Goal: Communication & Community: Share content

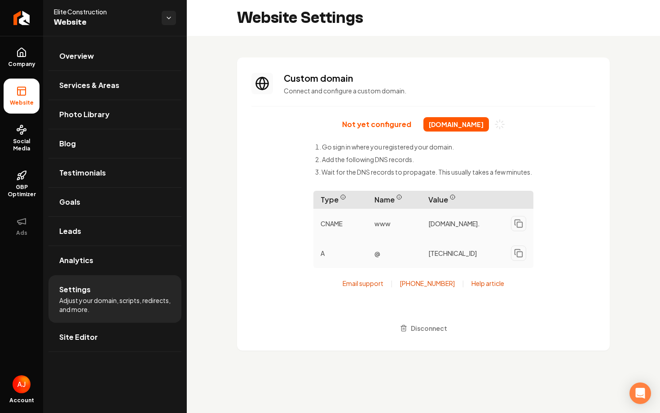
scroll to position [81, 0]
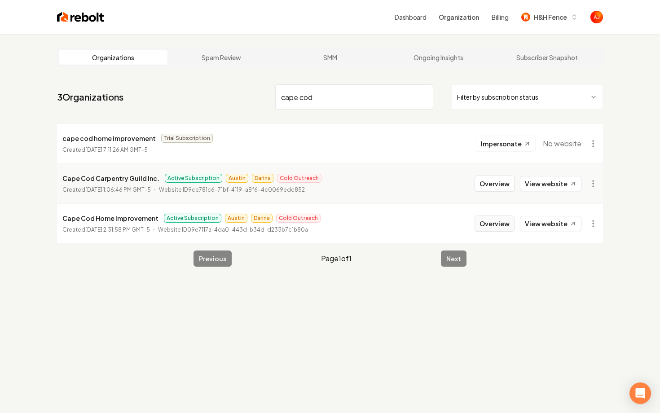
type input "cape cod"
click at [494, 223] on button "Overview" at bounding box center [495, 224] width 40 height 16
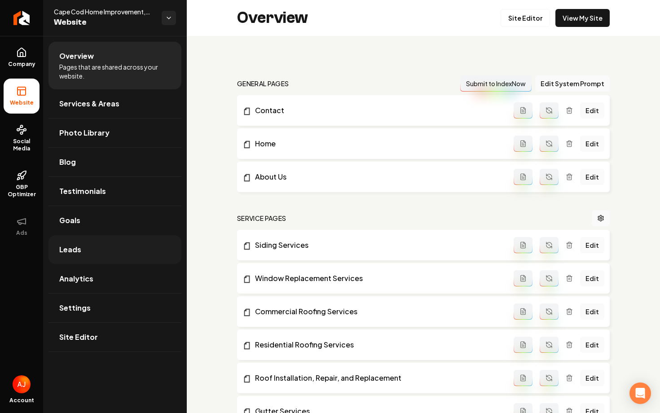
click at [79, 256] on link "Leads" at bounding box center [114, 249] width 133 height 29
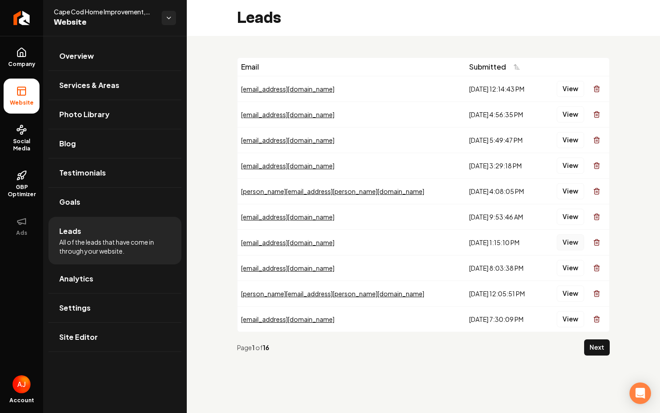
click at [562, 243] on button "View" at bounding box center [570, 242] width 27 height 16
click at [91, 200] on link "Goals" at bounding box center [114, 202] width 133 height 29
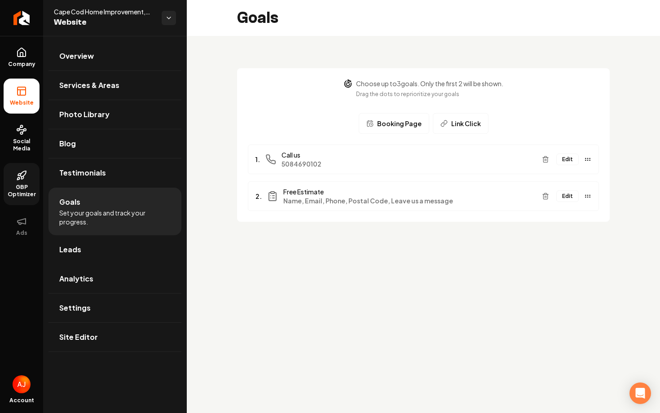
click at [19, 198] on link "GBP Optimizer" at bounding box center [22, 184] width 36 height 42
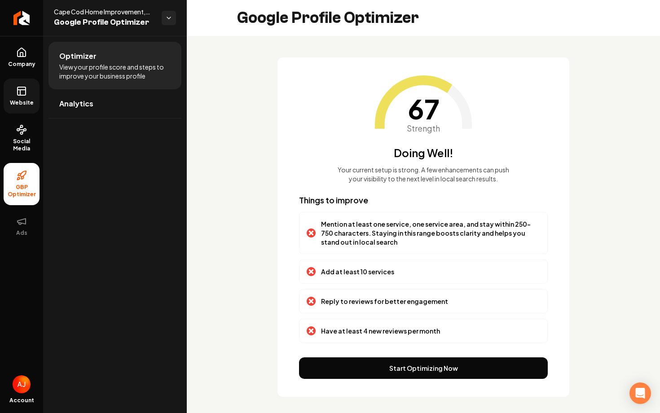
click at [24, 97] on link "Website" at bounding box center [22, 96] width 36 height 35
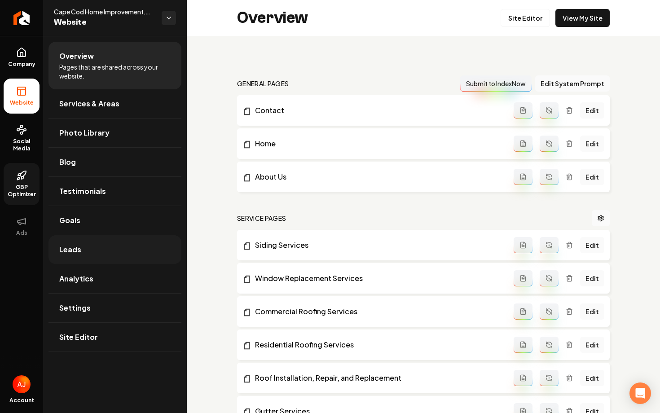
click at [96, 242] on link "Leads" at bounding box center [114, 249] width 133 height 29
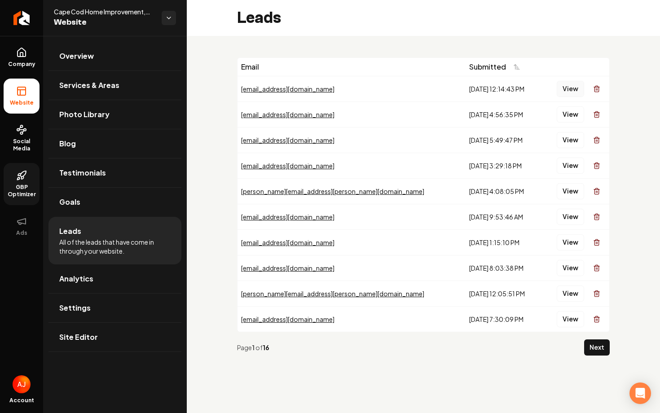
click at [566, 92] on button "View" at bounding box center [570, 89] width 27 height 16
click at [568, 114] on button "View" at bounding box center [570, 114] width 27 height 16
click at [565, 140] on button "View" at bounding box center [570, 140] width 27 height 16
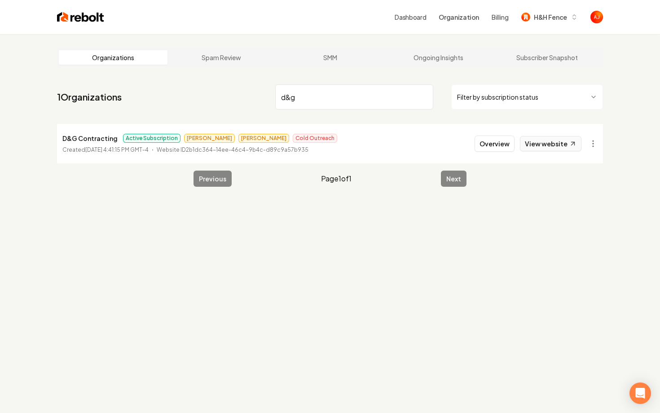
click at [533, 147] on link "View website" at bounding box center [551, 143] width 62 height 15
click at [262, 99] on nav "1 Organizations d&g Filter by subscription status" at bounding box center [330, 101] width 546 height 40
type input "intra"
click at [493, 147] on button "Overview" at bounding box center [495, 144] width 40 height 16
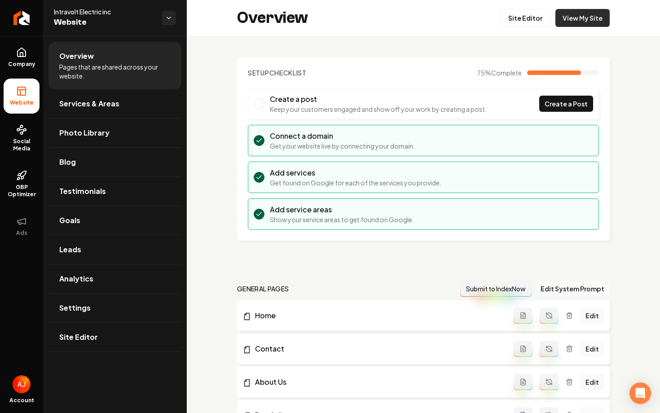
click at [566, 23] on link "View My Site" at bounding box center [582, 18] width 54 height 18
click at [20, 186] on span "GBP Optimizer" at bounding box center [22, 191] width 36 height 14
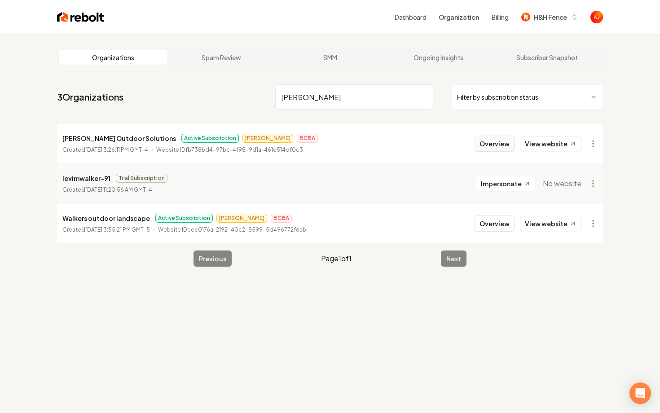
type input "walker"
click at [490, 146] on button "Overview" at bounding box center [495, 144] width 40 height 16
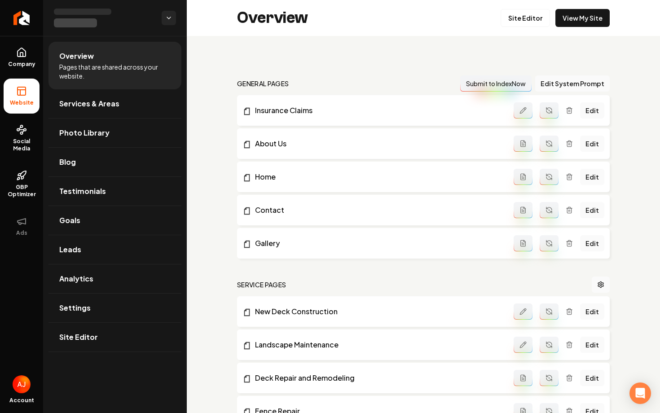
click at [0, 146] on ul "Company Website Social Media GBP Optimizer Ads" at bounding box center [21, 142] width 43 height 212
click at [12, 145] on span "Social Media" at bounding box center [22, 145] width 36 height 14
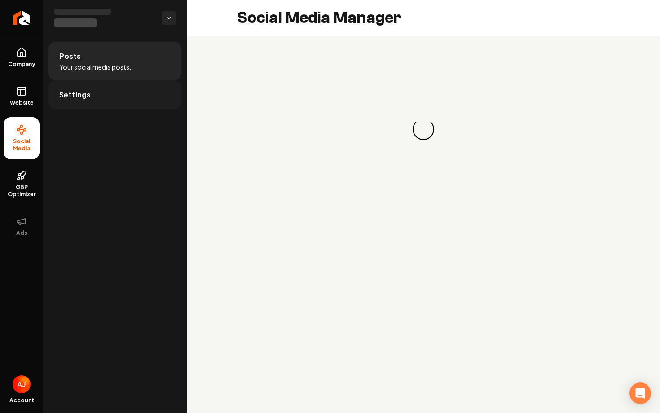
click at [128, 88] on link "Settings" at bounding box center [114, 94] width 133 height 29
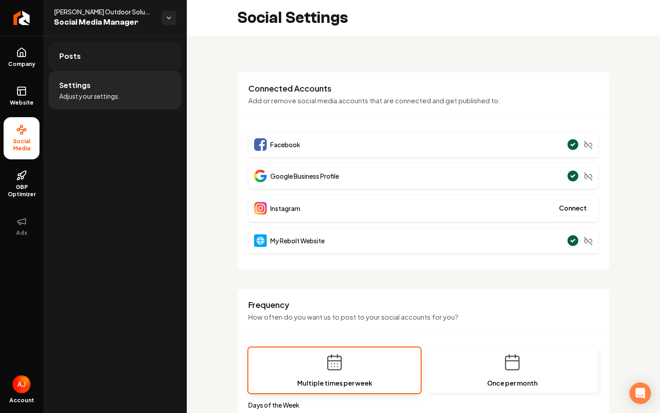
click at [135, 58] on link "Posts" at bounding box center [114, 56] width 133 height 29
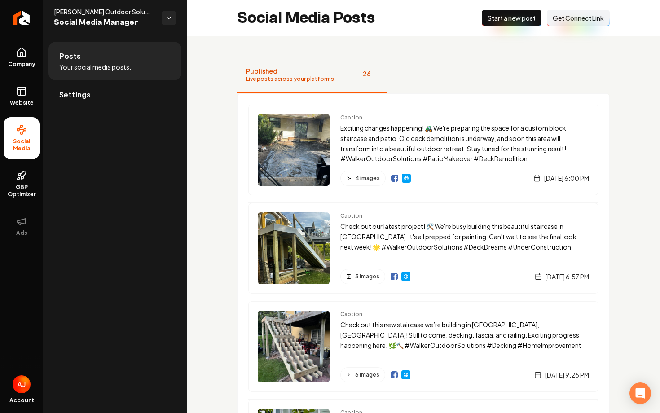
click at [575, 18] on span "Get Connect Link" at bounding box center [578, 17] width 51 height 9
click at [97, 84] on link "Settings" at bounding box center [114, 94] width 133 height 29
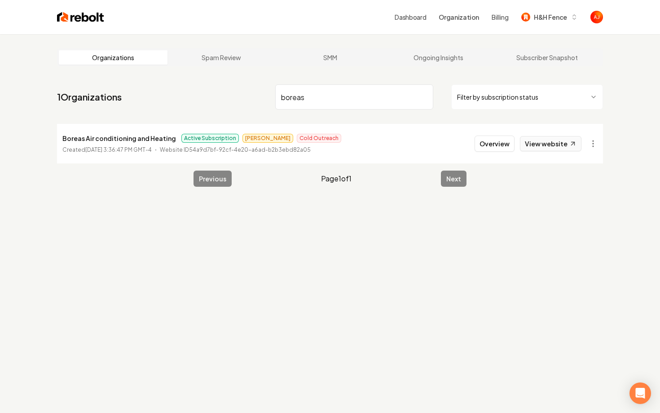
type input "boreas"
click at [524, 144] on link "View website" at bounding box center [551, 143] width 62 height 15
click at [495, 140] on button "Overview" at bounding box center [495, 144] width 40 height 16
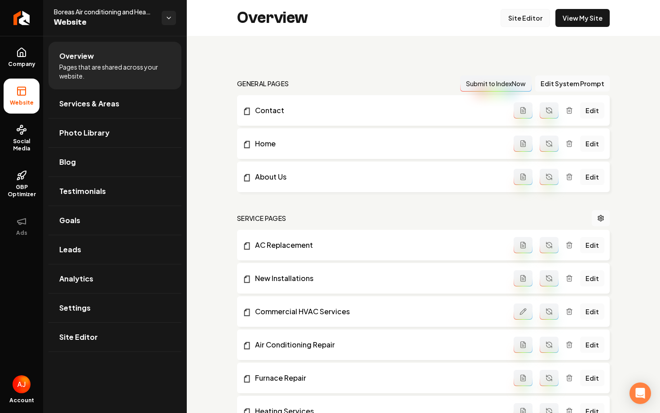
click at [527, 15] on link "Site Editor" at bounding box center [525, 18] width 49 height 18
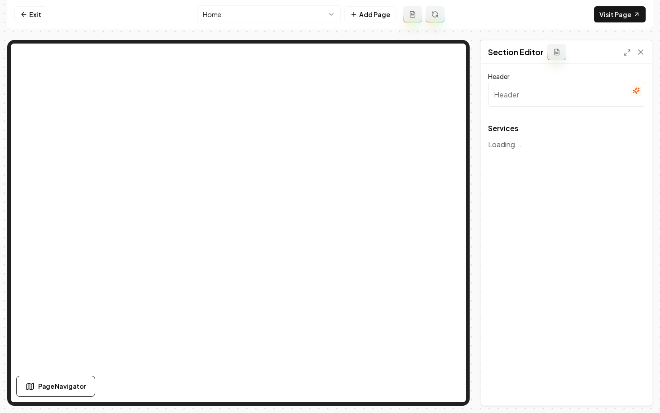
type input "Our Expert HVAC Solutions"
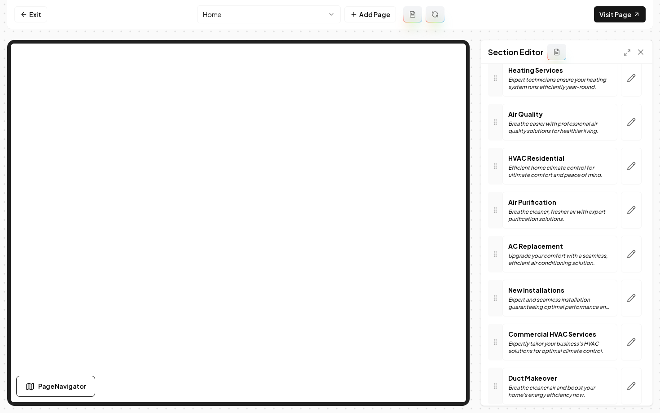
scroll to position [208, 0]
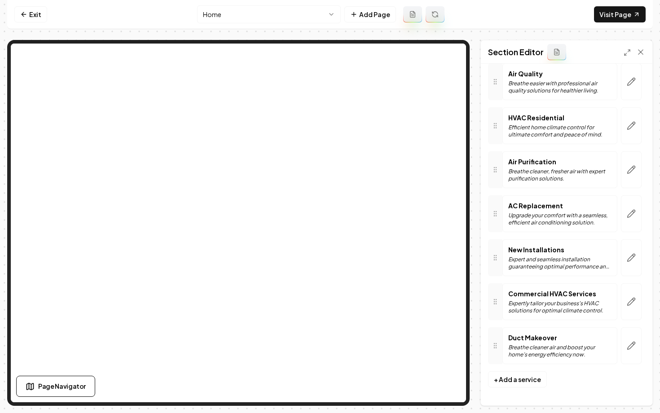
click at [268, 17] on html "Computer Required This feature is only available on a computer. Please switch t…" at bounding box center [330, 206] width 660 height 413
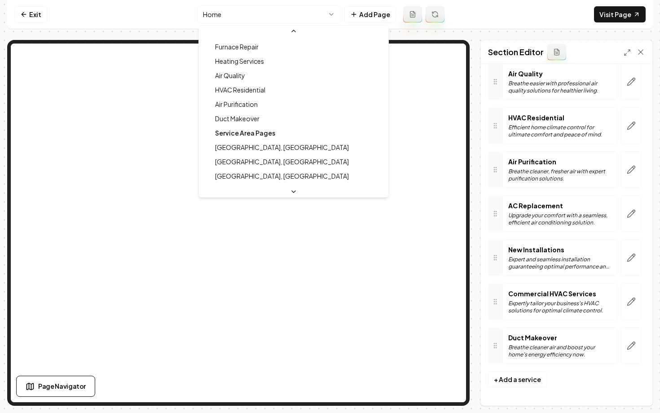
scroll to position [150, 0]
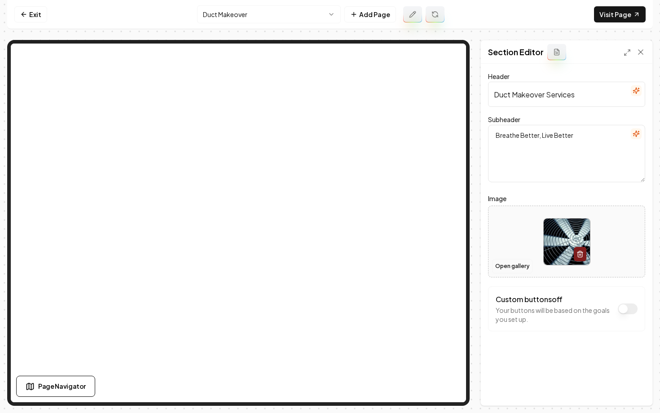
click at [505, 264] on button "Open gallery" at bounding box center [512, 266] width 40 height 14
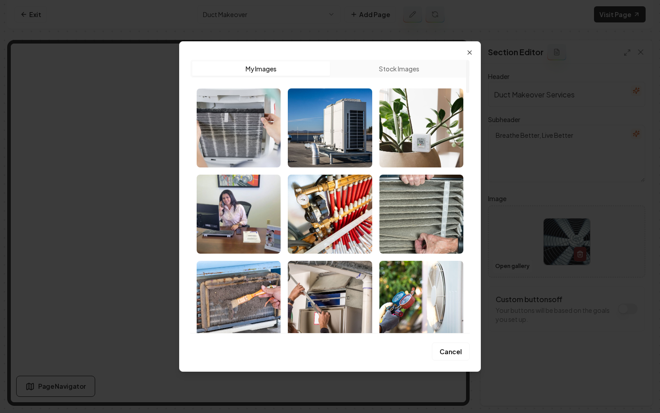
click at [384, 70] on button "Stock Images" at bounding box center [399, 69] width 138 height 14
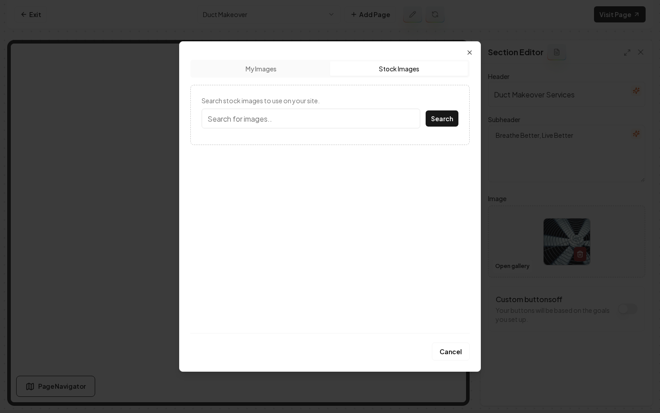
click at [292, 124] on input "Search stock images to use on your site." at bounding box center [311, 119] width 219 height 20
click at [426, 110] on button "Search" at bounding box center [442, 118] width 33 height 16
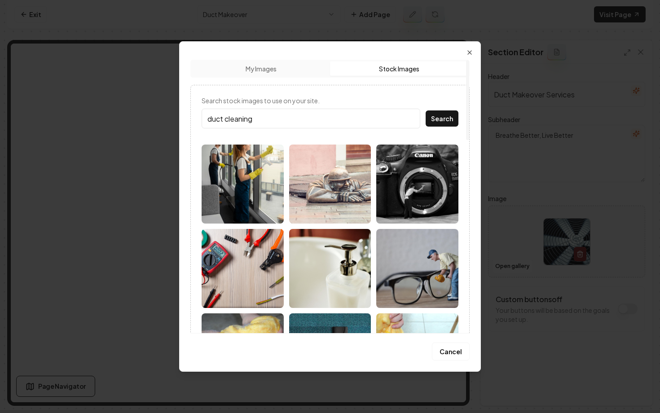
drag, startPoint x: 266, startPoint y: 117, endPoint x: 209, endPoint y: 116, distance: 56.6
click at [211, 117] on input "duct cleaning" at bounding box center [311, 119] width 219 height 20
type input "d"
type input "air duct"
click at [436, 119] on button "Search" at bounding box center [442, 118] width 33 height 16
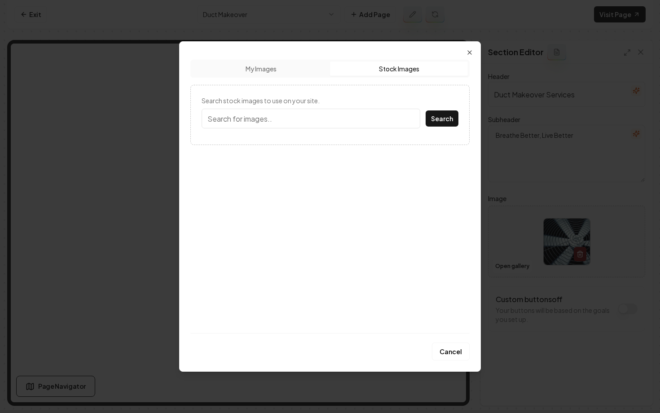
click at [372, 68] on button "Stock Images" at bounding box center [399, 69] width 138 height 14
click at [311, 119] on input "Search stock images to use on your site." at bounding box center [311, 119] width 219 height 20
click at [426, 110] on button "Search" at bounding box center [442, 118] width 33 height 16
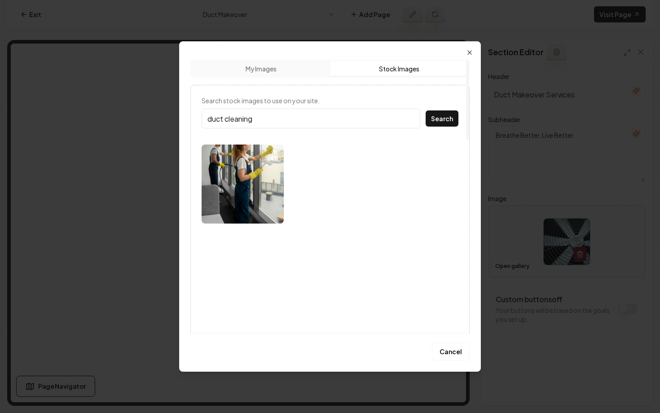
type input "duct cleaning"
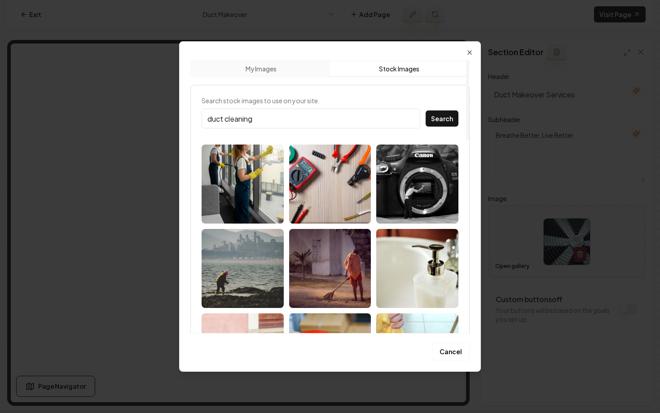
click at [426, 110] on button "Search" at bounding box center [442, 118] width 33 height 16
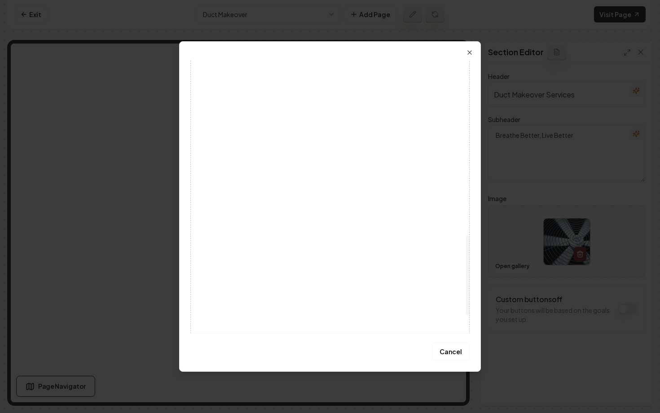
scroll to position [661, 0]
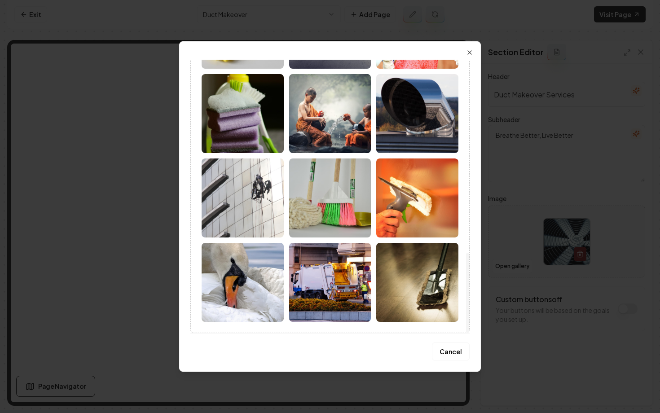
click at [413, 129] on img at bounding box center [417, 113] width 82 height 79
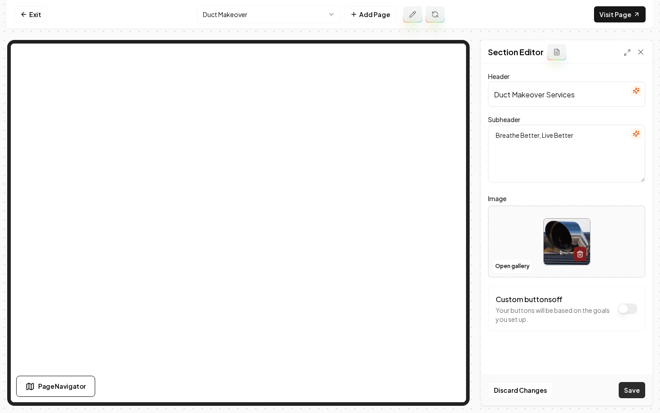
click at [625, 392] on button "Save" at bounding box center [632, 390] width 26 height 16
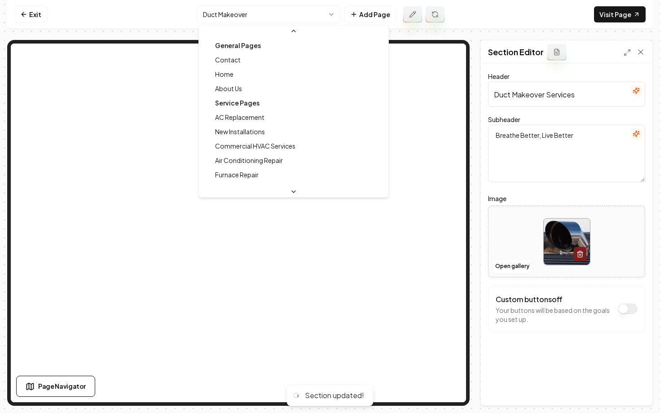
click at [239, 9] on html "Computer Required This feature is only available on a computer. Please switch t…" at bounding box center [330, 206] width 660 height 413
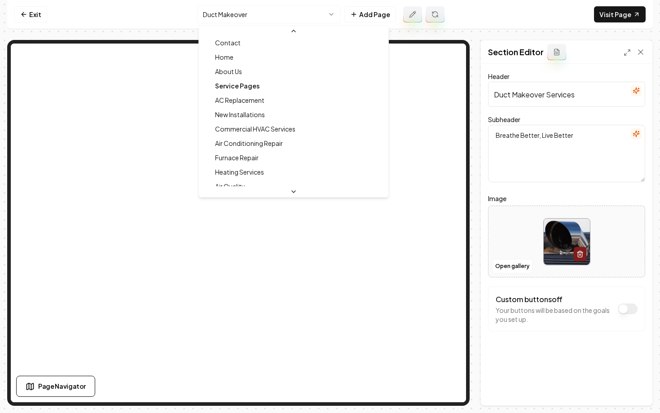
scroll to position [0, 0]
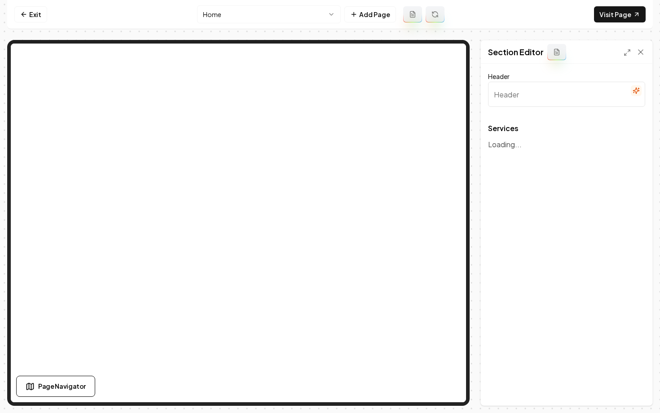
type input "Our Expert HVAC Solutions"
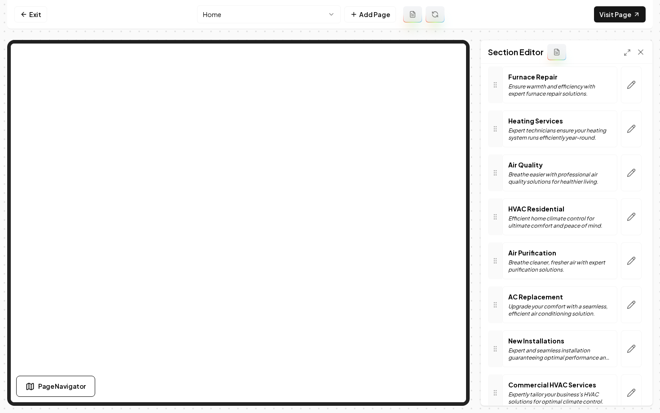
scroll to position [208, 0]
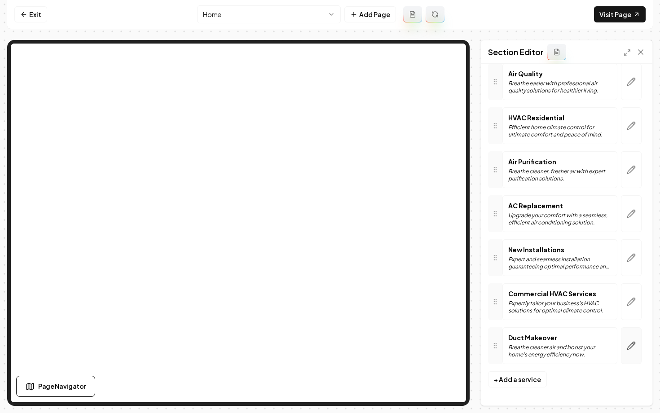
click at [635, 345] on icon "button" at bounding box center [631, 345] width 9 height 9
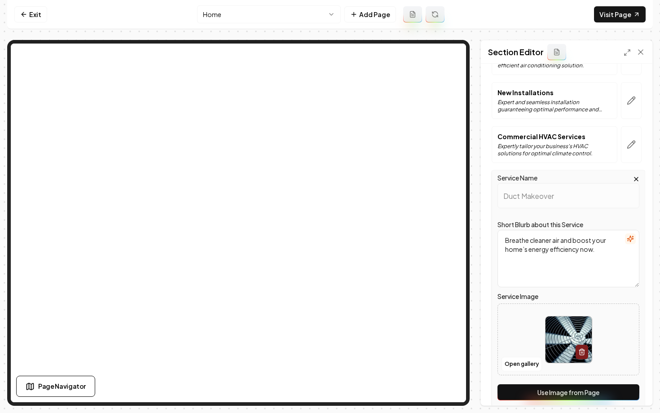
scroll to position [407, 0]
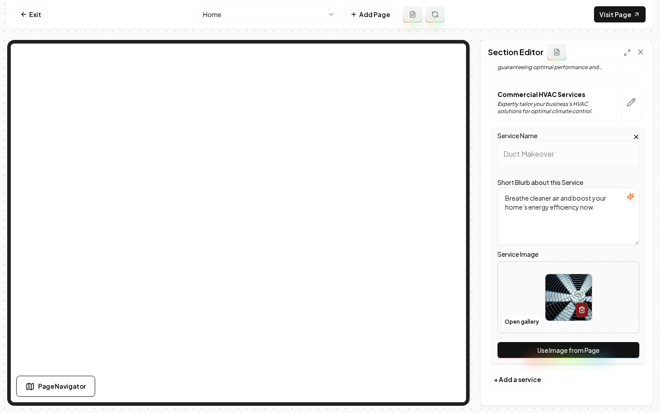
click at [561, 352] on button "Use Image from Page" at bounding box center [569, 350] width 142 height 16
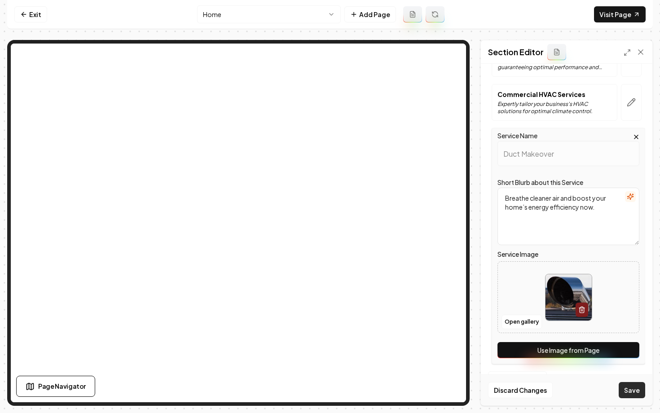
click at [638, 393] on button "Save" at bounding box center [632, 390] width 26 height 16
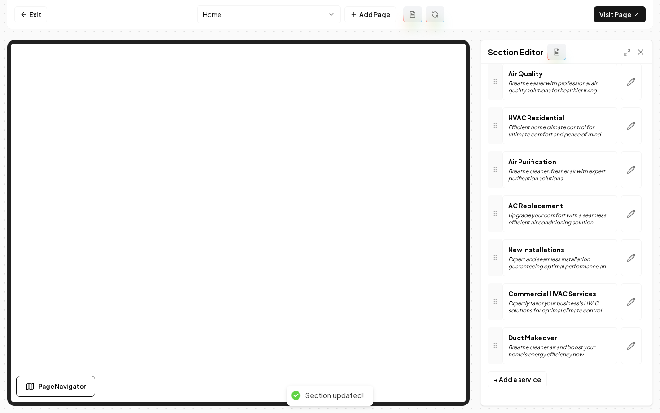
scroll to position [208, 0]
click at [31, 15] on link "Exit" at bounding box center [30, 14] width 33 height 16
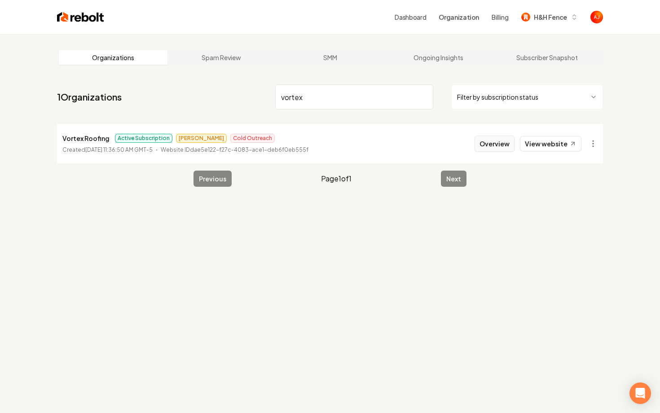
type input "vortex"
click at [505, 143] on button "Overview" at bounding box center [495, 144] width 40 height 16
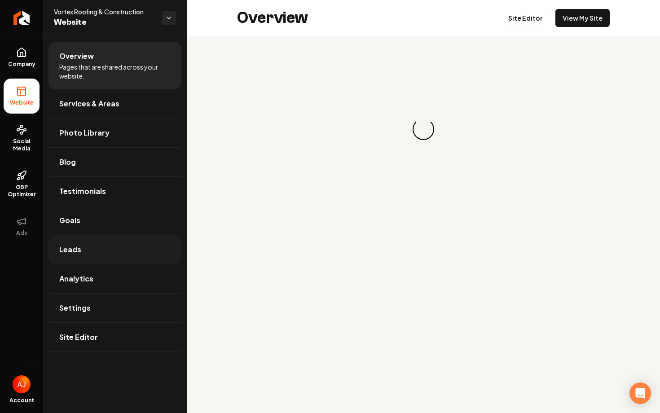
click at [91, 254] on link "Leads" at bounding box center [114, 249] width 133 height 29
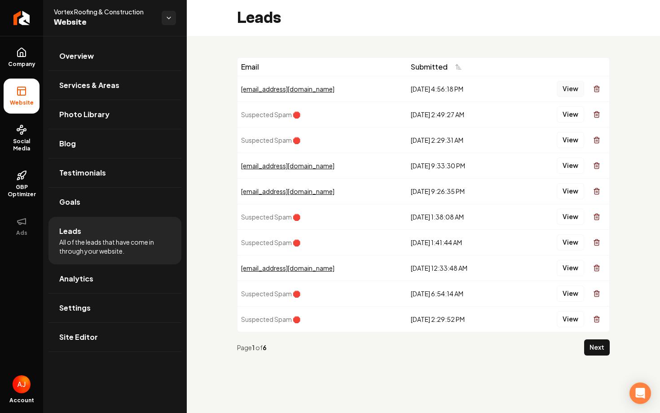
click at [565, 88] on button "View" at bounding box center [570, 89] width 27 height 16
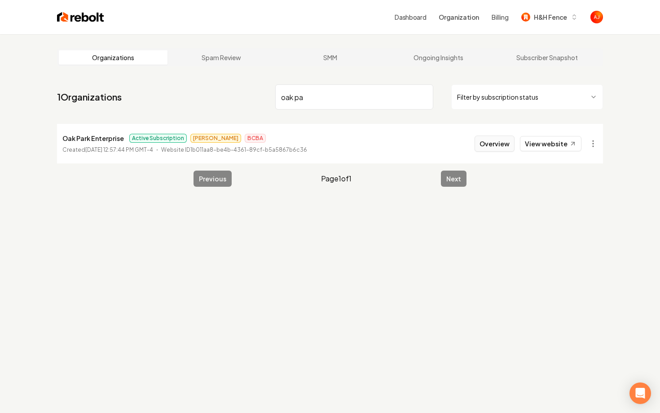
type input "oak pa"
click at [502, 142] on button "Overview" at bounding box center [495, 144] width 40 height 16
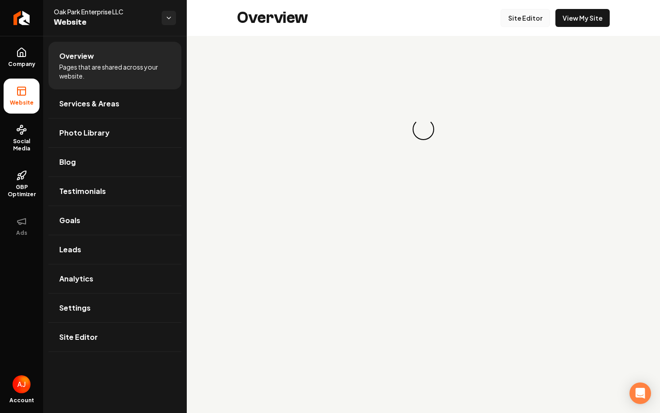
click at [525, 25] on link "Site Editor" at bounding box center [525, 18] width 49 height 18
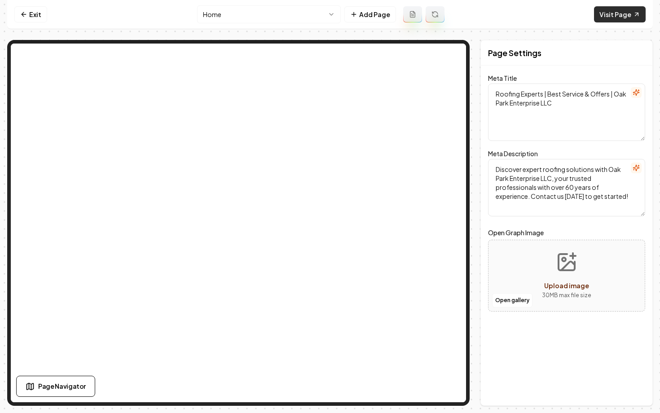
click at [618, 14] on link "Visit Page" at bounding box center [620, 14] width 52 height 16
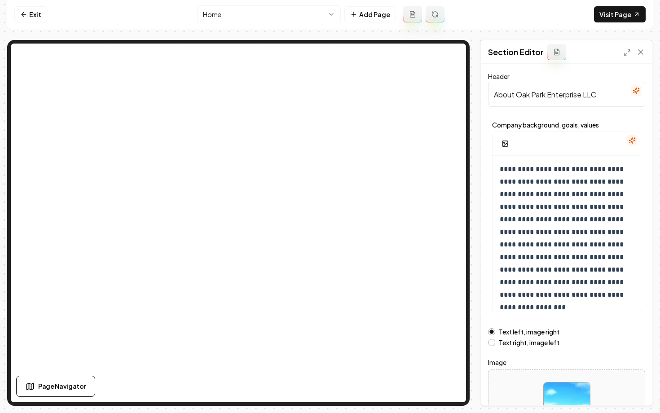
scroll to position [72, 0]
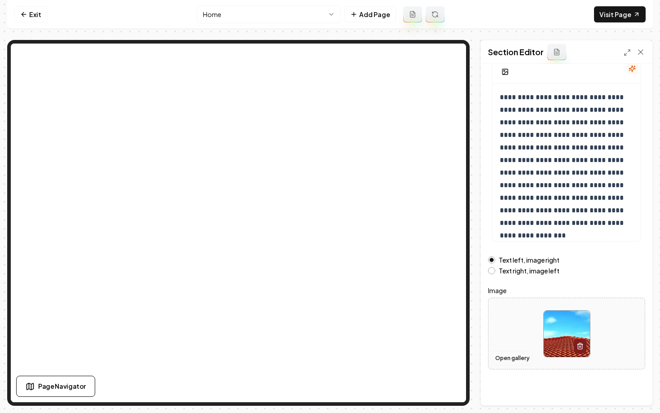
click at [515, 365] on button "Open gallery" at bounding box center [512, 358] width 40 height 14
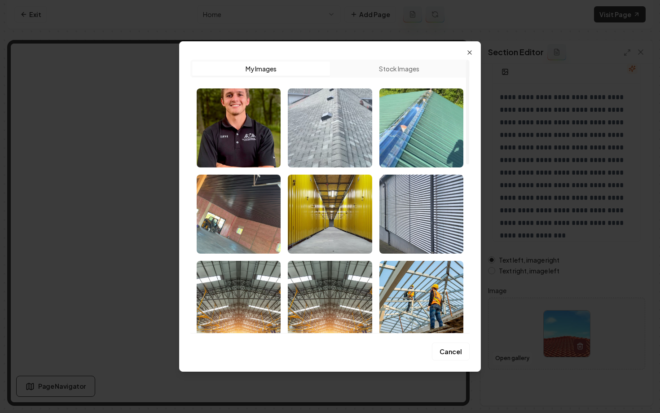
click at [325, 142] on img "Select image image_68868a085c7cd75eb86e0e8b.png" at bounding box center [330, 127] width 84 height 79
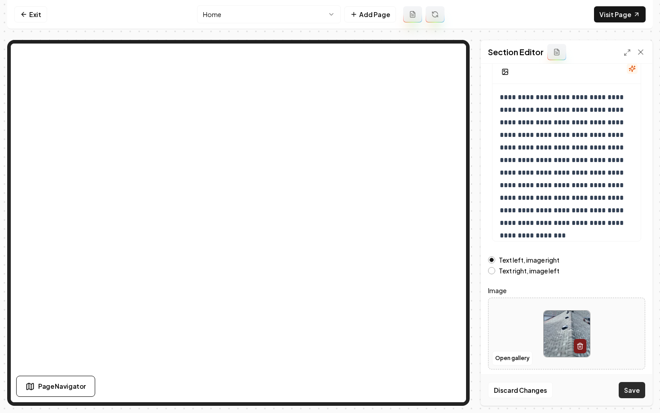
click at [630, 393] on button "Save" at bounding box center [632, 390] width 26 height 16
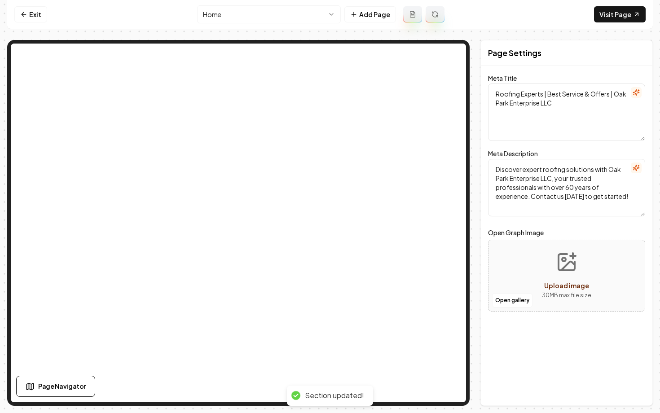
scroll to position [0, 0]
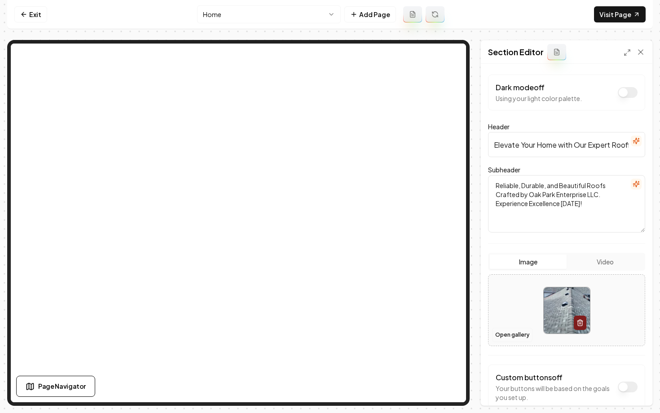
click at [522, 337] on button "Open gallery" at bounding box center [512, 335] width 40 height 14
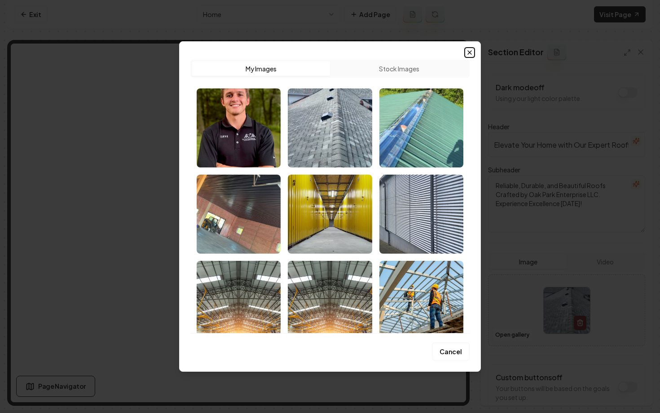
click at [470, 51] on icon "button" at bounding box center [469, 52] width 7 height 7
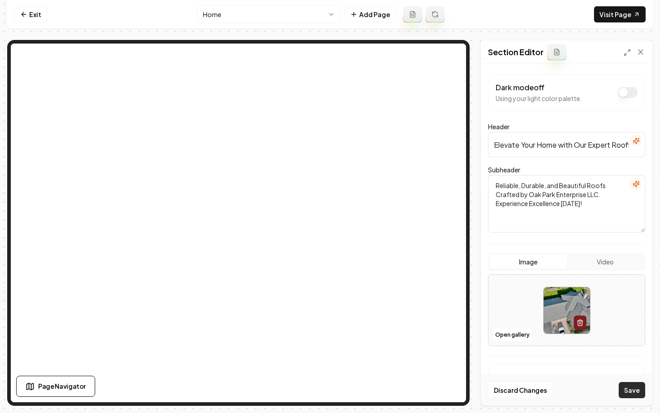
click at [626, 389] on button "Save" at bounding box center [632, 390] width 26 height 16
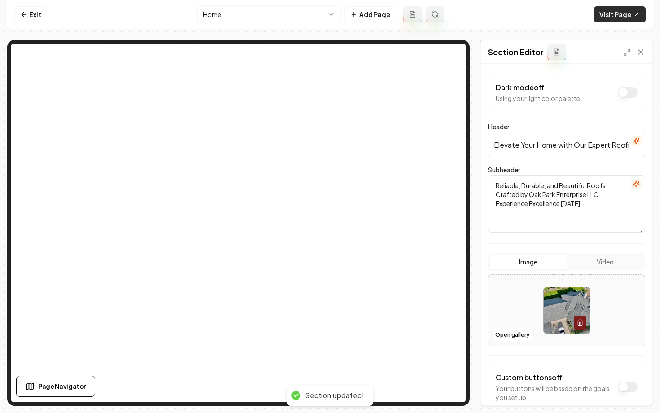
click at [623, 11] on link "Visit Page" at bounding box center [620, 14] width 52 height 16
click at [608, 15] on link "Visit Page" at bounding box center [620, 14] width 52 height 16
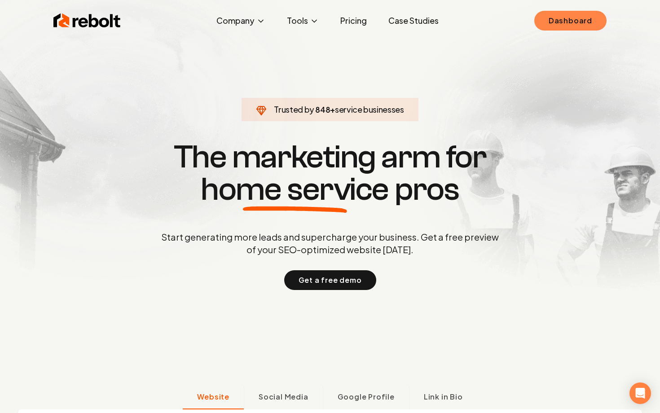
click at [560, 22] on link "Dashboard" at bounding box center [570, 21] width 72 height 20
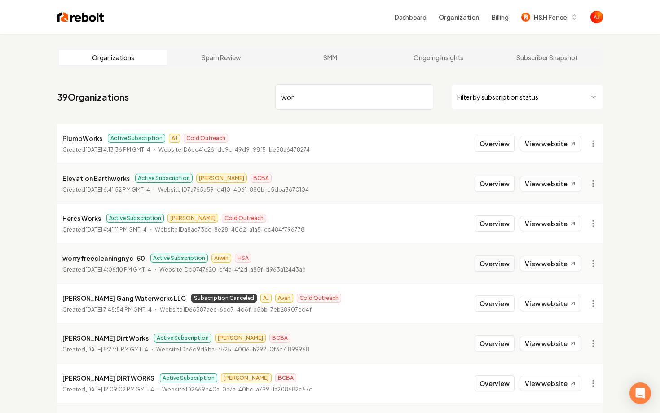
type input "wor"
click at [495, 267] on button "Overview" at bounding box center [495, 264] width 40 height 16
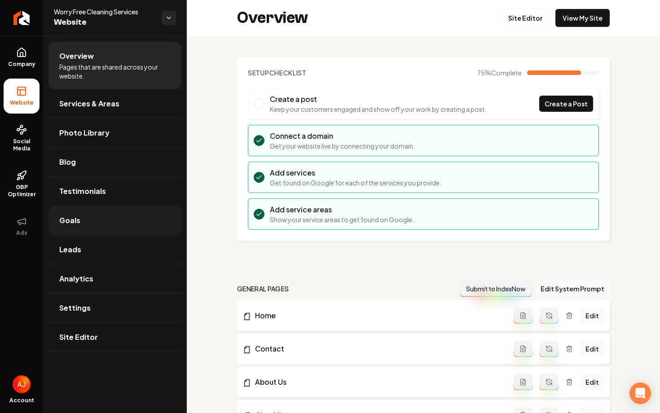
click at [88, 219] on link "Goals" at bounding box center [114, 220] width 133 height 29
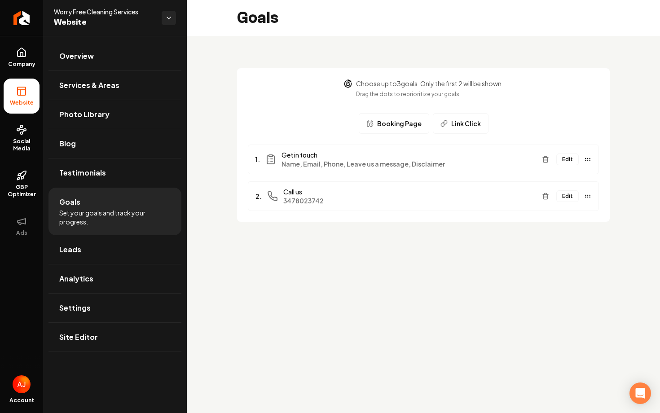
click at [568, 200] on button "Edit" at bounding box center [567, 196] width 22 height 12
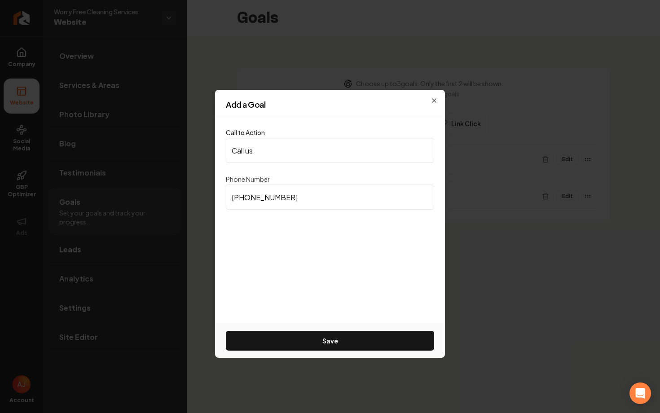
click at [306, 199] on input "(347) 802-3742" at bounding box center [330, 197] width 208 height 25
drag, startPoint x: 306, startPoint y: 199, endPoint x: 174, endPoint y: 199, distance: 131.6
click at [176, 199] on body "Company Website Social Media GBP Optimizer Ads Account Worry Free Cleaning Serv…" at bounding box center [330, 206] width 660 height 413
paste input "513-0507"
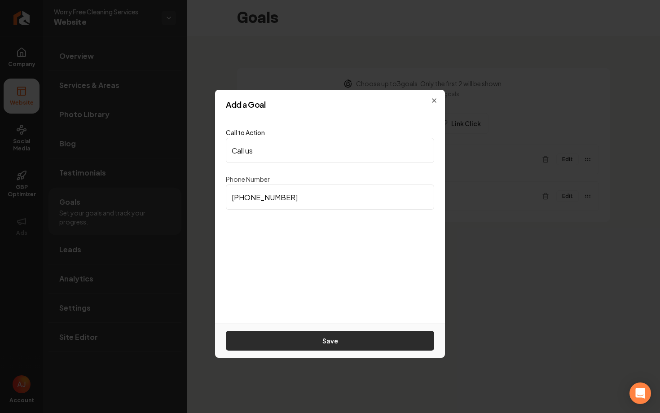
type input "(347) 513-0507"
click at [325, 339] on button "Save" at bounding box center [330, 341] width 208 height 20
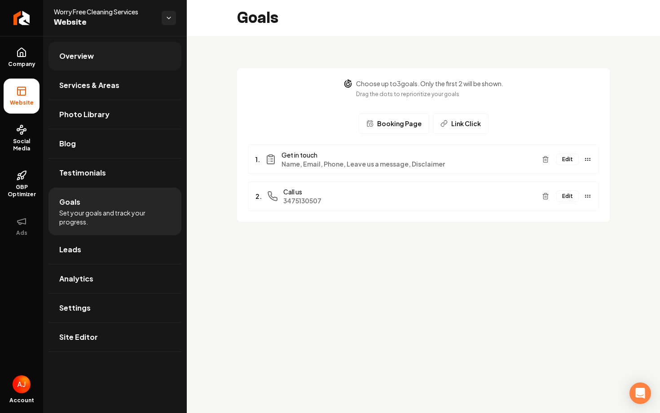
click at [74, 57] on span "Overview" at bounding box center [76, 56] width 35 height 11
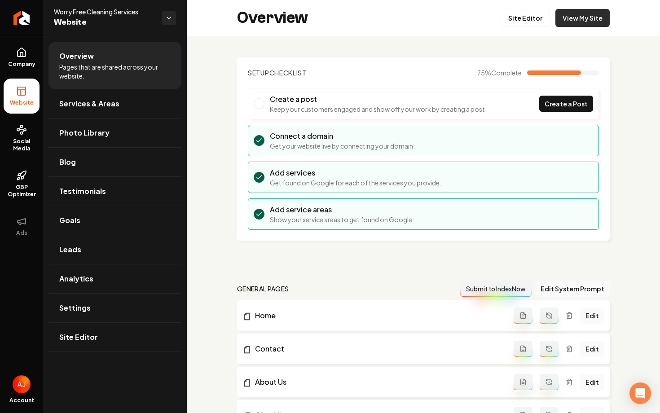
click at [573, 22] on link "View My Site" at bounding box center [582, 18] width 54 height 18
click at [96, 230] on link "Goals" at bounding box center [114, 220] width 133 height 29
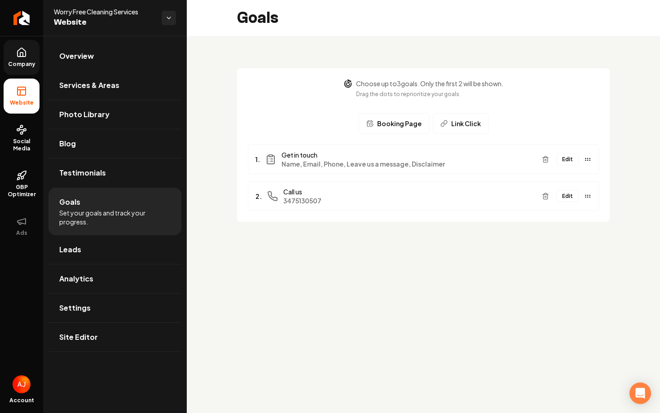
click at [19, 65] on span "Company" at bounding box center [21, 64] width 35 height 7
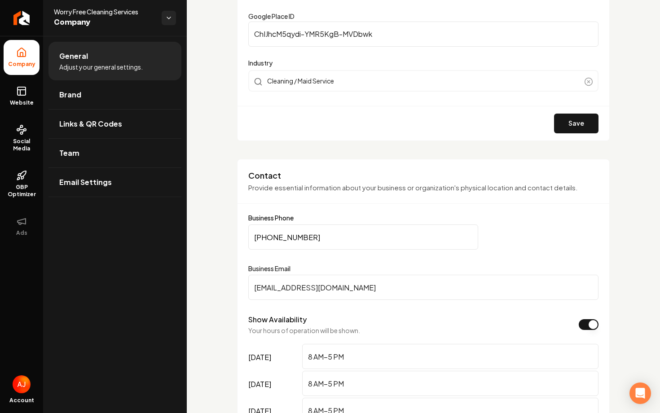
scroll to position [296, 0]
drag, startPoint x: 312, startPoint y: 234, endPoint x: 234, endPoint y: 235, distance: 77.2
paste input "513-0507"
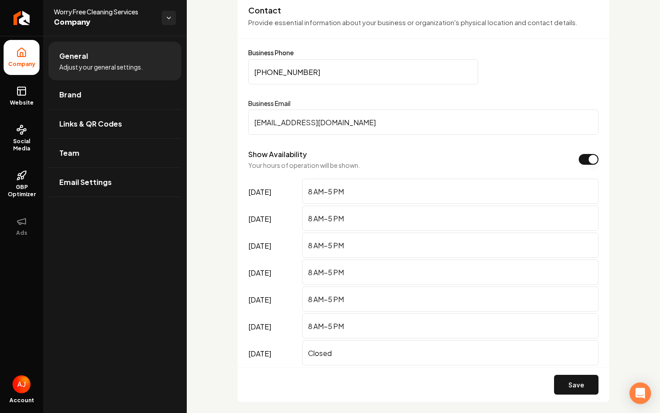
scroll to position [622, 0]
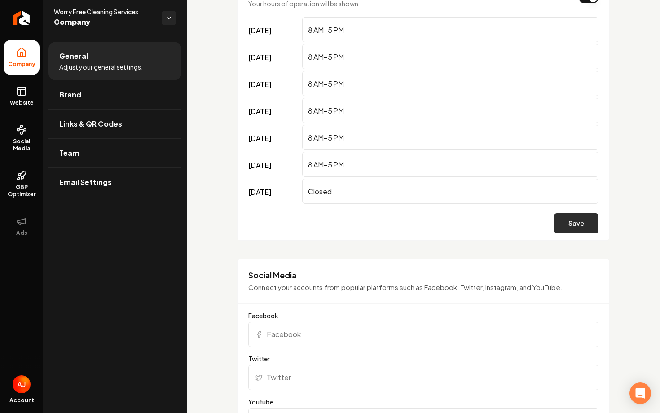
type input "(347) 513-0507"
click at [572, 225] on button "Save" at bounding box center [576, 223] width 44 height 20
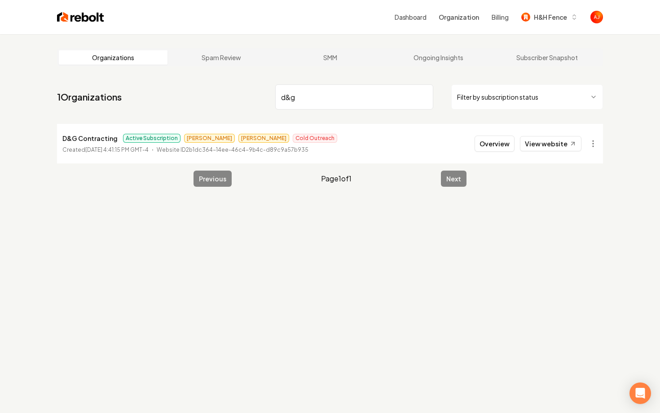
type input "d&g"
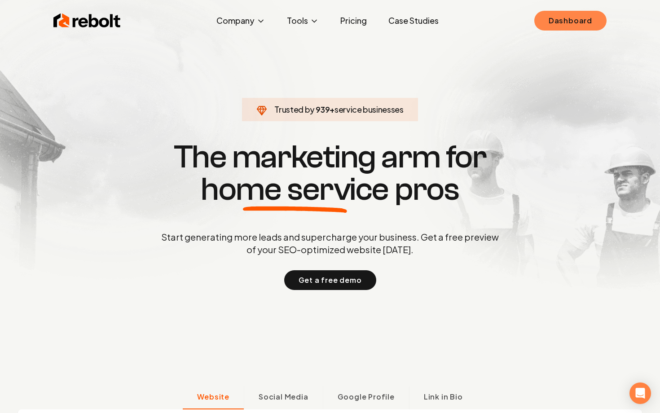
click at [573, 26] on link "Dashboard" at bounding box center [570, 21] width 72 height 20
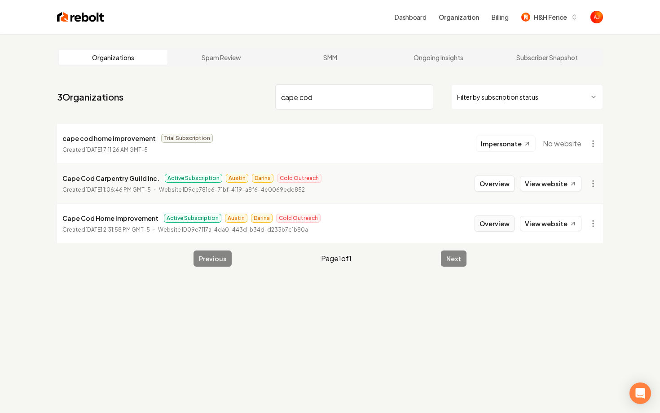
type input "cape cod"
click at [488, 225] on button "Overview" at bounding box center [495, 224] width 40 height 16
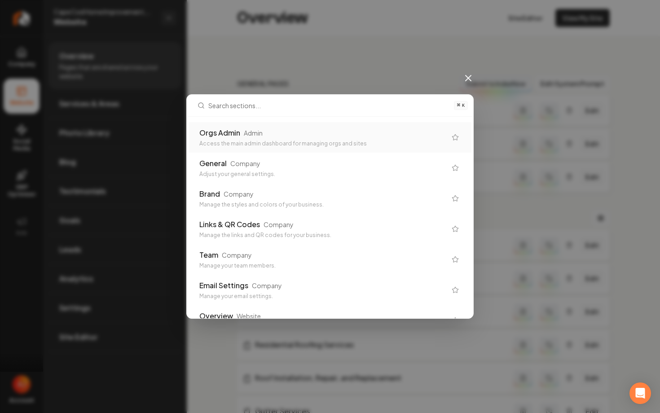
click at [217, 39] on div "⌘ K Orgs Admin Admin Access the main admin dashboard for managing orgs and site…" at bounding box center [330, 206] width 660 height 413
click at [464, 76] on icon at bounding box center [468, 78] width 11 height 11
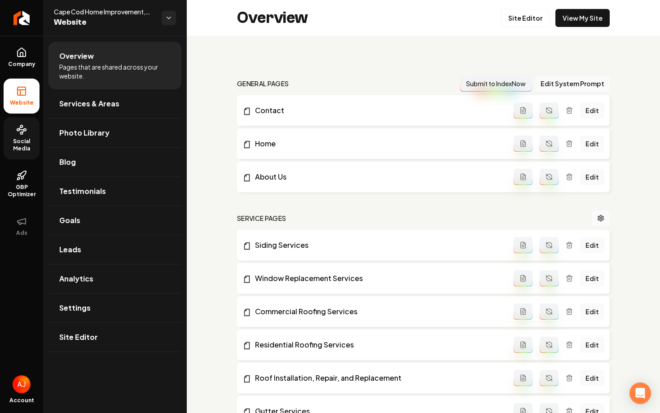
click at [31, 156] on link "Social Media" at bounding box center [22, 138] width 36 height 42
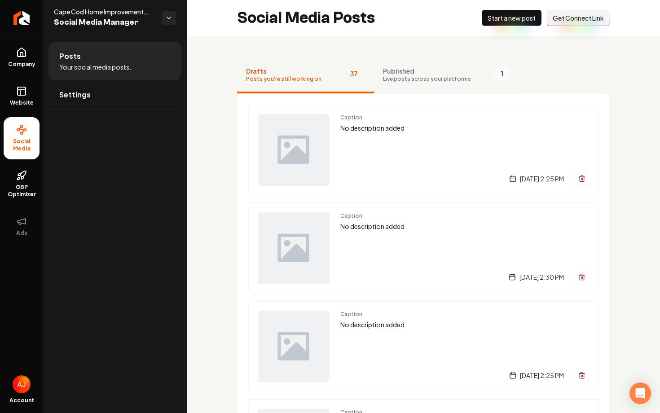
click at [400, 76] on span "Live posts across your platforms" at bounding box center [427, 78] width 88 height 7
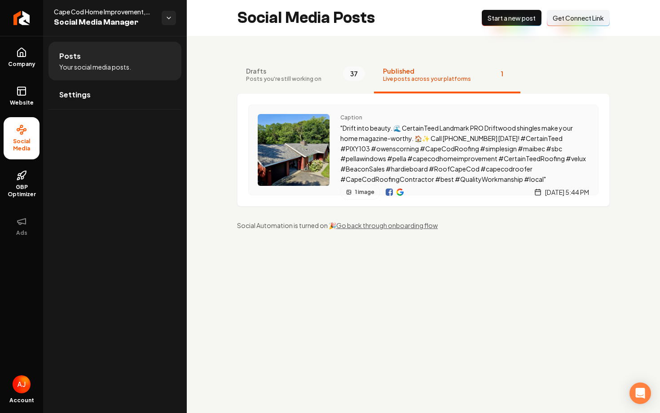
click at [390, 195] on img "Main content area" at bounding box center [389, 192] width 7 height 7
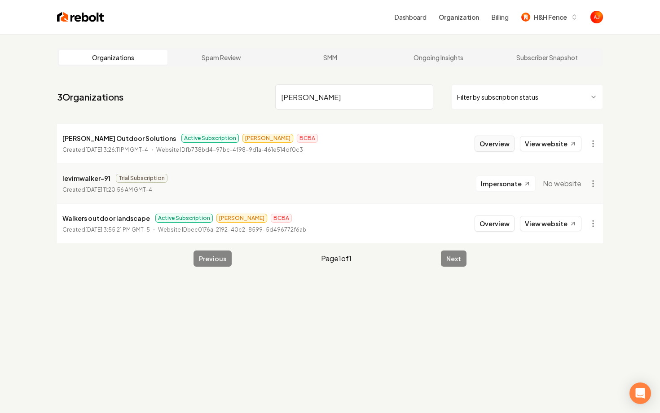
type input "walker"
click at [491, 147] on button "Overview" at bounding box center [495, 144] width 40 height 16
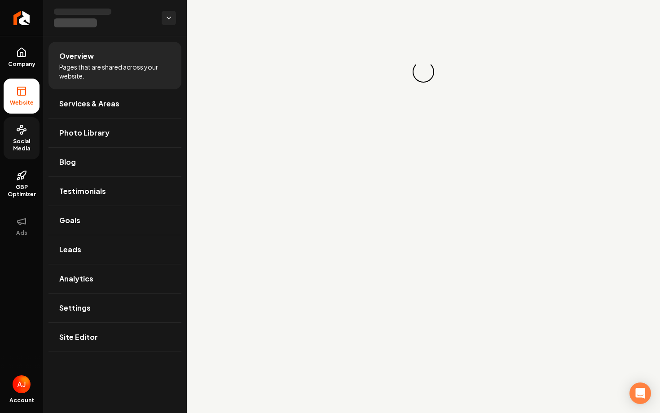
click at [18, 148] on span "Social Media" at bounding box center [22, 145] width 36 height 14
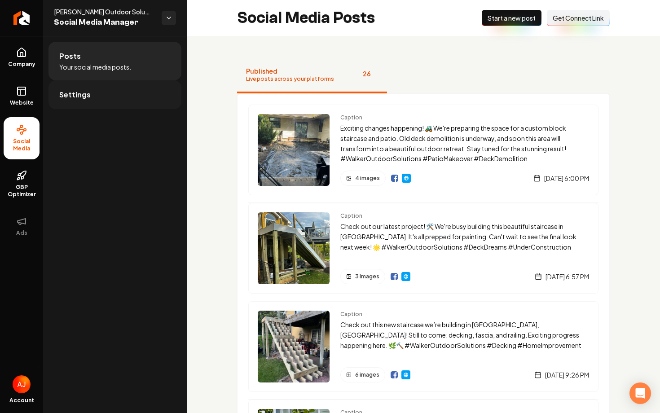
click at [96, 87] on link "Settings" at bounding box center [114, 94] width 133 height 29
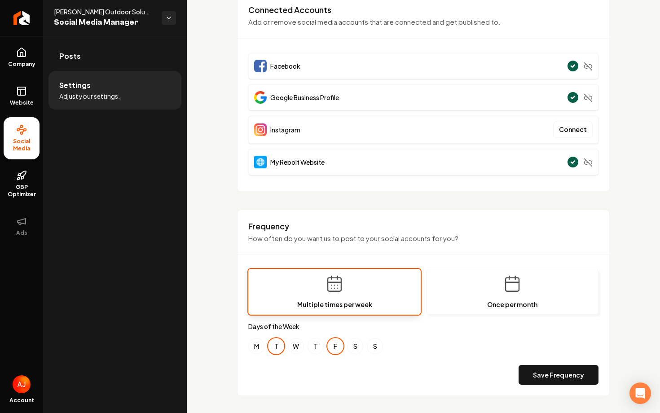
scroll to position [82, 0]
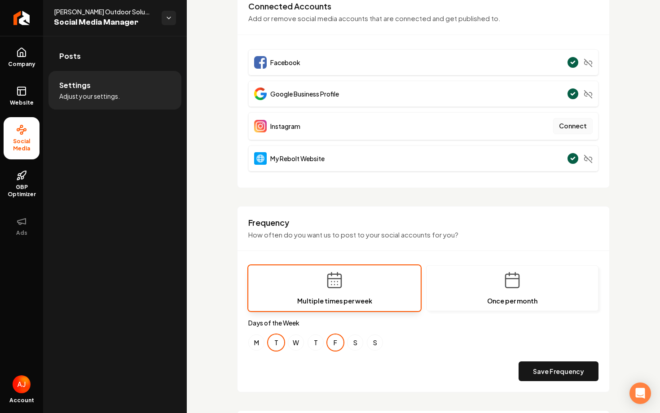
click at [577, 128] on button "Connect" at bounding box center [573, 126] width 40 height 16
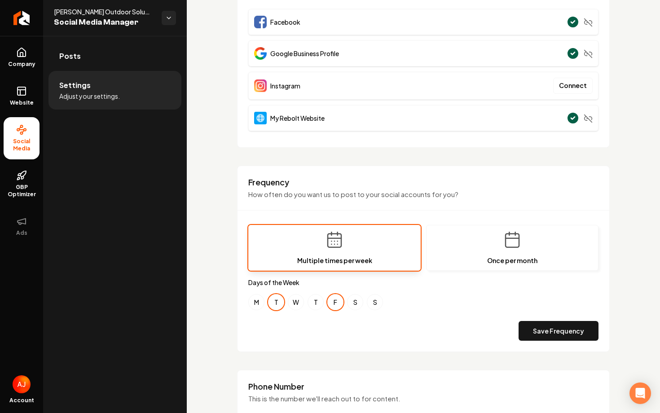
scroll to position [75, 0]
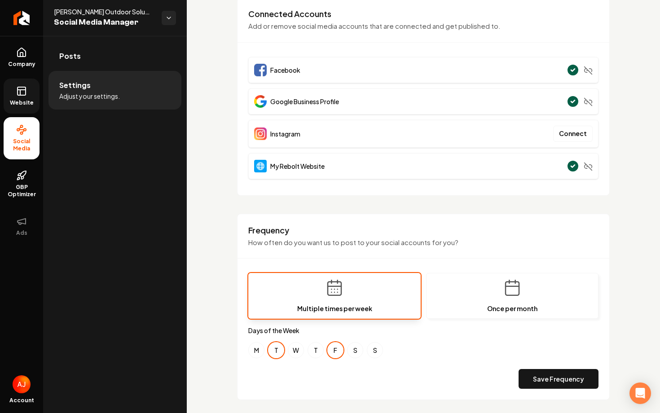
click at [23, 97] on link "Website" at bounding box center [22, 96] width 36 height 35
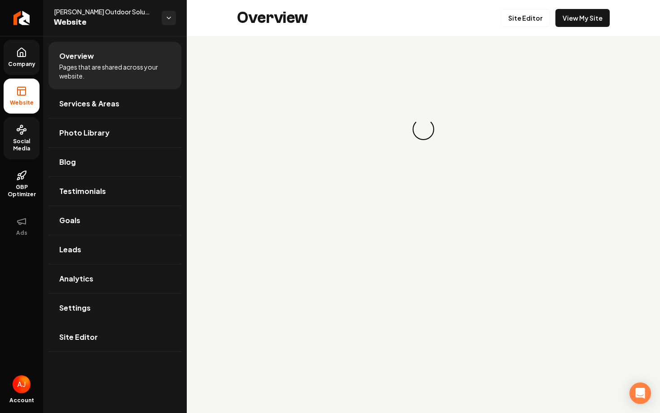
click at [28, 62] on span "Company" at bounding box center [21, 64] width 35 height 7
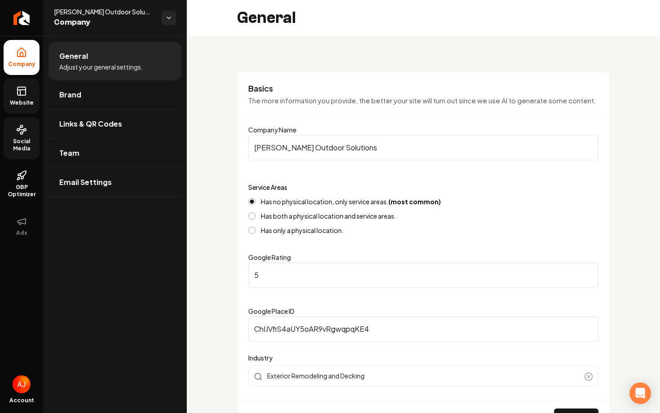
click at [33, 91] on link "Website" at bounding box center [22, 96] width 36 height 35
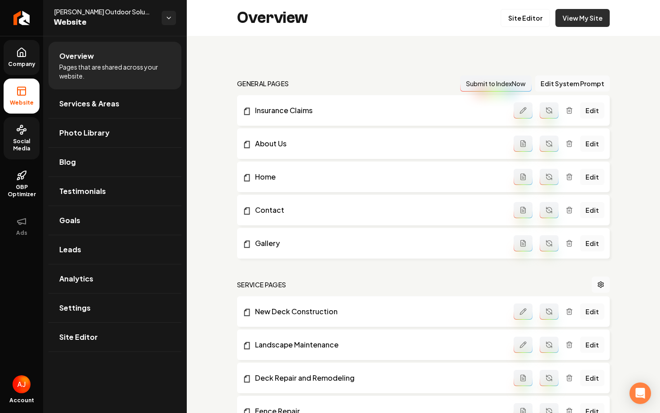
click at [585, 20] on link "View My Site" at bounding box center [582, 18] width 54 height 18
click at [17, 62] on span "Company" at bounding box center [21, 64] width 35 height 7
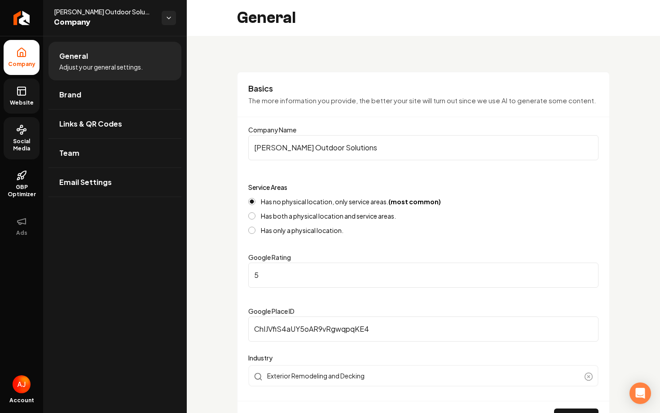
click at [21, 128] on icon at bounding box center [21, 129] width 11 height 11
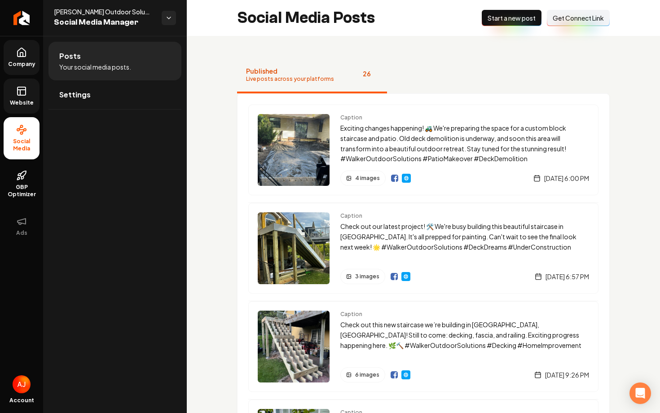
click at [570, 21] on span "Get Connect Link" at bounding box center [578, 17] width 51 height 9
click at [14, 52] on link "Company" at bounding box center [22, 57] width 36 height 35
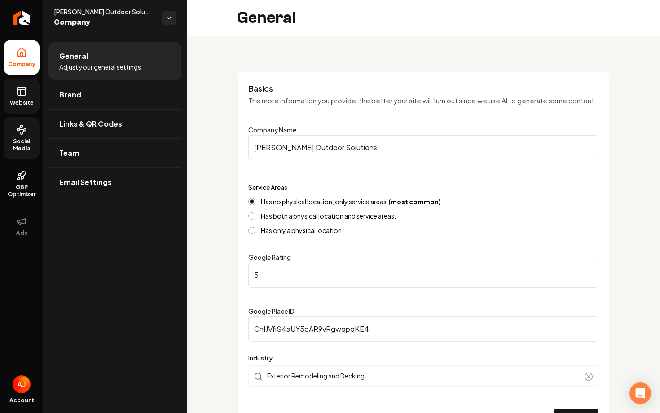
click at [15, 147] on span "Social Media" at bounding box center [22, 145] width 36 height 14
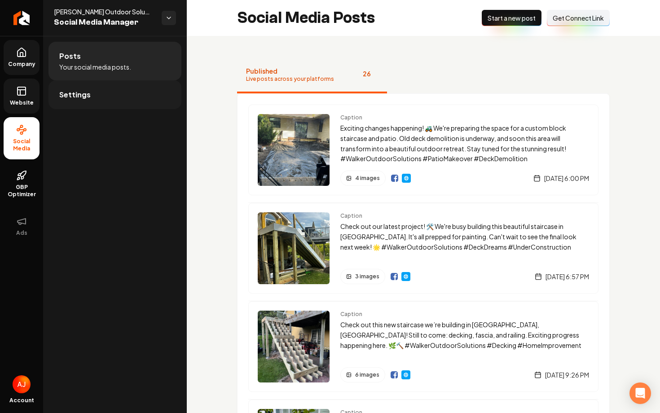
click at [119, 87] on link "Settings" at bounding box center [114, 94] width 133 height 29
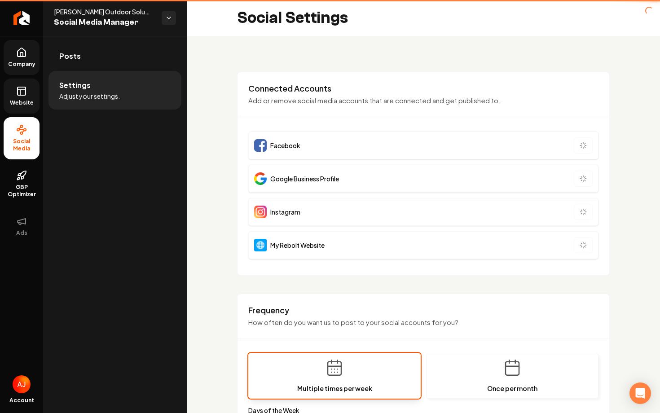
type input "**********"
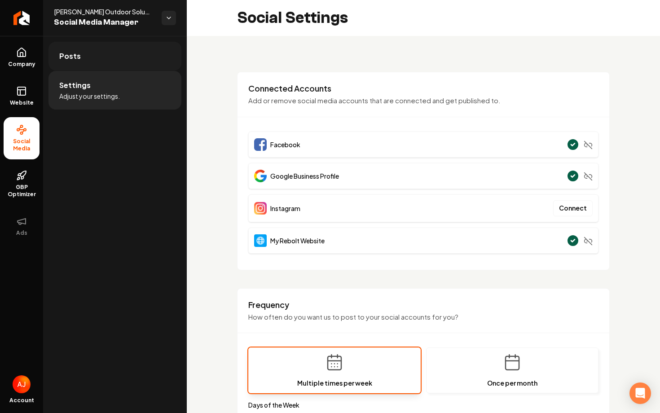
click at [97, 65] on link "Posts" at bounding box center [114, 56] width 133 height 29
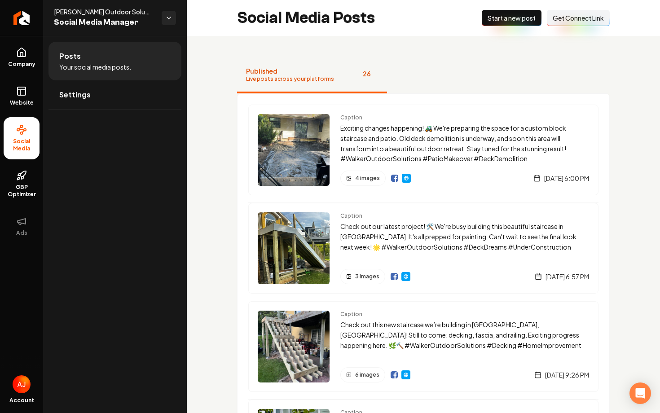
click at [561, 22] on button "Connect Link Get Connect Link" at bounding box center [578, 18] width 63 height 16
click at [16, 58] on link "Company" at bounding box center [22, 57] width 36 height 35
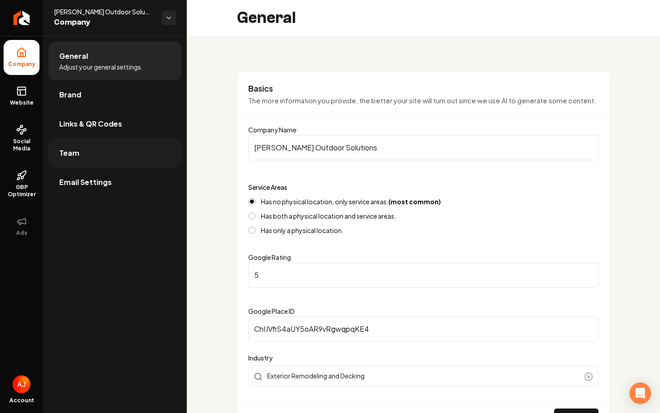
click at [95, 161] on link "Team" at bounding box center [114, 153] width 133 height 29
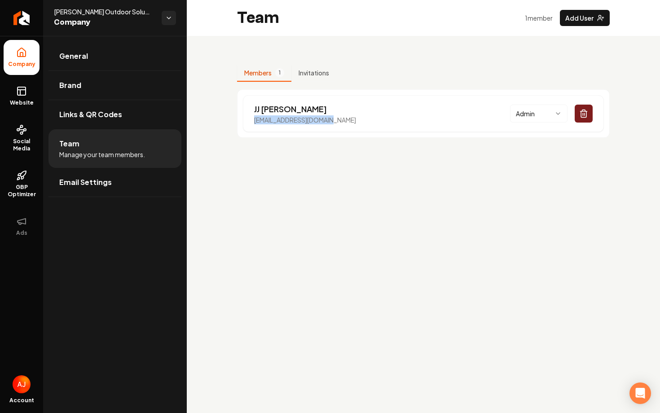
drag, startPoint x: 353, startPoint y: 123, endPoint x: 240, endPoint y: 118, distance: 113.7
click at [240, 118] on div "[PERSON_NAME] [EMAIL_ADDRESS][DOMAIN_NAME] Admin" at bounding box center [423, 113] width 373 height 48
copy p "[EMAIL_ADDRESS][DOMAIN_NAME]"
click at [27, 145] on span "Social Media" at bounding box center [22, 145] width 36 height 14
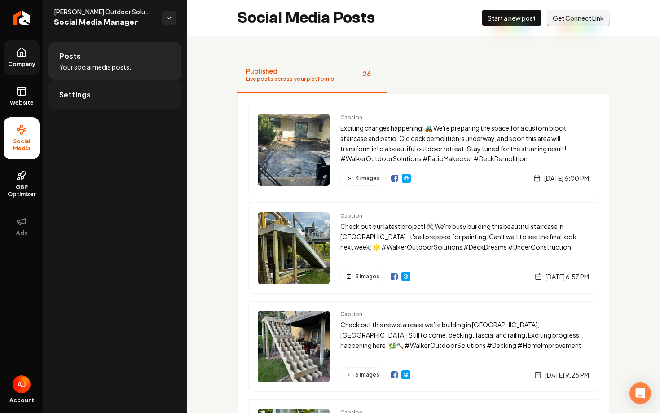
click at [83, 97] on span "Settings" at bounding box center [74, 94] width 31 height 11
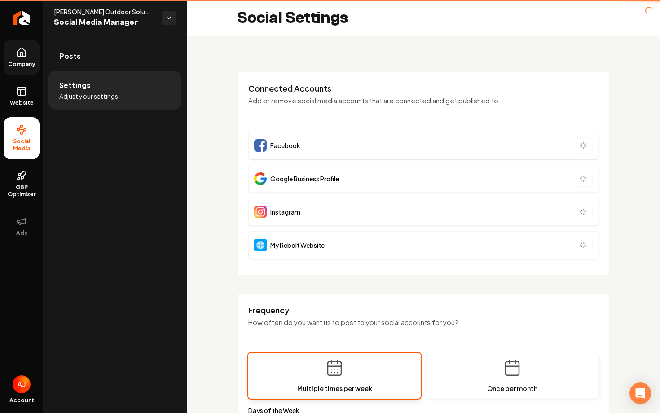
type input "**********"
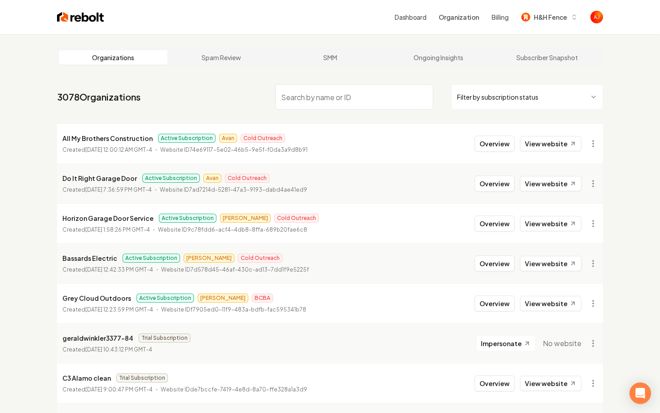
click at [88, 22] on img at bounding box center [80, 17] width 47 height 13
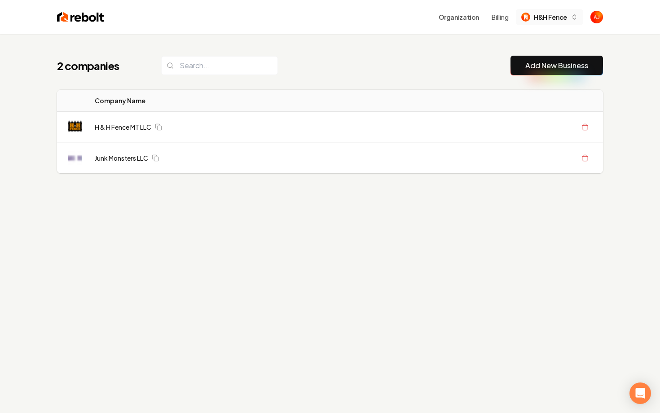
click at [541, 22] on button "H&H Fence" at bounding box center [549, 17] width 67 height 16
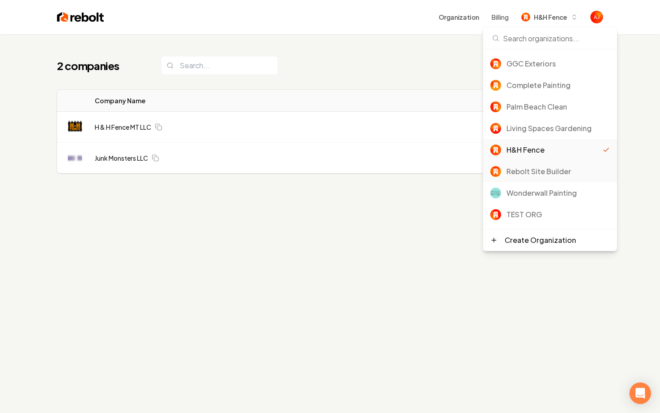
click at [529, 175] on div "Rebolt Site Builder" at bounding box center [558, 171] width 103 height 11
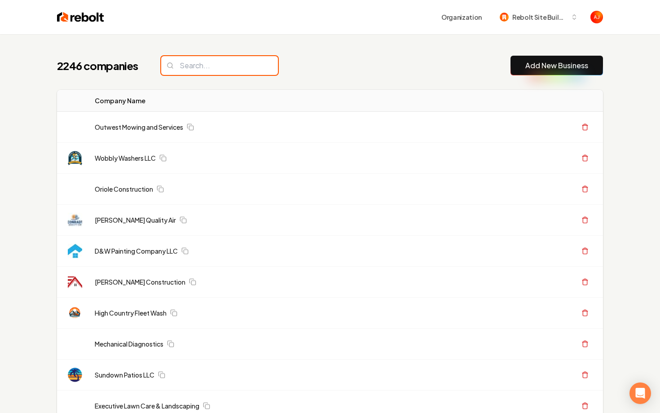
click at [191, 71] on input "search" at bounding box center [219, 65] width 117 height 19
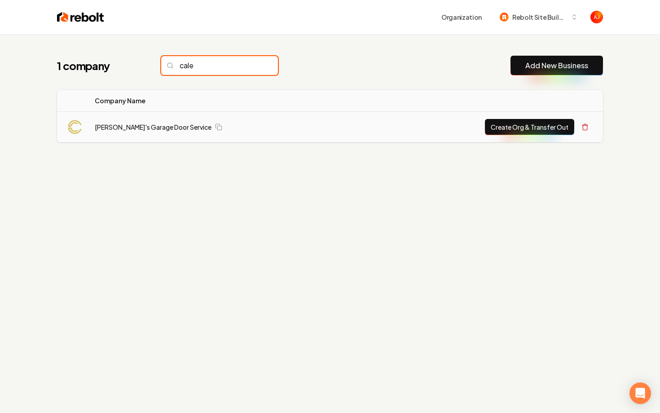
type input "cale"
click at [269, 131] on div "[PERSON_NAME]'s Garage Door Service" at bounding box center [225, 127] width 261 height 9
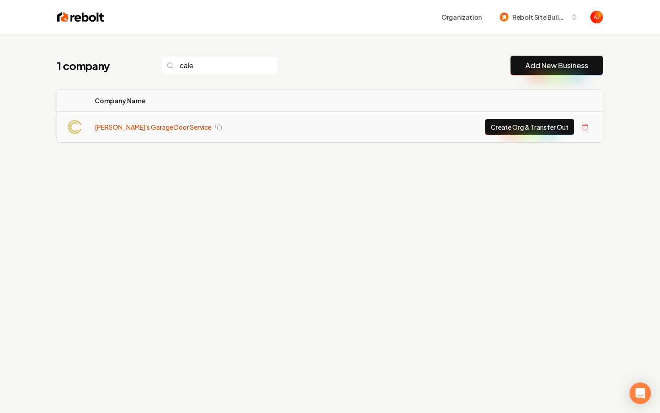
click at [162, 128] on link "[PERSON_NAME]'s Garage Door Service" at bounding box center [153, 127] width 117 height 9
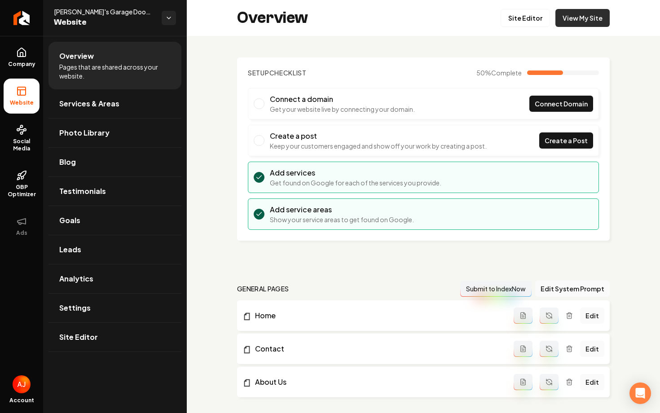
click at [555, 9] on link "View My Site" at bounding box center [582, 18] width 54 height 18
click at [0, 0] on div "Company Website Social Media GBP Optimizer Ads Account Caleb's Garage Door Serv…" at bounding box center [330, 206] width 660 height 413
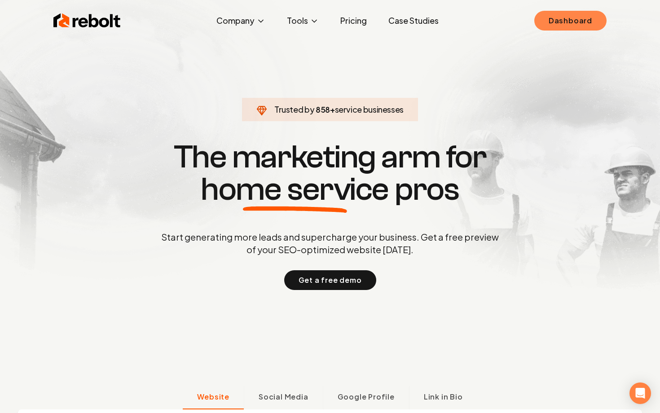
click at [550, 28] on link "Dashboard" at bounding box center [570, 21] width 72 height 20
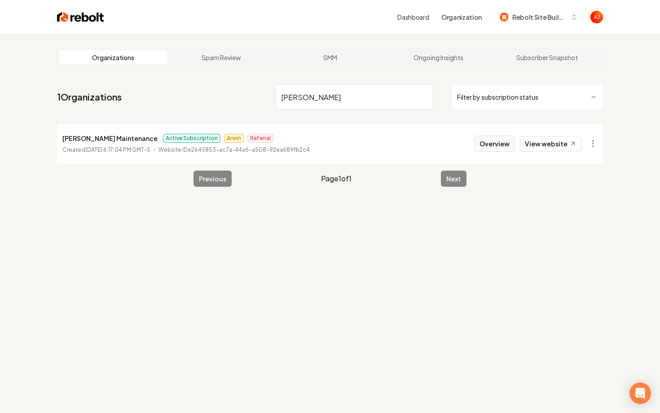
type input "moore"
click at [492, 142] on button "Overview" at bounding box center [495, 144] width 40 height 16
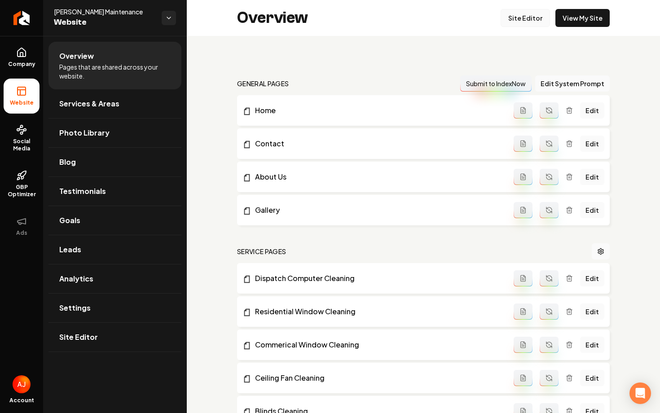
click at [512, 23] on link "Site Editor" at bounding box center [525, 18] width 49 height 18
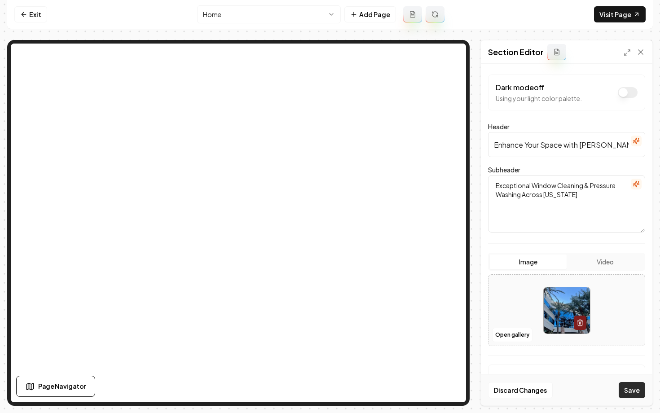
click at [639, 396] on button "Save" at bounding box center [632, 390] width 26 height 16
click at [30, 14] on link "Exit" at bounding box center [30, 14] width 33 height 16
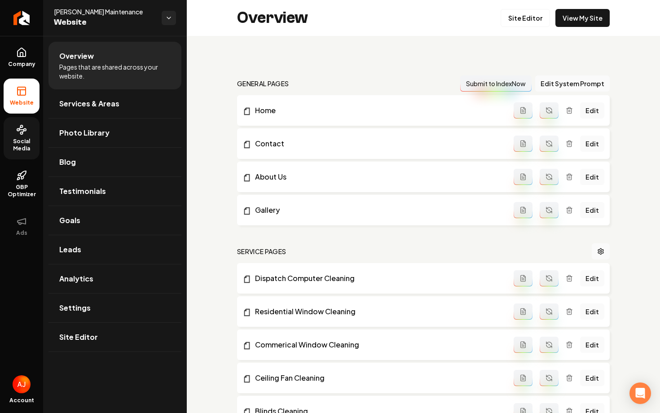
click at [17, 137] on link "Social Media" at bounding box center [22, 138] width 36 height 42
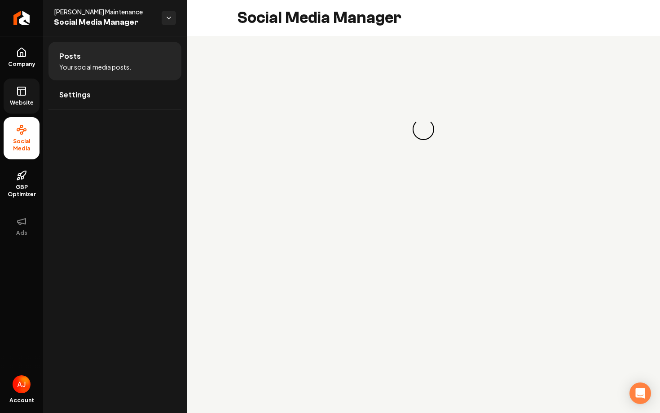
click at [32, 110] on link "Website" at bounding box center [22, 96] width 36 height 35
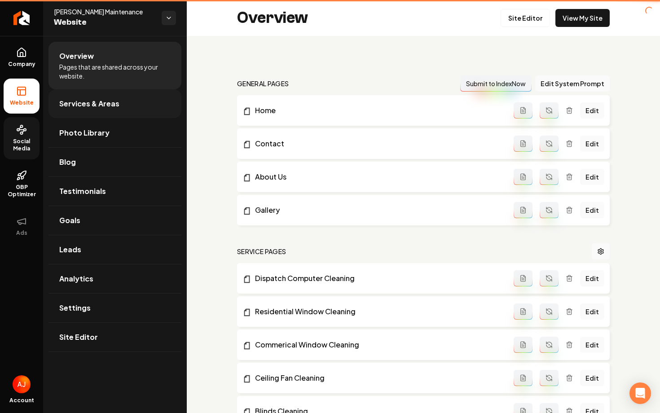
click at [83, 110] on link "Services & Areas" at bounding box center [114, 103] width 133 height 29
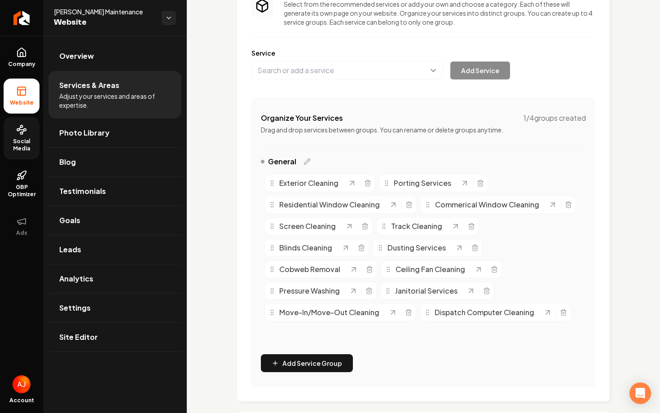
scroll to position [88, 0]
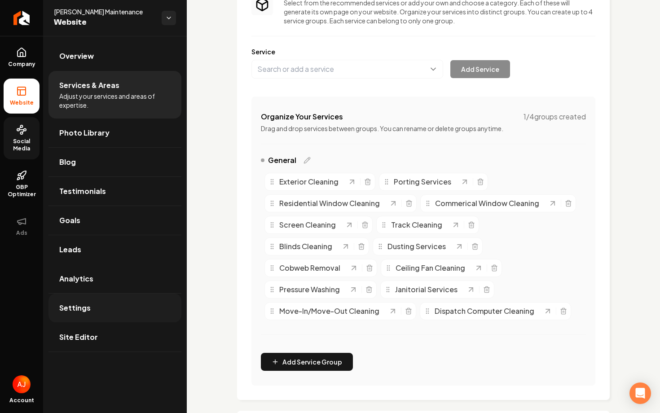
click at [83, 306] on span "Settings" at bounding box center [74, 308] width 31 height 11
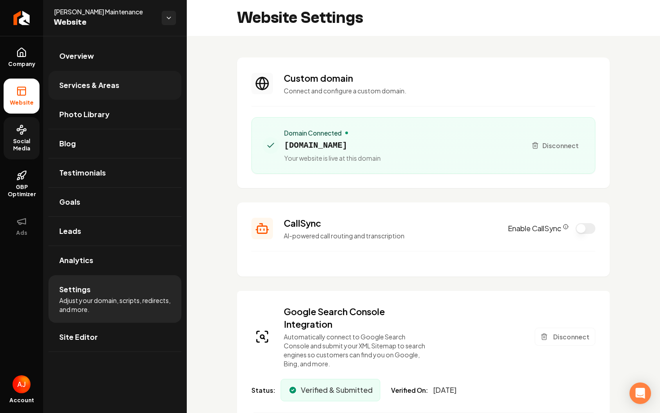
click at [115, 91] on link "Services & Areas" at bounding box center [114, 85] width 133 height 29
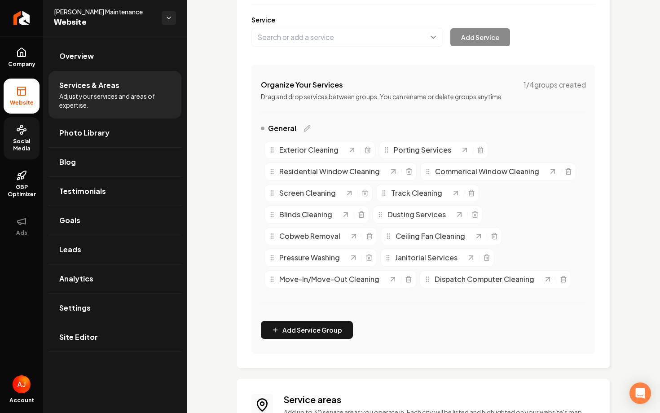
scroll to position [101, 0]
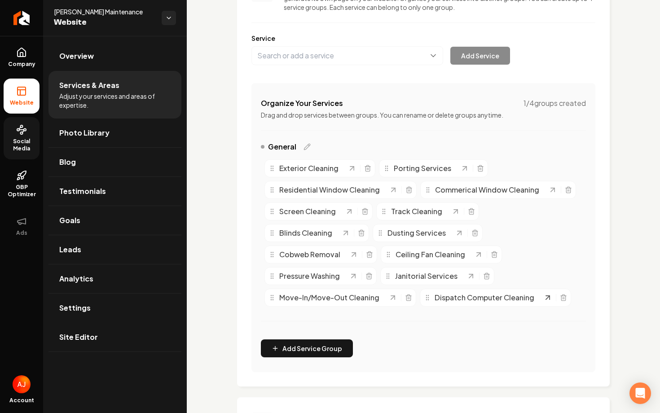
click at [547, 300] on icon "Main content area" at bounding box center [547, 297] width 9 height 9
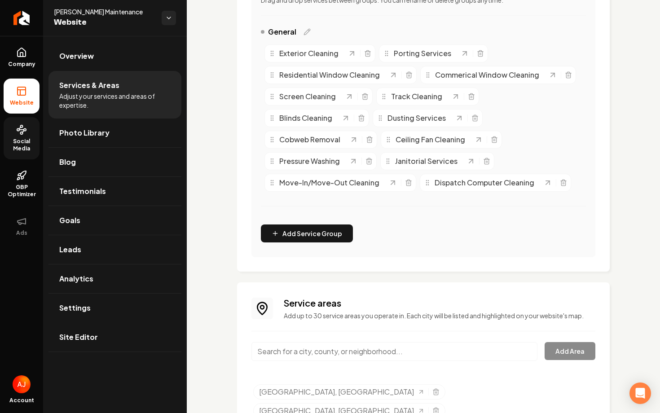
scroll to position [220, 0]
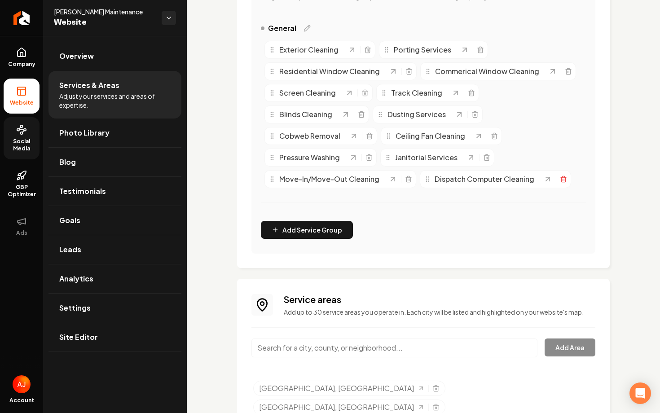
click at [561, 179] on icon "Main content area" at bounding box center [563, 179] width 7 height 7
click at [69, 315] on link "Settings" at bounding box center [114, 308] width 133 height 29
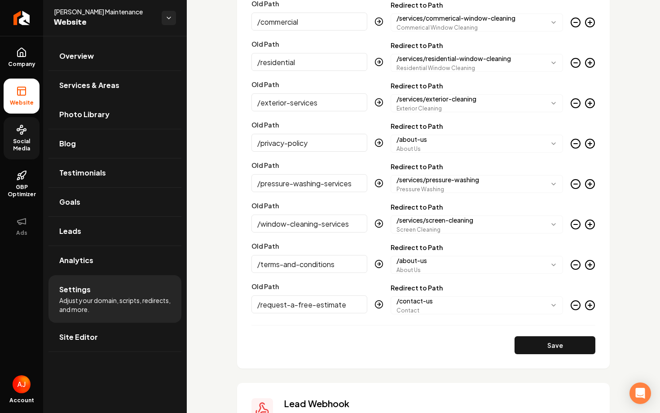
scroll to position [1048, 0]
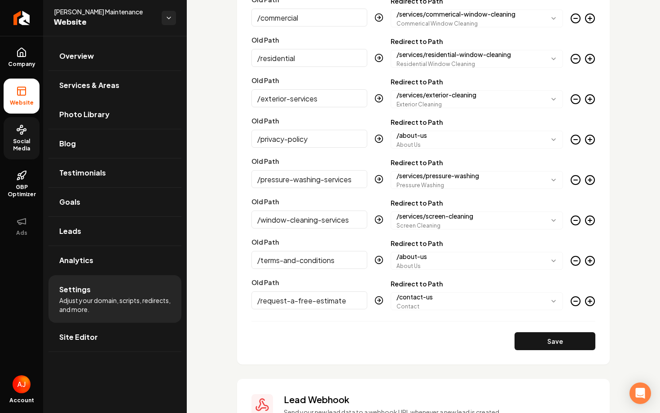
click at [590, 300] on icon "Main content area" at bounding box center [590, 302] width 0 height 4
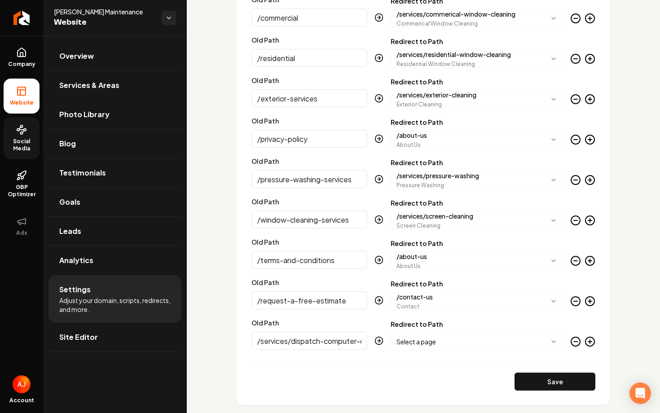
scroll to position [0, 30]
type input "/services/dispatch-computer-cleaning"
click at [425, 343] on body "Company Website Social Media GBP Optimizer Ads Account Moore Maintenance Websit…" at bounding box center [330, 206] width 660 height 413
click at [538, 382] on button "Save" at bounding box center [555, 382] width 81 height 18
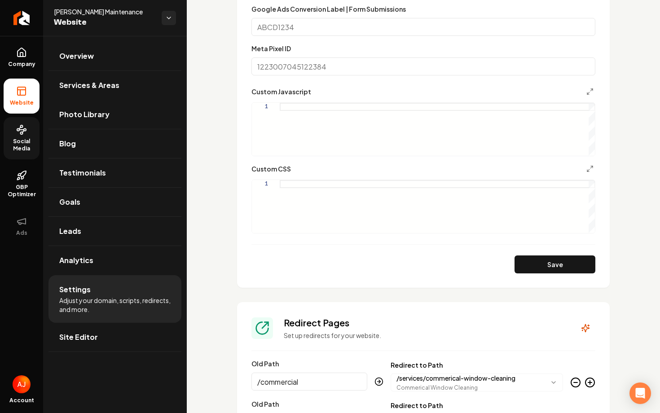
scroll to position [507, 0]
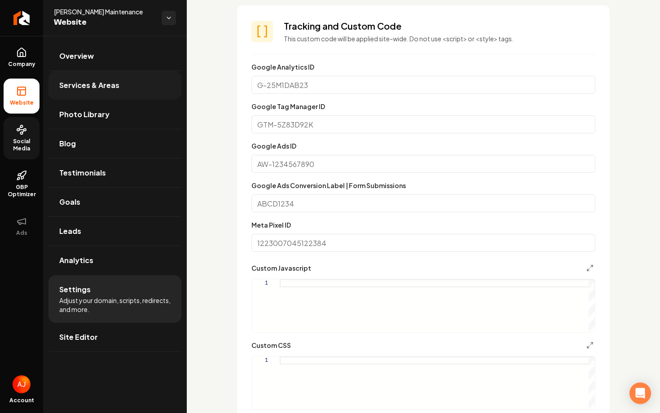
click at [91, 94] on link "Services & Areas" at bounding box center [114, 85] width 133 height 29
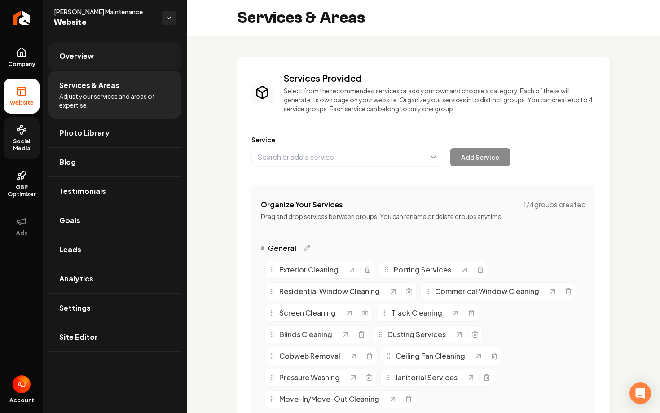
click at [137, 59] on link "Overview" at bounding box center [114, 56] width 133 height 29
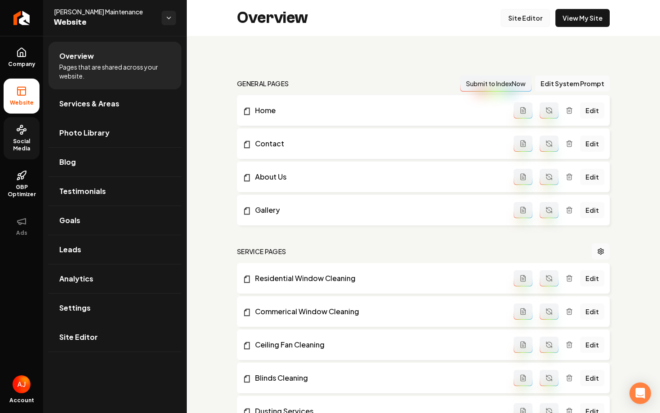
click at [522, 15] on link "Site Editor" at bounding box center [525, 18] width 49 height 18
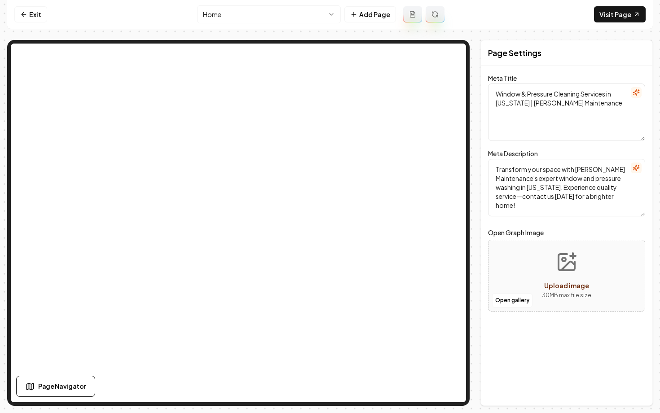
click at [269, 14] on html "Computer Required This feature is only available on a computer. Please switch t…" at bounding box center [330, 206] width 660 height 413
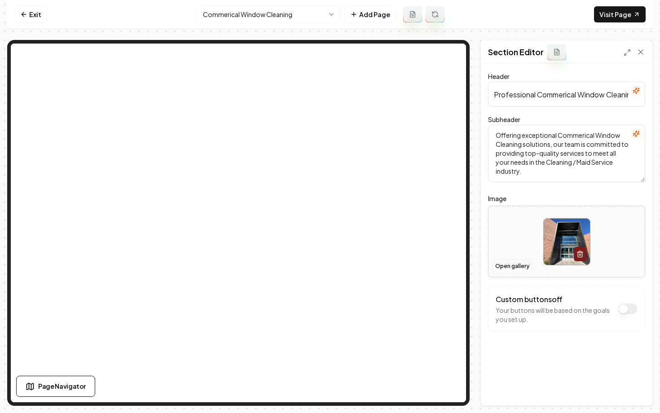
click at [502, 269] on button "Open gallery" at bounding box center [512, 266] width 40 height 14
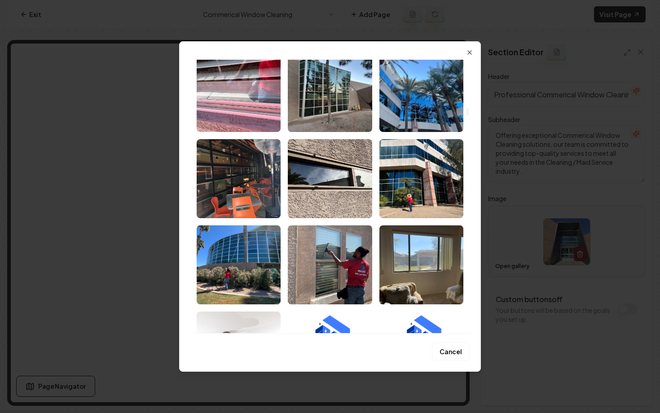
scroll to position [2537, 0]
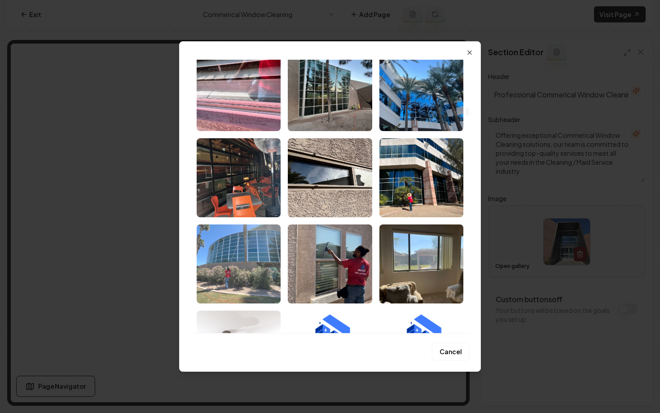
click at [239, 262] on img "Select image image_67bf6a86432c476416d4ac75.HEIC" at bounding box center [239, 264] width 84 height 79
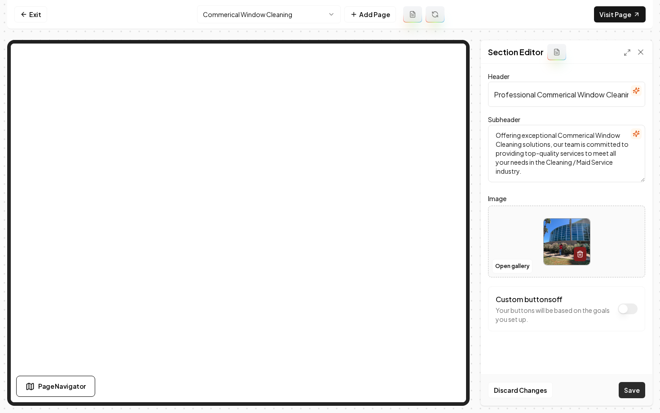
click at [630, 393] on button "Save" at bounding box center [632, 390] width 26 height 16
click at [242, 12] on html "Computer Required This feature is only available on a computer. Please switch t…" at bounding box center [330, 206] width 660 height 413
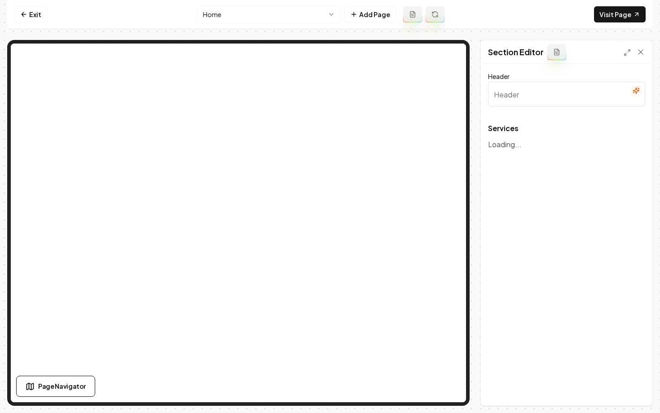
type input "Premium Cleaning Solutions for Your Space"
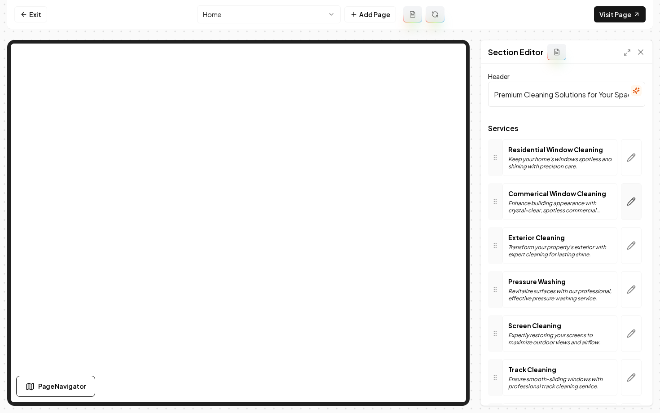
click at [625, 206] on button "button" at bounding box center [631, 201] width 21 height 37
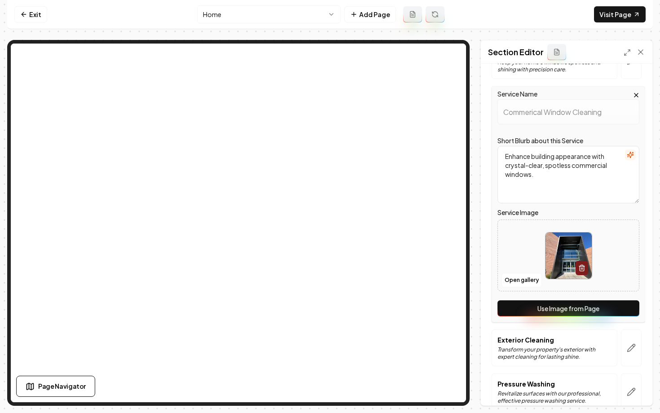
scroll to position [116, 0]
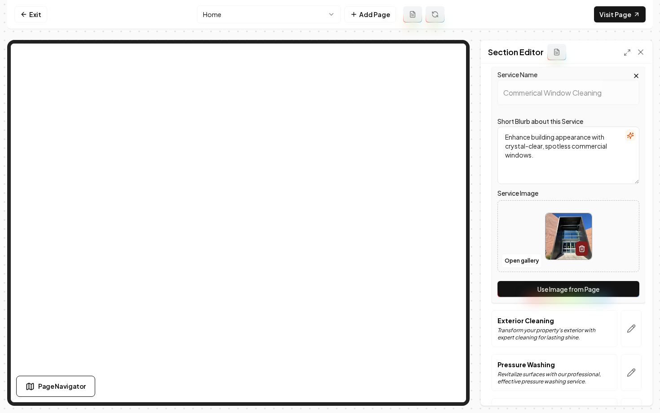
click at [565, 286] on button "Use Image from Page" at bounding box center [569, 289] width 142 height 16
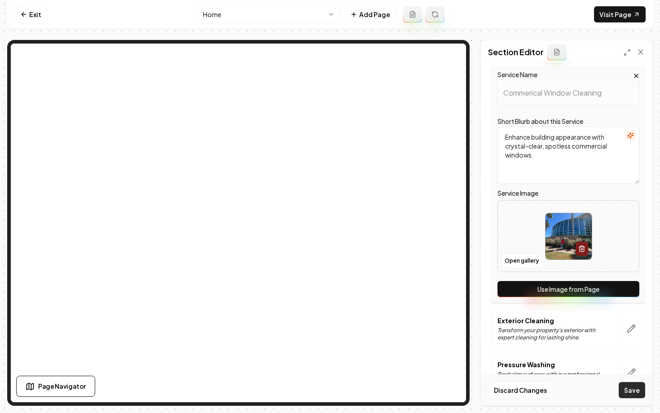
click at [634, 391] on button "Save" at bounding box center [632, 390] width 26 height 16
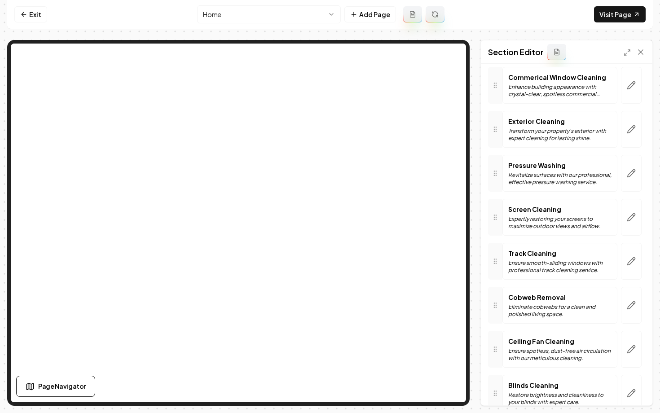
click at [232, 13] on html "Computer Required This feature is only available on a computer. Please switch t…" at bounding box center [330, 206] width 660 height 413
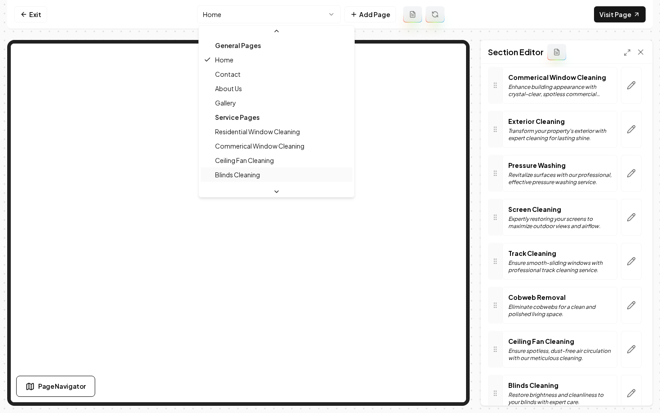
scroll to position [24, 0]
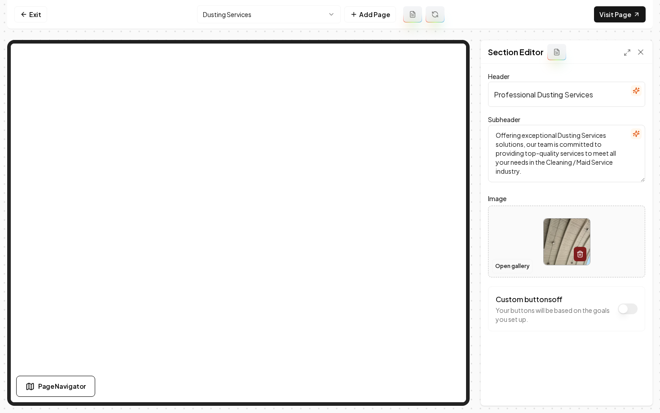
click at [502, 271] on button "Open gallery" at bounding box center [512, 266] width 40 height 14
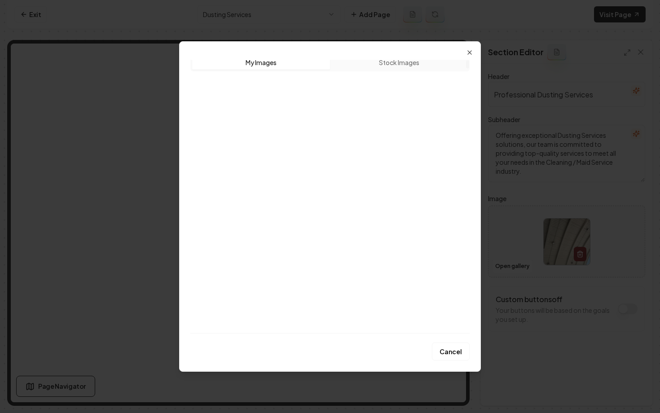
scroll to position [7, 0]
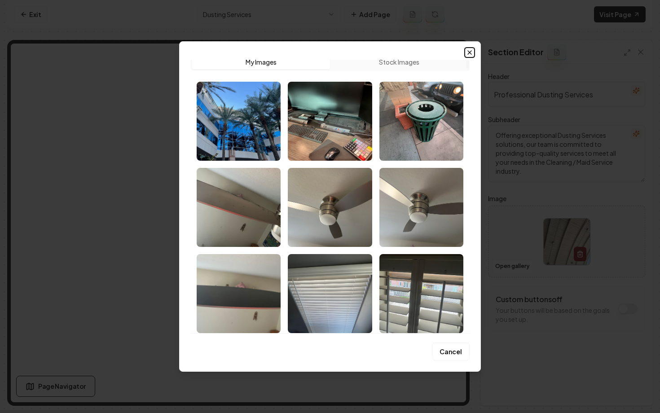
click at [469, 54] on icon "button" at bounding box center [469, 52] width 7 height 7
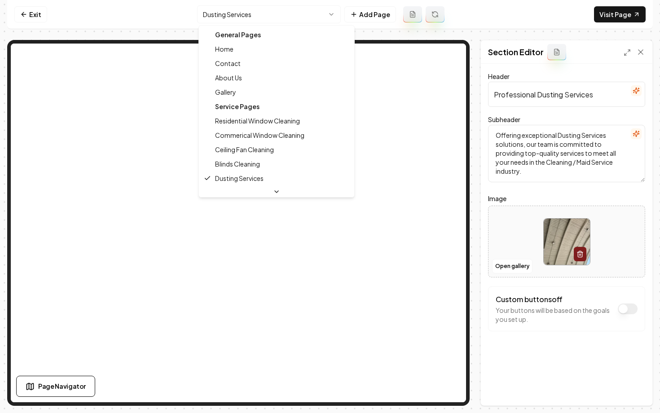
click at [228, 18] on html "Computer Required This feature is only available on a computer. Please switch t…" at bounding box center [330, 206] width 660 height 413
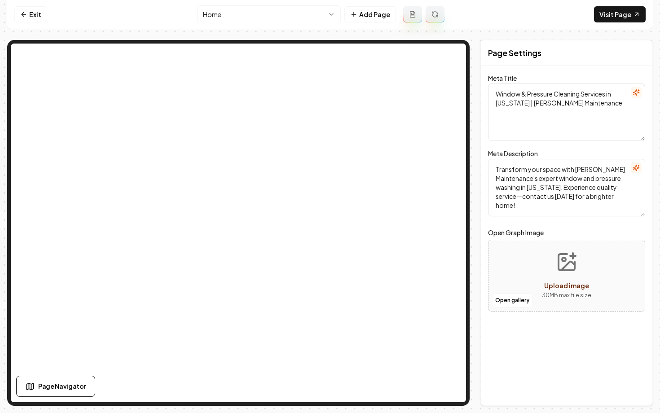
click at [237, 6] on html "Computer Required This feature is only available on a computer. Please switch t…" at bounding box center [330, 206] width 660 height 413
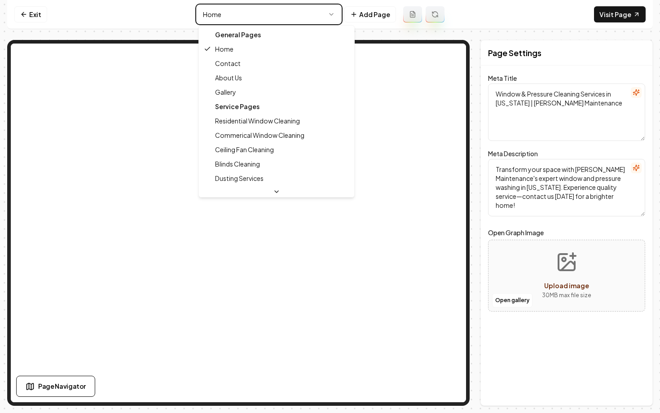
type textarea "Dusting Services for Cleaner Spaces - Moore Maintenance"
type textarea "Discover premium dusting services by Moore Maintenance, enhancing Arizona space…"
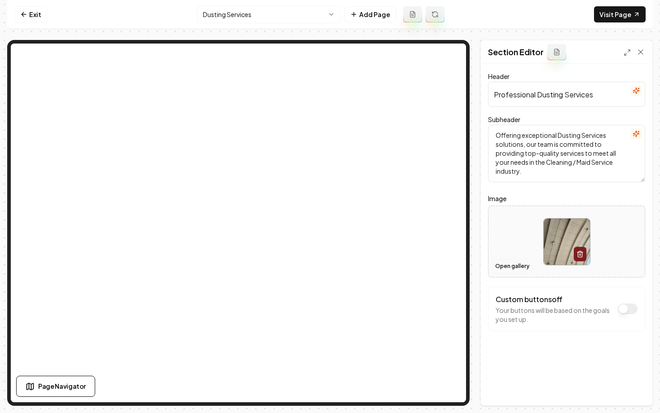
click at [517, 265] on button "Open gallery" at bounding box center [512, 266] width 40 height 14
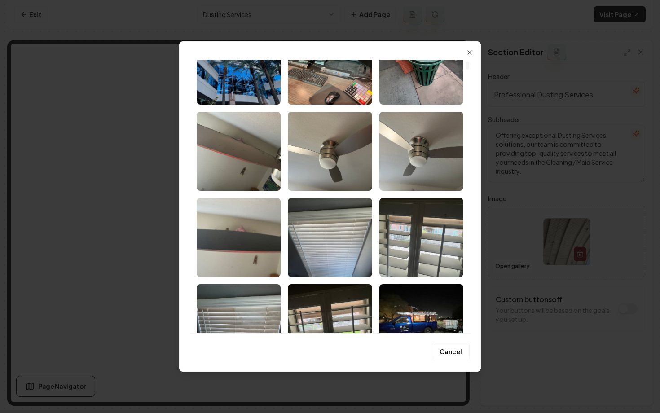
scroll to position [62, 0]
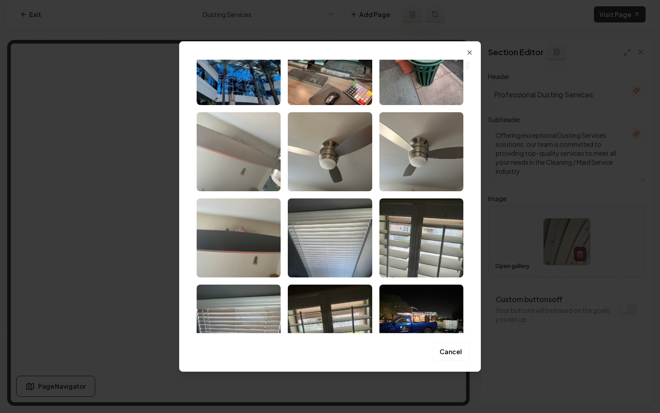
click at [242, 155] on img "Select image image_67bf6e24432c476416e64586.HEIC" at bounding box center [239, 151] width 84 height 79
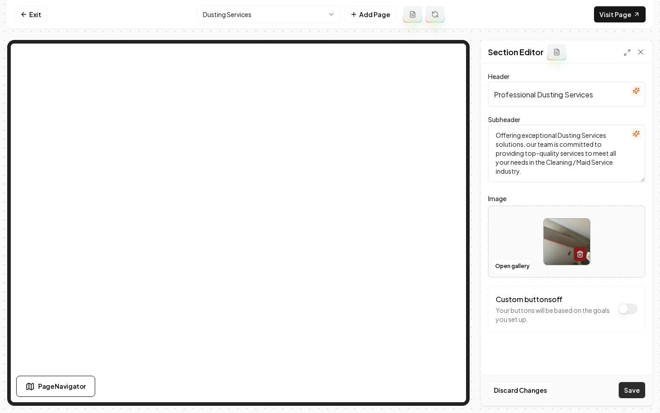
click at [628, 393] on button "Save" at bounding box center [632, 390] width 26 height 16
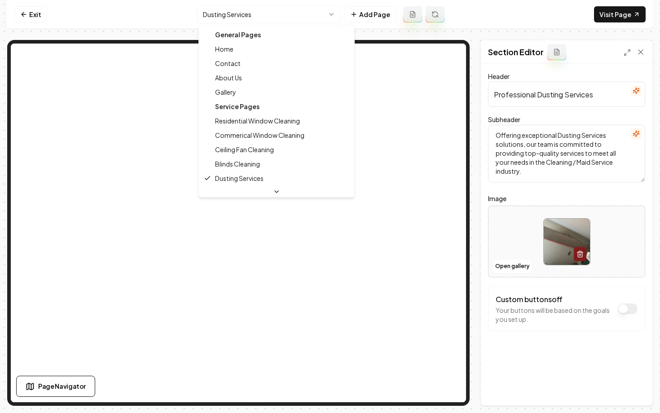
click at [226, 18] on html "Computer Required This feature is only available on a computer. Please switch t…" at bounding box center [330, 206] width 660 height 413
click at [251, 12] on html "Computer Required This feature is only available on a computer. Please switch t…" at bounding box center [330, 206] width 660 height 413
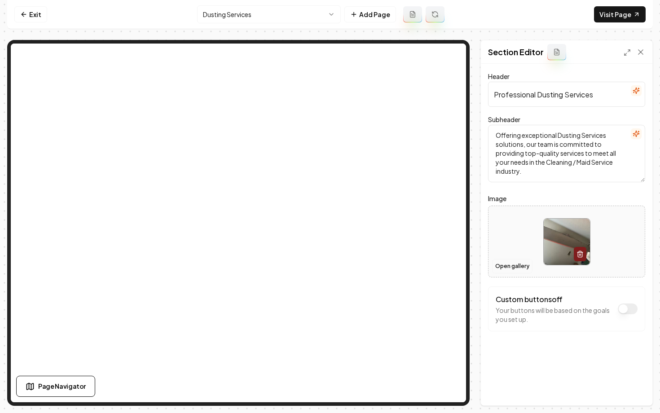
click at [507, 269] on button "Open gallery" at bounding box center [512, 266] width 40 height 14
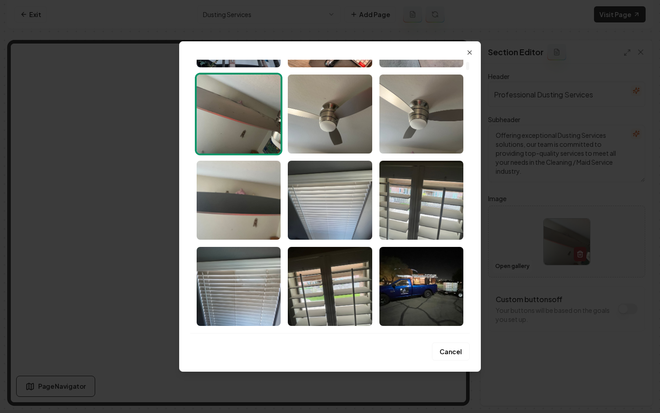
scroll to position [101, 0]
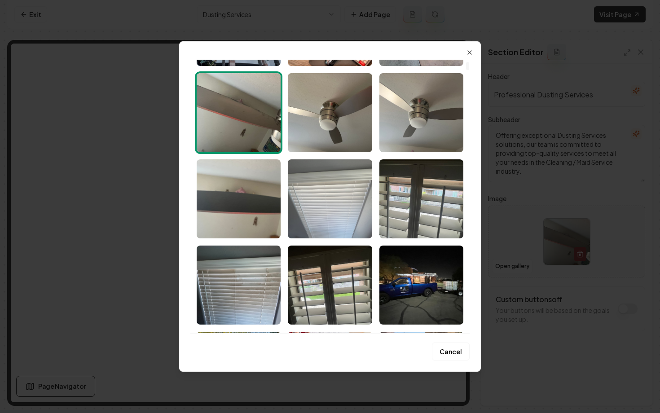
click at [312, 216] on img "Select image image_67bf6dcc432c476416e462f6.HEIC" at bounding box center [330, 198] width 84 height 79
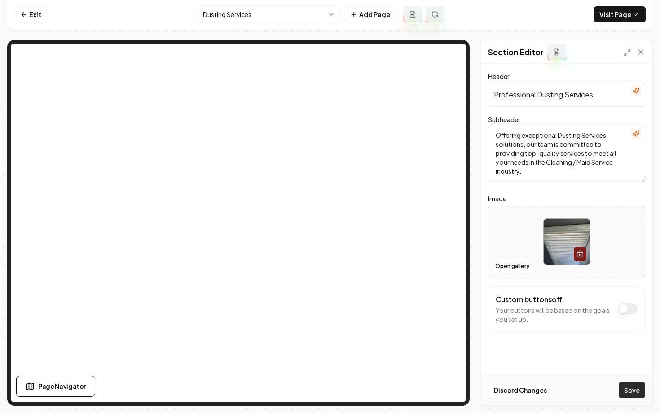
click at [639, 394] on button "Save" at bounding box center [632, 390] width 26 height 16
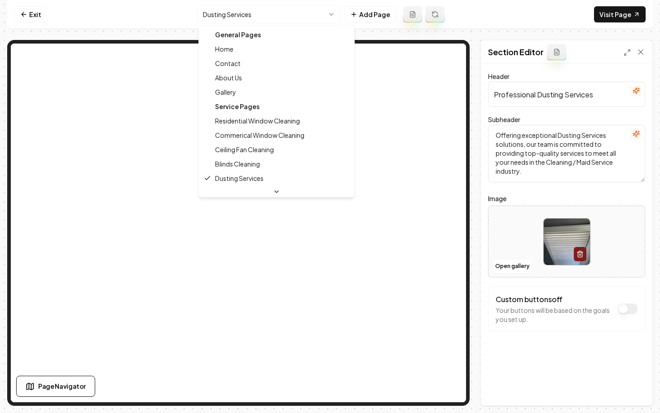
click at [241, 10] on html "Computer Required This feature is only available on a computer. Please switch t…" at bounding box center [330, 206] width 660 height 413
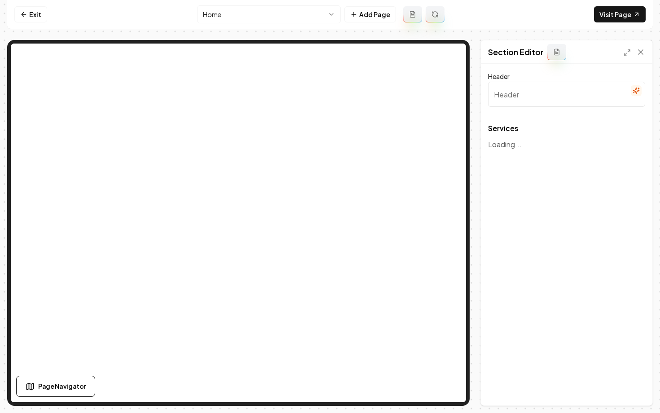
type input "Premium Cleaning Solutions for Your Space"
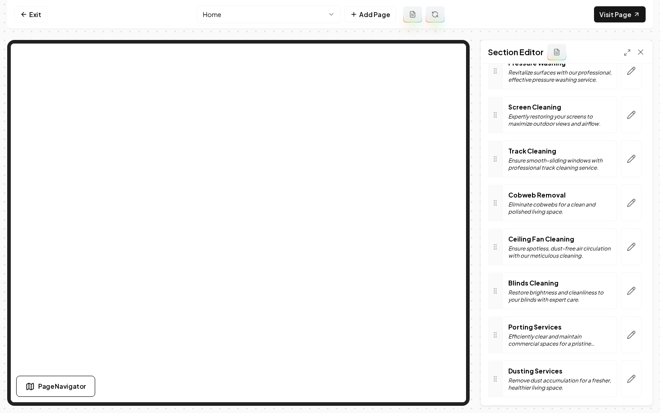
scroll to position [221, 0]
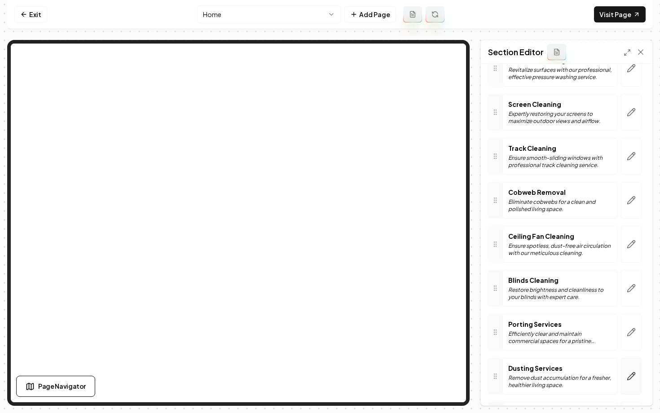
click at [630, 370] on button "button" at bounding box center [631, 376] width 21 height 37
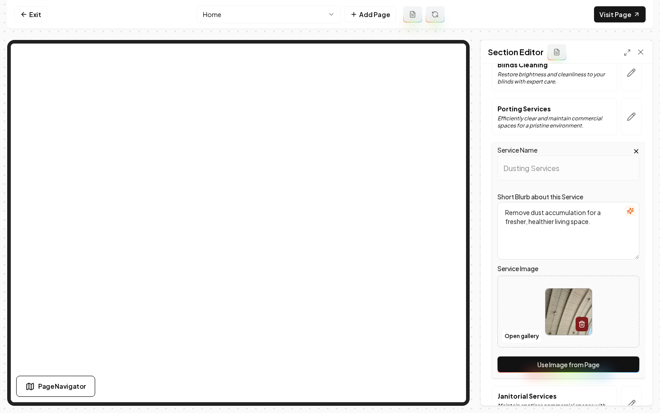
scroll to position [484, 0]
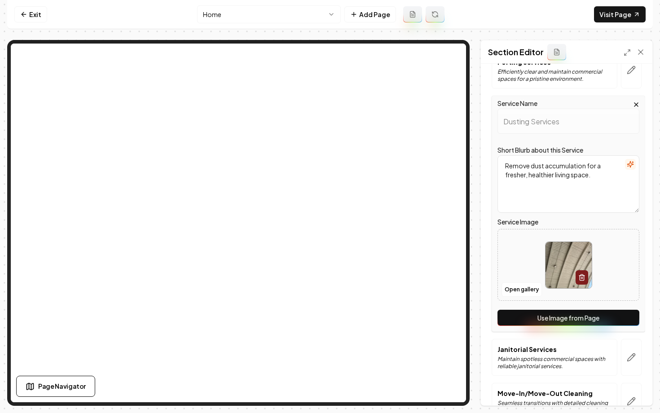
click at [555, 317] on button "Use Image from Page" at bounding box center [569, 318] width 142 height 16
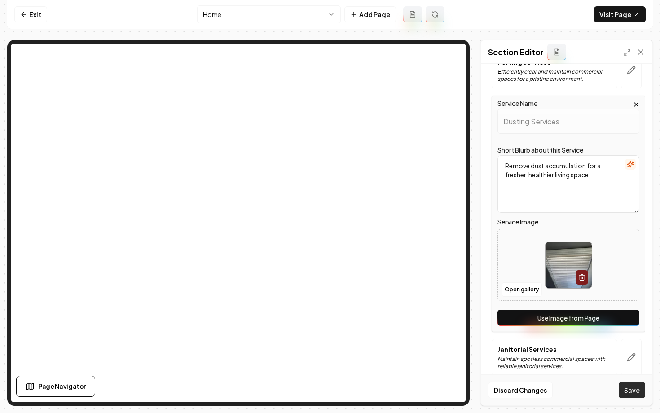
click at [626, 394] on button "Save" at bounding box center [632, 390] width 26 height 16
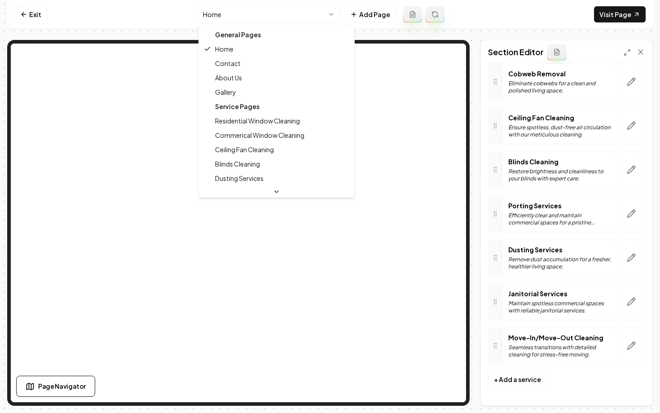
click at [252, 12] on html "Computer Required This feature is only available on a computer. Please switch t…" at bounding box center [330, 206] width 660 height 413
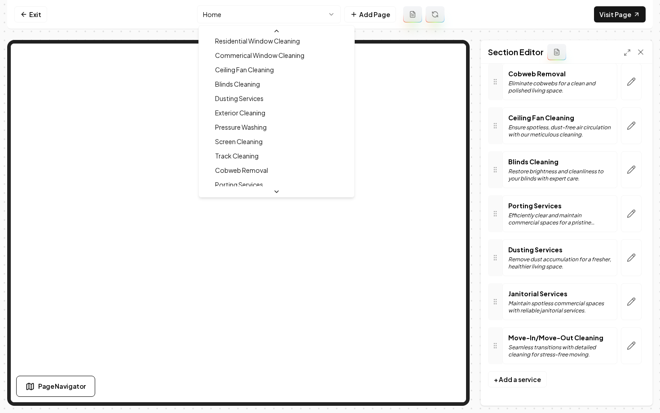
scroll to position [93, 0]
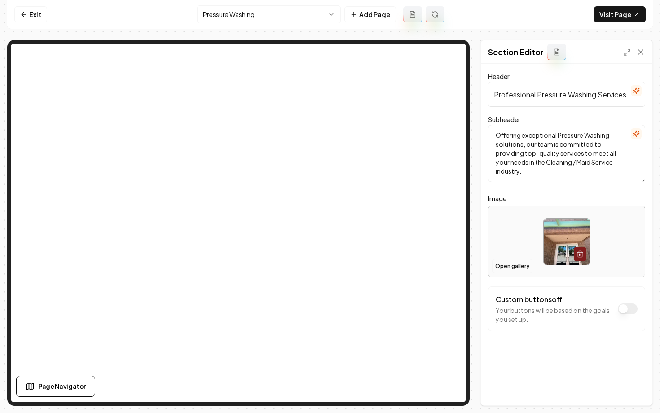
click at [511, 269] on button "Open gallery" at bounding box center [512, 266] width 40 height 14
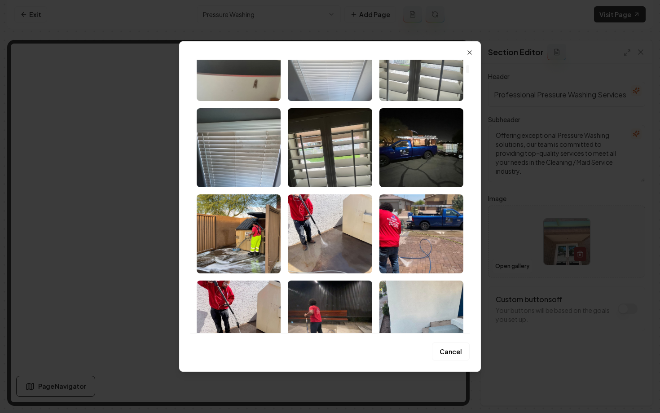
scroll to position [261, 0]
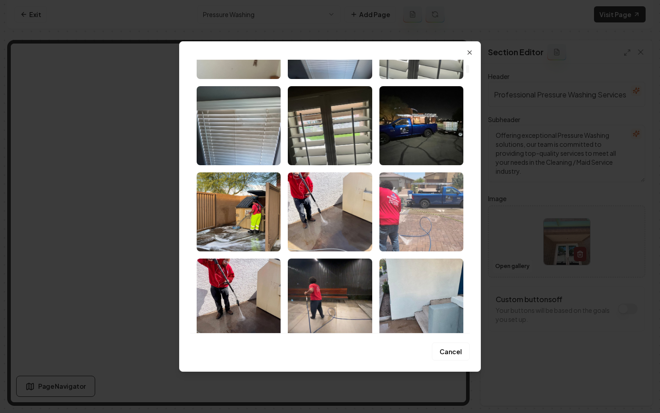
click at [425, 231] on img "Select image image_67bf6d0b432c476416e0da76.JPG" at bounding box center [421, 211] width 84 height 79
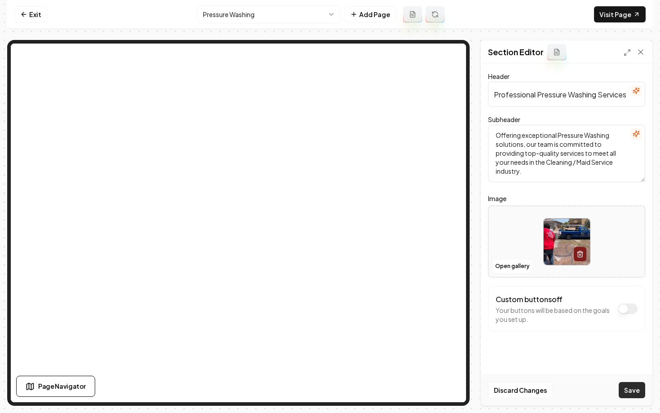
click at [629, 389] on button "Save" at bounding box center [632, 390] width 26 height 16
click at [243, 21] on html "Computer Required This feature is only available on a computer. Please switch t…" at bounding box center [330, 206] width 660 height 413
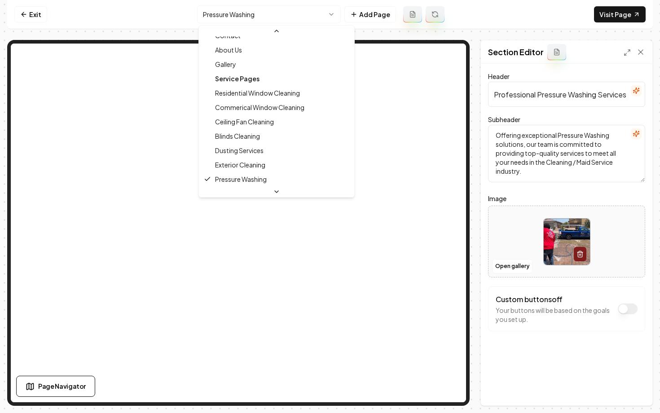
scroll to position [0, 0]
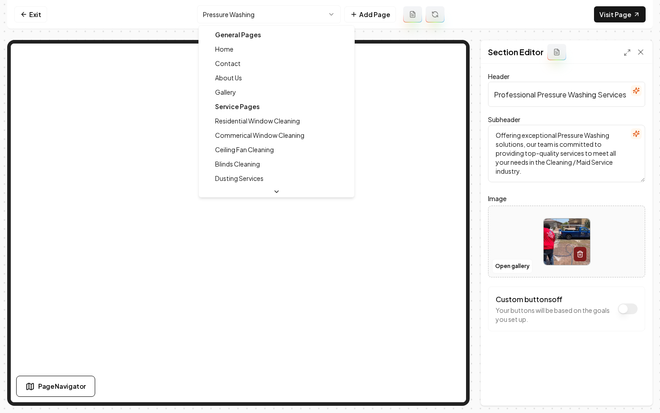
click at [231, 40] on div "General Pages" at bounding box center [277, 34] width 152 height 14
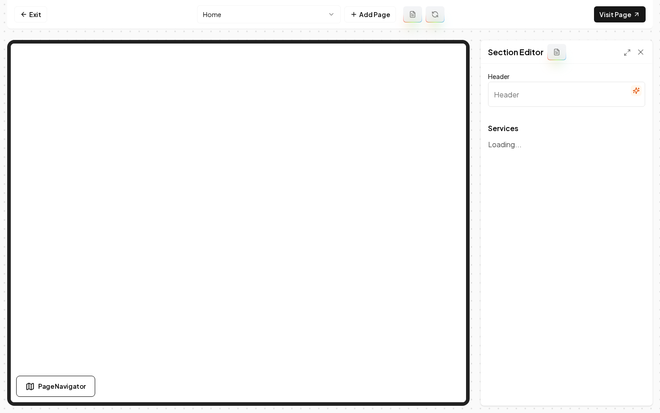
type input "Premium Cleaning Solutions for Your Space"
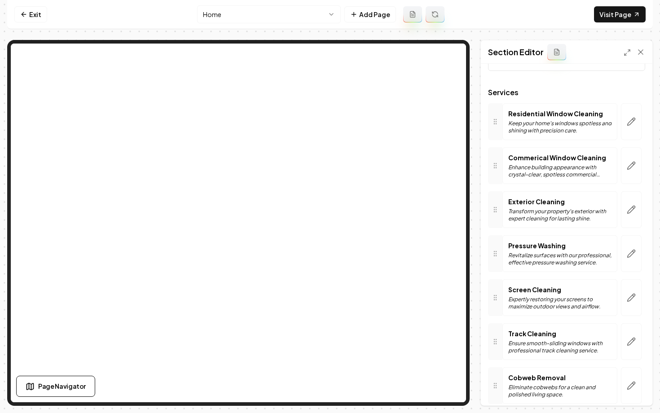
scroll to position [22, 0]
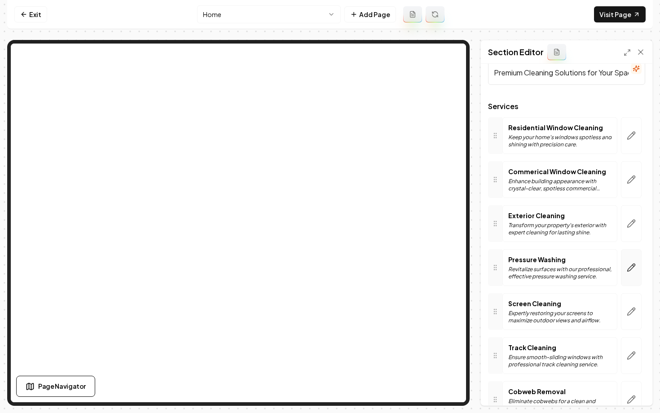
click at [631, 276] on button "button" at bounding box center [631, 267] width 21 height 37
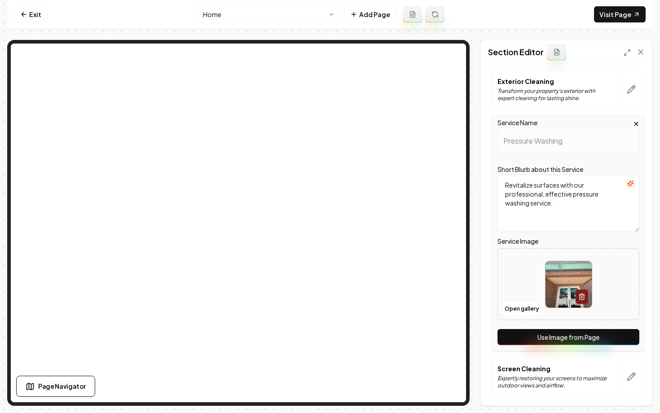
scroll to position [169, 0]
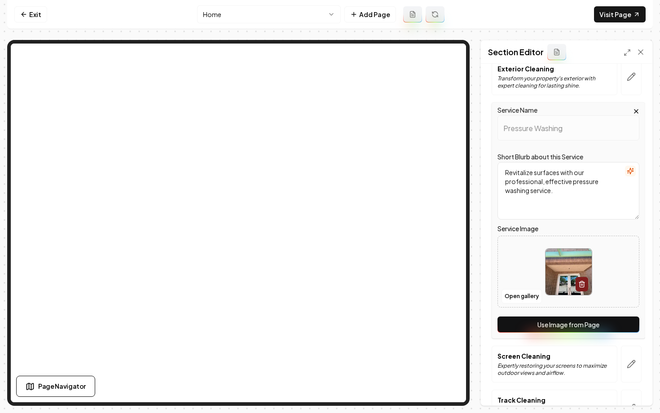
click at [529, 322] on button "Use Image from Page" at bounding box center [569, 325] width 142 height 16
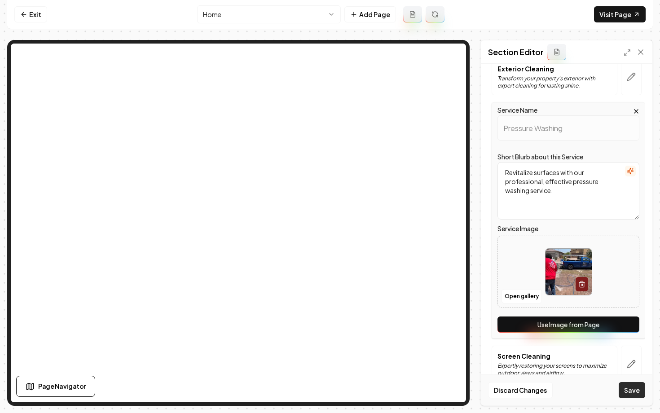
click at [637, 397] on button "Save" at bounding box center [632, 390] width 26 height 16
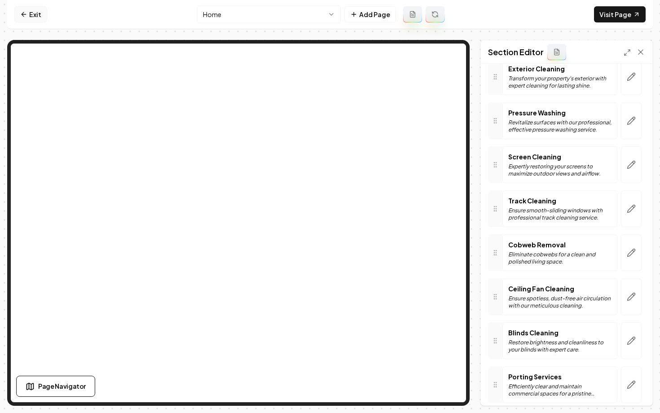
click at [31, 22] on link "Exit" at bounding box center [30, 14] width 33 height 16
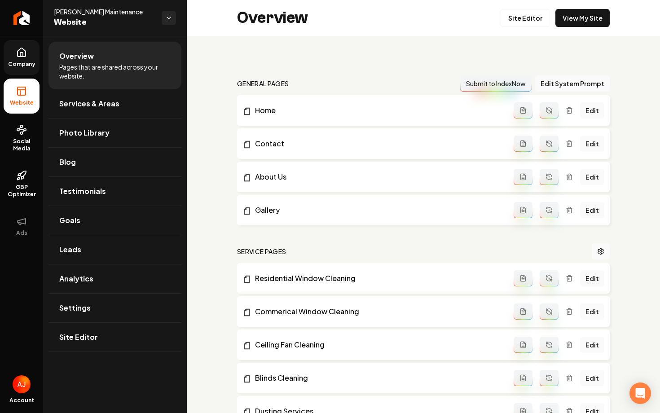
click at [28, 62] on span "Company" at bounding box center [21, 64] width 35 height 7
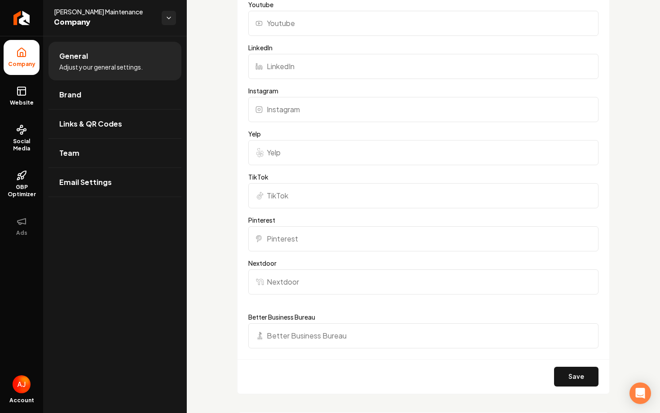
scroll to position [603, 0]
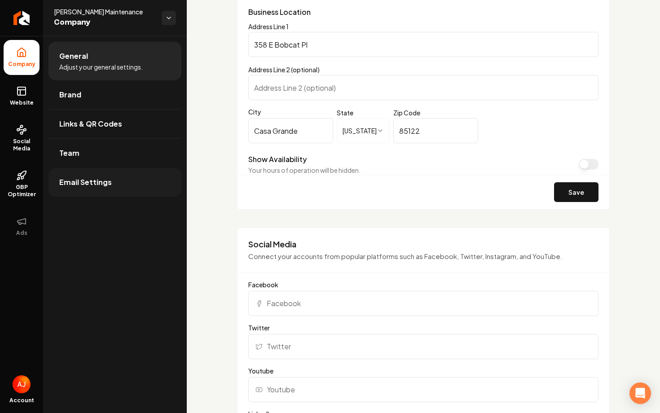
click at [104, 175] on link "Email Settings" at bounding box center [114, 182] width 133 height 29
click at [101, 156] on link "Team" at bounding box center [114, 153] width 133 height 29
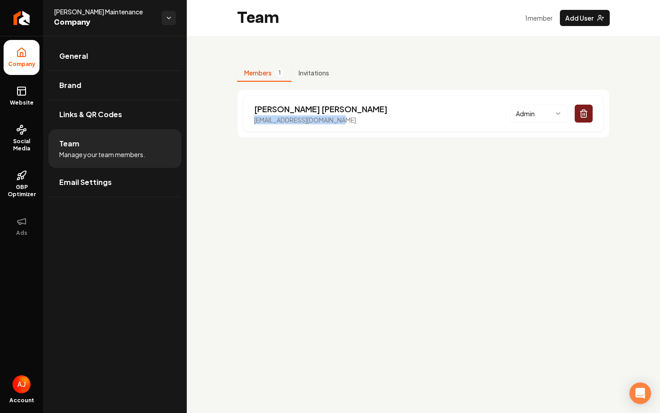
drag, startPoint x: 349, startPoint y: 119, endPoint x: 226, endPoint y: 120, distance: 123.1
click at [226, 120] on div "Members 1 Invitations Audrey Moore info@mooremaintenance.net Admin" at bounding box center [423, 97] width 473 height 123
copy p "info@mooremaintenance.net"
click at [18, 20] on icon "Return to dashboard" at bounding box center [21, 18] width 14 height 14
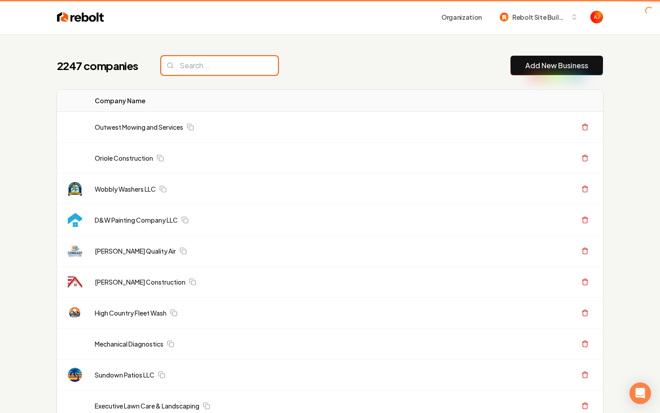
click at [190, 64] on input "search" at bounding box center [219, 65] width 117 height 19
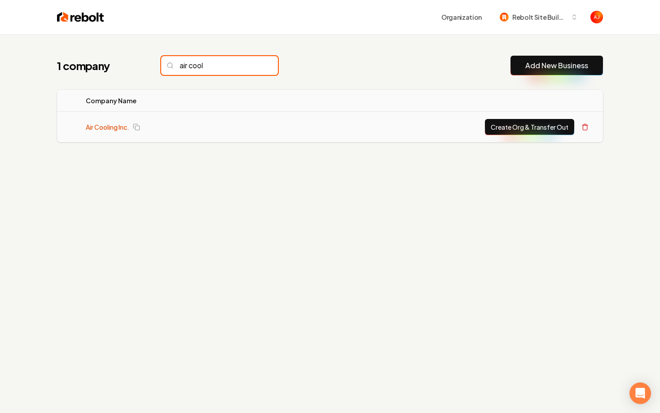
type input "air cool"
click at [115, 129] on link "Air Cooling Inc." at bounding box center [108, 127] width 44 height 9
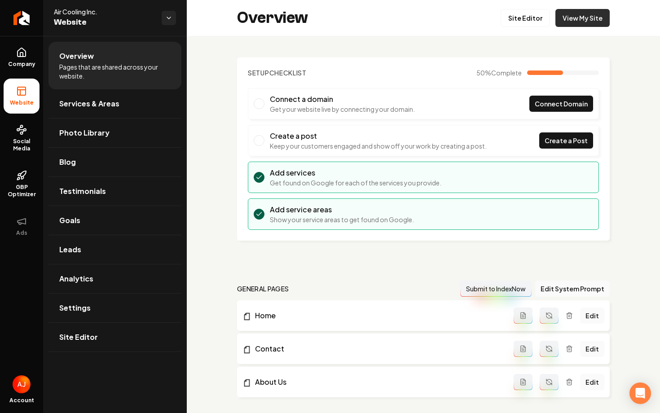
click at [578, 23] on link "View My Site" at bounding box center [582, 18] width 54 height 18
click at [535, 17] on link "Site Editor" at bounding box center [525, 18] width 49 height 18
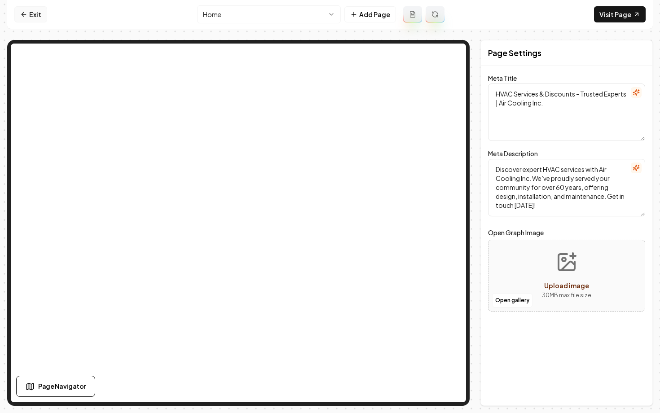
click at [31, 13] on link "Exit" at bounding box center [30, 14] width 33 height 16
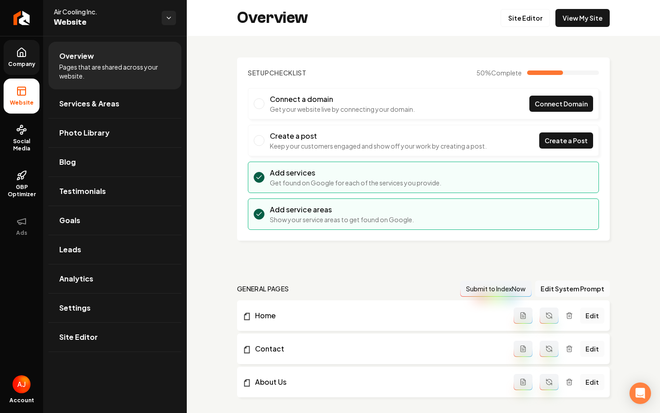
click at [32, 61] on span "Company" at bounding box center [21, 64] width 35 height 7
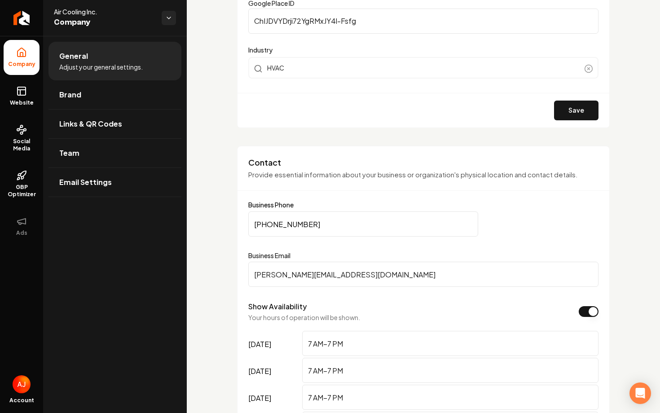
scroll to position [310, 0]
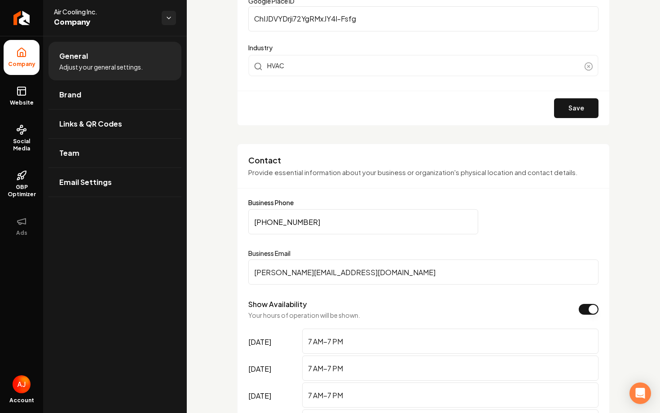
drag, startPoint x: 322, startPoint y: 220, endPoint x: 205, endPoint y: 220, distance: 116.8
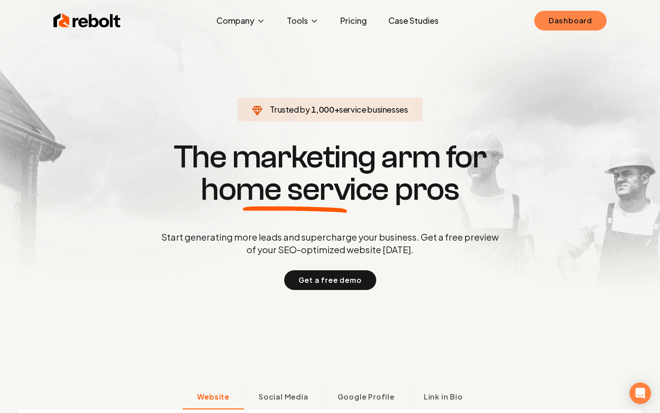
click at [568, 26] on link "Dashboard" at bounding box center [570, 21] width 72 height 20
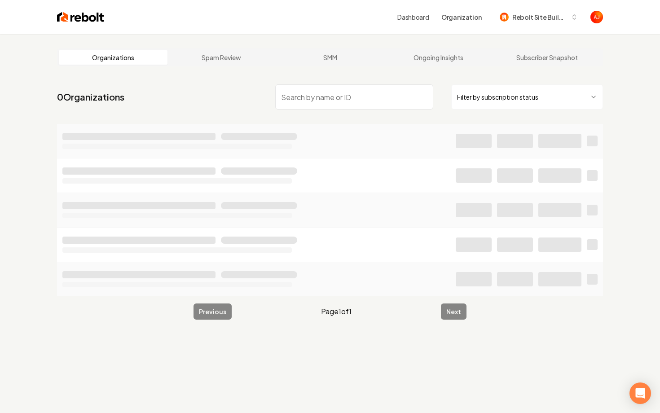
type input "b"
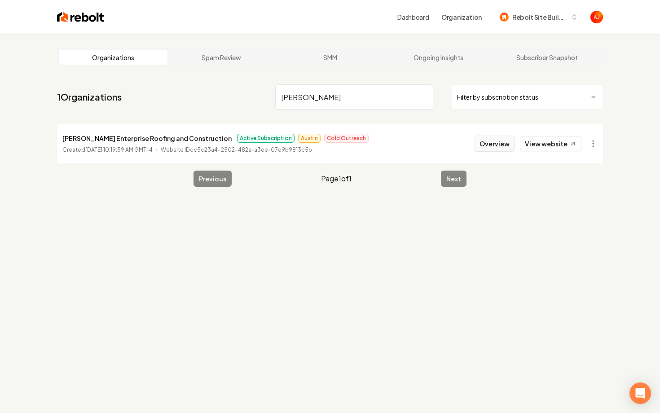
type input "nguyen"
click at [494, 146] on button "Overview" at bounding box center [495, 144] width 40 height 16
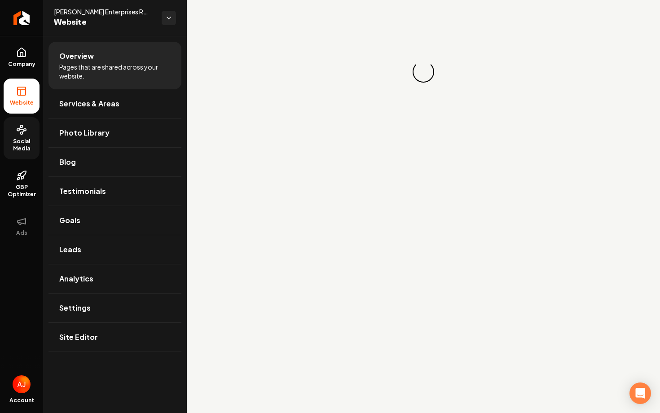
click at [22, 147] on span "Social Media" at bounding box center [22, 145] width 36 height 14
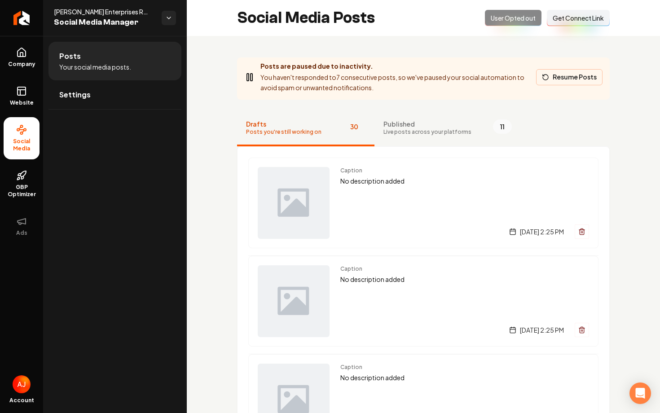
click at [546, 79] on icon "Main content area" at bounding box center [545, 77] width 5 height 5
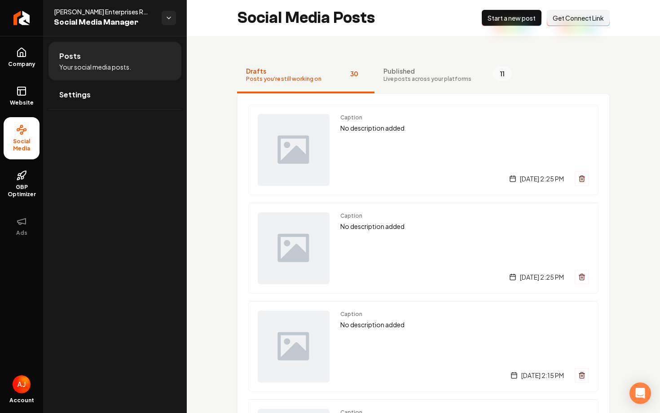
click at [517, 19] on span "Start a new post" at bounding box center [512, 17] width 48 height 9
click at [112, 95] on link "Settings" at bounding box center [114, 94] width 133 height 29
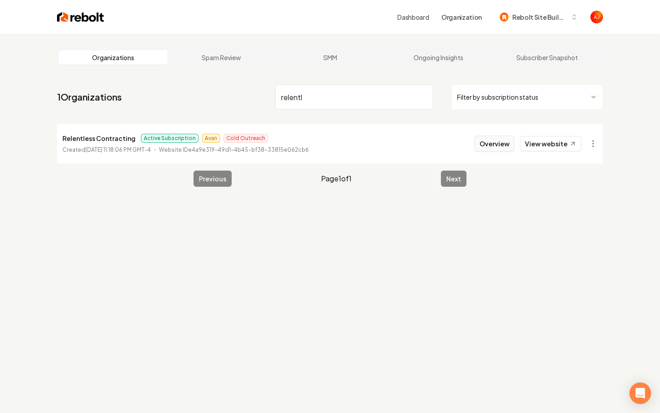
type input "relentl"
click at [480, 149] on button "Overview" at bounding box center [495, 144] width 40 height 16
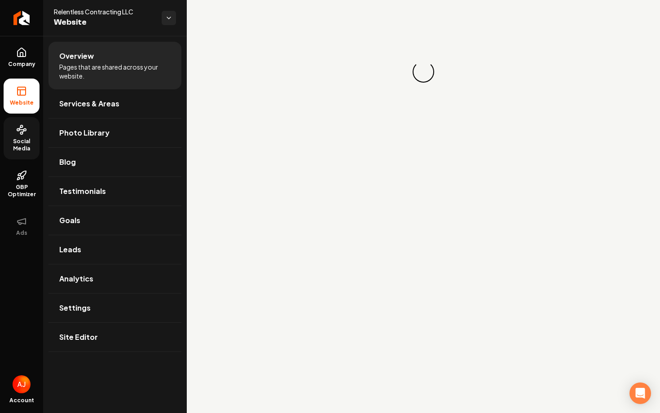
click at [17, 145] on span "Social Media" at bounding box center [22, 145] width 36 height 14
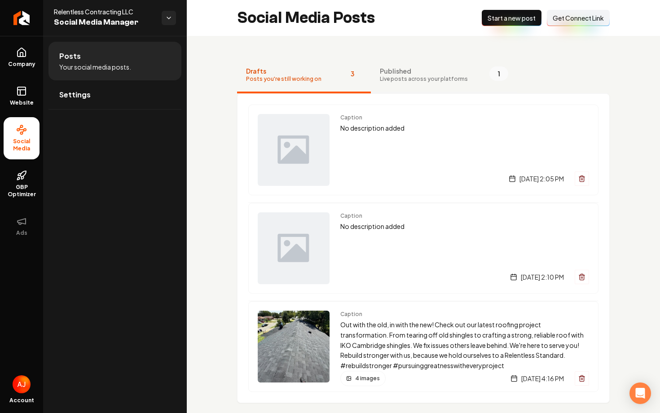
click at [388, 74] on span "Published" at bounding box center [424, 70] width 88 height 9
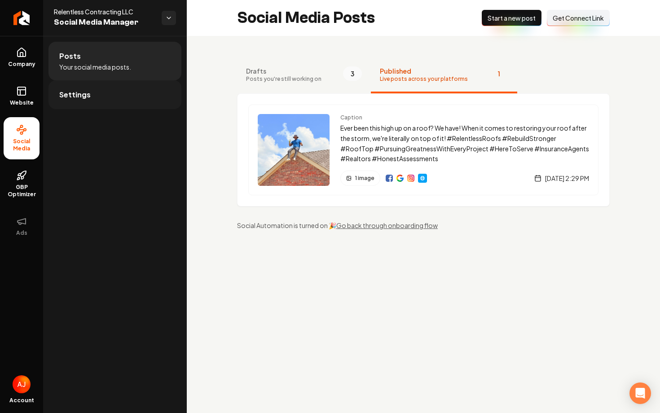
click at [117, 91] on link "Settings" at bounding box center [114, 94] width 133 height 29
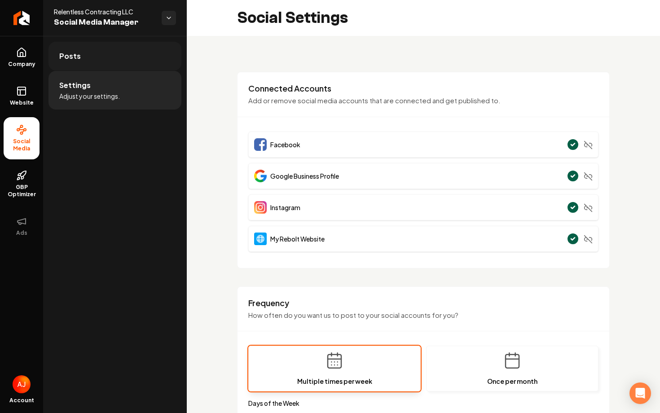
click at [101, 62] on link "Posts" at bounding box center [114, 56] width 133 height 29
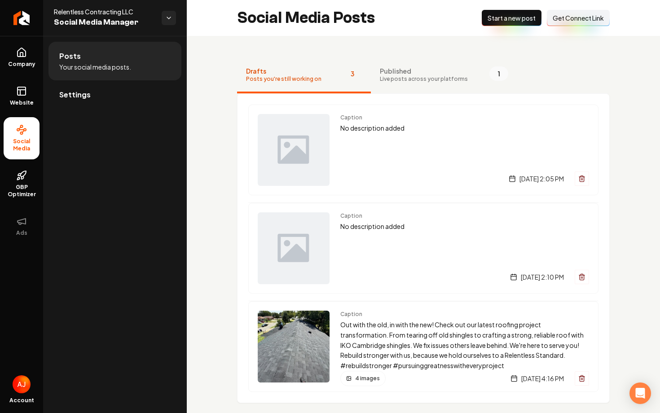
click at [513, 20] on span "Start a new post" at bounding box center [512, 17] width 48 height 9
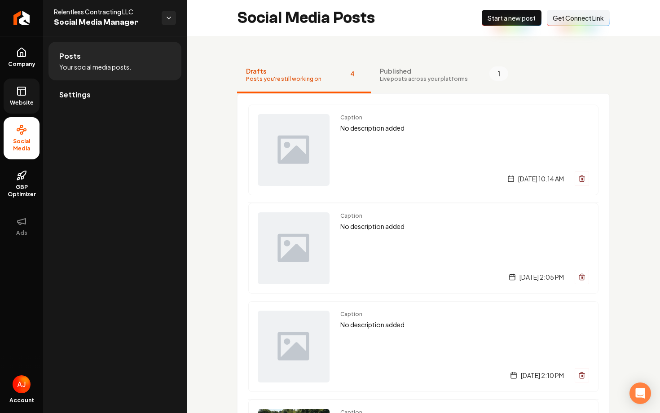
click at [26, 96] on icon at bounding box center [21, 91] width 11 height 11
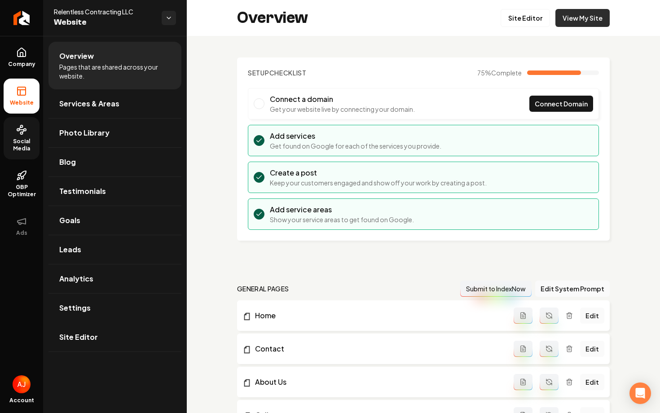
click at [570, 23] on link "View My Site" at bounding box center [582, 18] width 54 height 18
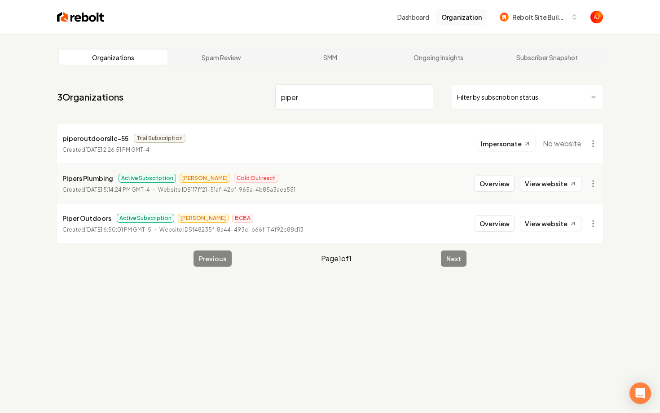
type input "piper"
click at [487, 188] on button "Overview" at bounding box center [495, 184] width 40 height 16
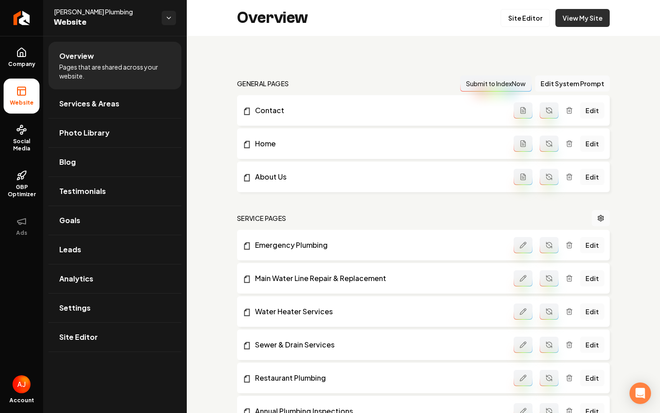
click at [573, 21] on link "View My Site" at bounding box center [582, 18] width 54 height 18
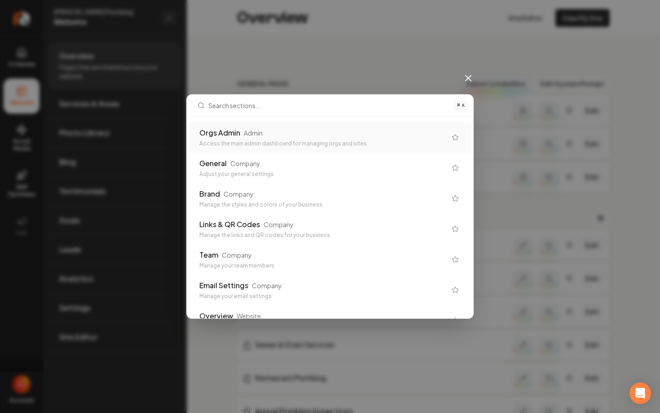
type input "b"
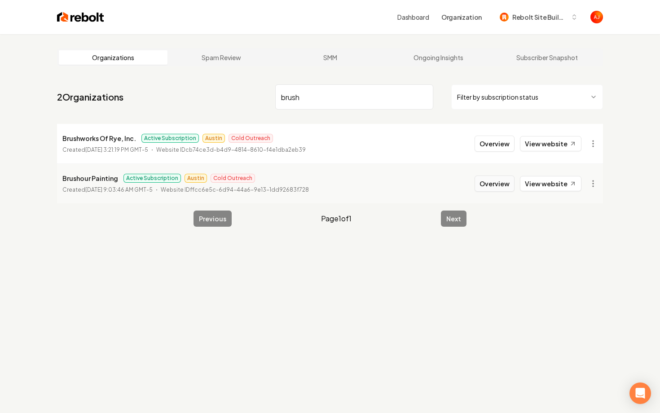
type input "brush"
click at [496, 187] on button "Overview" at bounding box center [495, 184] width 40 height 16
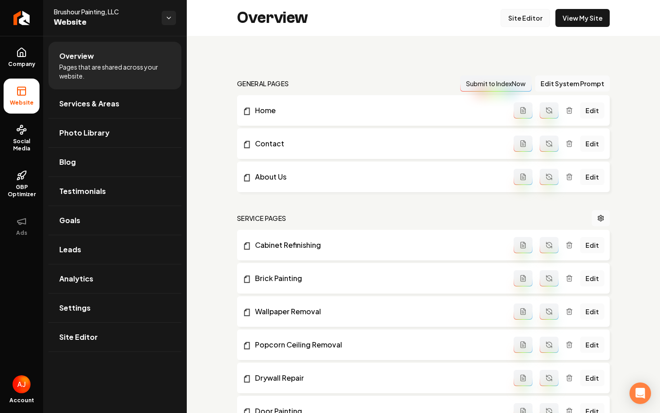
click at [532, 20] on link "Site Editor" at bounding box center [525, 18] width 49 height 18
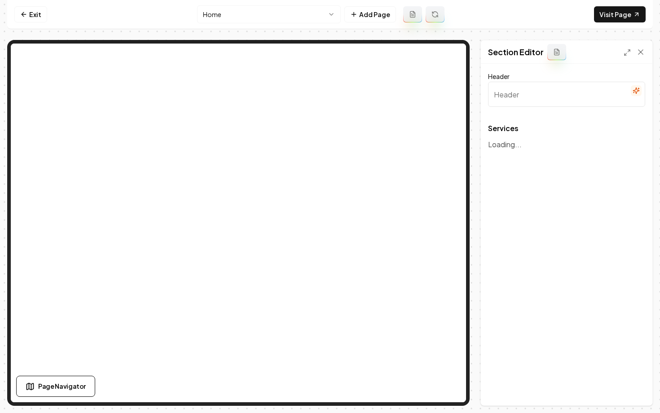
click at [232, 17] on html "Computer Required This feature is only available on a computer. Please switch t…" at bounding box center [330, 206] width 660 height 413
type input "Our Professional Painting Services"
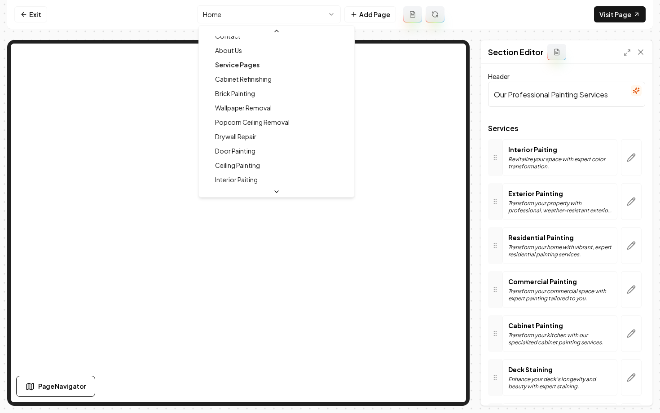
scroll to position [39, 0]
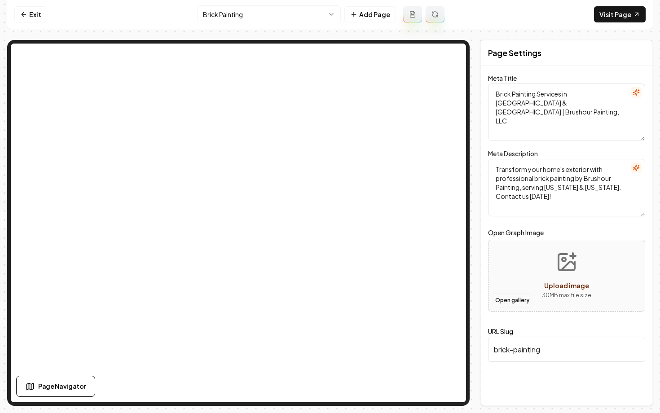
click at [502, 306] on button "Open gallery" at bounding box center [512, 300] width 40 height 14
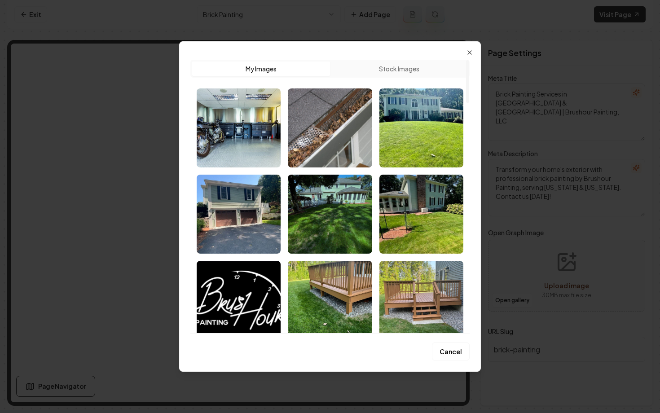
click at [397, 71] on button "Stock Images" at bounding box center [399, 69] width 138 height 14
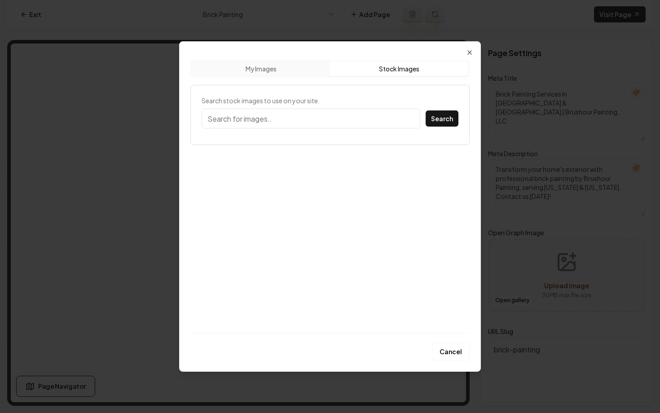
click at [339, 119] on input "Search stock images to use on your site." at bounding box center [311, 119] width 219 height 20
type input "brick painting"
click at [426, 110] on button "Search" at bounding box center [442, 118] width 33 height 16
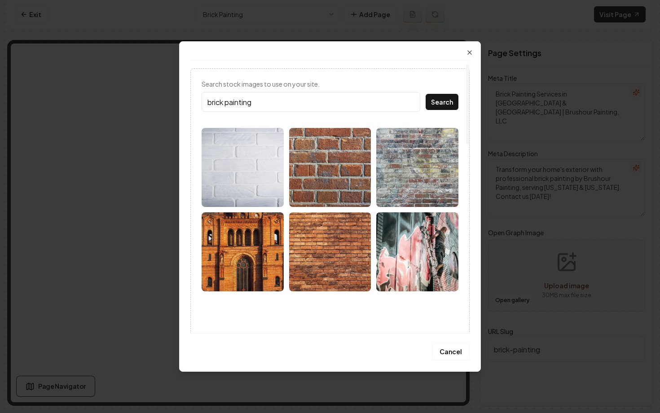
scroll to position [14, 0]
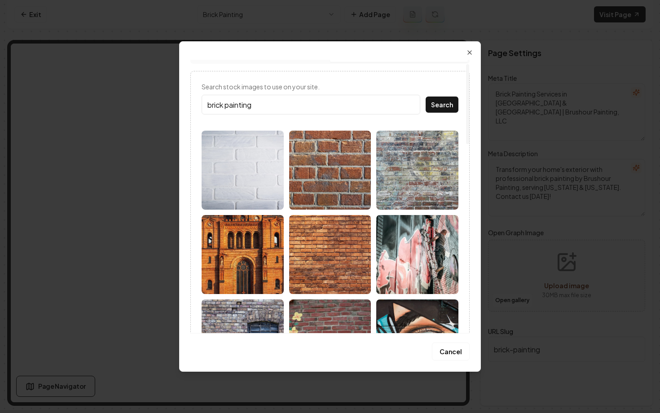
click at [246, 167] on img at bounding box center [243, 170] width 82 height 79
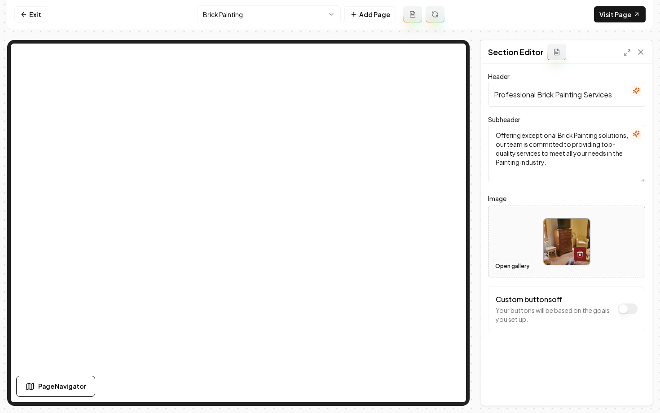
click at [508, 270] on button "Open gallery" at bounding box center [512, 266] width 40 height 14
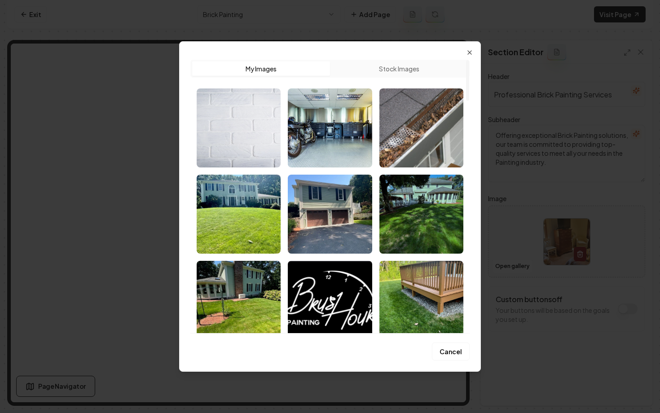
click at [228, 153] on img "Select image image_68baf7105c7cd75eb8e02103.jpeg" at bounding box center [239, 127] width 84 height 79
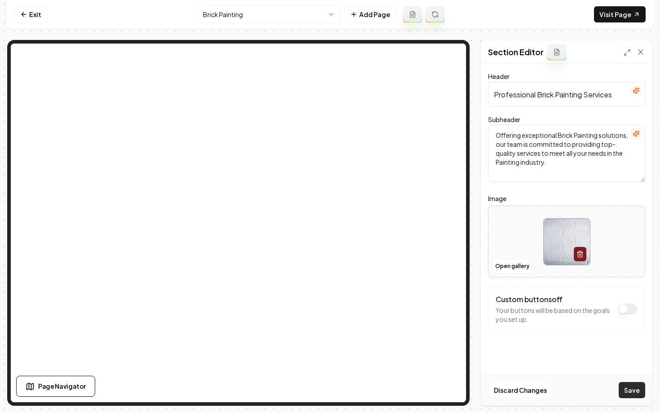
click at [629, 389] on button "Save" at bounding box center [632, 390] width 26 height 16
click at [231, 14] on html "Computer Required This feature is only available on a computer. Please switch t…" at bounding box center [330, 206] width 660 height 413
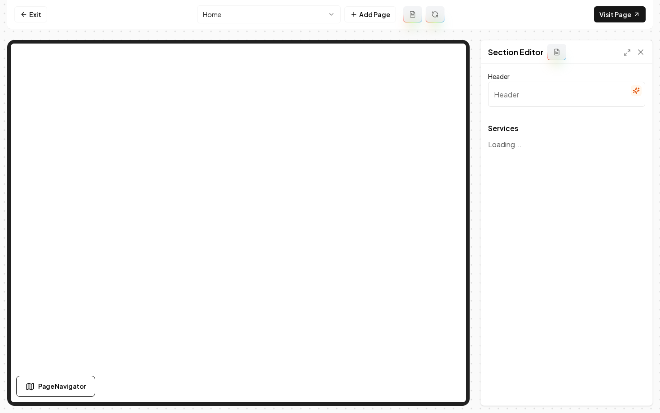
type input "Our Professional Painting Services"
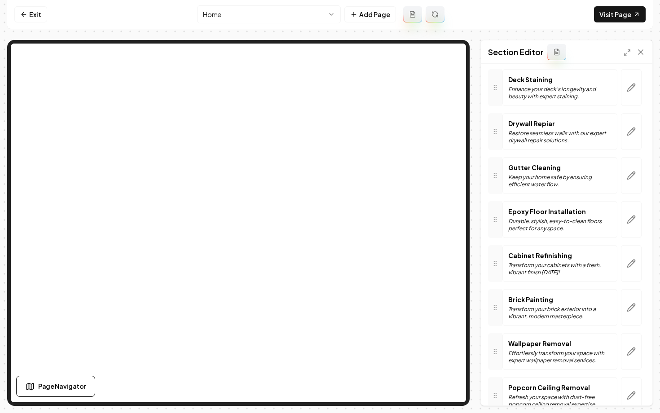
scroll to position [316, 0]
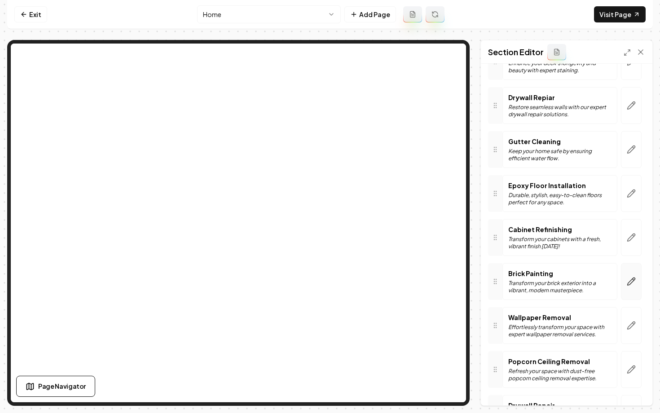
click at [627, 284] on icon "button" at bounding box center [631, 281] width 9 height 9
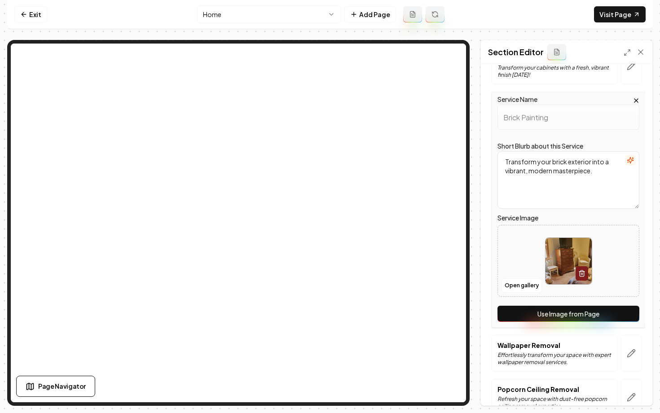
scroll to position [607, 0]
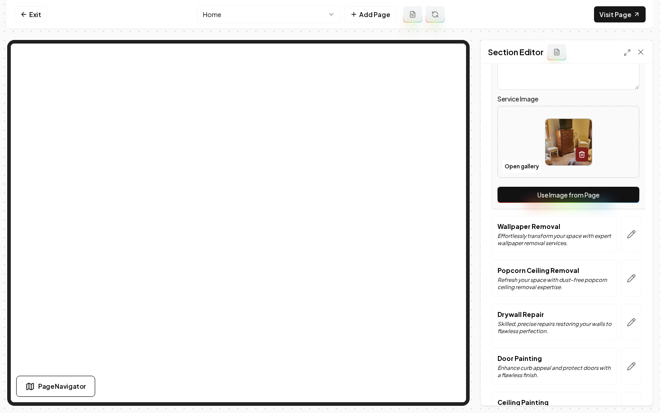
click at [537, 199] on button "Use Image from Page" at bounding box center [569, 195] width 142 height 16
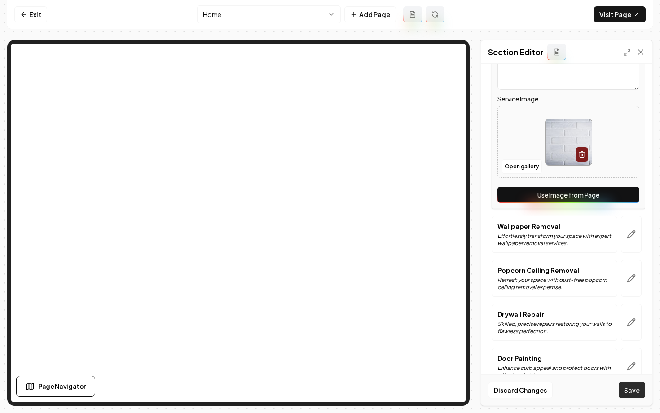
click at [632, 387] on button "Save" at bounding box center [632, 390] width 26 height 16
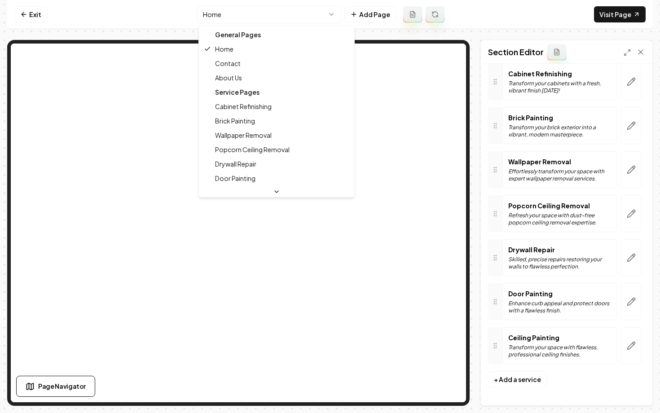
click at [216, 15] on html "Computer Required This feature is only available on a computer. Please switch t…" at bounding box center [330, 206] width 660 height 413
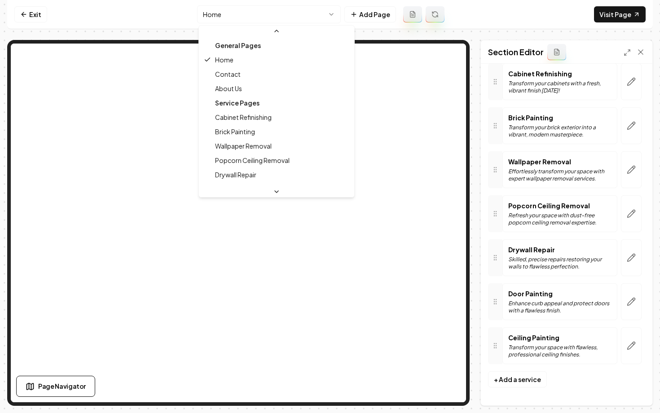
scroll to position [24, 0]
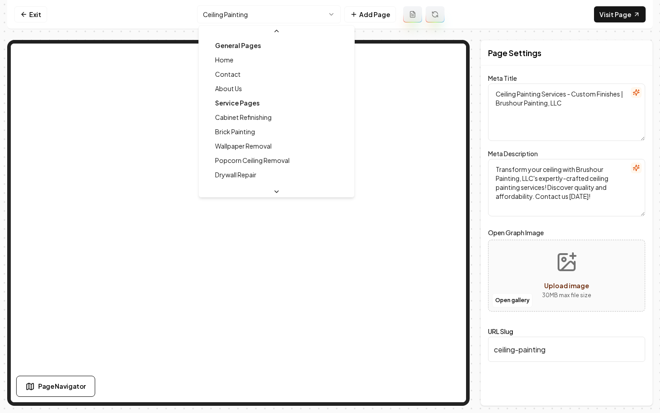
click at [239, 15] on html "Computer Required This feature is only available on a computer. Please switch t…" at bounding box center [330, 206] width 660 height 413
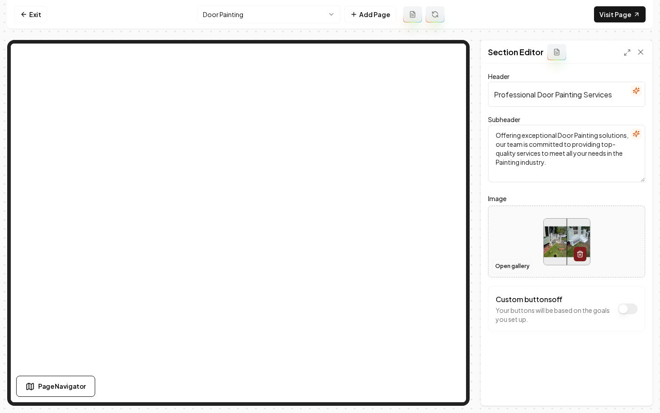
click at [512, 268] on button "Open gallery" at bounding box center [512, 266] width 40 height 14
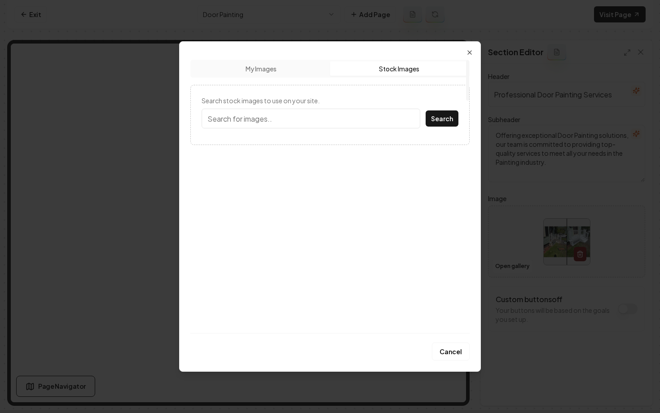
click at [392, 67] on button "Stock Images" at bounding box center [399, 69] width 138 height 14
click at [277, 121] on input "Search stock images to use on your site." at bounding box center [311, 119] width 219 height 20
type input "door"
click at [426, 110] on button "Search" at bounding box center [442, 118] width 33 height 16
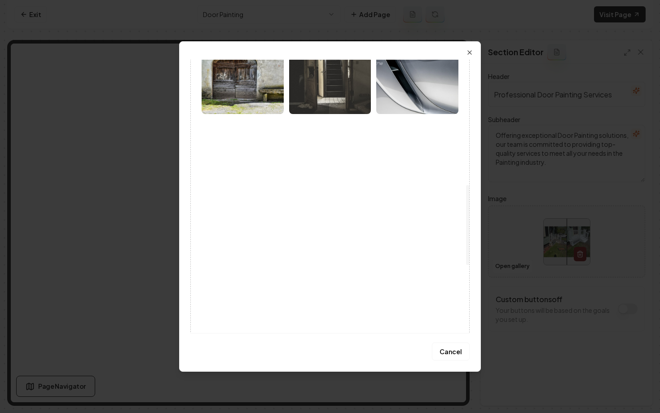
scroll to position [467, 0]
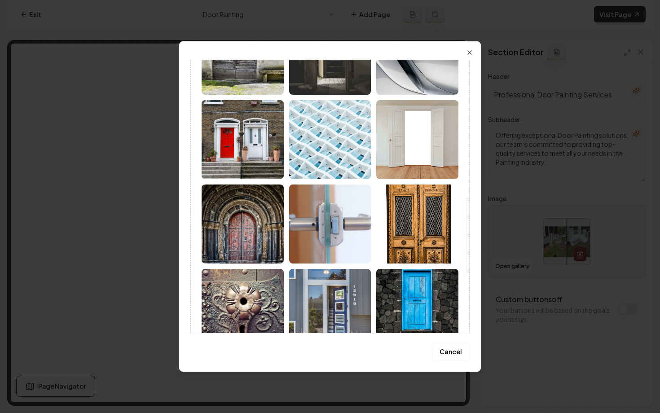
click at [247, 154] on img at bounding box center [243, 139] width 82 height 79
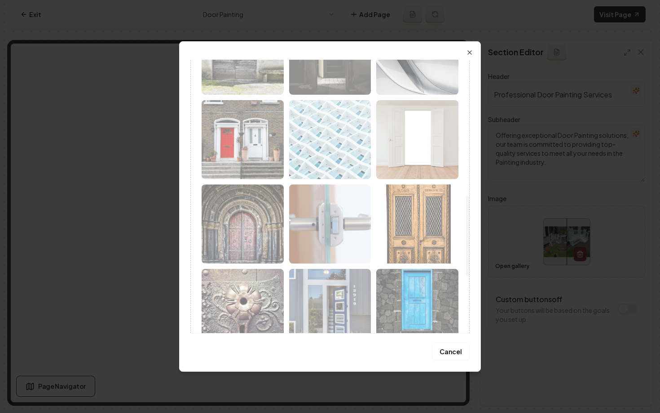
click at [255, 155] on div at bounding box center [330, 97] width 257 height 839
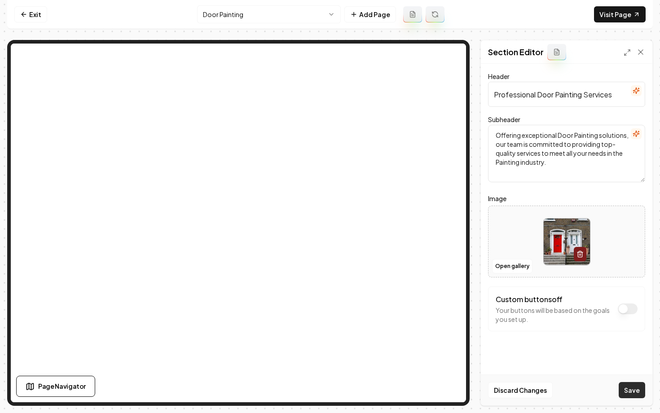
click at [624, 393] on button "Save" at bounding box center [632, 390] width 26 height 16
click at [219, 13] on html "Computer Required This feature is only available on a computer. Please switch t…" at bounding box center [330, 206] width 660 height 413
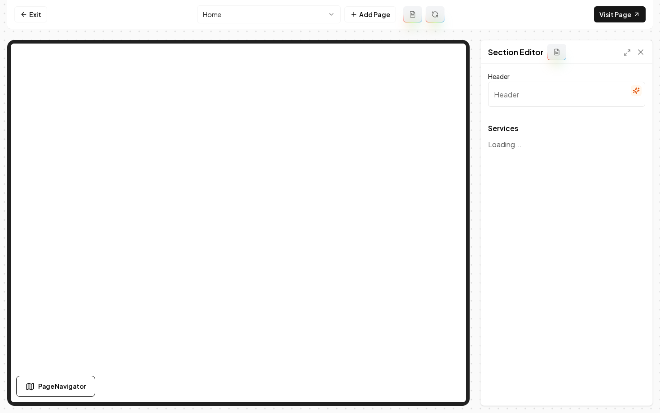
type input "Our Professional Painting Services"
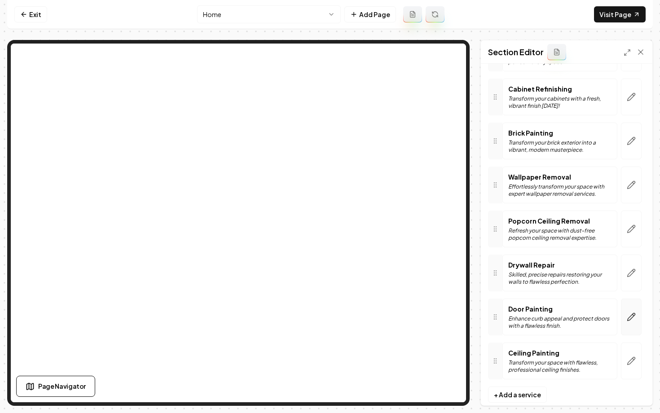
click at [632, 317] on icon "button" at bounding box center [631, 317] width 9 height 9
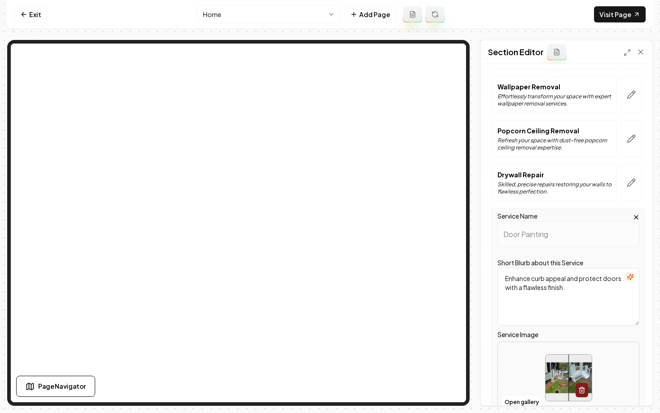
scroll to position [671, 0]
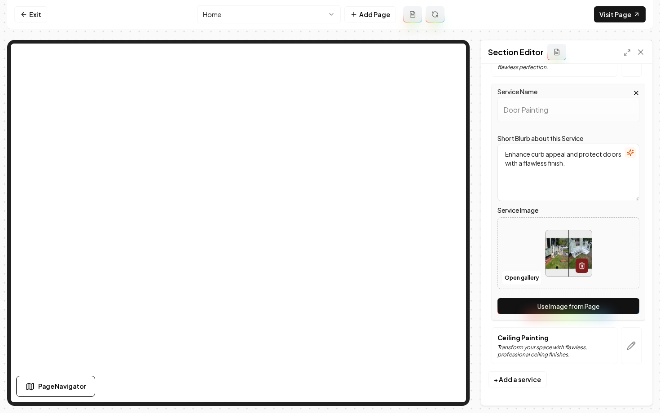
click at [559, 307] on button "Use Image from Page" at bounding box center [569, 306] width 142 height 16
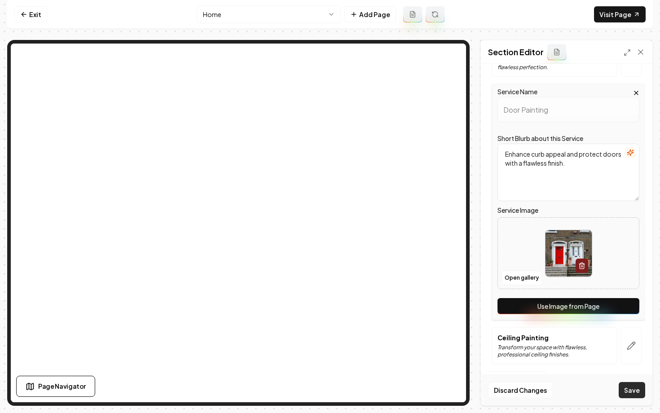
click at [635, 389] on button "Save" at bounding box center [632, 390] width 26 height 16
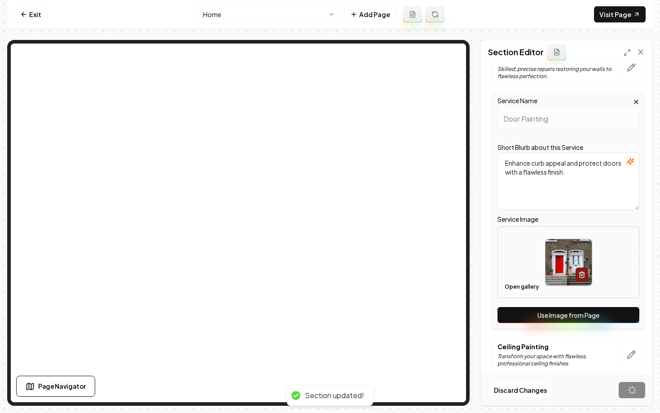
scroll to position [472, 0]
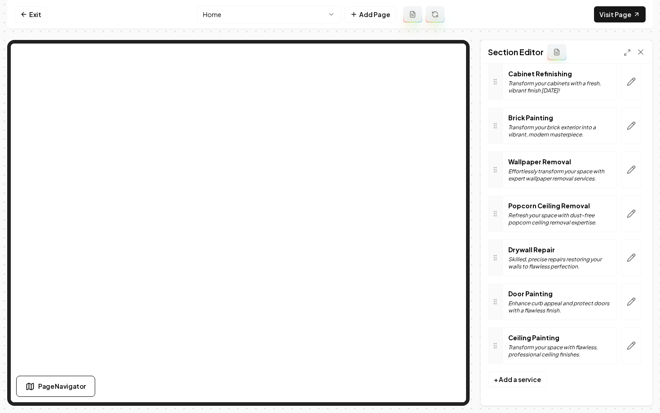
click at [248, 19] on html "Computer Required This feature is only available on a computer. Please switch t…" at bounding box center [330, 206] width 660 height 413
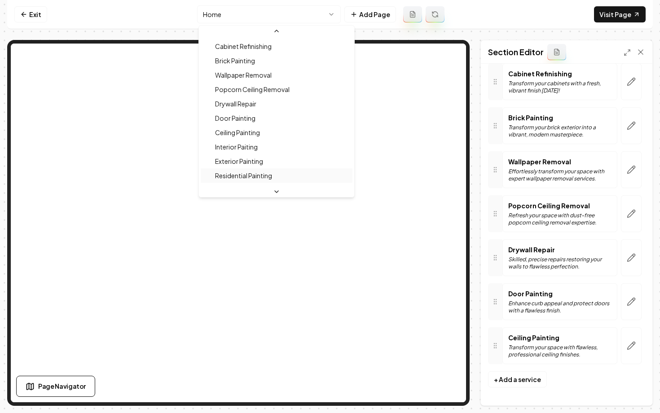
scroll to position [76, 0]
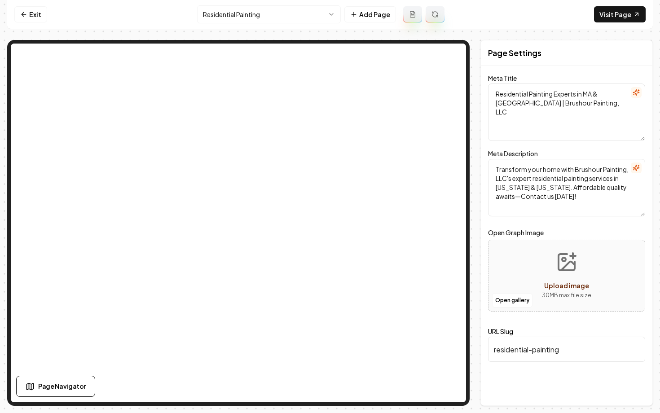
click at [283, 14] on html "Computer Required This feature is only available on a computer. Please switch t…" at bounding box center [330, 206] width 660 height 413
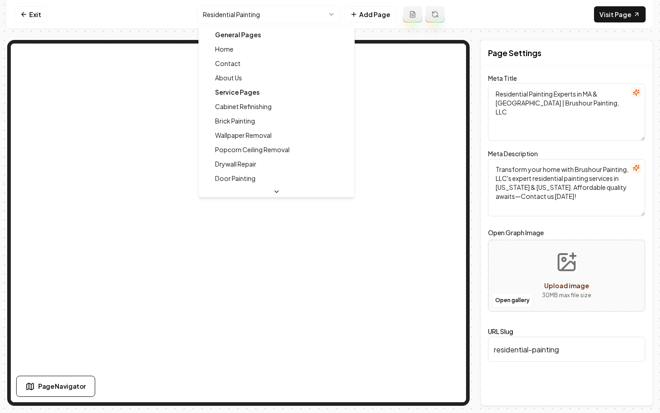
type textarea "Interior & Exterior Painting Services - Brushour Painting, LLC"
type textarea "Transform your space with Brushour Painting, LLC, serving Massachusetts & New H…"
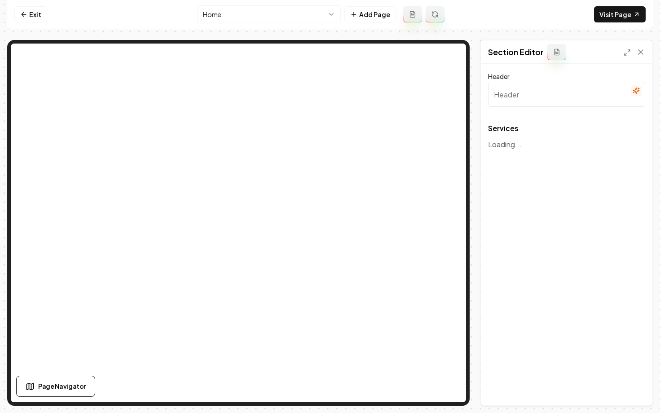
type input "Our Professional Painting Services"
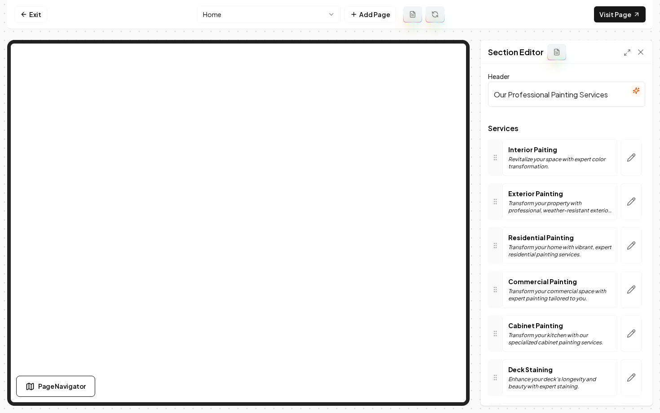
scroll to position [24, 0]
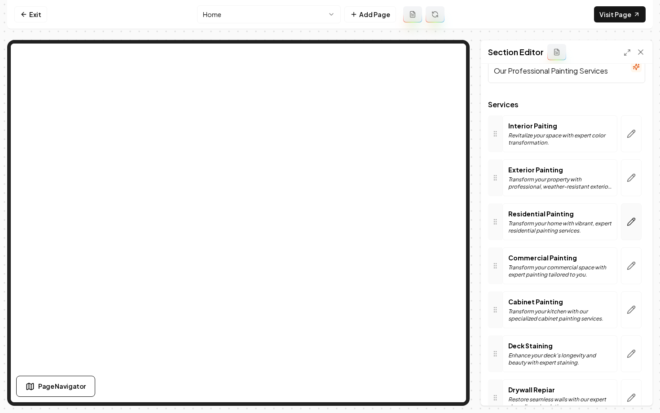
click at [634, 220] on icon "button" at bounding box center [633, 219] width 1 height 1
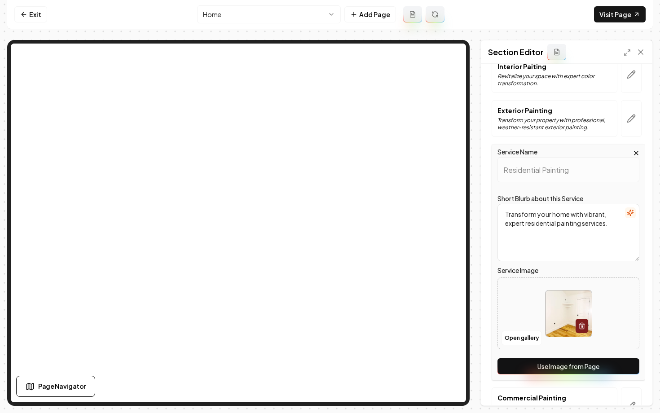
scroll to position [89, 0]
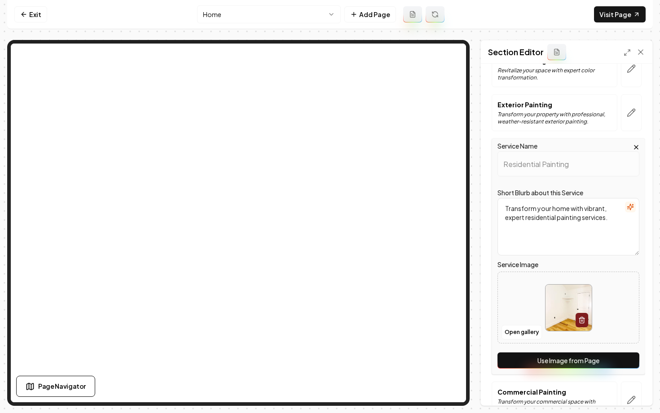
click at [526, 357] on button "Use Image from Page" at bounding box center [569, 361] width 142 height 16
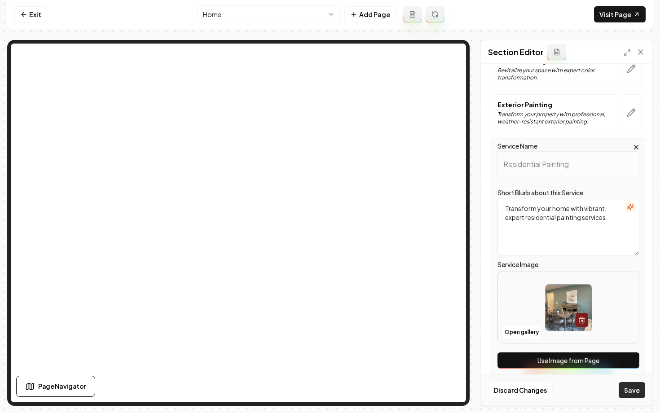
click at [632, 391] on button "Save" at bounding box center [632, 390] width 26 height 16
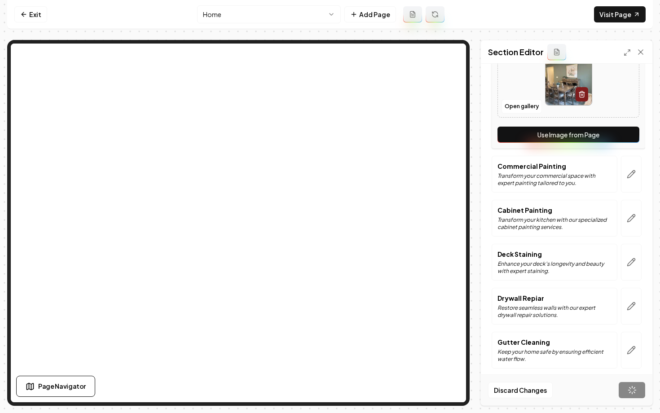
scroll to position [317, 0]
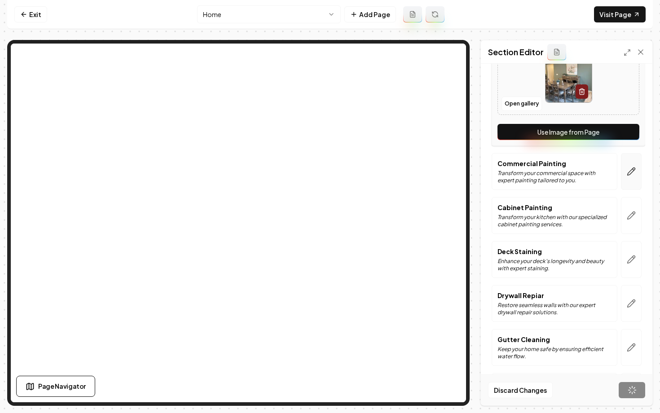
click at [637, 175] on button "button" at bounding box center [631, 171] width 21 height 37
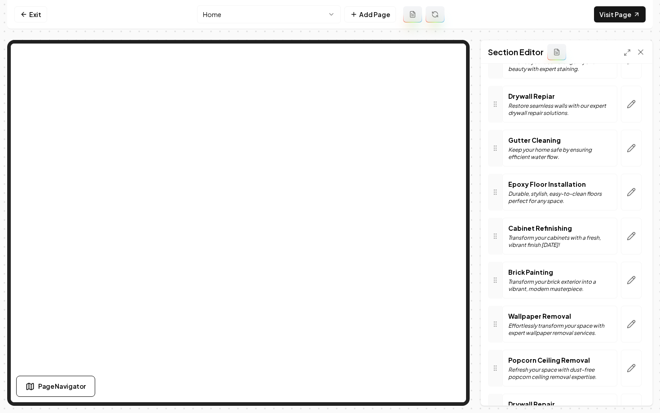
click at [556, 177] on div "Epoxy Floor Installation Durable, stylish, easy-to-clean floors perfect for any…" at bounding box center [559, 192] width 115 height 37
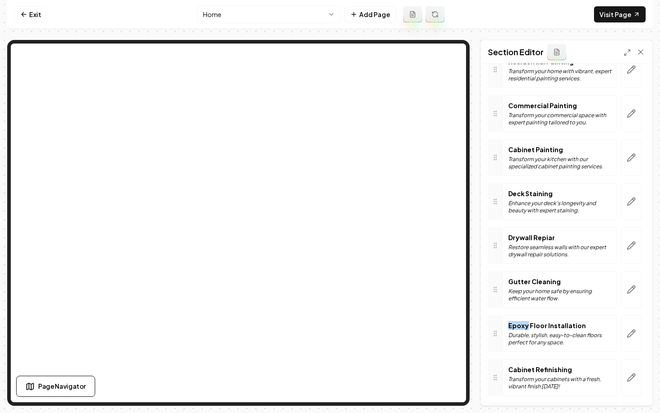
scroll to position [164, 0]
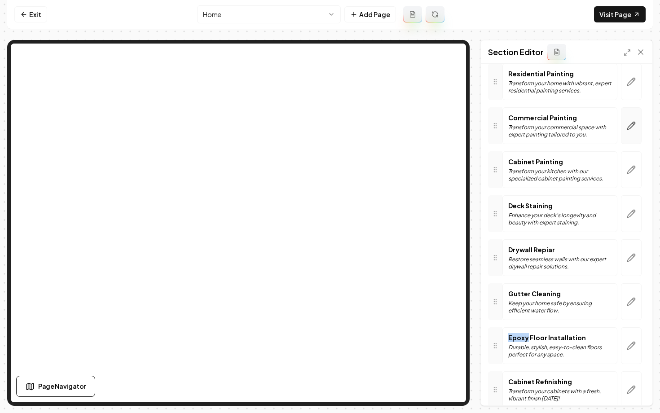
click at [630, 129] on icon "button" at bounding box center [631, 125] width 9 height 9
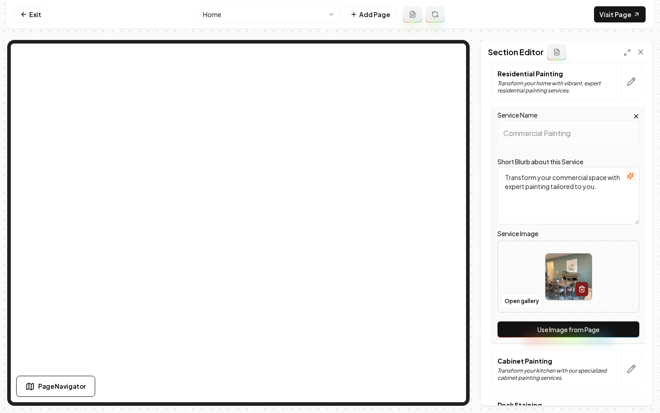
click at [556, 329] on button "Use Image from Page" at bounding box center [569, 330] width 142 height 16
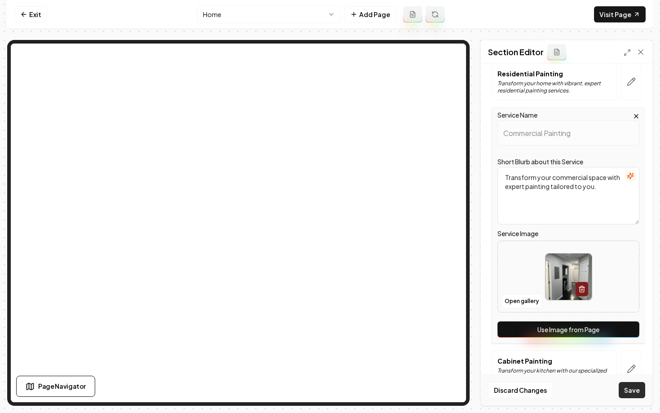
click at [632, 391] on button "Save" at bounding box center [632, 390] width 26 height 16
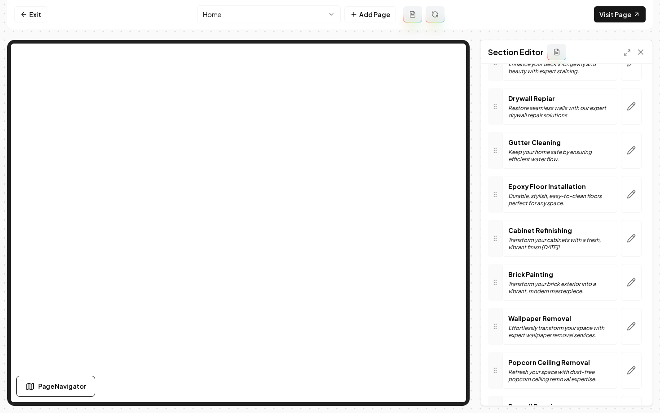
scroll to position [327, 0]
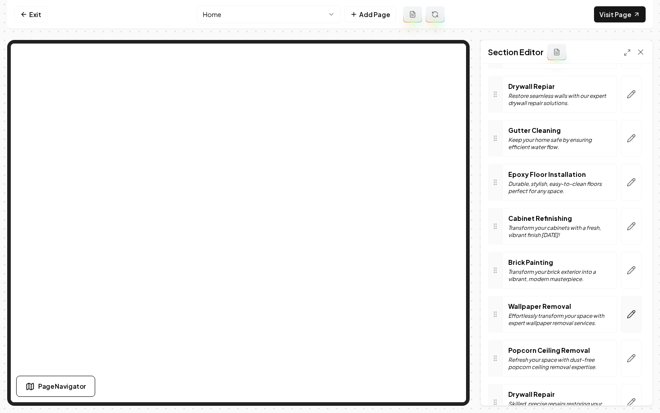
click at [636, 309] on button "button" at bounding box center [631, 314] width 21 height 37
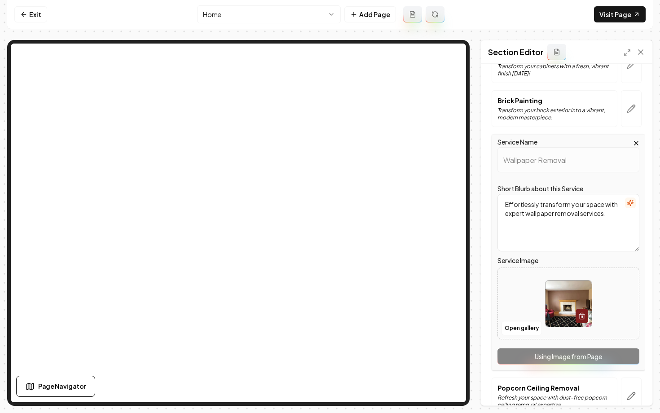
scroll to position [504, 0]
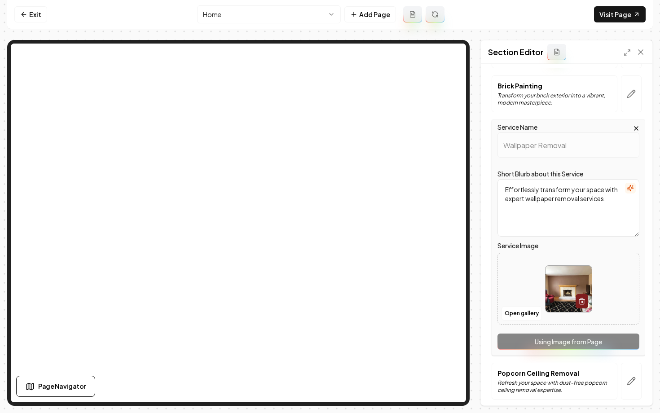
click at [236, 15] on html "Computer Required This feature is only available on a computer. Please switch t…" at bounding box center [330, 206] width 660 height 413
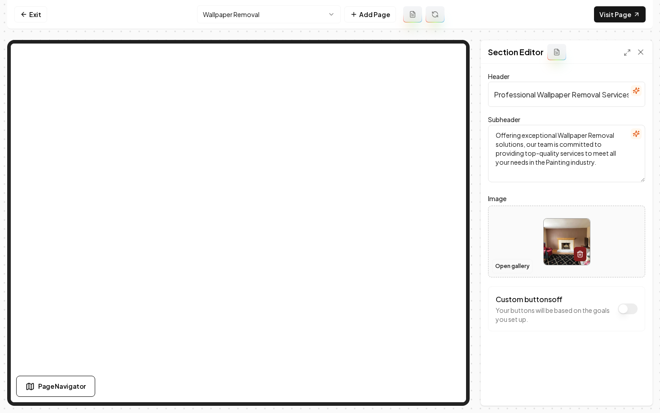
click at [515, 264] on button "Open gallery" at bounding box center [512, 266] width 40 height 14
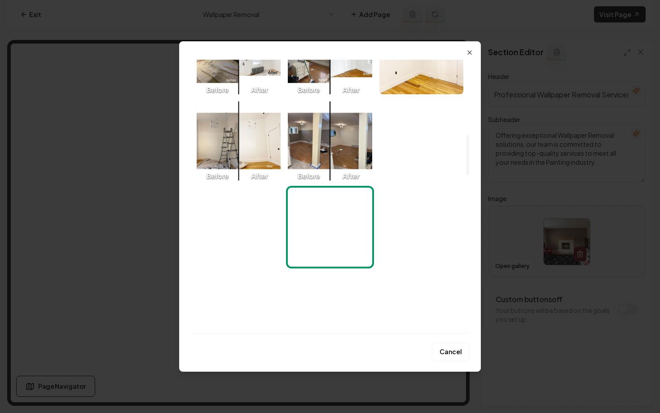
scroll to position [503, 0]
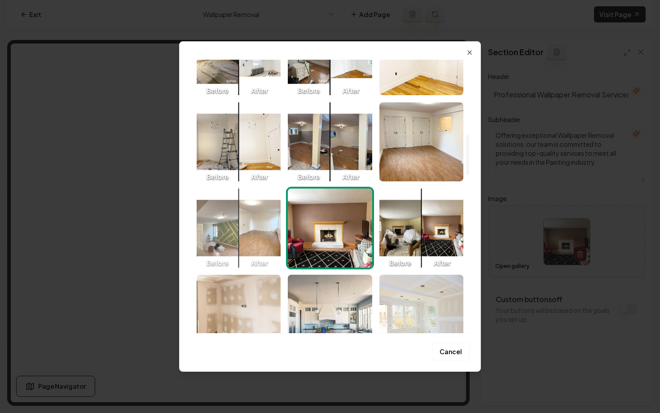
click at [242, 234] on img "Select image image_6786d8c5432c476416ae1a32.webp" at bounding box center [239, 228] width 84 height 79
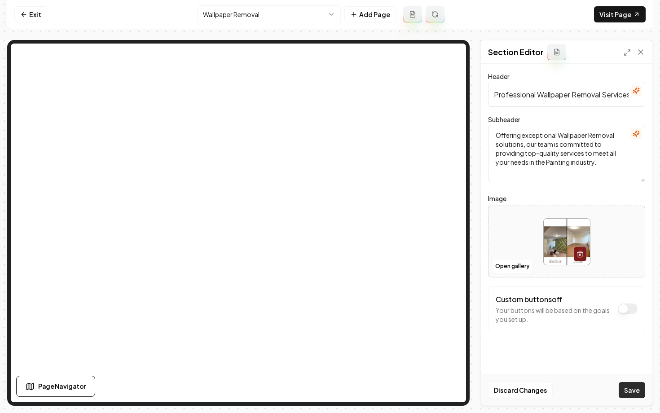
click at [632, 395] on button "Save" at bounding box center [632, 390] width 26 height 16
click at [226, 9] on html "Computer Required This feature is only available on a computer. Please switch t…" at bounding box center [330, 206] width 660 height 413
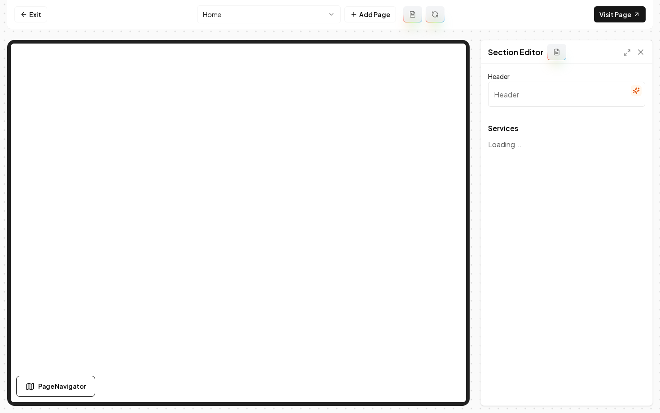
type input "Our Professional Painting Services"
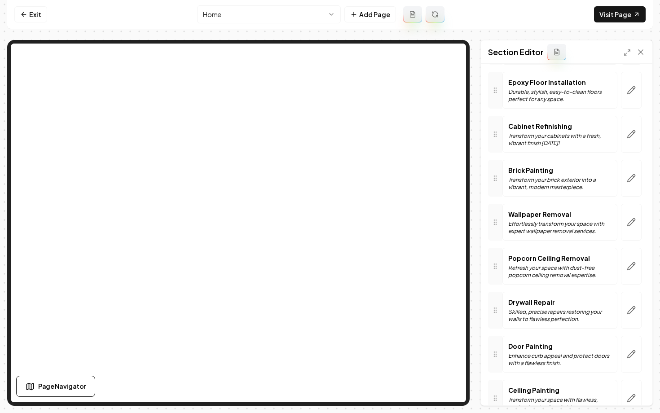
scroll to position [429, 0]
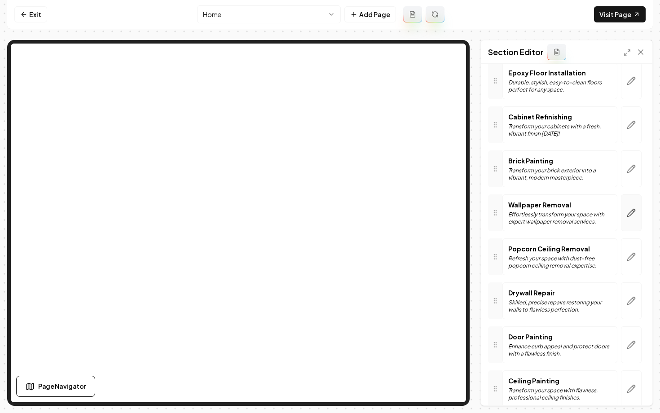
click at [637, 214] on button "button" at bounding box center [631, 212] width 21 height 37
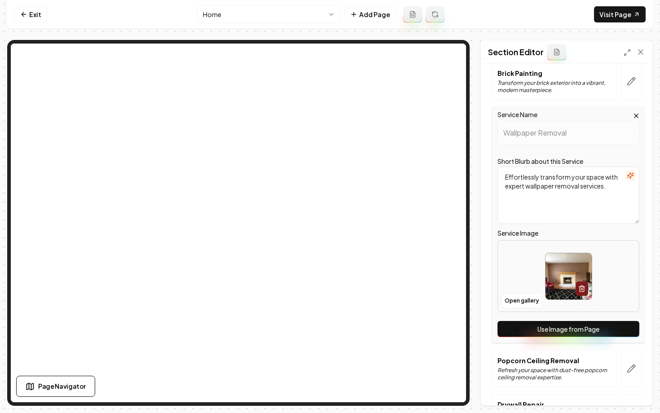
scroll to position [528, 0]
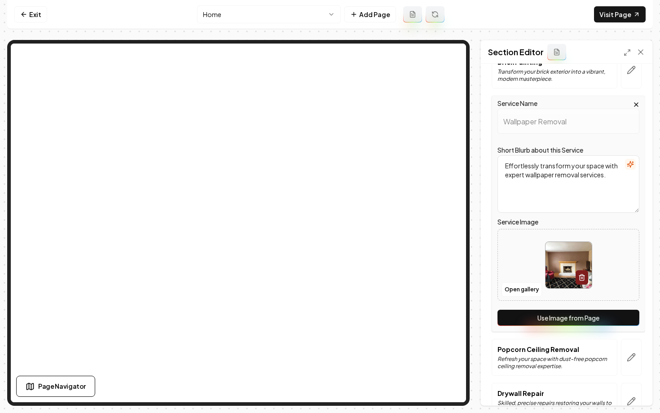
click at [542, 321] on button "Use Image from Page" at bounding box center [569, 318] width 142 height 16
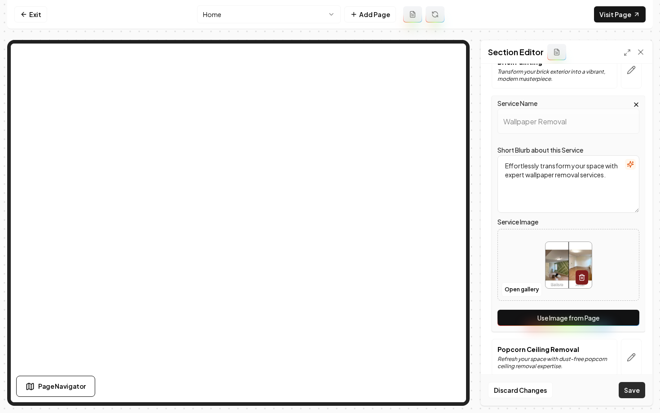
click at [630, 389] on button "Save" at bounding box center [632, 390] width 26 height 16
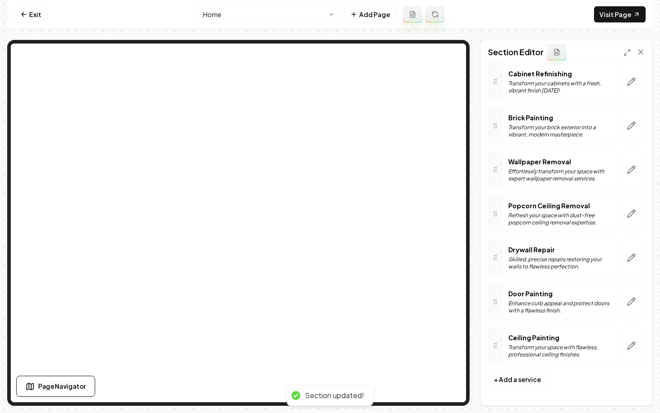
scroll to position [472, 0]
click at [27, 15] on icon at bounding box center [23, 14] width 7 height 7
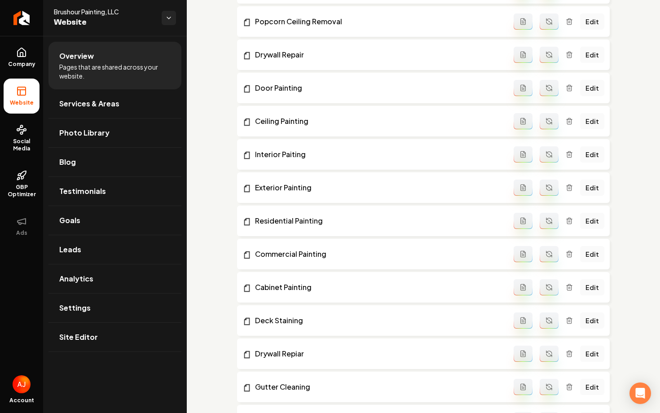
scroll to position [332, 0]
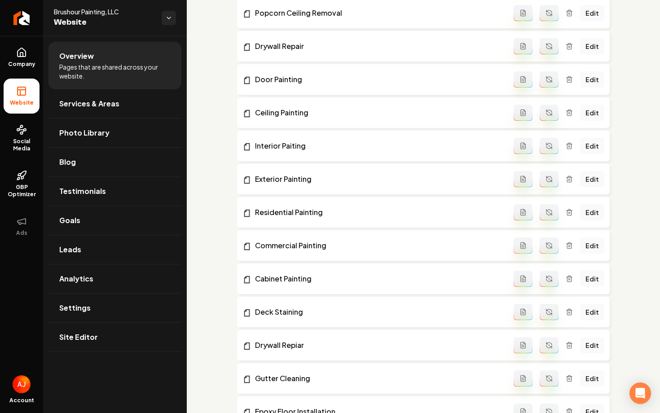
click at [571, 346] on icon "Main content area" at bounding box center [569, 345] width 7 height 7
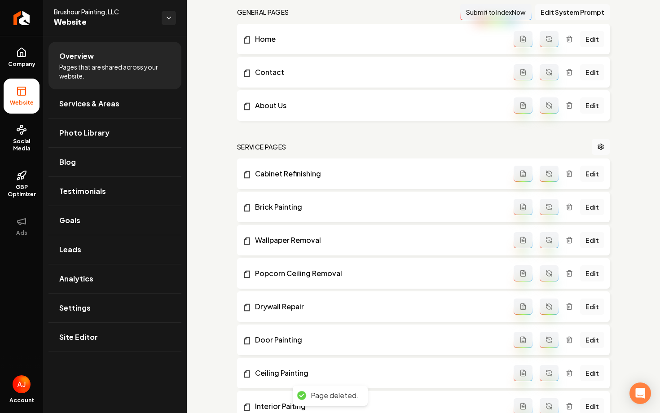
scroll to position [0, 0]
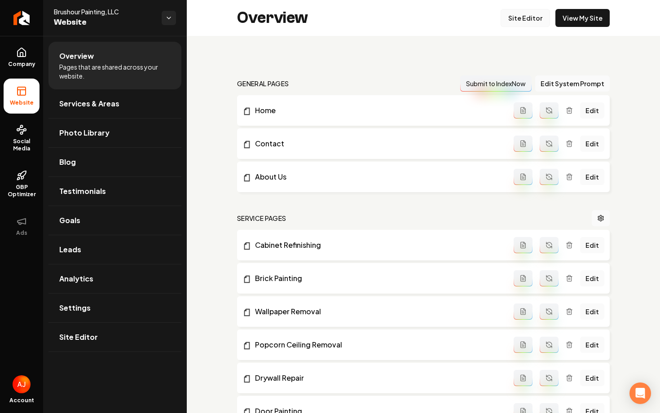
click at [520, 24] on link "Site Editor" at bounding box center [525, 18] width 49 height 18
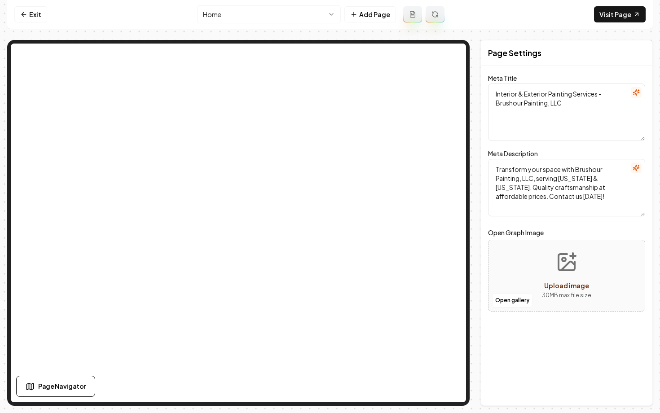
click at [249, 22] on html "Computer Required This feature is only available on a computer. Please switch t…" at bounding box center [330, 206] width 660 height 413
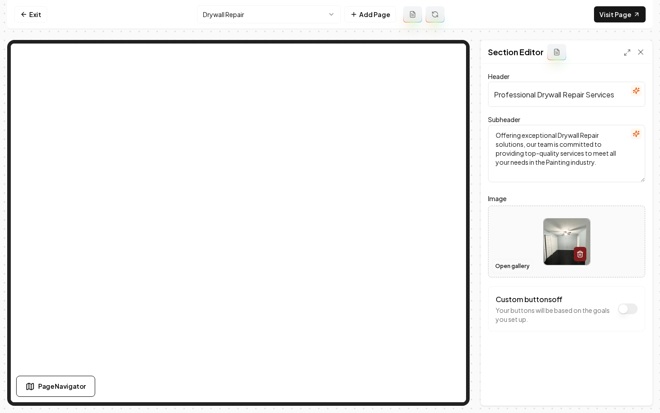
click at [501, 270] on button "Open gallery" at bounding box center [512, 266] width 40 height 14
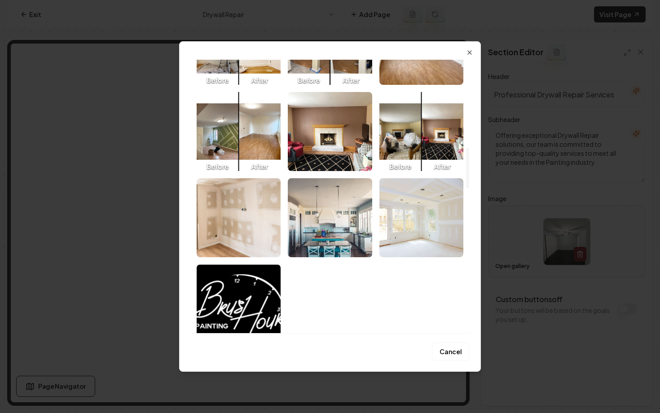
scroll to position [600, 0]
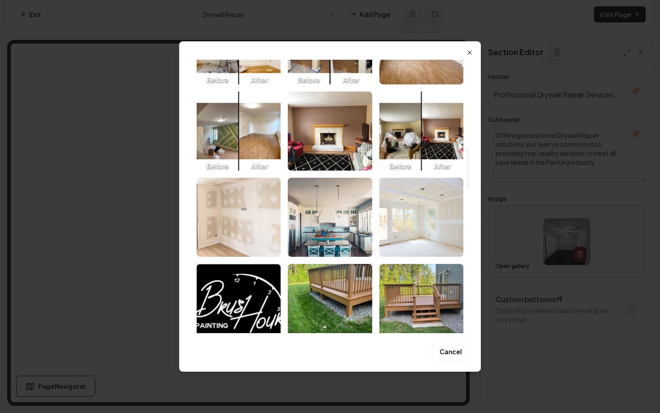
click at [254, 235] on img "Select image image_678520fb432c47641655ccd5.jpeg" at bounding box center [239, 217] width 84 height 79
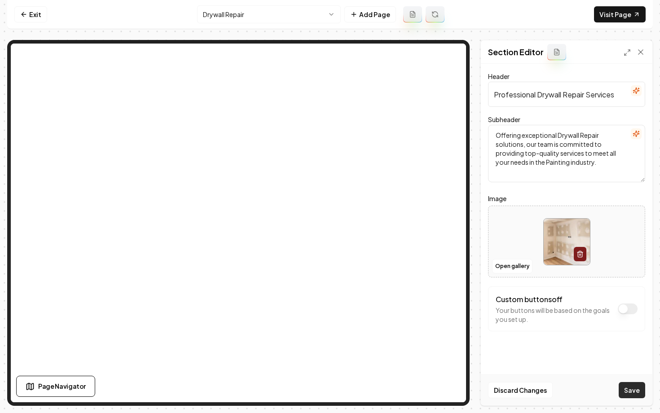
click at [635, 390] on button "Save" at bounding box center [632, 390] width 26 height 16
click at [237, 15] on html "Computer Required This feature is only available on a computer. Please switch t…" at bounding box center [330, 206] width 660 height 413
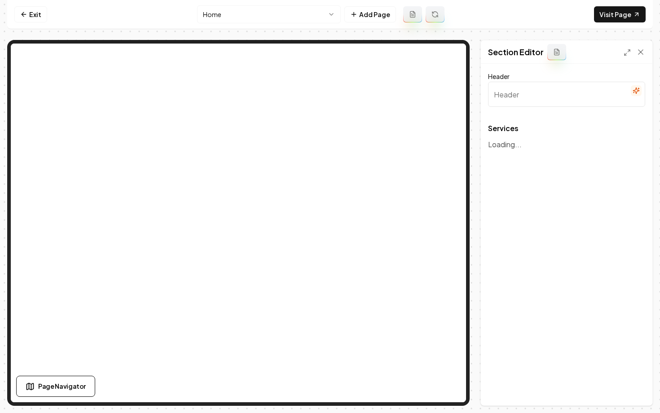
type input "Our Professional Painting Services"
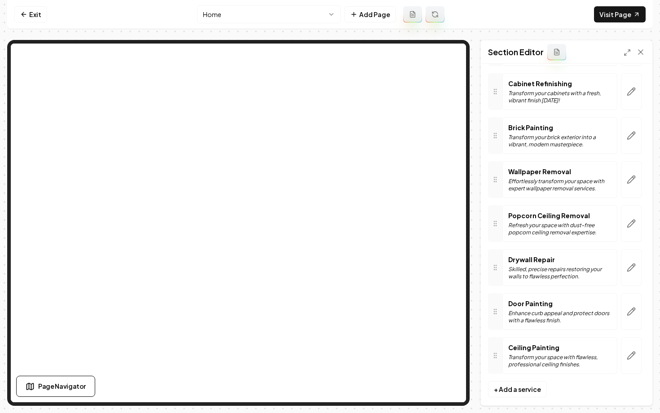
scroll to position [428, 0]
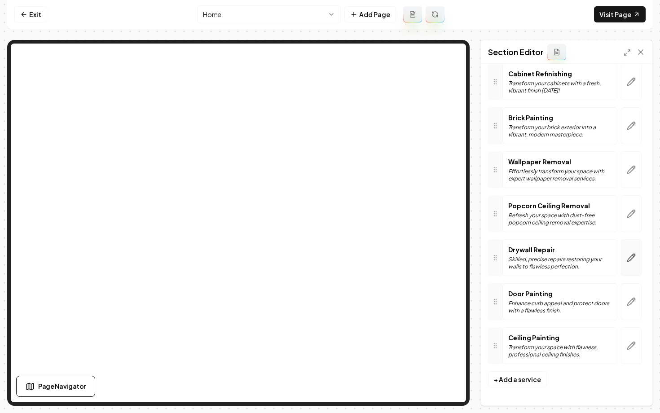
click at [631, 265] on button "button" at bounding box center [631, 257] width 21 height 37
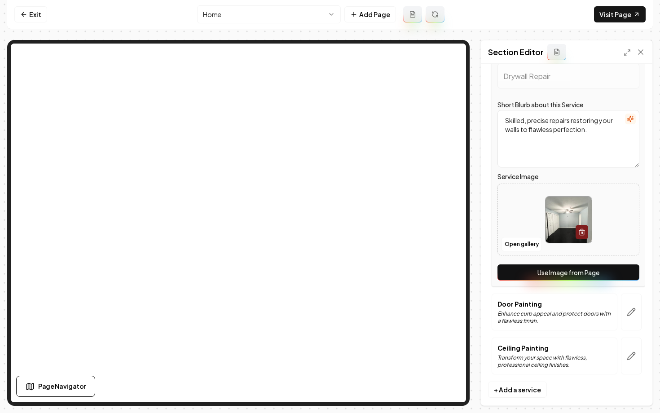
scroll to position [627, 0]
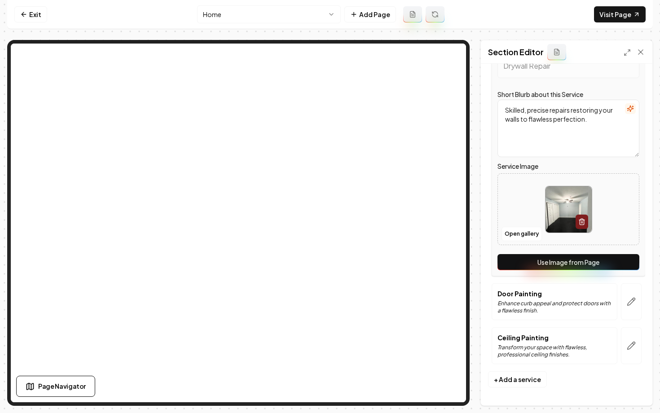
click at [539, 264] on button "Use Image from Page" at bounding box center [569, 262] width 142 height 16
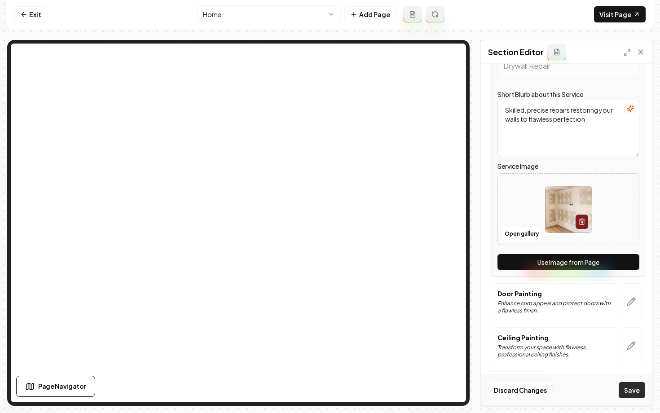
click at [629, 388] on button "Save" at bounding box center [632, 390] width 26 height 16
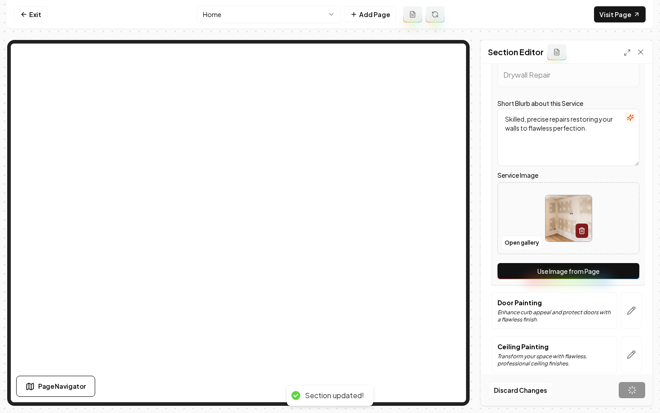
scroll to position [428, 0]
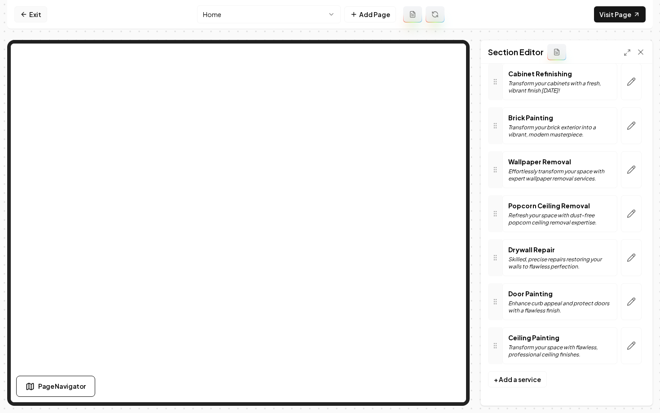
click at [31, 15] on link "Exit" at bounding box center [30, 14] width 33 height 16
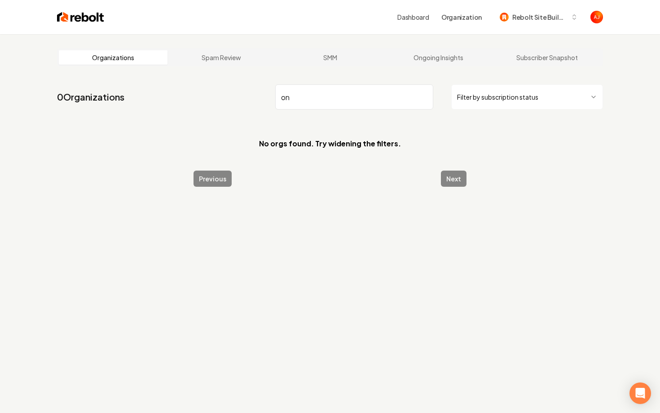
type input "o"
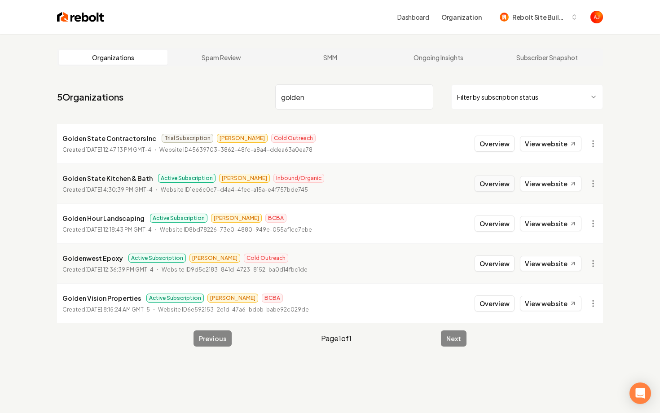
type input "golden"
click at [493, 187] on button "Overview" at bounding box center [495, 184] width 40 height 16
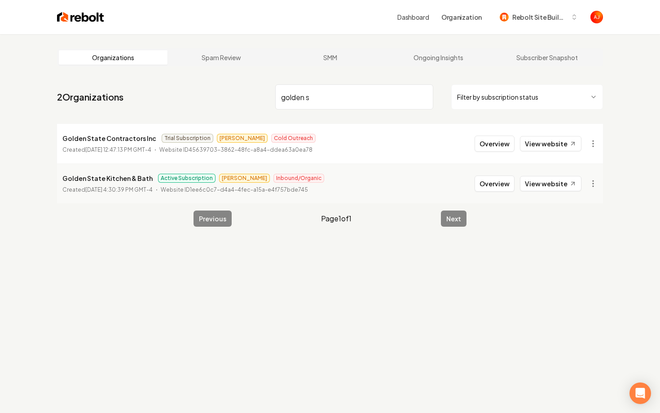
drag, startPoint x: 307, startPoint y: 96, endPoint x: 226, endPoint y: 96, distance: 80.8
click at [226, 96] on nav "2 Organizations golden s Filter by subscription status" at bounding box center [330, 101] width 546 height 40
type input "titan"
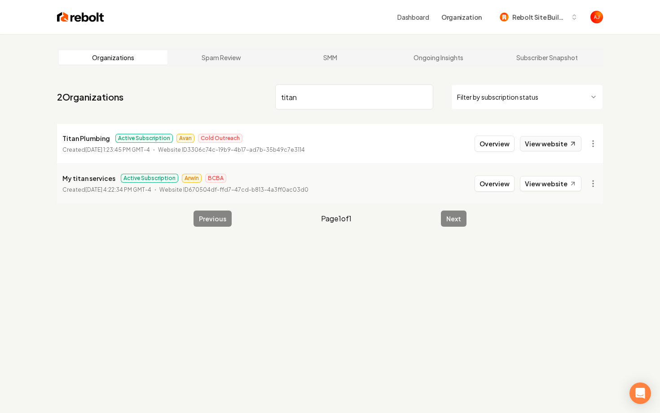
click at [551, 149] on link "View website" at bounding box center [551, 143] width 62 height 15
click at [499, 145] on button "Overview" at bounding box center [495, 144] width 40 height 16
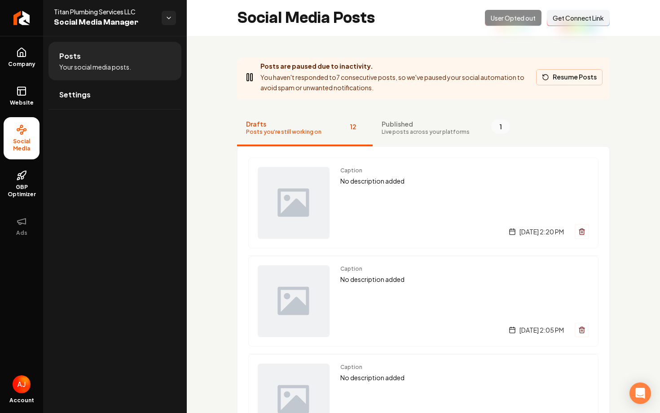
click at [555, 80] on button "Resume Posts" at bounding box center [569, 77] width 66 height 16
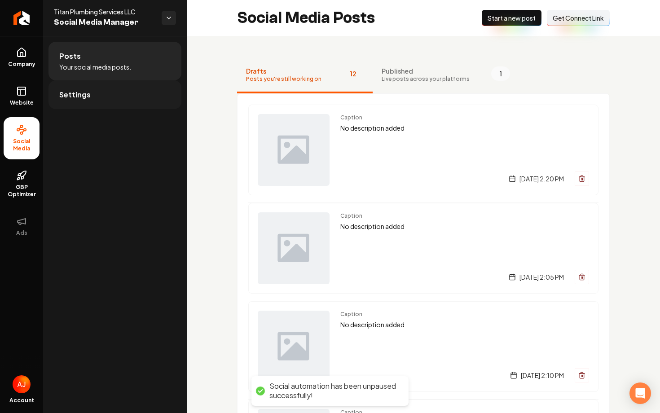
click at [101, 92] on link "Settings" at bounding box center [114, 94] width 133 height 29
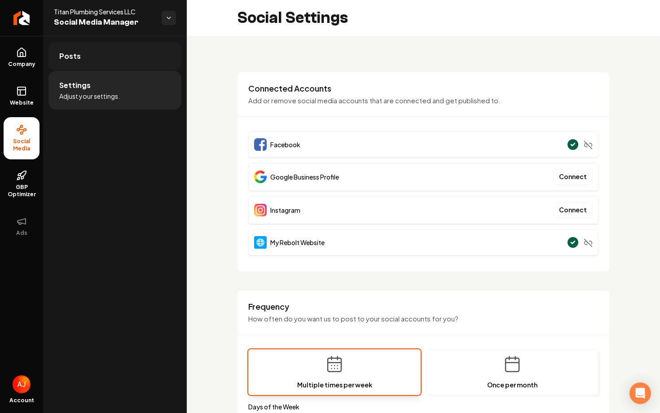
click at [108, 58] on link "Posts" at bounding box center [114, 56] width 133 height 29
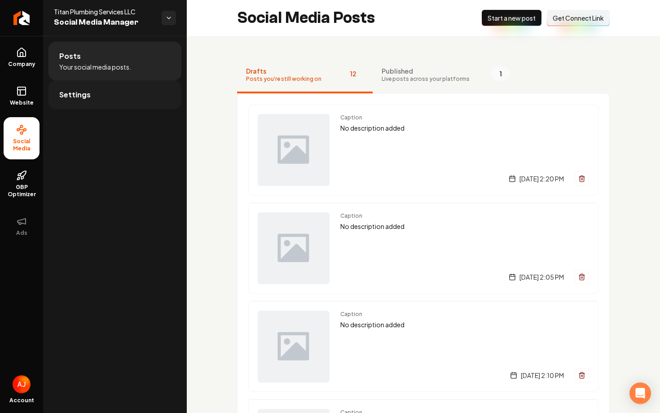
click at [118, 94] on link "Settings" at bounding box center [114, 94] width 133 height 29
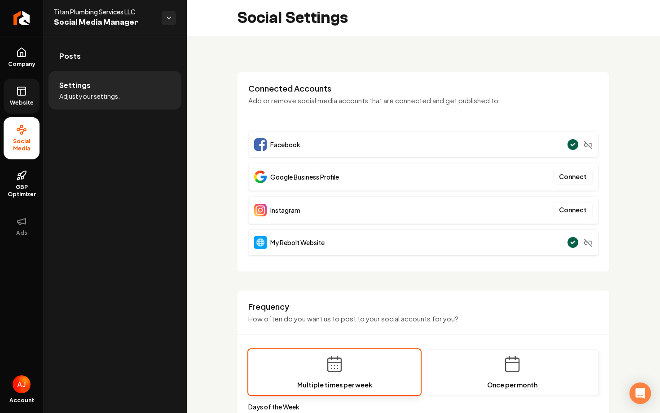
click at [34, 92] on link "Website" at bounding box center [22, 96] width 36 height 35
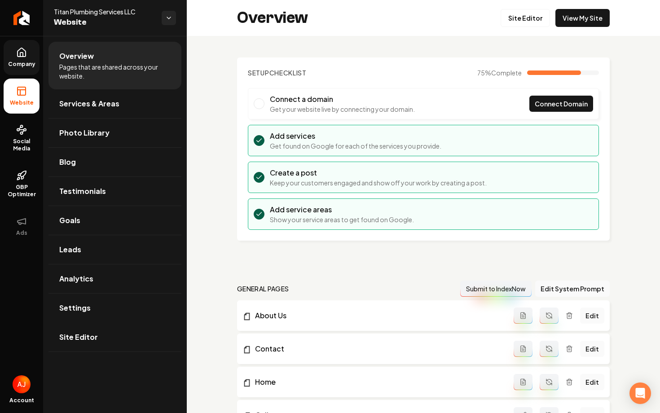
click at [27, 58] on link "Company" at bounding box center [22, 57] width 36 height 35
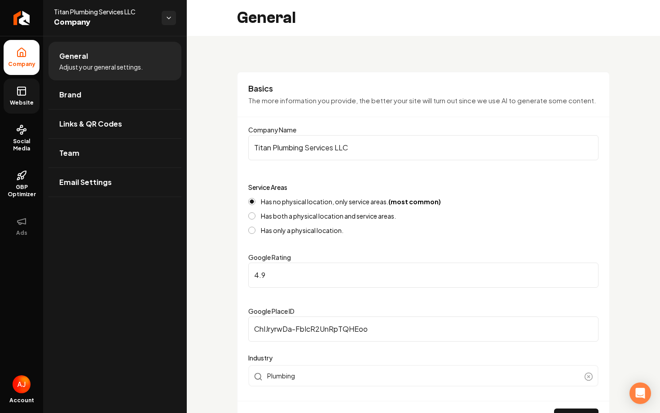
click at [22, 91] on icon at bounding box center [21, 91] width 11 height 11
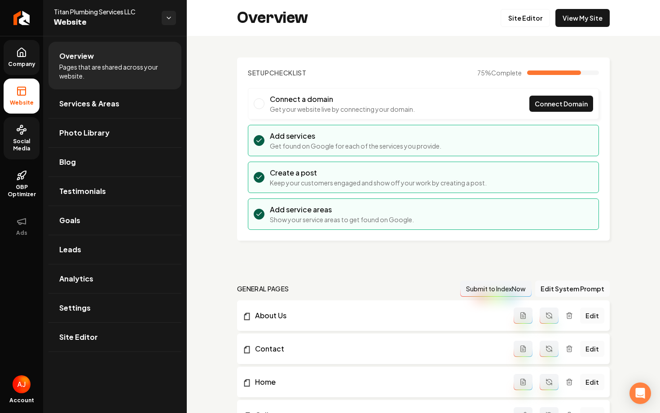
click at [13, 133] on link "Social Media" at bounding box center [22, 138] width 36 height 42
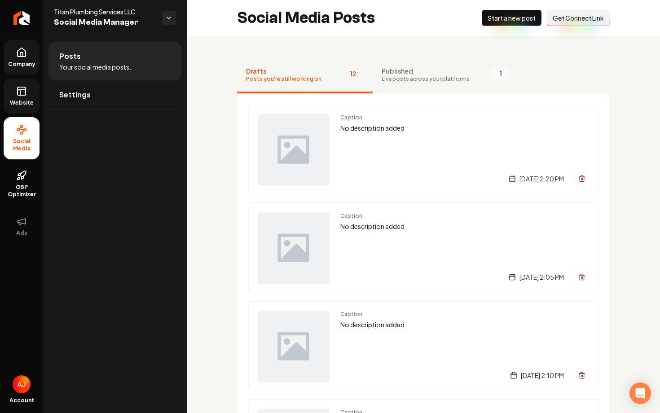
click at [568, 22] on button "Connect Link Get Connect Link" at bounding box center [578, 18] width 63 height 16
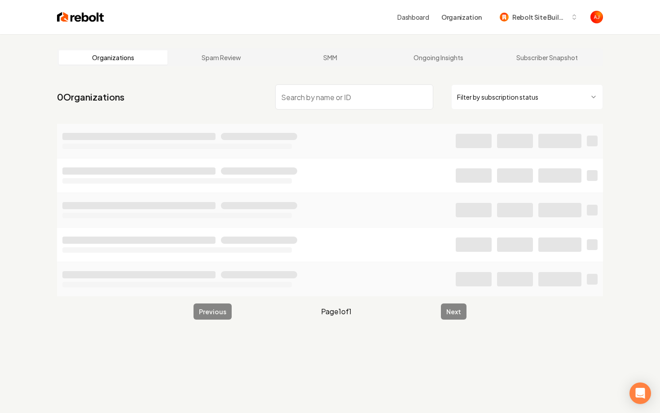
click at [351, 88] on input "search" at bounding box center [354, 96] width 158 height 25
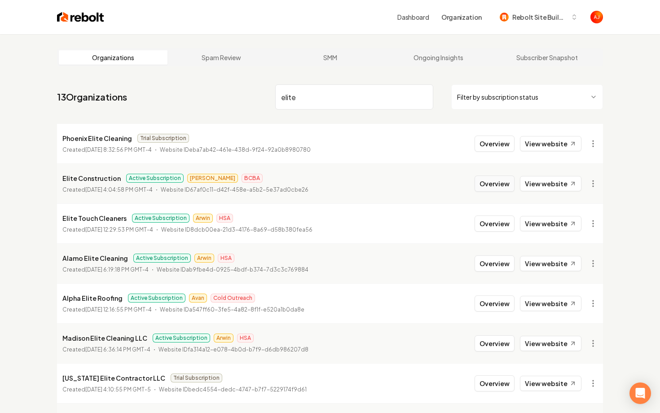
type input "elite"
click at [492, 188] on button "Overview" at bounding box center [495, 184] width 40 height 16
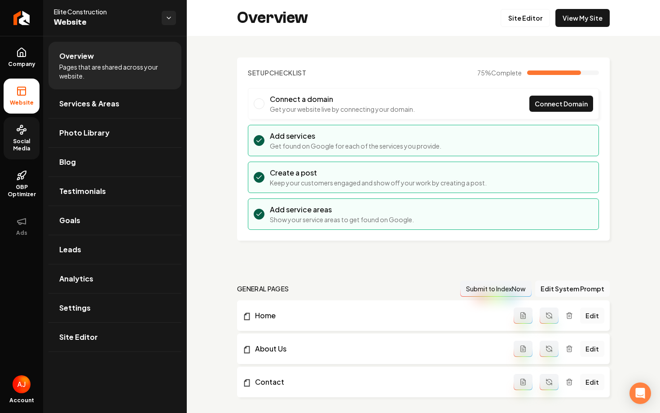
click at [34, 145] on span "Social Media" at bounding box center [22, 145] width 36 height 14
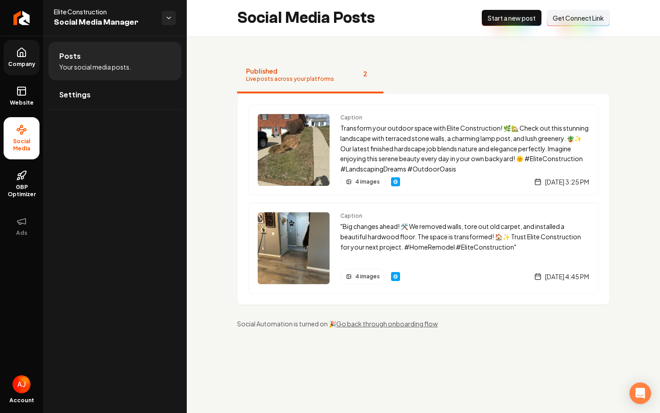
click at [26, 71] on link "Company" at bounding box center [22, 57] width 36 height 35
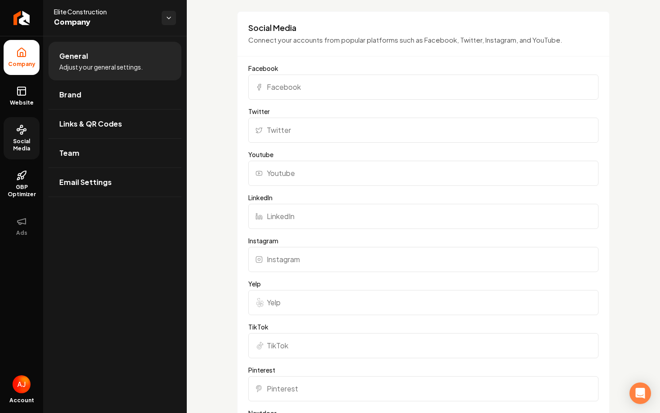
scroll to position [671, 0]
click at [4, 131] on link "Social Media" at bounding box center [22, 138] width 36 height 42
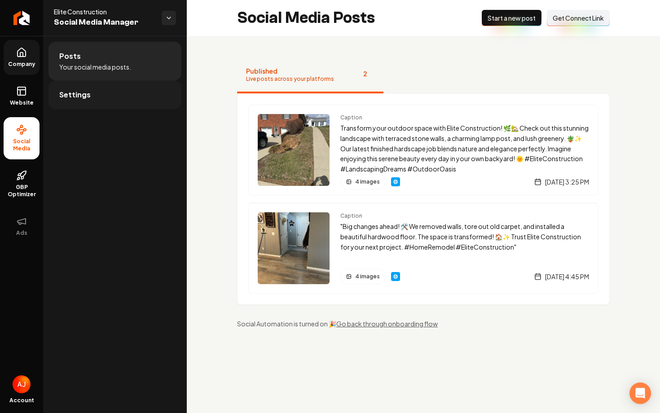
click at [118, 101] on link "Settings" at bounding box center [114, 94] width 133 height 29
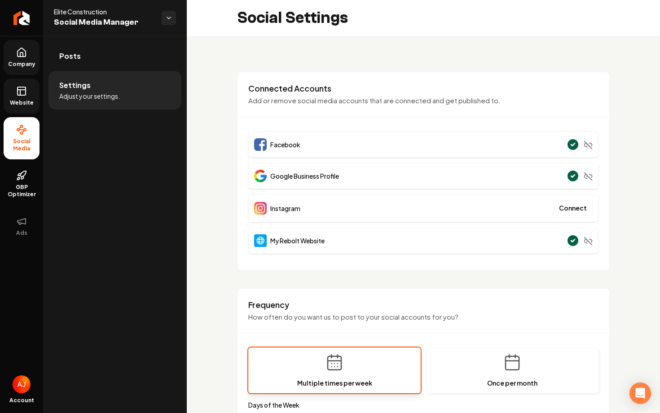
click at [33, 104] on span "Website" at bounding box center [21, 102] width 31 height 7
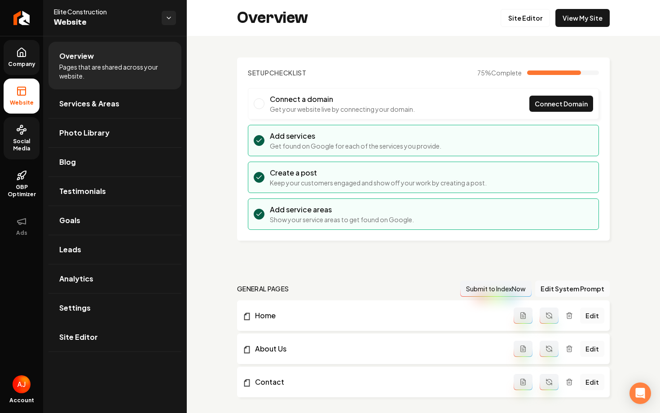
click at [17, 137] on link "Social Media" at bounding box center [22, 138] width 36 height 42
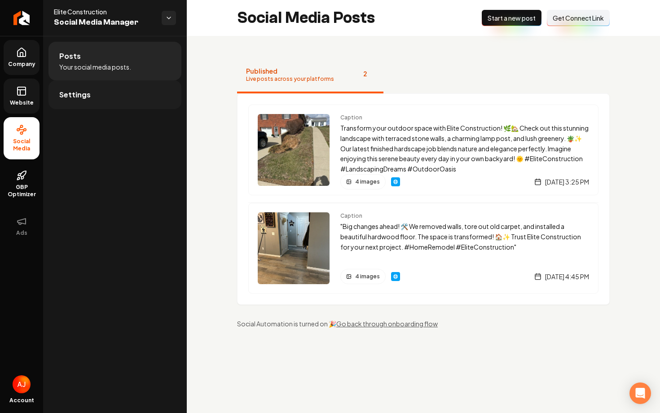
click at [88, 101] on link "Settings" at bounding box center [114, 94] width 133 height 29
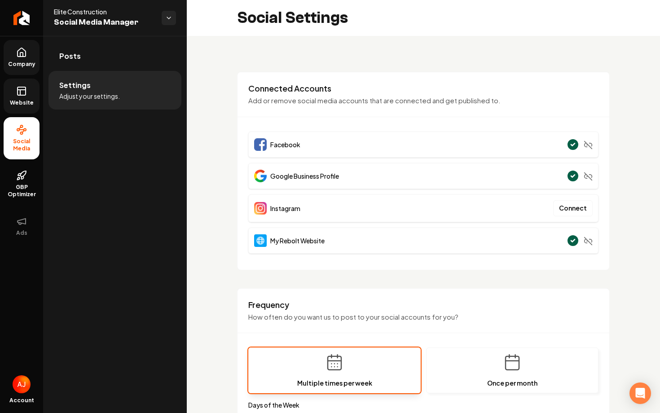
click at [22, 106] on span "Website" at bounding box center [21, 102] width 31 height 7
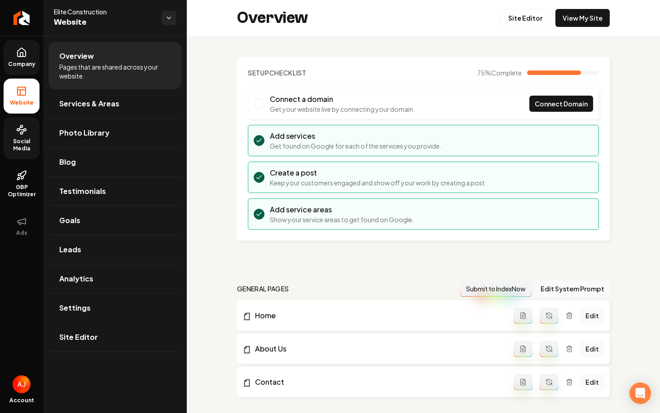
click at [25, 137] on link "Social Media" at bounding box center [22, 138] width 36 height 42
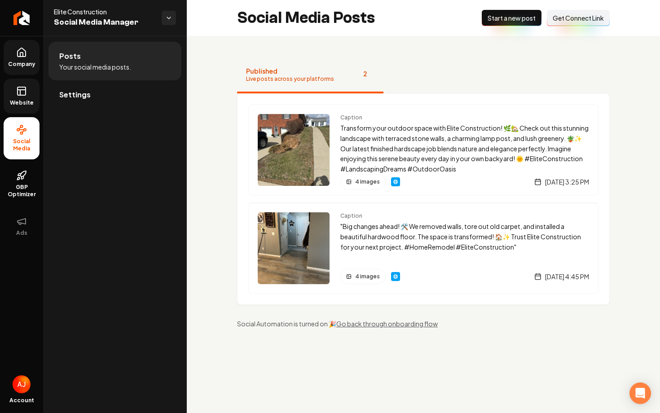
click at [24, 97] on link "Website" at bounding box center [22, 96] width 36 height 35
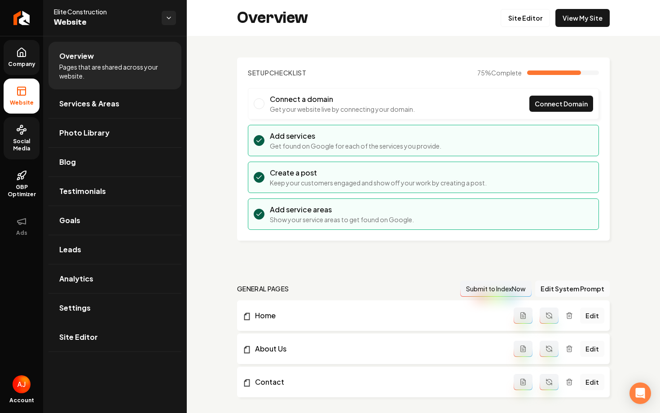
click at [15, 150] on span "Social Media" at bounding box center [22, 145] width 36 height 14
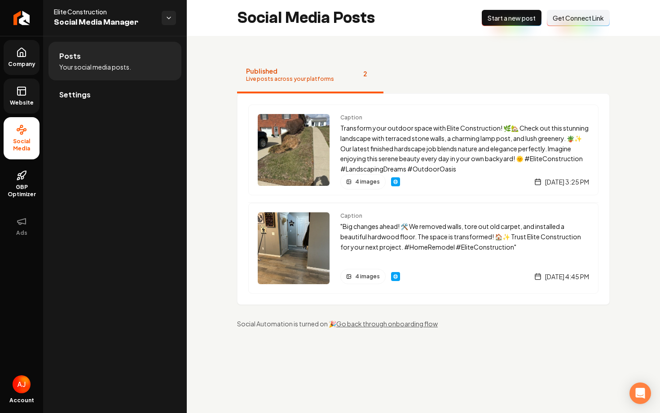
click at [16, 119] on li "Social Media" at bounding box center [22, 138] width 36 height 42
click at [16, 106] on link "Website" at bounding box center [22, 96] width 36 height 35
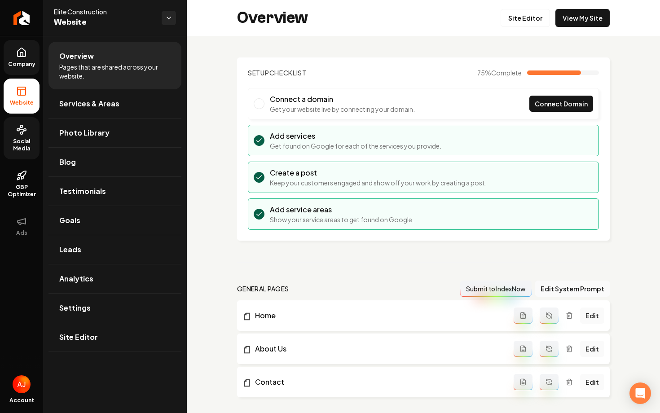
click at [20, 135] on link "Social Media" at bounding box center [22, 138] width 36 height 42
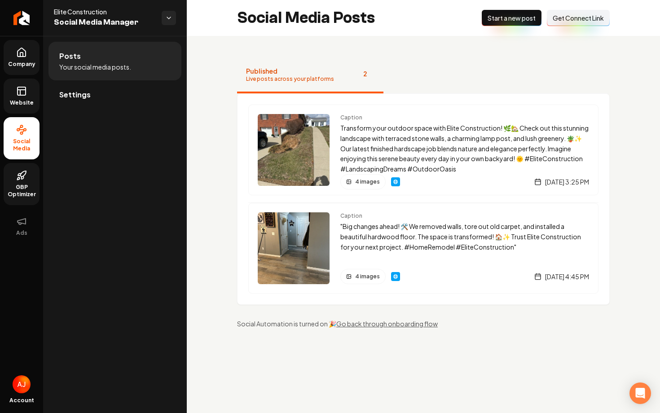
click at [16, 190] on span "GBP Optimizer" at bounding box center [22, 191] width 36 height 14
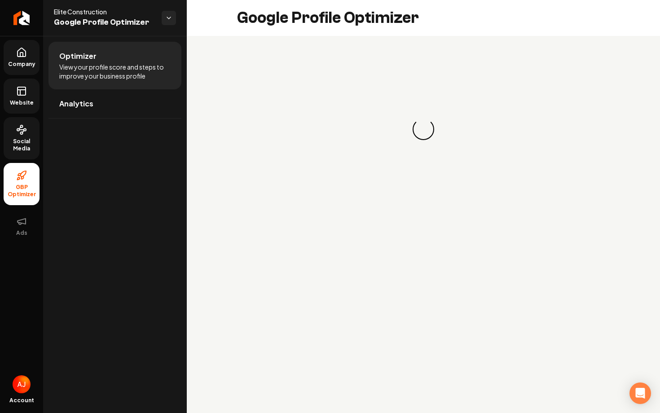
click at [26, 101] on span "Website" at bounding box center [21, 102] width 31 height 7
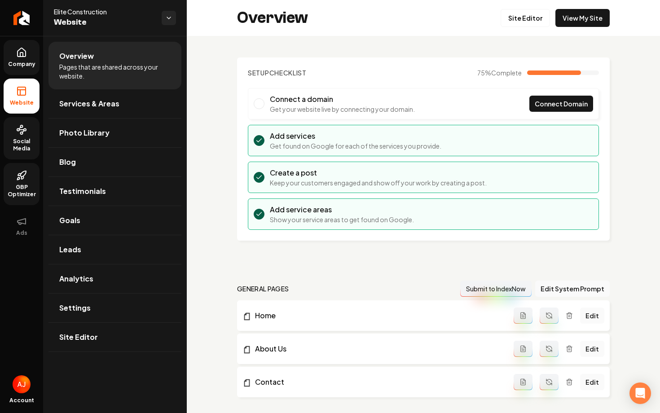
click at [22, 176] on icon at bounding box center [23, 177] width 2 height 3
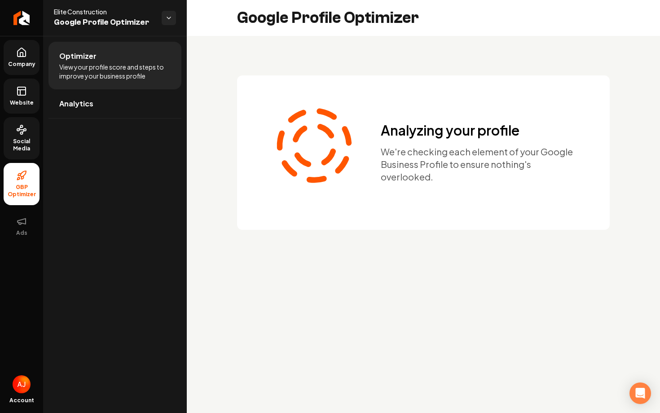
click at [18, 139] on span "Social Media" at bounding box center [22, 145] width 36 height 14
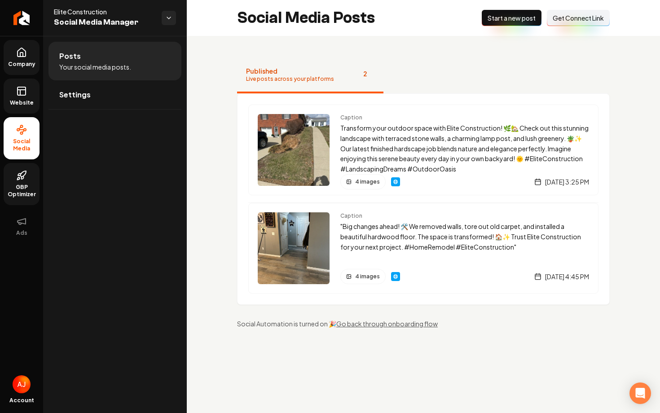
click at [28, 79] on link "Website" at bounding box center [22, 96] width 36 height 35
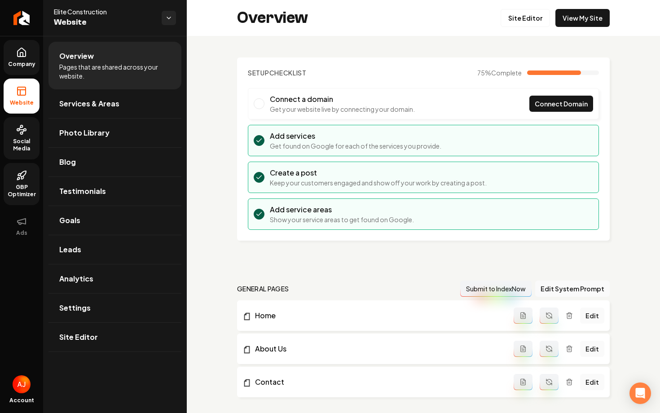
click at [27, 61] on span "Company" at bounding box center [21, 64] width 35 height 7
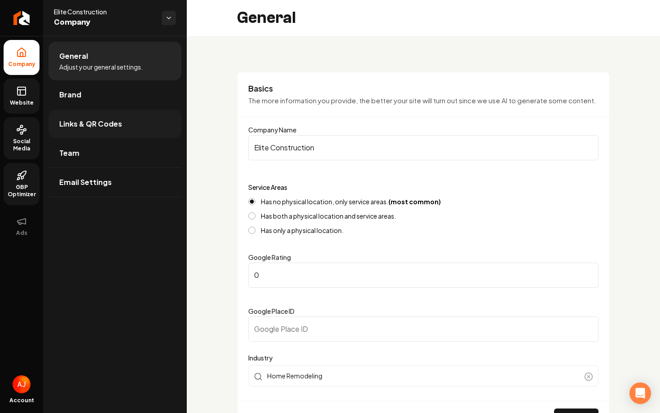
click at [101, 131] on link "Links & QR Codes" at bounding box center [114, 124] width 133 height 29
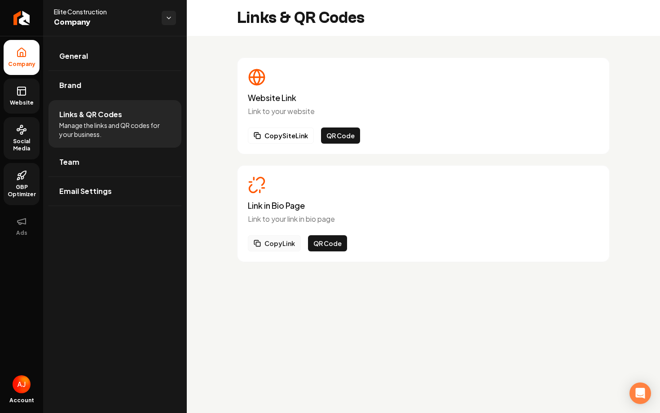
click at [265, 250] on button "Copy Link" at bounding box center [274, 243] width 53 height 16
click at [30, 94] on link "Website" at bounding box center [22, 96] width 36 height 35
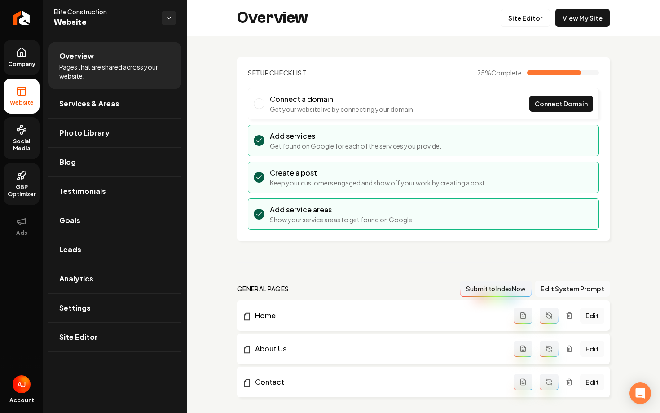
click at [21, 142] on span "Social Media" at bounding box center [22, 145] width 36 height 14
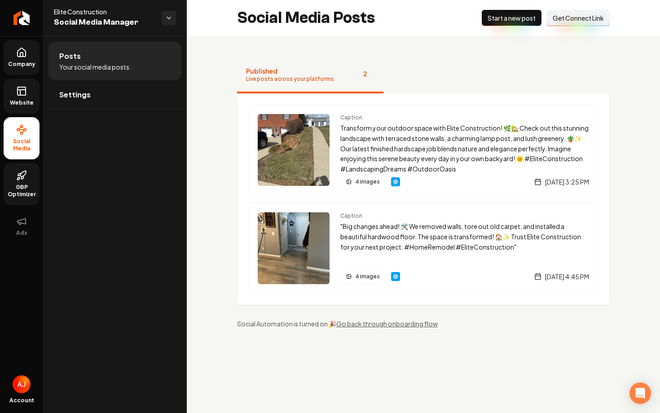
click at [28, 104] on span "Website" at bounding box center [21, 102] width 31 height 7
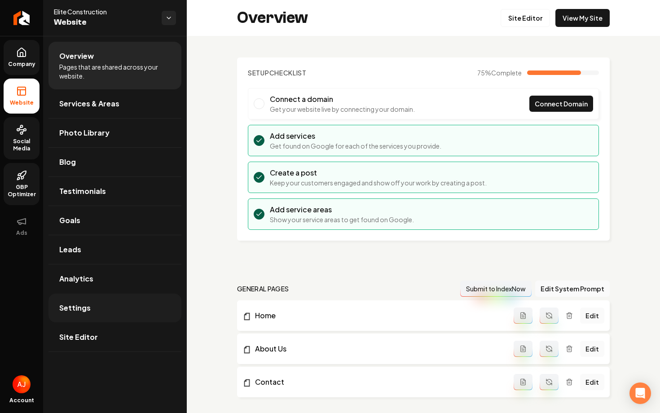
click at [132, 313] on link "Settings" at bounding box center [114, 308] width 133 height 29
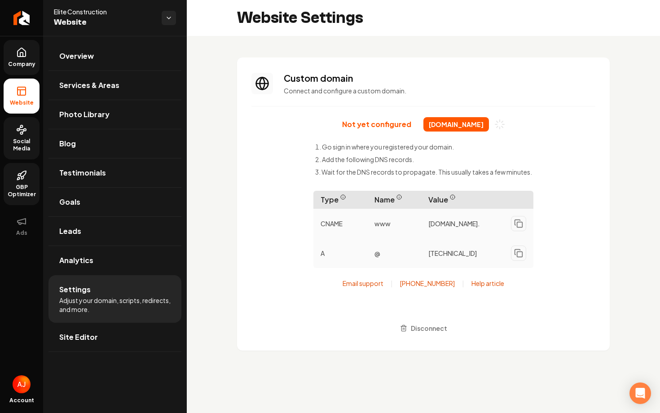
scroll to position [81, 0]
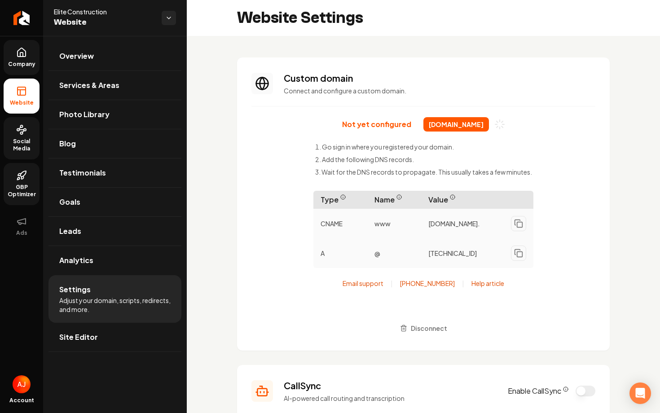
click at [19, 57] on icon at bounding box center [22, 52] width 8 height 9
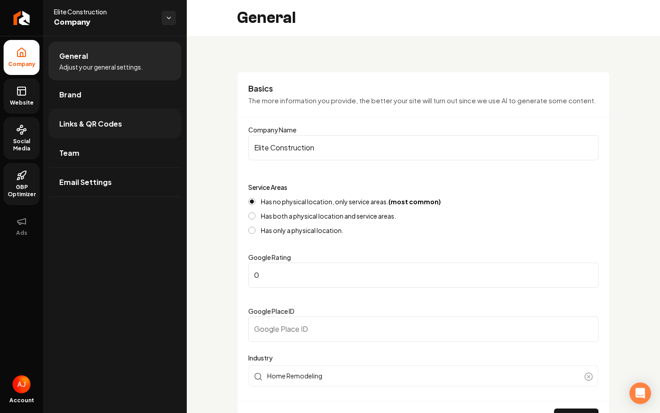
click at [84, 127] on span "Links & QR Codes" at bounding box center [90, 124] width 63 height 11
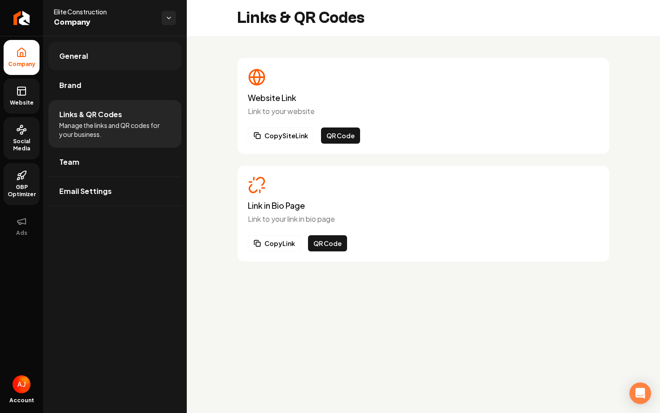
click at [70, 47] on link "General" at bounding box center [114, 56] width 133 height 29
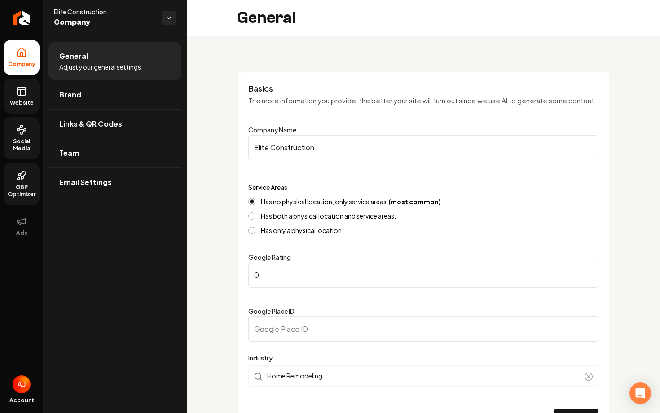
click at [19, 94] on icon at bounding box center [21, 91] width 11 height 11
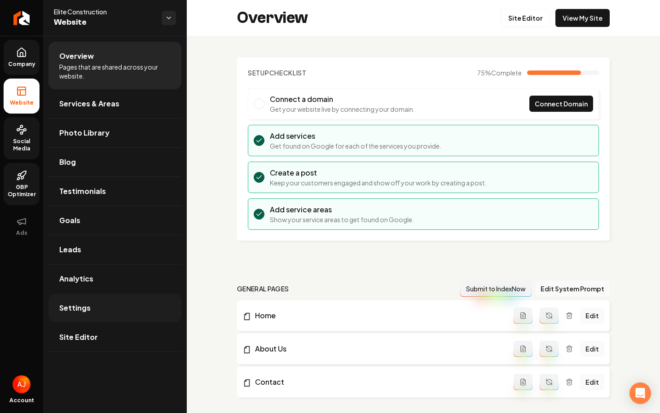
click at [101, 302] on link "Settings" at bounding box center [114, 308] width 133 height 29
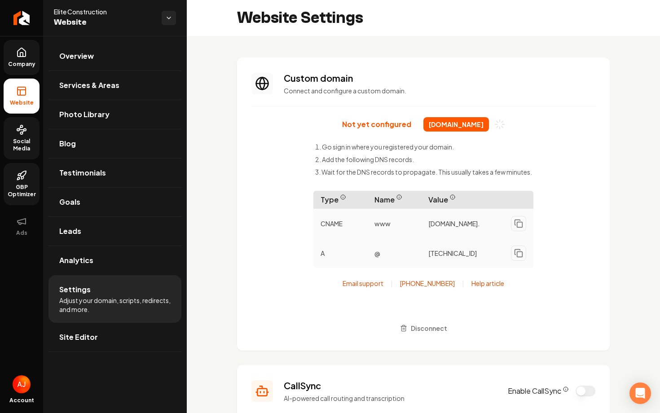
scroll to position [81, 0]
drag, startPoint x: 414, startPoint y: 125, endPoint x: 494, endPoint y: 125, distance: 79.9
click at [489, 125] on span "[DOMAIN_NAME]" at bounding box center [456, 124] width 66 height 14
copy span "[DOMAIN_NAME]"
click at [31, 54] on link "Company" at bounding box center [22, 57] width 36 height 35
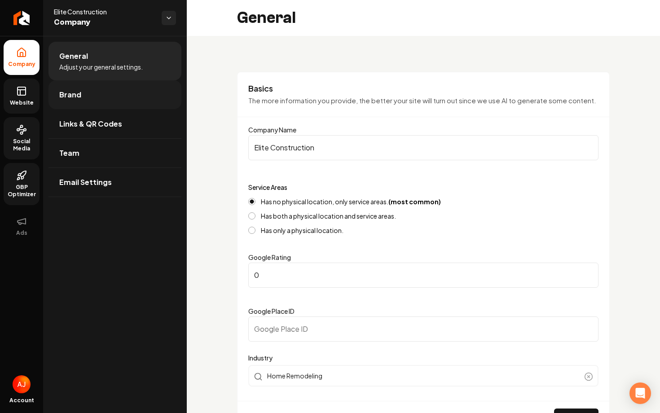
click at [91, 98] on link "Brand" at bounding box center [114, 94] width 133 height 29
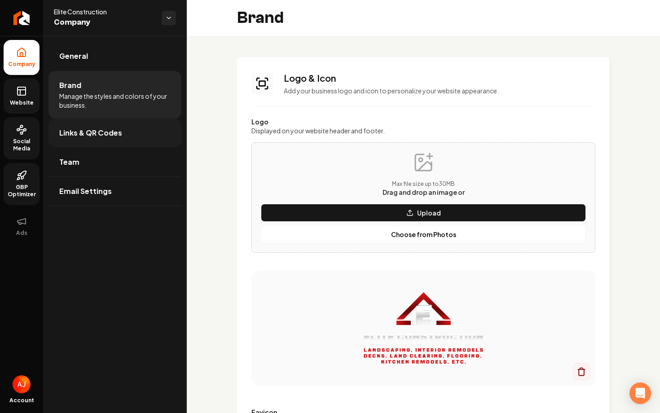
click at [109, 128] on span "Links & QR Codes" at bounding box center [90, 133] width 63 height 11
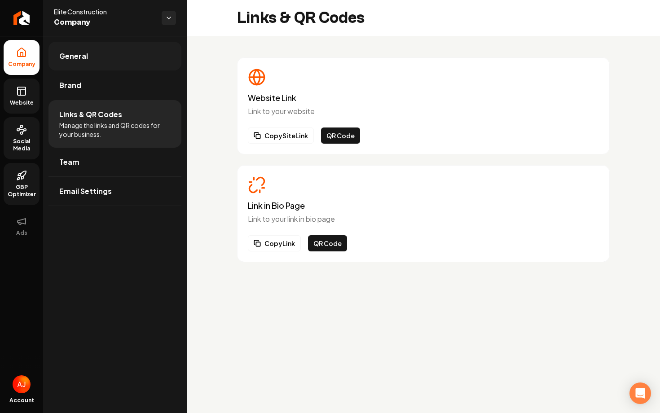
click at [94, 57] on link "General" at bounding box center [114, 56] width 133 height 29
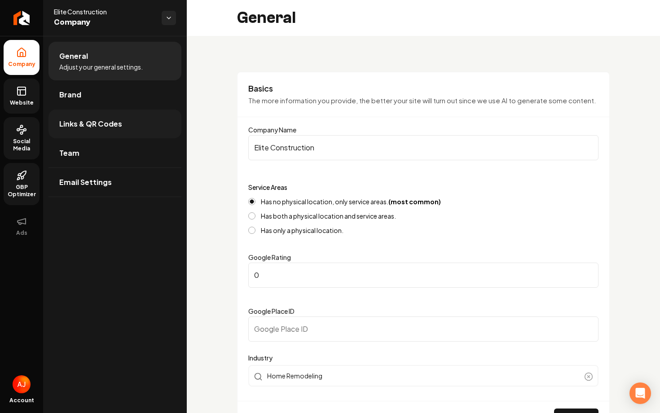
click at [101, 136] on link "Links & QR Codes" at bounding box center [114, 124] width 133 height 29
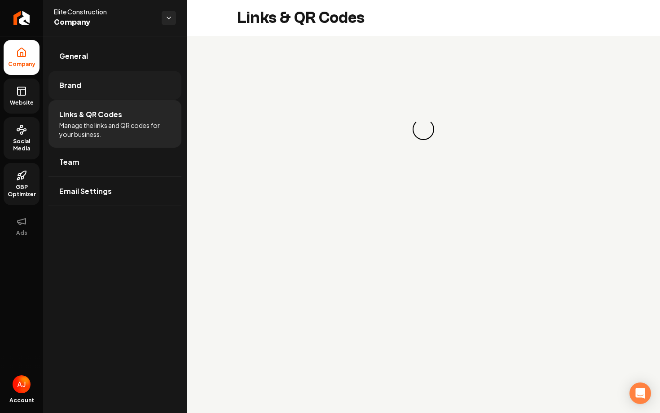
click at [76, 93] on link "Brand" at bounding box center [114, 85] width 133 height 29
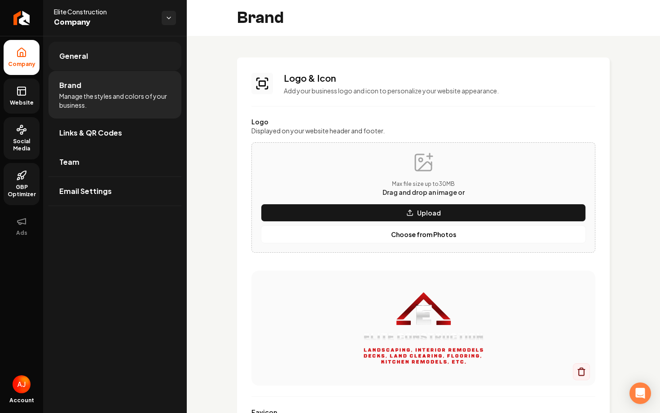
click at [83, 44] on link "General" at bounding box center [114, 56] width 133 height 29
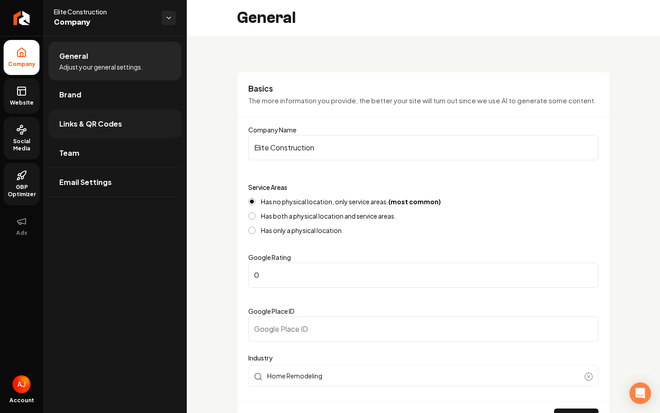
click at [108, 129] on link "Links & QR Codes" at bounding box center [114, 124] width 133 height 29
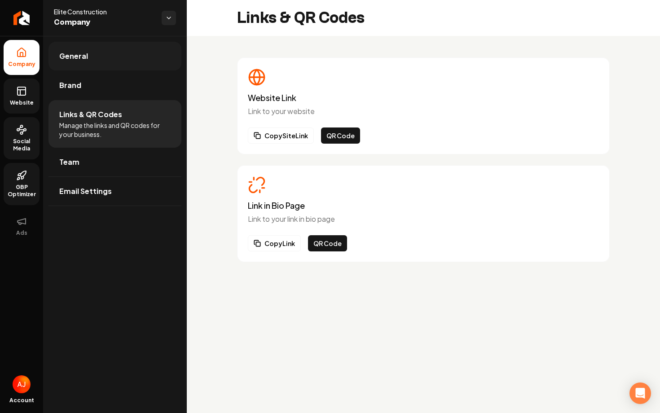
click at [76, 56] on span "General" at bounding box center [73, 56] width 29 height 11
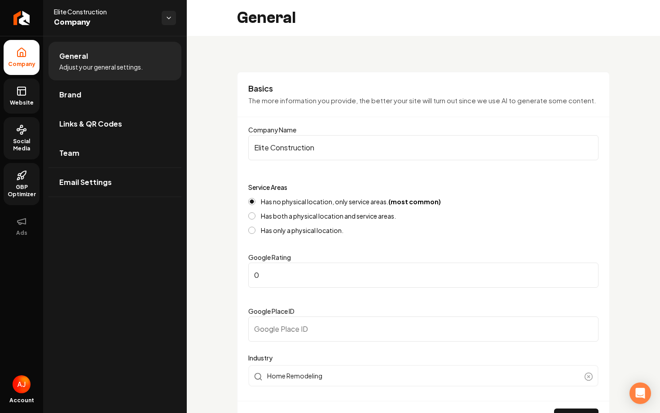
click at [24, 135] on icon at bounding box center [21, 129] width 11 height 11
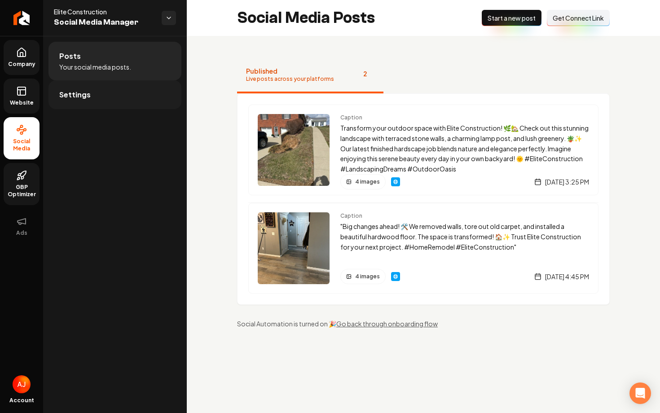
click at [96, 98] on link "Settings" at bounding box center [114, 94] width 133 height 29
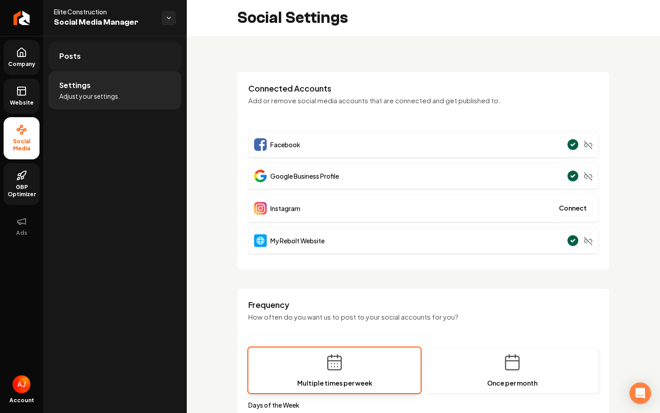
click at [116, 62] on link "Posts" at bounding box center [114, 56] width 133 height 29
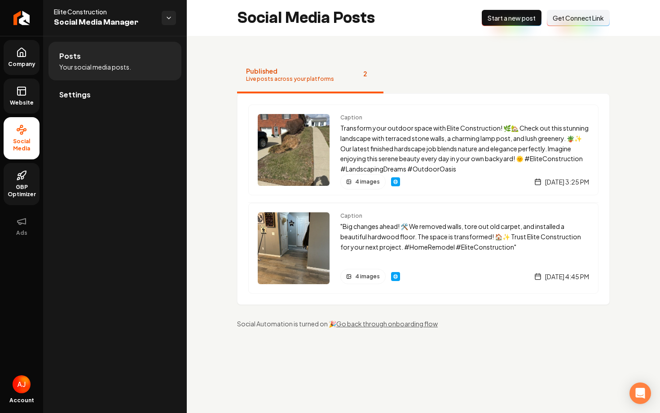
click at [22, 104] on span "Website" at bounding box center [21, 102] width 31 height 7
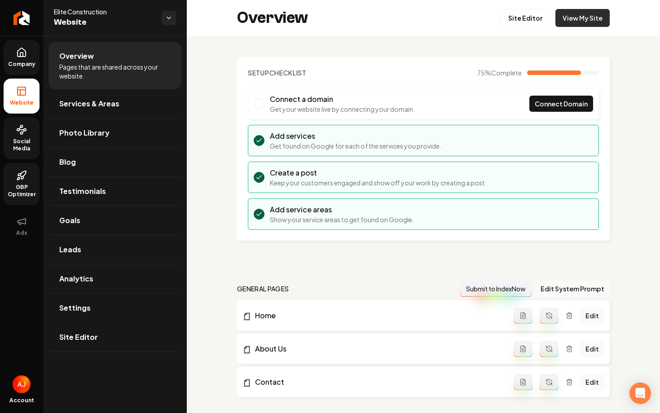
click at [577, 21] on link "View My Site" at bounding box center [582, 18] width 54 height 18
click at [19, 145] on span "Social Media" at bounding box center [22, 145] width 36 height 14
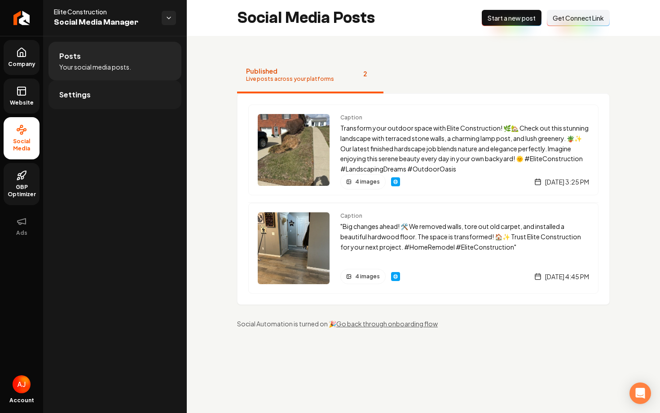
click at [113, 106] on link "Settings" at bounding box center [114, 94] width 133 height 29
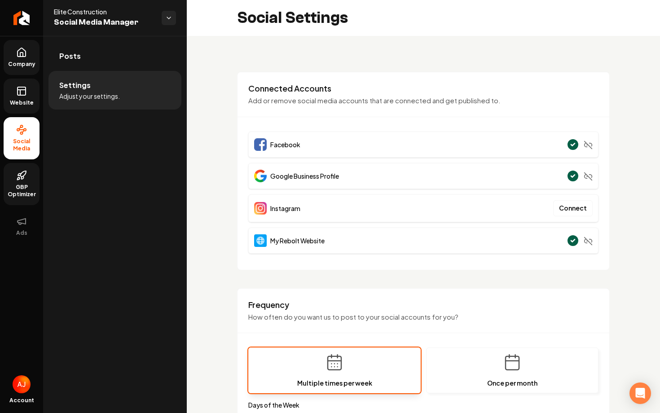
click at [19, 97] on link "Website" at bounding box center [22, 96] width 36 height 35
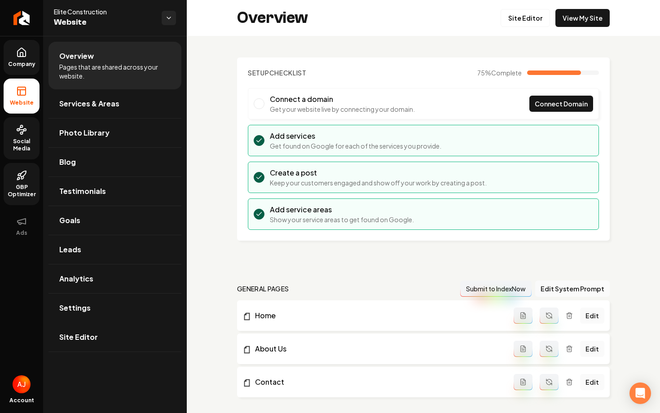
click at [24, 62] on span "Company" at bounding box center [21, 64] width 35 height 7
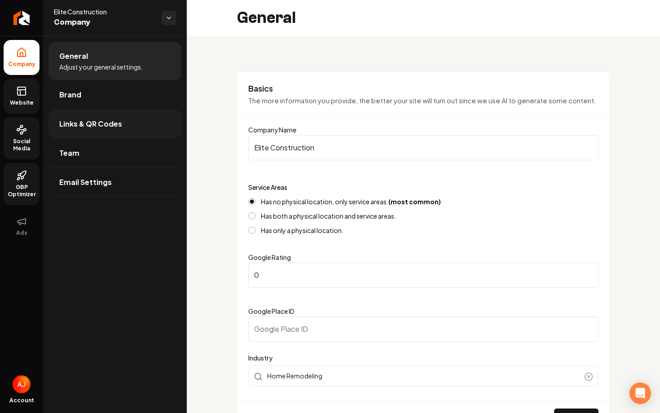
click at [97, 130] on link "Links & QR Codes" at bounding box center [114, 124] width 133 height 29
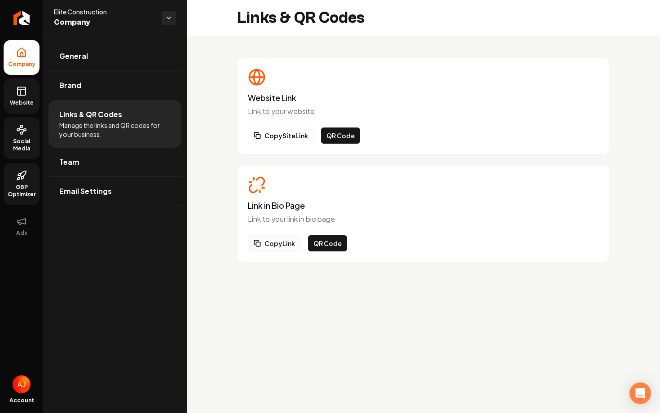
click at [264, 246] on button "Copy Link" at bounding box center [274, 243] width 53 height 16
click at [326, 244] on button "QR Code" at bounding box center [327, 243] width 39 height 16
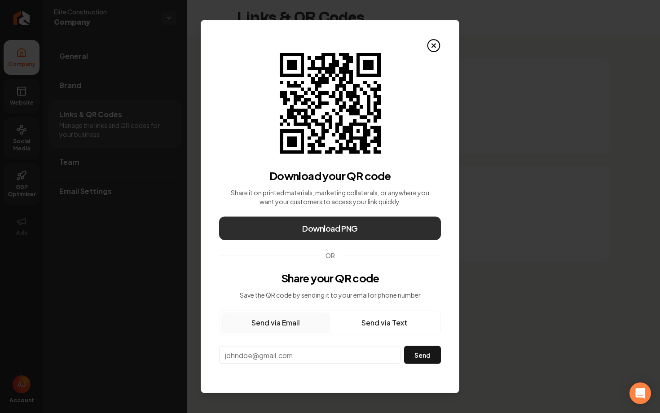
click at [381, 229] on button "Download PNG" at bounding box center [330, 228] width 222 height 23
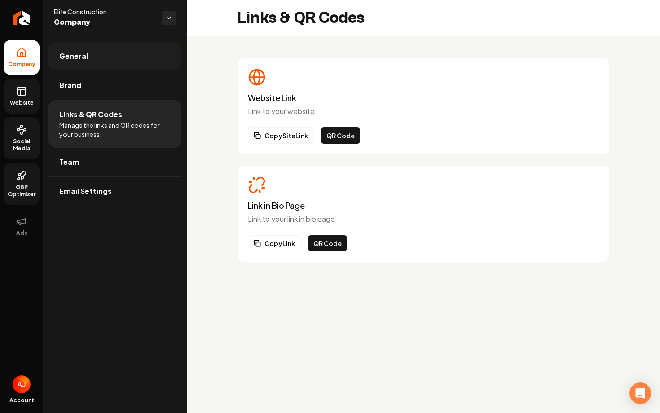
click at [88, 54] on link "General" at bounding box center [114, 56] width 133 height 29
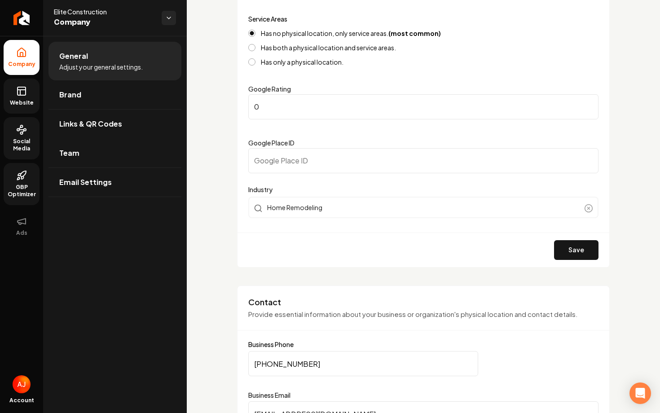
scroll to position [144, 0]
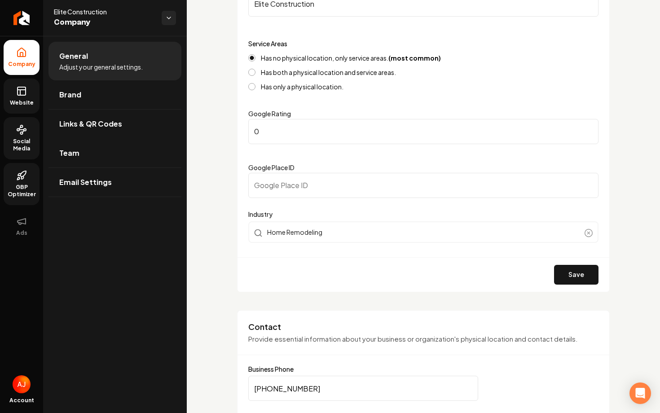
click at [293, 190] on input "Google Place ID" at bounding box center [423, 185] width 350 height 25
paste input "https://search.google.com/local/writereview?placeid=ChIJX0vNXz3QkWgRu4T7wtO6TiQ"
drag, startPoint x: 445, startPoint y: 188, endPoint x: 220, endPoint y: 181, distance: 225.1
type input "ChIJX0vNXz3QkWgRu4T7wtO6TiQ"
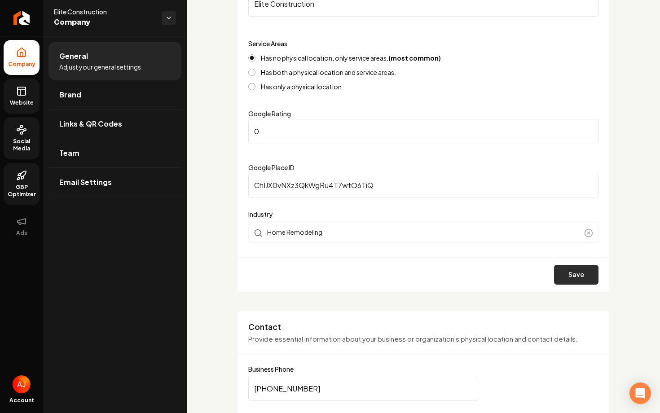
click at [581, 275] on button "Save" at bounding box center [576, 275] width 44 height 20
click at [276, 136] on input "0" at bounding box center [423, 131] width 350 height 25
type input "5"
click at [569, 280] on button "Save" at bounding box center [576, 275] width 44 height 20
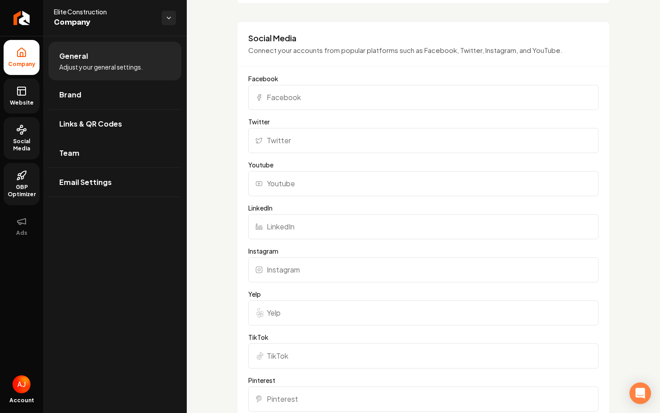
scroll to position [646, 0]
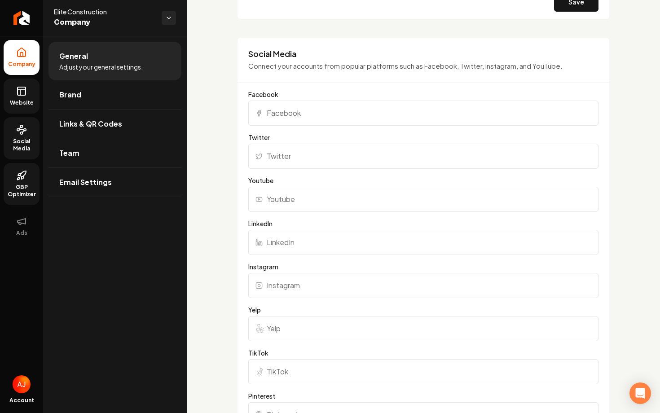
click at [298, 119] on input "Facebook" at bounding box center [423, 113] width 350 height 25
paste input "https://www.facebook.com/share/19i34EAaSe/?mibextid=wwXIfr"
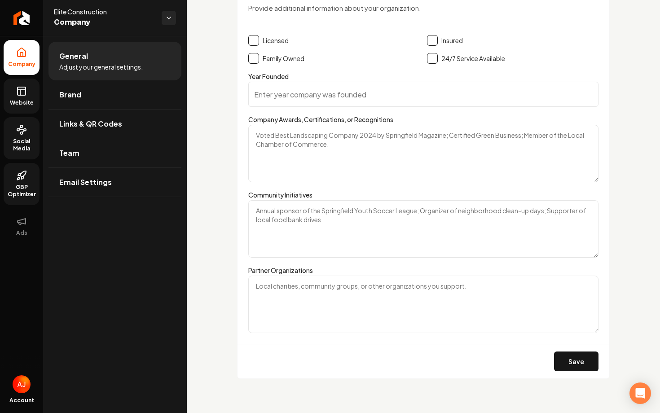
scroll to position [1256, 0]
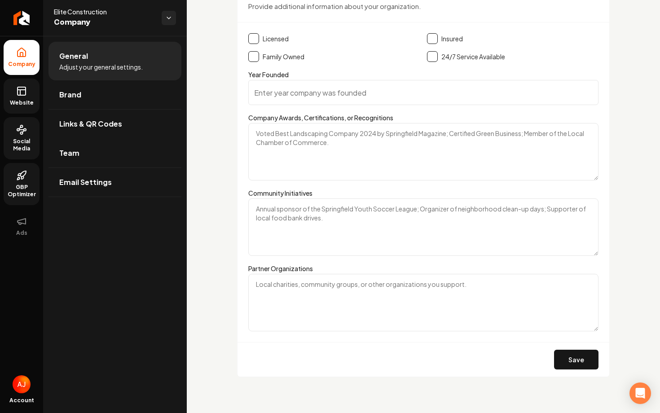
type input "https://www.facebook.com/share/19i34EAaSe/?mibextid=wwXIfr"
click at [577, 359] on button "Save" at bounding box center [576, 360] width 44 height 20
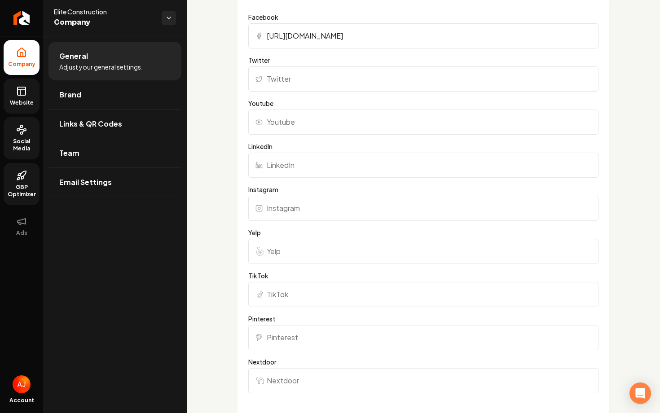
scroll to position [864, 0]
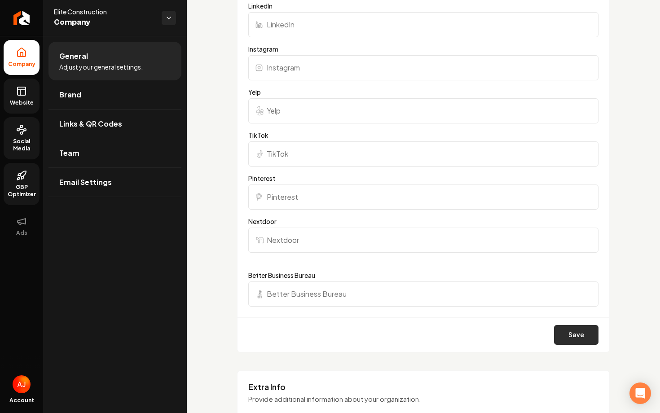
click at [568, 332] on button "Save" at bounding box center [576, 335] width 44 height 20
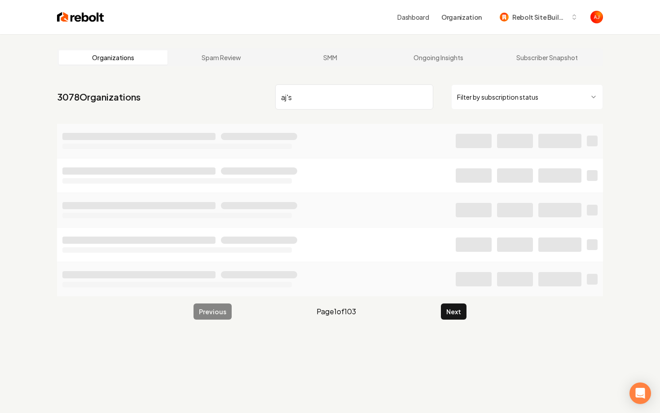
type input "aj's"
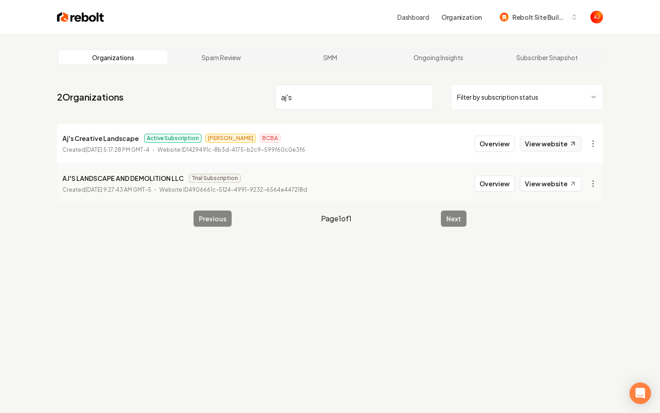
click at [555, 147] on link "View website" at bounding box center [551, 143] width 62 height 15
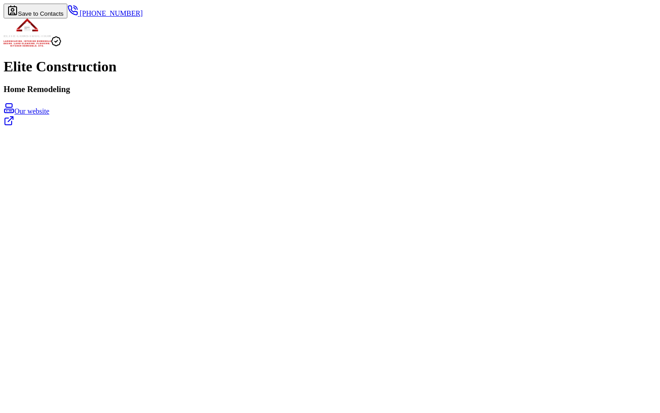
click at [227, 111] on div "Elite Construction Home Remodeling Our website" at bounding box center [330, 73] width 653 height 110
click at [239, 128] on link "Our website" at bounding box center [330, 115] width 653 height 25
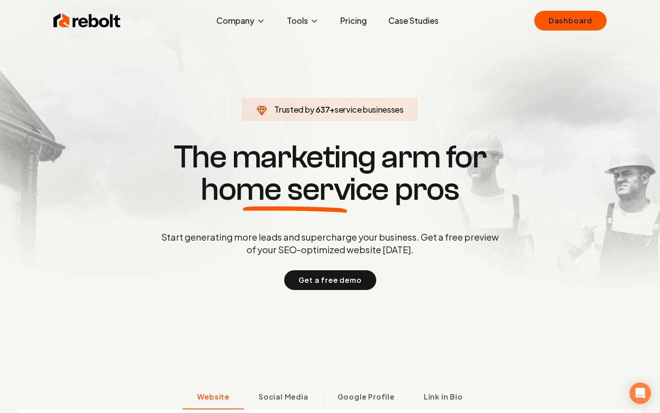
click at [551, 27] on link "Dashboard" at bounding box center [570, 21] width 72 height 20
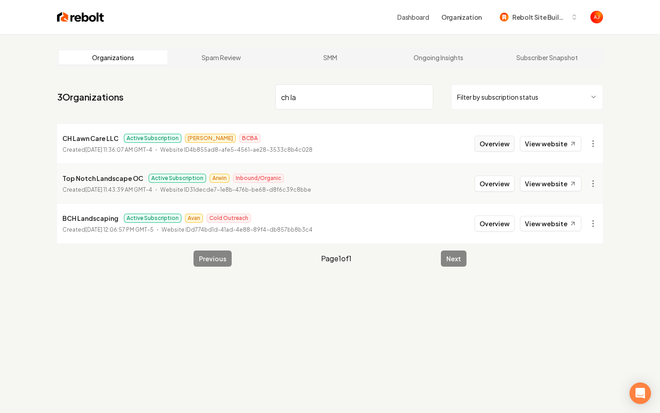
type input "ch la"
click at [483, 150] on button "Overview" at bounding box center [495, 144] width 40 height 16
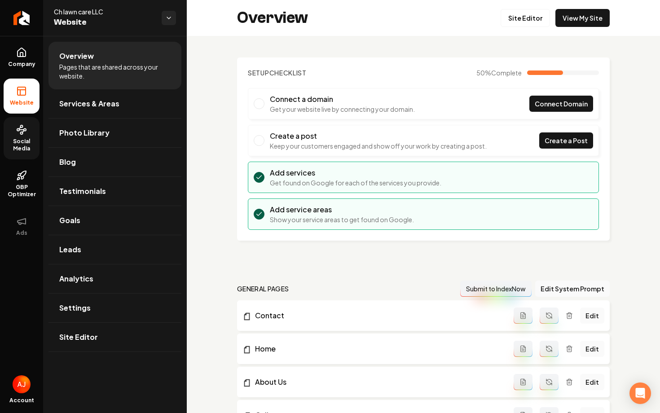
click at [22, 148] on span "Social Media" at bounding box center [22, 145] width 36 height 14
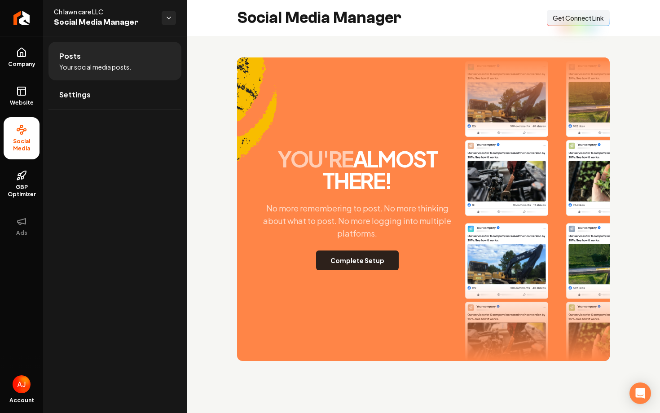
click at [359, 269] on button "Complete Setup" at bounding box center [357, 261] width 83 height 20
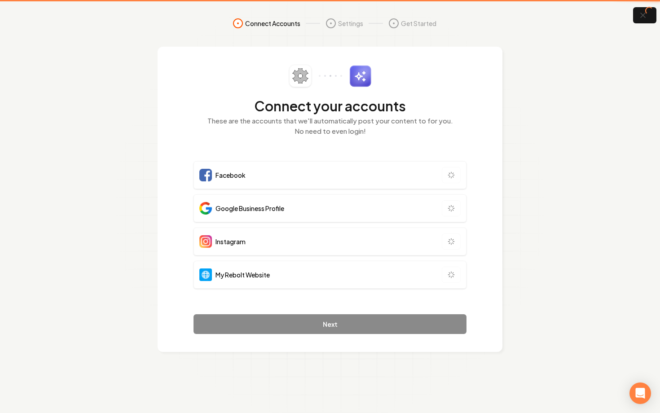
click at [355, 266] on div "My Rebolt Website" at bounding box center [330, 275] width 273 height 28
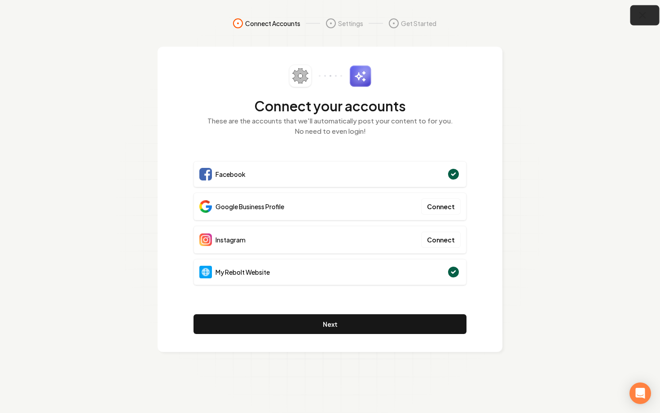
click at [639, 19] on icon "button" at bounding box center [642, 15] width 11 height 11
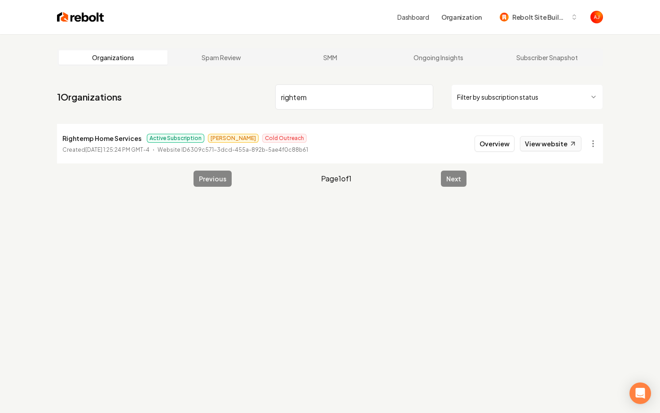
type input "rightem"
click at [537, 145] on link "View website" at bounding box center [551, 143] width 62 height 15
click at [505, 146] on button "Overview" at bounding box center [495, 144] width 40 height 16
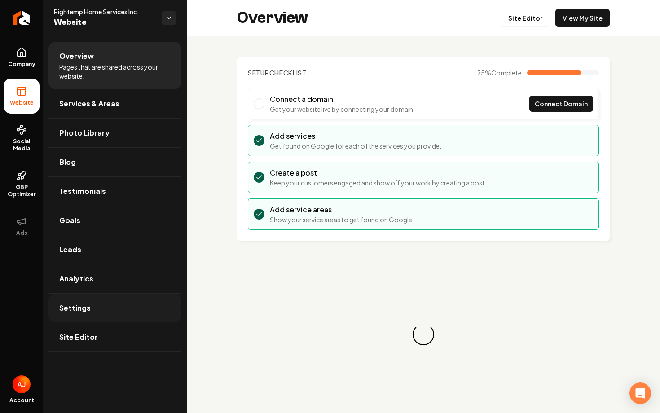
click at [76, 301] on link "Settings" at bounding box center [114, 308] width 133 height 29
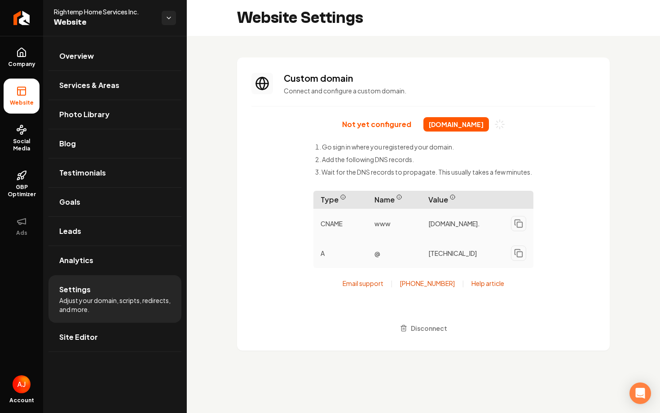
scroll to position [32, 0]
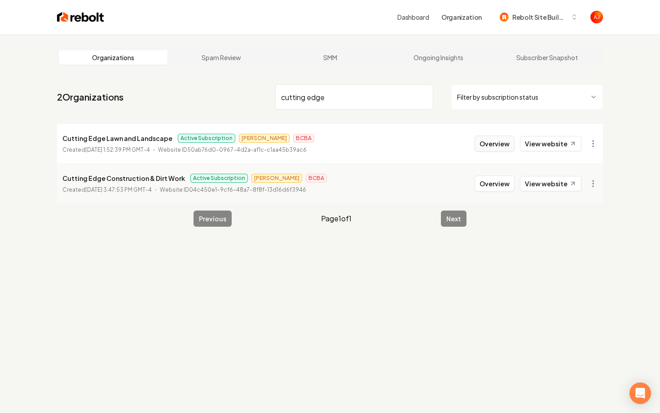
type input "cutting edge"
click at [490, 143] on button "Overview" at bounding box center [495, 144] width 40 height 16
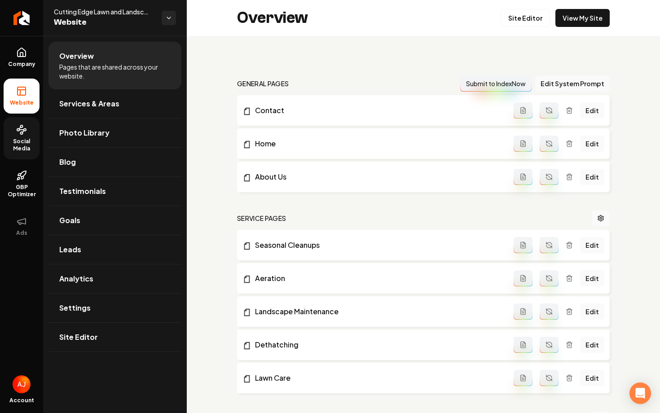
click at [17, 152] on span "Social Media" at bounding box center [22, 145] width 36 height 14
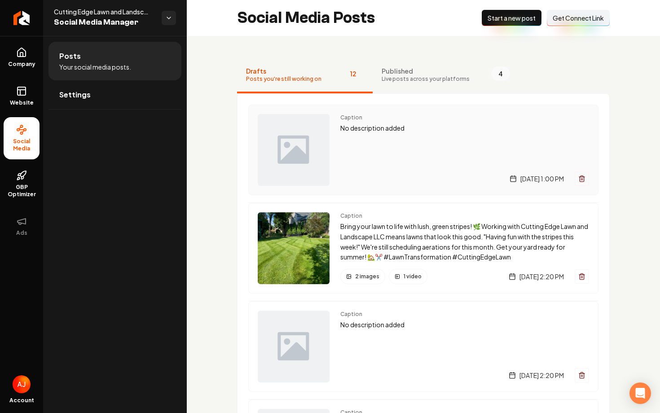
click at [384, 165] on div "Caption No description added Thursday, September 4, 2025 | 1:00 PM" at bounding box center [464, 150] width 249 height 72
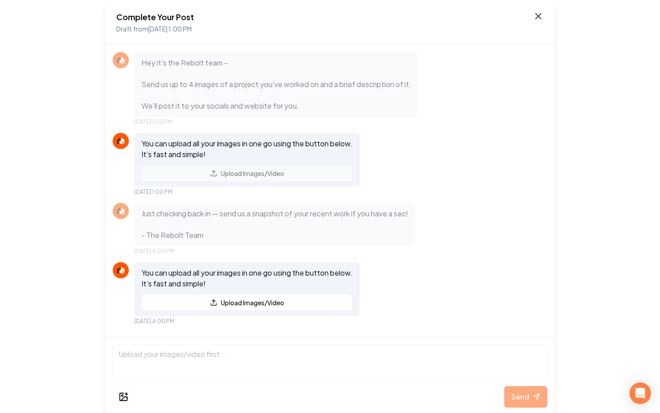
click at [538, 21] on icon at bounding box center [538, 16] width 11 height 11
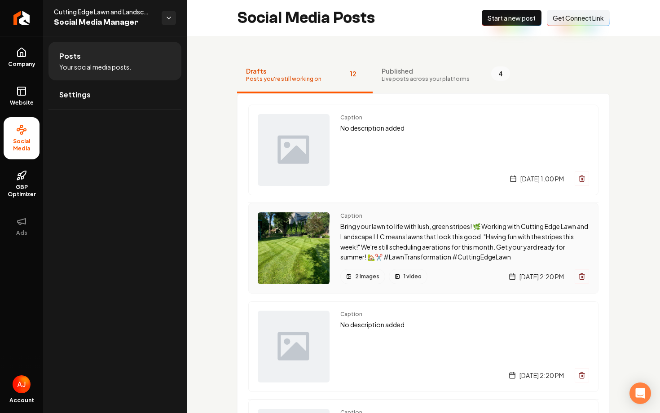
click at [392, 219] on span "Caption" at bounding box center [464, 215] width 249 height 7
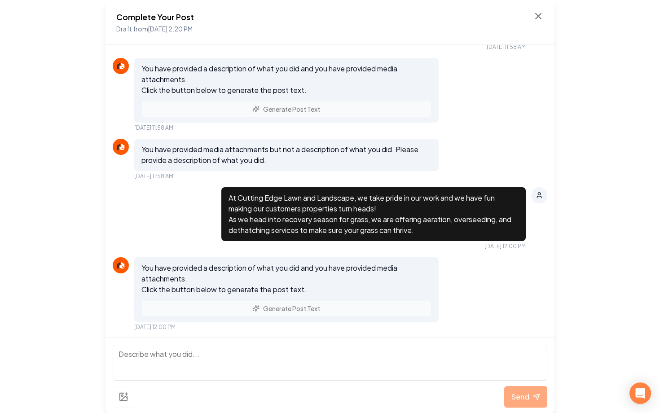
scroll to position [1185, 0]
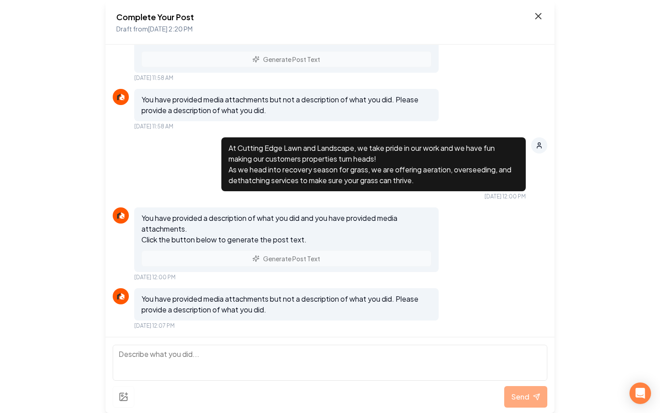
click at [535, 16] on icon at bounding box center [538, 16] width 11 height 11
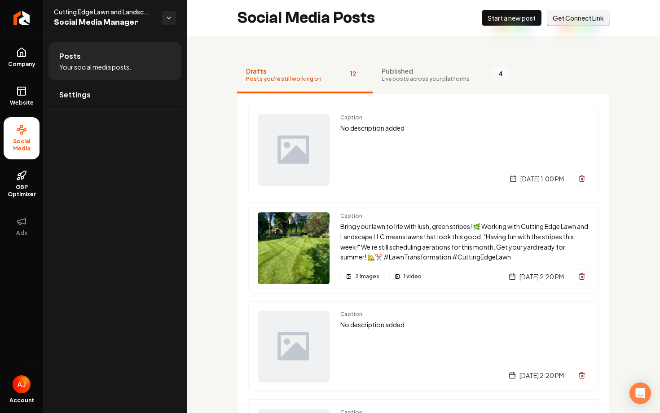
click at [488, 21] on span "Start a new post" at bounding box center [512, 17] width 48 height 9
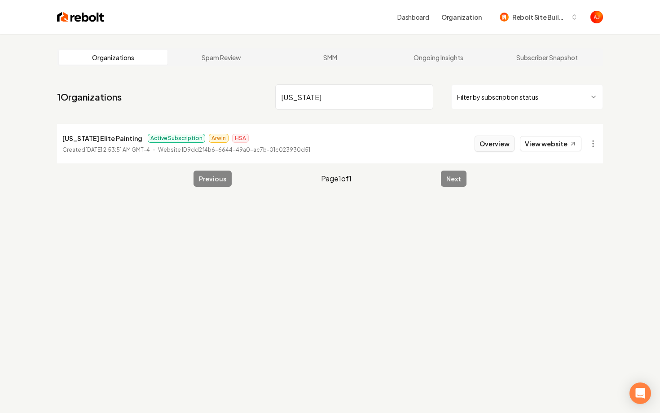
type input "nebraska"
click at [498, 142] on button "Overview" at bounding box center [495, 144] width 40 height 16
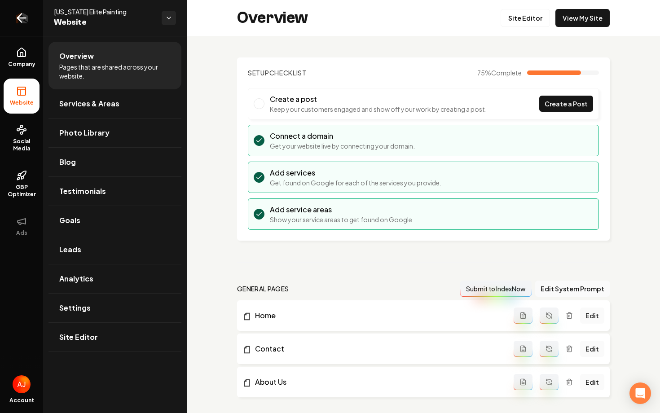
click at [19, 15] on icon "Return to dashboard" at bounding box center [20, 18] width 4 height 9
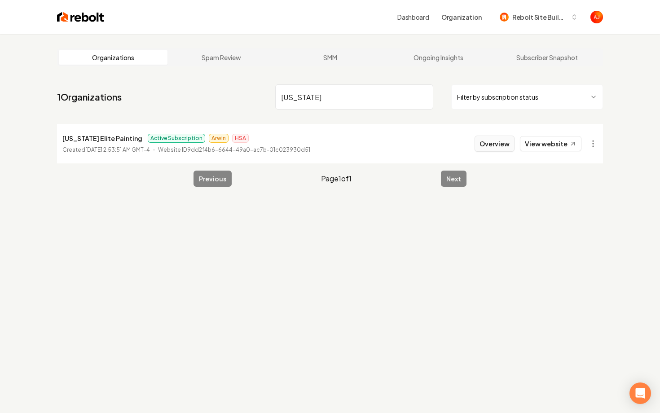
type input "nebraska"
click at [494, 145] on button "Overview" at bounding box center [495, 144] width 40 height 16
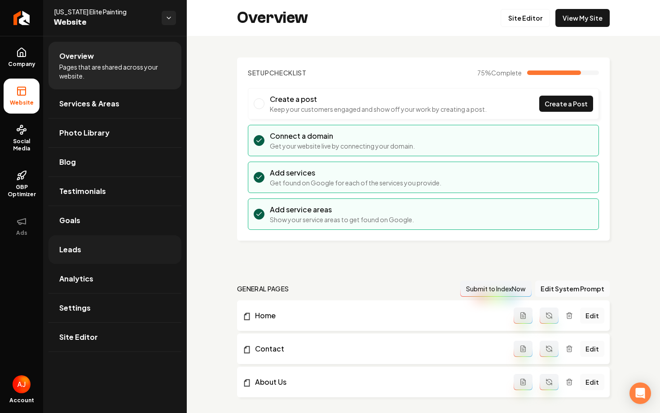
click at [72, 256] on link "Leads" at bounding box center [114, 249] width 133 height 29
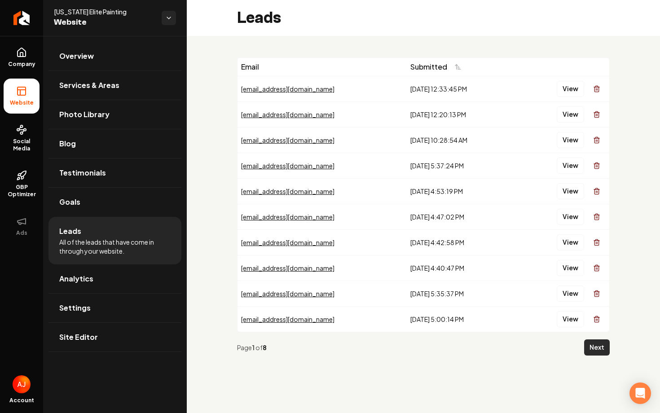
click at [593, 345] on button "Next" at bounding box center [597, 347] width 26 height 16
click at [567, 298] on button "View" at bounding box center [570, 294] width 27 height 16
click at [564, 271] on button "View" at bounding box center [570, 268] width 27 height 16
click at [567, 245] on button "View" at bounding box center [570, 242] width 27 height 16
click at [565, 218] on button "View" at bounding box center [570, 217] width 27 height 16
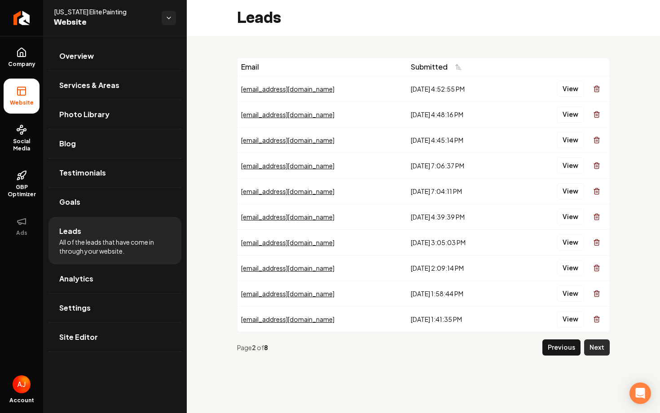
click at [604, 353] on button "Next" at bounding box center [597, 347] width 26 height 16
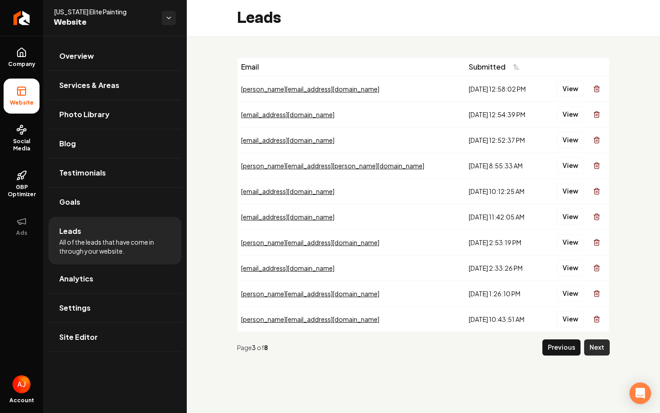
click at [597, 349] on button "Next" at bounding box center [597, 347] width 26 height 16
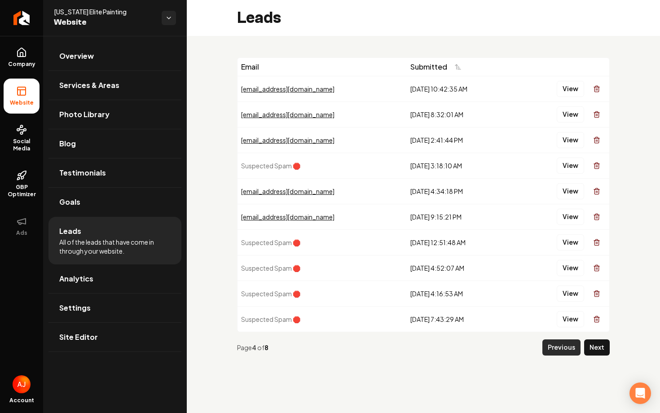
click at [556, 346] on button "Previous" at bounding box center [561, 347] width 38 height 16
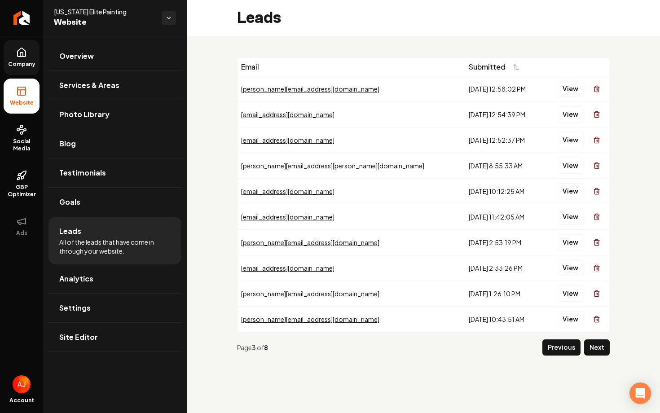
click at [21, 54] on icon at bounding box center [21, 52] width 11 height 11
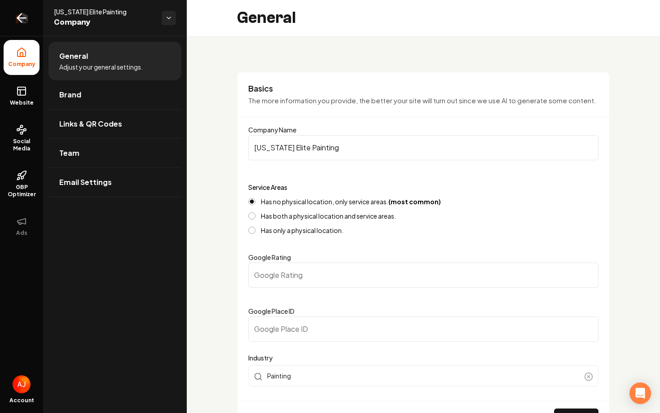
click at [14, 19] on link "Return to dashboard" at bounding box center [21, 18] width 43 height 36
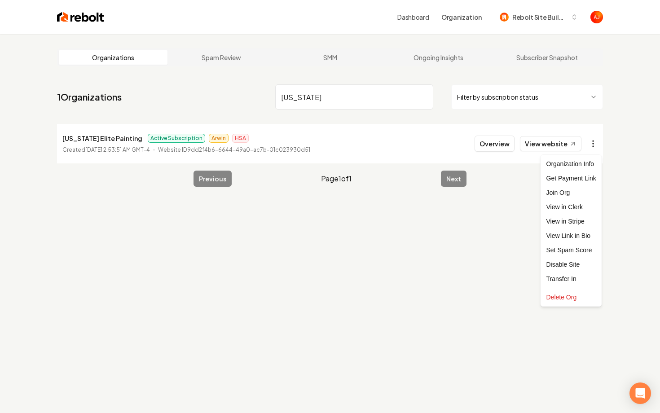
click at [594, 147] on html "Dashboard Organization Rebolt Site Builder Organizations Spam Review SMM Ongoin…" at bounding box center [330, 206] width 660 height 413
click at [569, 247] on div "Set Spam Score" at bounding box center [571, 250] width 57 height 14
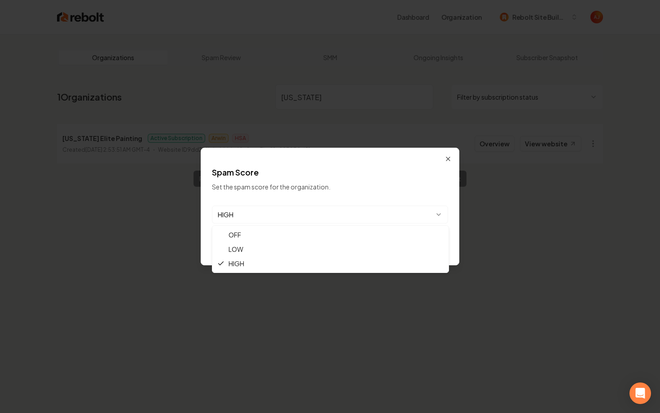
click at [375, 214] on body "Dashboard Organization Rebolt Site Builder Organizations Spam Review SMM Ongoin…" at bounding box center [330, 206] width 660 height 413
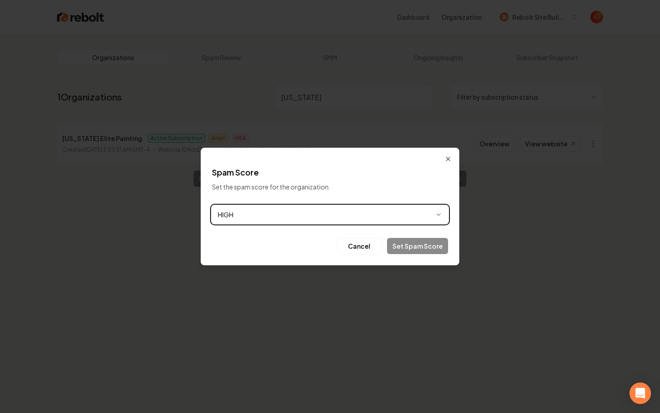
click at [449, 158] on body "Dashboard Organization Rebolt Site Builder Organizations Spam Review SMM Ongoin…" at bounding box center [330, 206] width 660 height 413
click at [449, 158] on icon "button" at bounding box center [448, 158] width 7 height 7
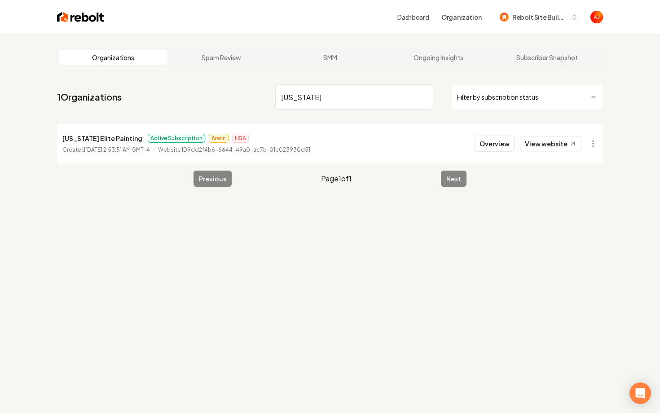
drag, startPoint x: 325, startPoint y: 98, endPoint x: 182, endPoint y: 79, distance: 144.2
click at [182, 79] on main "Organizations Spam Review SMM Ongoing Insights Subscriber Snapshot 1 Organizati…" at bounding box center [330, 117] width 575 height 167
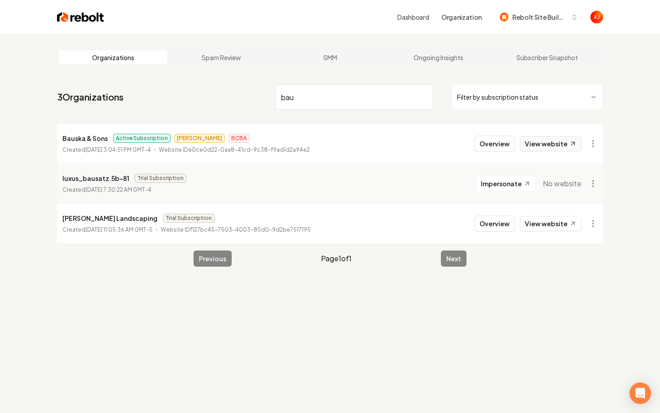
type input "bau"
click at [538, 141] on link "View website" at bounding box center [551, 143] width 62 height 15
click at [332, 92] on input "bau" at bounding box center [354, 96] width 158 height 25
click at [326, 100] on input "bau" at bounding box center [354, 96] width 158 height 25
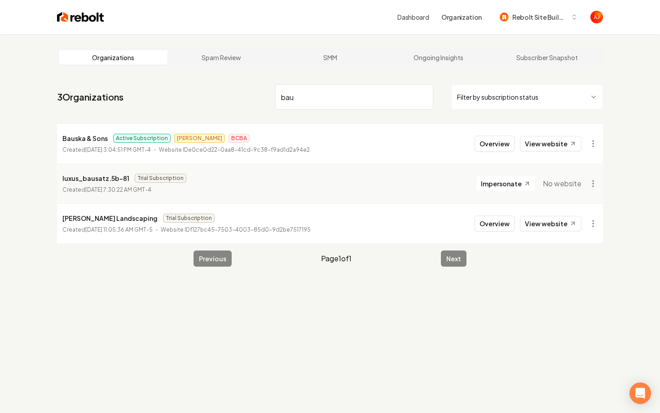
click at [326, 100] on input "bau" at bounding box center [354, 96] width 158 height 25
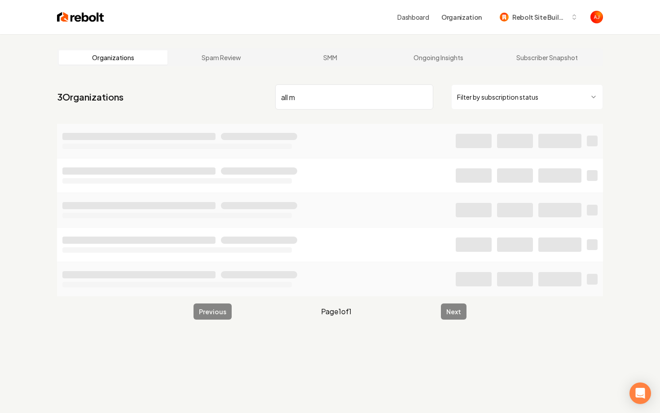
type input "all m"
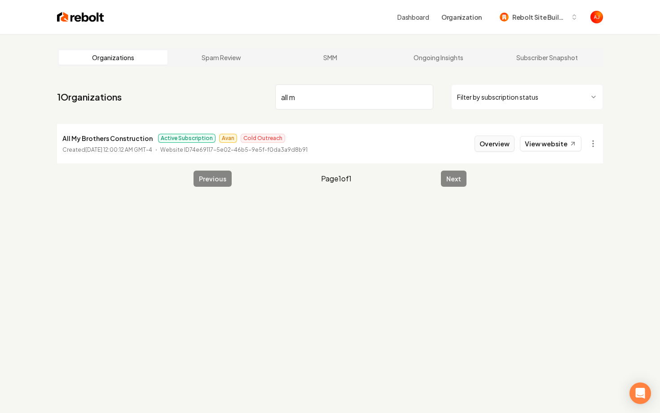
click at [487, 145] on button "Overview" at bounding box center [495, 144] width 40 height 16
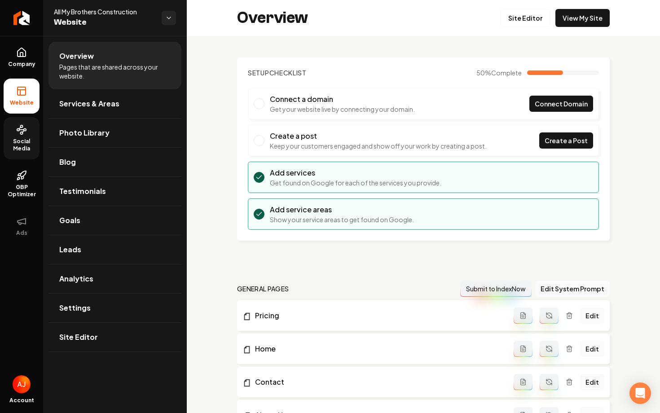
click at [24, 137] on link "Social Media" at bounding box center [22, 138] width 36 height 42
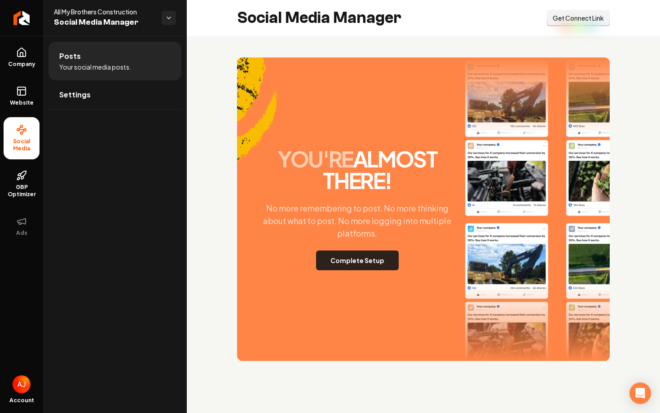
click at [336, 266] on button "Complete Setup" at bounding box center [357, 261] width 83 height 20
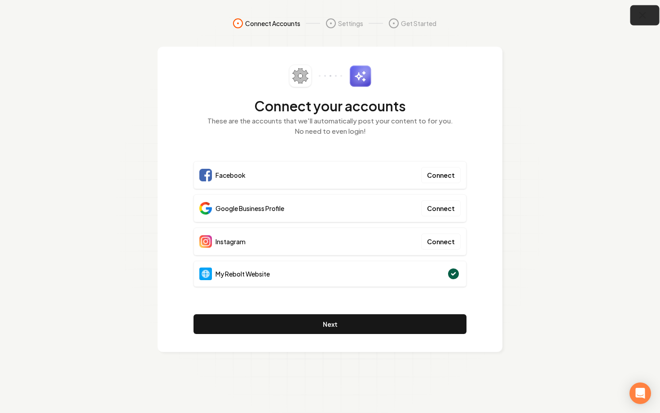
click at [640, 19] on icon "button" at bounding box center [642, 15] width 11 height 11
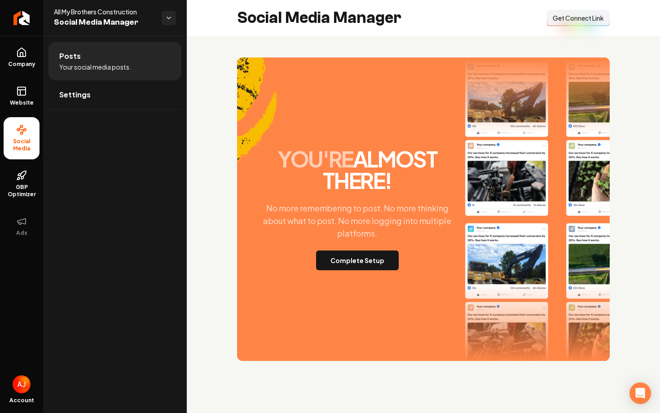
click at [565, 22] on span "Get Connect Link" at bounding box center [578, 17] width 51 height 9
click at [355, 260] on button "Complete Setup" at bounding box center [357, 261] width 83 height 20
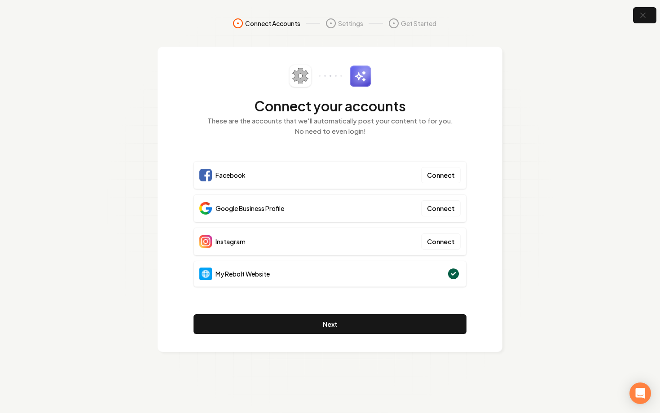
click at [442, 133] on p "These are the accounts that we'll automatically post your content to for you. N…" at bounding box center [330, 126] width 273 height 20
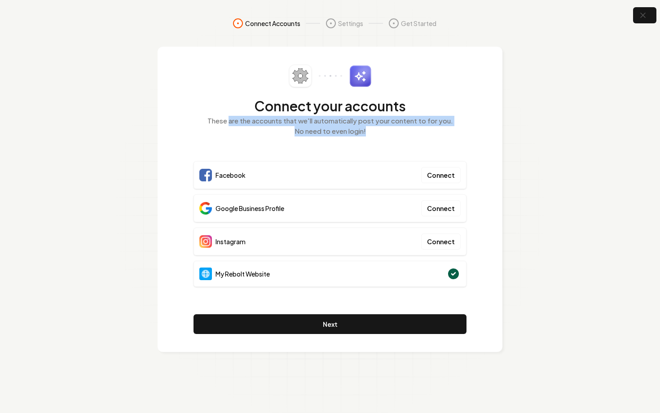
drag, startPoint x: 370, startPoint y: 132, endPoint x: 232, endPoint y: 117, distance: 139.1
click at [232, 117] on p "These are the accounts that we'll automatically post your content to for you. N…" at bounding box center [330, 126] width 273 height 20
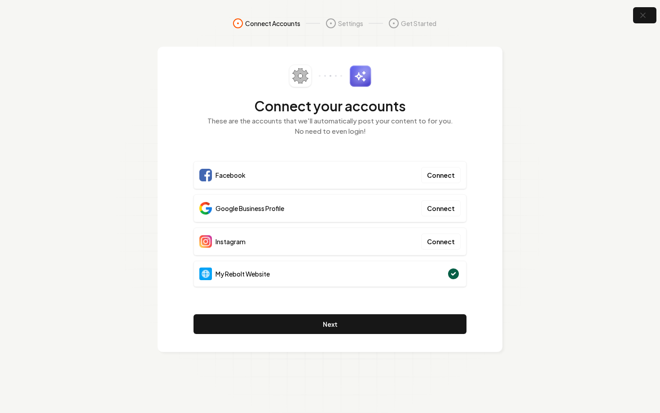
click at [238, 95] on div "Connect your accounts These are the accounts that we'll automatically post your…" at bounding box center [330, 106] width 273 height 82
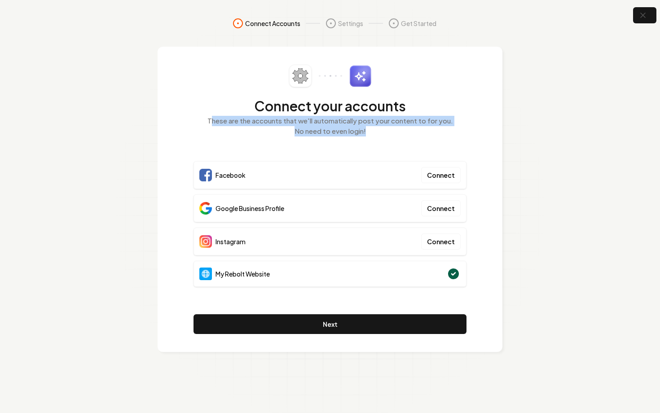
drag, startPoint x: 366, startPoint y: 131, endPoint x: 211, endPoint y: 124, distance: 155.1
click at [211, 124] on p "These are the accounts that we'll automatically post your content to for you. N…" at bounding box center [330, 126] width 273 height 20
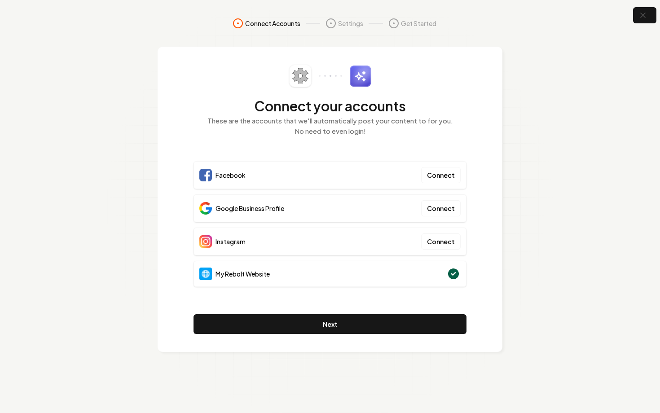
click at [212, 133] on p "These are the accounts that we'll automatically post your content to for you. N…" at bounding box center [330, 126] width 273 height 20
click at [317, 136] on p "These are the accounts that we'll automatically post your content to for you. N…" at bounding box center [330, 126] width 273 height 20
click at [446, 177] on button "Connect" at bounding box center [441, 175] width 40 height 16
click at [434, 176] on button "Connect" at bounding box center [441, 175] width 40 height 16
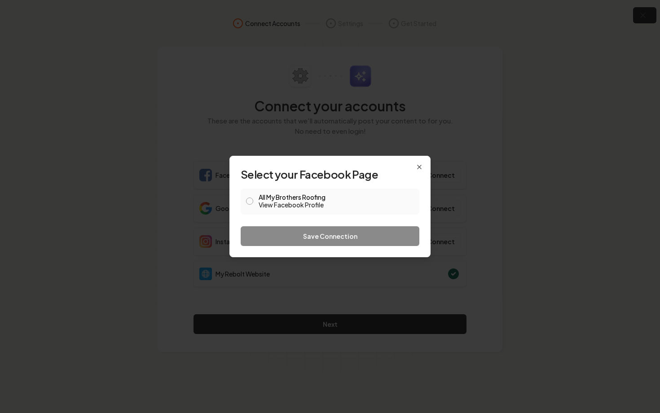
click at [252, 204] on span at bounding box center [249, 201] width 7 height 11
click at [248, 200] on button "All My Brothers Roofing View Facebook Profile" at bounding box center [249, 201] width 7 height 7
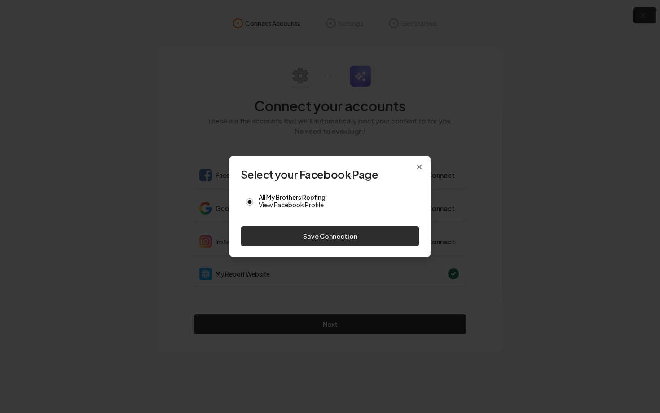
click at [295, 239] on button "Save Connection" at bounding box center [330, 236] width 179 height 20
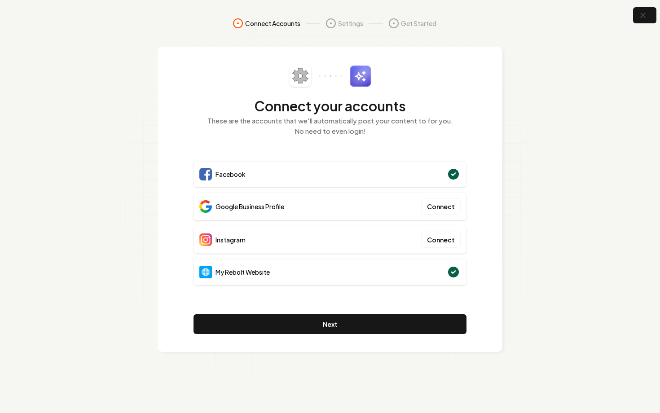
click at [394, 207] on div "Google Business Profile Connect" at bounding box center [330, 207] width 273 height 28
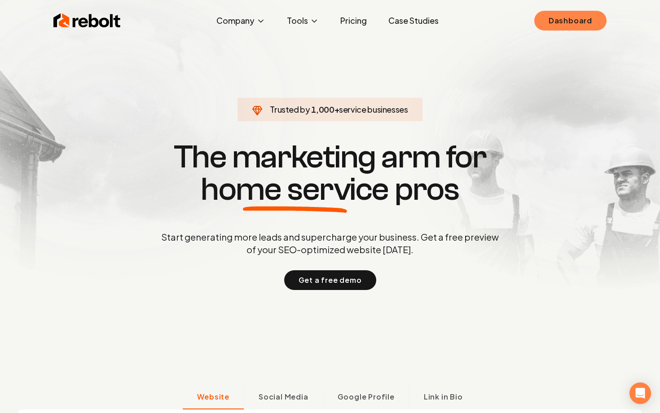
click at [555, 26] on link "Dashboard" at bounding box center [570, 21] width 72 height 20
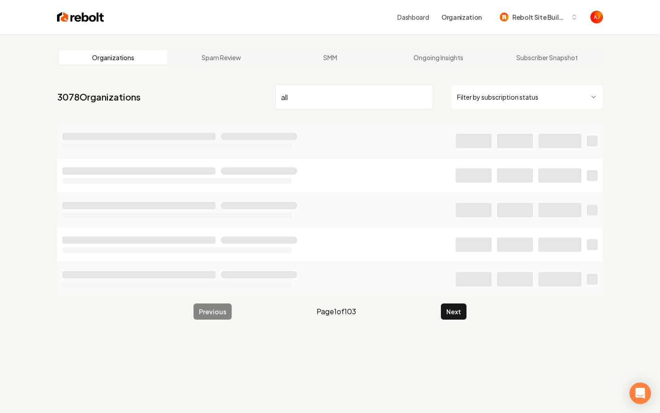
type input "all"
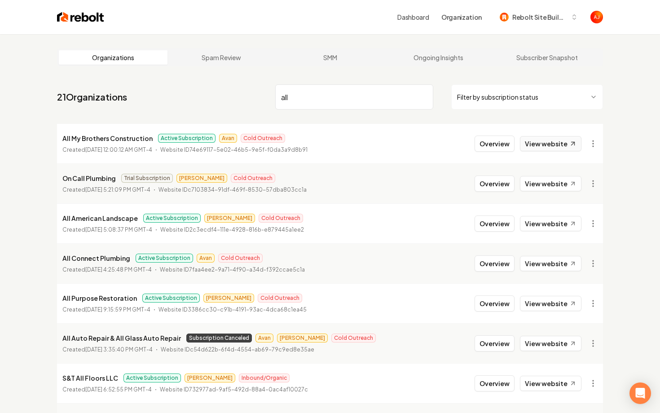
click at [550, 146] on link "View website" at bounding box center [551, 143] width 62 height 15
drag, startPoint x: 62, startPoint y: 138, endPoint x: 147, endPoint y: 141, distance: 84.9
click at [147, 141] on p "All My Brothers Construction" at bounding box center [107, 138] width 90 height 11
copy p "All My Brothers Construction"
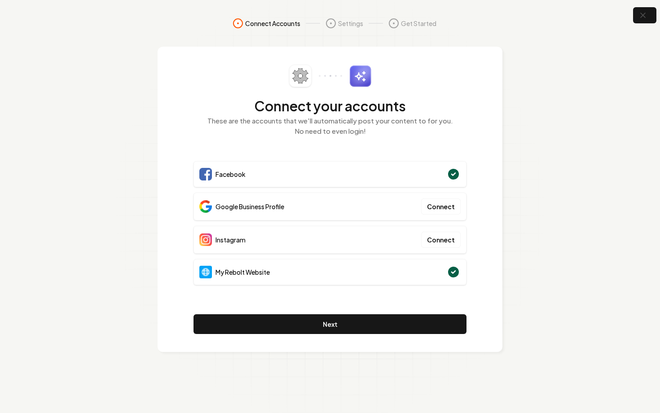
click at [467, 220] on div "Connect your accounts These are the accounts that we'll automatically post your…" at bounding box center [330, 199] width 345 height 305
click at [437, 208] on button "Connect" at bounding box center [441, 206] width 40 height 16
click at [496, 245] on div "Connect your accounts These are the accounts that we'll automatically post your…" at bounding box center [330, 199] width 345 height 305
click at [438, 239] on button "Connect" at bounding box center [441, 240] width 40 height 16
click at [260, 126] on p "These are the accounts that we'll automatically post your content to for you. N…" at bounding box center [330, 126] width 273 height 20
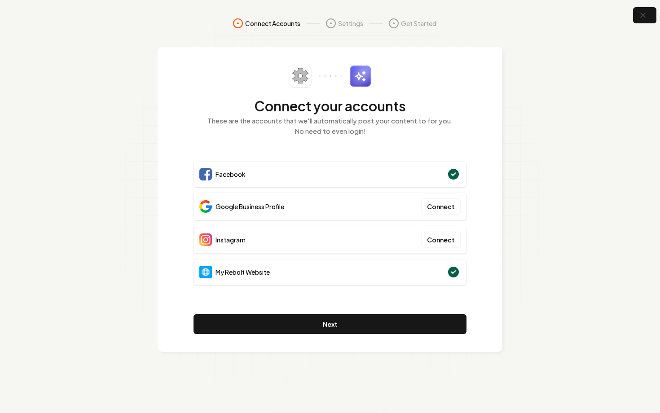
click at [345, 214] on div "Google Business Profile Connect" at bounding box center [330, 207] width 273 height 28
click at [477, 227] on div "Connect your accounts These are the accounts that we'll automatically post your…" at bounding box center [330, 199] width 345 height 305
click at [377, 207] on div "Google Business Profile Connect" at bounding box center [330, 207] width 273 height 28
click at [283, 149] on div "Connect your accounts These are the accounts that we'll automatically post your…" at bounding box center [330, 199] width 273 height 269
click at [429, 212] on button "Connect" at bounding box center [441, 206] width 40 height 16
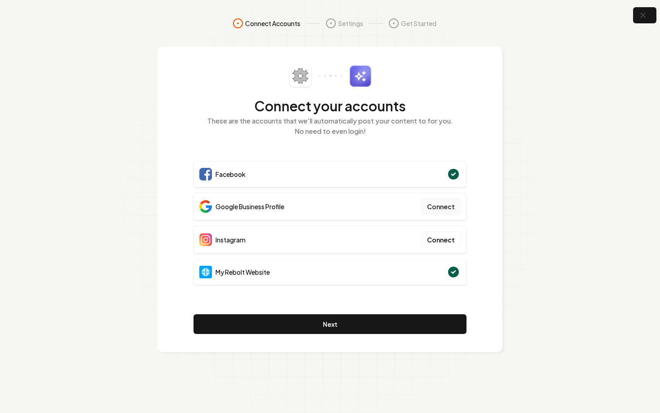
click at [454, 206] on button "Connect" at bounding box center [441, 206] width 40 height 16
click at [437, 206] on button "Connect" at bounding box center [441, 206] width 40 height 16
click at [449, 208] on button "Connect" at bounding box center [441, 206] width 40 height 16
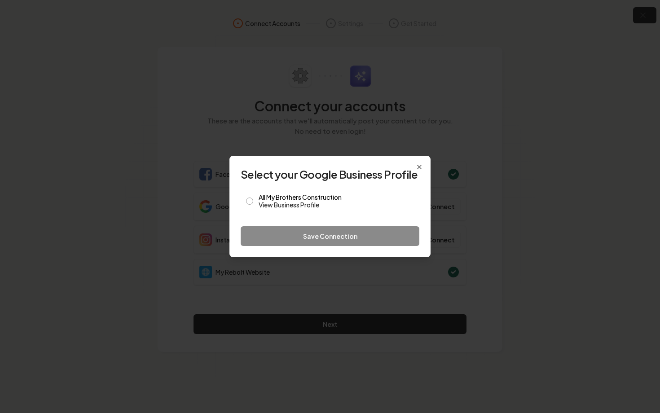
click at [367, 216] on form "Select your Google Business Profile All My Brothers Construction View Business …" at bounding box center [330, 206] width 179 height 79
click at [378, 204] on link "View Business Profile" at bounding box center [336, 204] width 155 height 9
click at [250, 203] on button "All My Brothers Construction View Business Profile" at bounding box center [249, 201] width 7 height 7
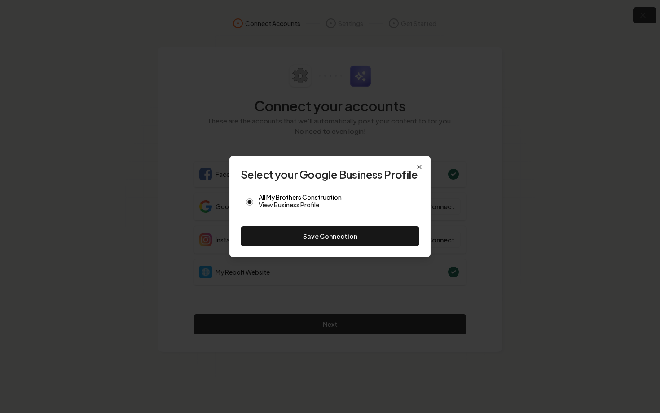
click at [295, 247] on div "Select your Google Business Profile All My Brothers Construction View Business …" at bounding box center [329, 206] width 201 height 101
click at [299, 239] on button "Save Connection" at bounding box center [330, 236] width 179 height 20
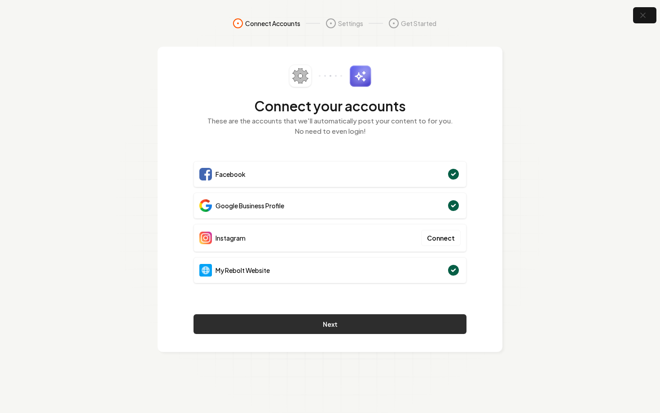
click at [335, 331] on button "Next" at bounding box center [330, 324] width 273 height 20
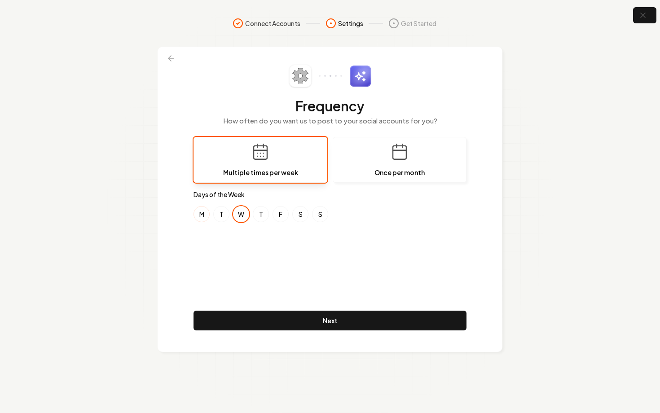
click at [203, 213] on button "M" at bounding box center [202, 214] width 16 height 16
click at [277, 219] on button "F" at bounding box center [281, 214] width 16 height 16
click at [171, 59] on icon at bounding box center [171, 58] width 9 height 9
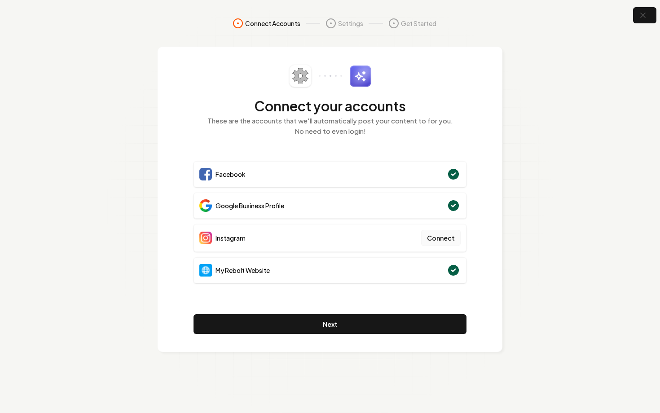
click at [427, 237] on button "Connect" at bounding box center [441, 238] width 40 height 16
click at [450, 247] on div "Instagram Connect" at bounding box center [330, 238] width 273 height 28
click at [441, 241] on button "Connect" at bounding box center [441, 238] width 40 height 16
click at [494, 191] on div "Connect your accounts These are the accounts that we'll automatically post your…" at bounding box center [330, 199] width 345 height 305
click at [316, 133] on p "These are the accounts that we'll automatically post your content to for you. N…" at bounding box center [330, 126] width 273 height 20
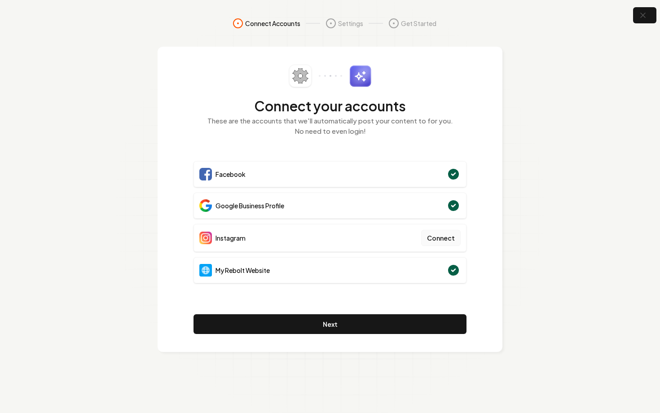
click at [454, 238] on button "Connect" at bounding box center [441, 238] width 40 height 16
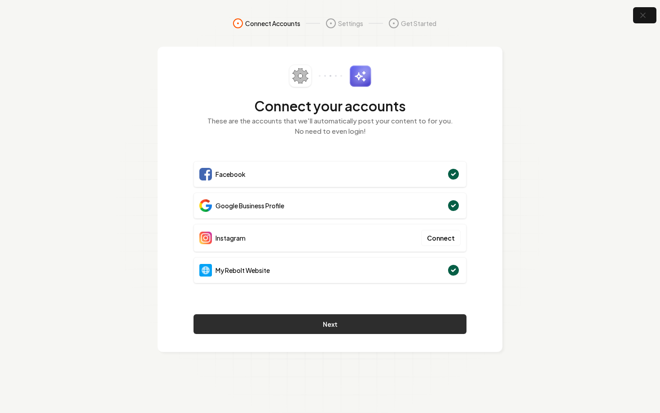
click at [381, 324] on button "Next" at bounding box center [330, 324] width 273 height 20
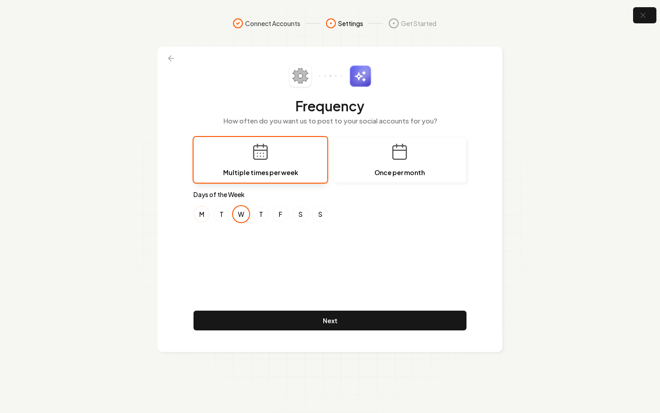
click at [202, 214] on button "M" at bounding box center [202, 214] width 16 height 16
click at [300, 216] on button "S" at bounding box center [300, 214] width 16 height 16
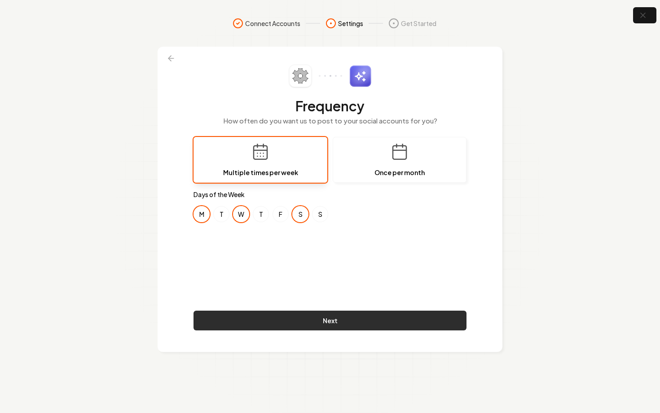
click at [326, 321] on button "Next" at bounding box center [330, 321] width 273 height 20
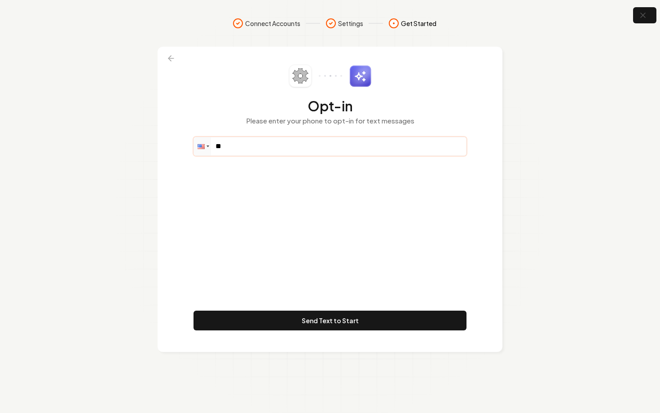
click at [286, 141] on input "**" at bounding box center [330, 146] width 272 height 18
paste input "**********"
type input "**********"
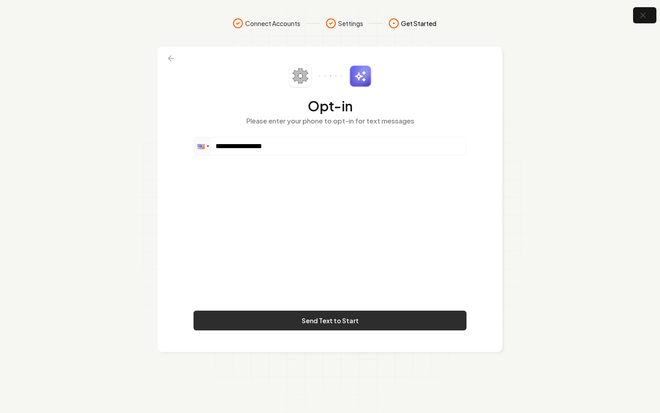
click at [332, 318] on button "Send Text to Start" at bounding box center [330, 321] width 273 height 20
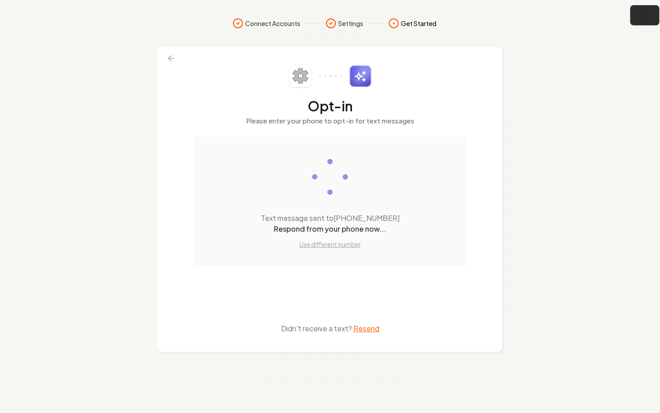
click at [645, 18] on icon "button" at bounding box center [643, 16] width 6 height 6
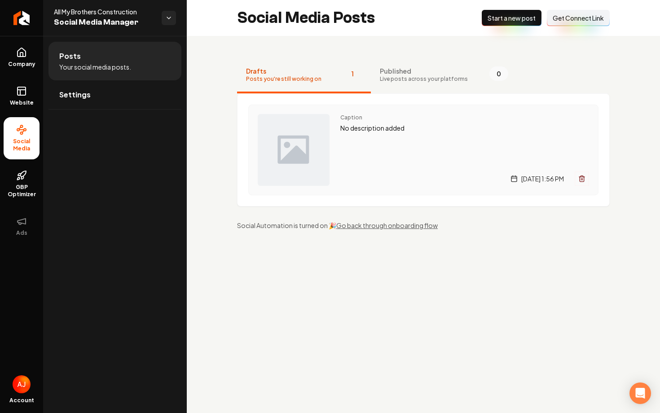
click at [352, 166] on div "Caption No description added [DATE] 1:56 PM" at bounding box center [464, 150] width 249 height 72
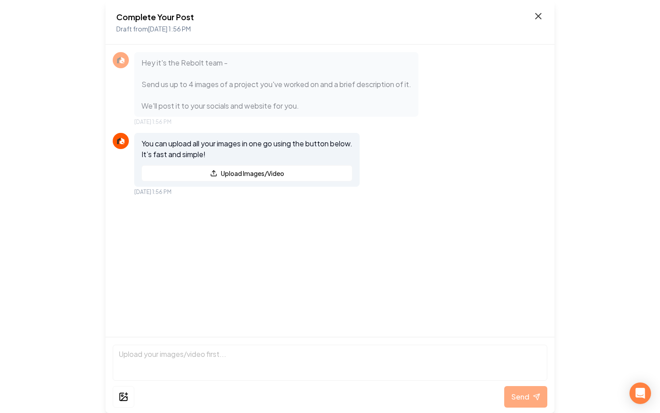
click at [539, 16] on icon at bounding box center [538, 15] width 5 height 5
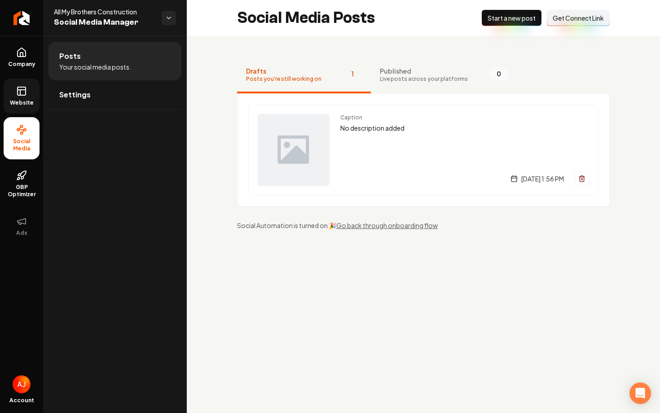
click at [24, 103] on span "Website" at bounding box center [21, 102] width 31 height 7
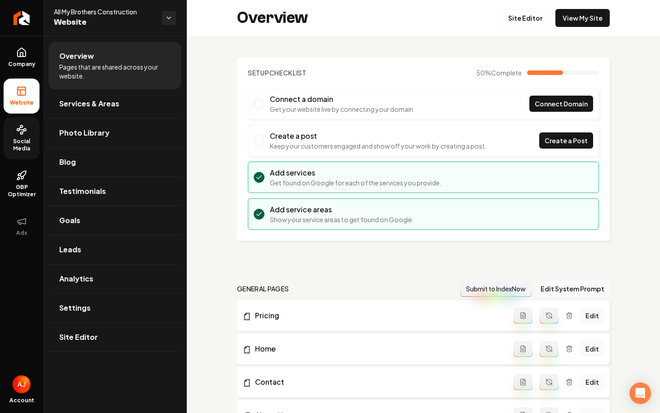
click at [22, 143] on span "Social Media" at bounding box center [22, 145] width 36 height 14
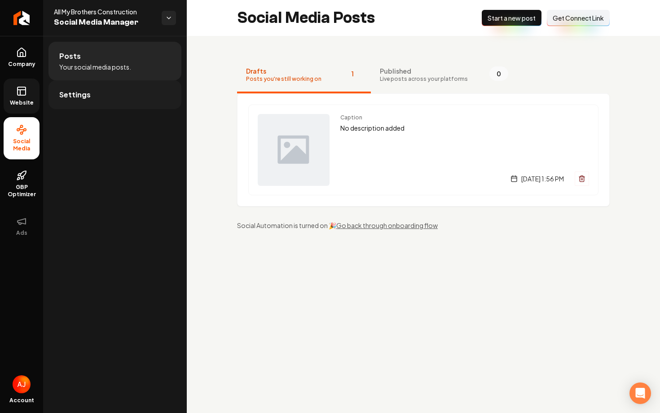
click at [77, 101] on link "Settings" at bounding box center [114, 94] width 133 height 29
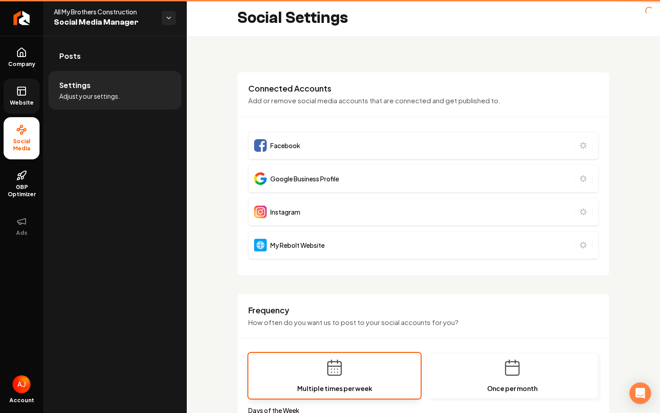
type input "**********"
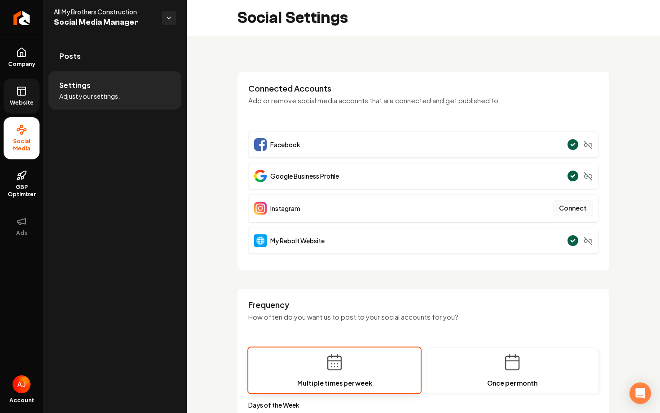
click at [574, 208] on button "Connect" at bounding box center [573, 208] width 40 height 16
click at [572, 209] on button "Connect" at bounding box center [573, 208] width 40 height 16
click at [583, 210] on button "Connect" at bounding box center [573, 208] width 40 height 16
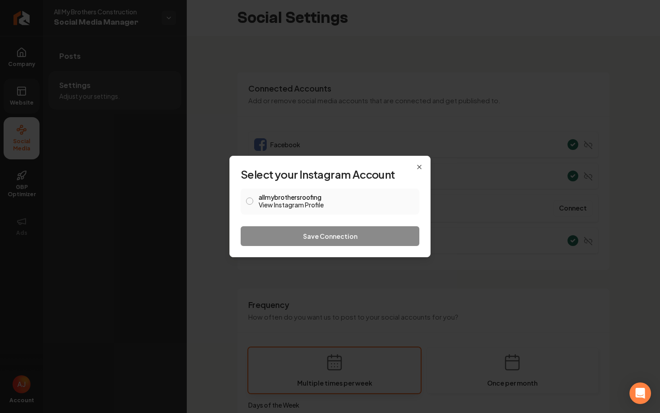
click at [248, 201] on button "allmybrothersroofing View Instagram Profile" at bounding box center [249, 201] width 7 height 7
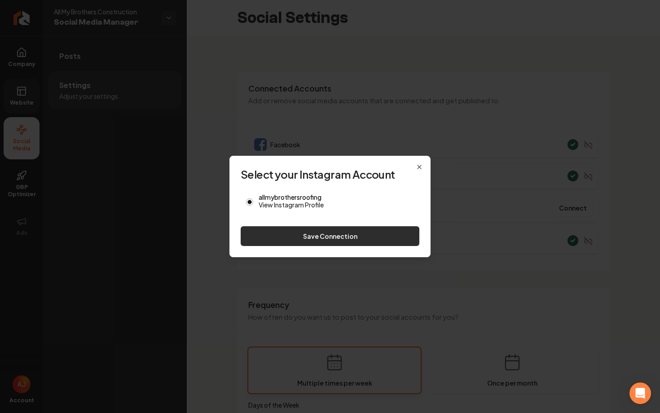
click at [268, 235] on button "Save Connection" at bounding box center [330, 236] width 179 height 20
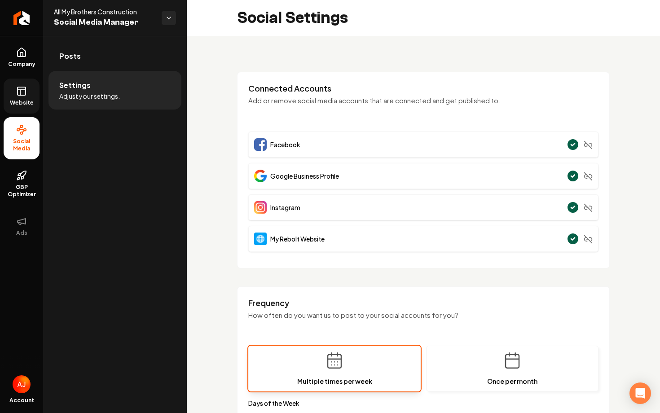
click at [16, 93] on icon at bounding box center [21, 91] width 11 height 11
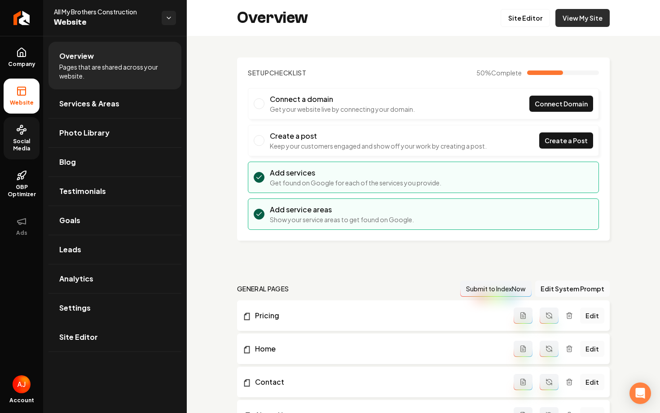
click at [577, 16] on link "View My Site" at bounding box center [582, 18] width 54 height 18
click at [575, 14] on link "View My Site" at bounding box center [582, 18] width 54 height 18
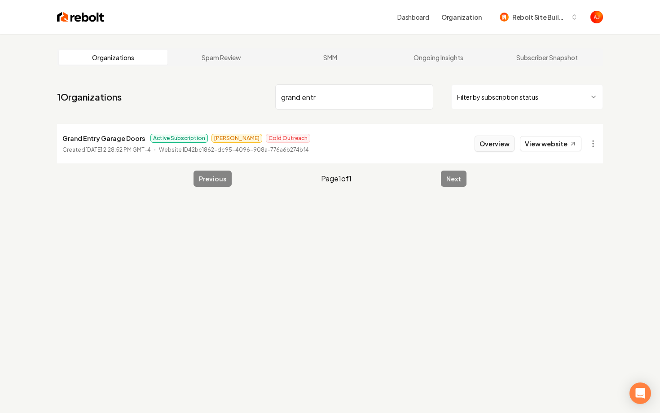
type input "grand entr"
click at [500, 146] on button "Overview" at bounding box center [495, 144] width 40 height 16
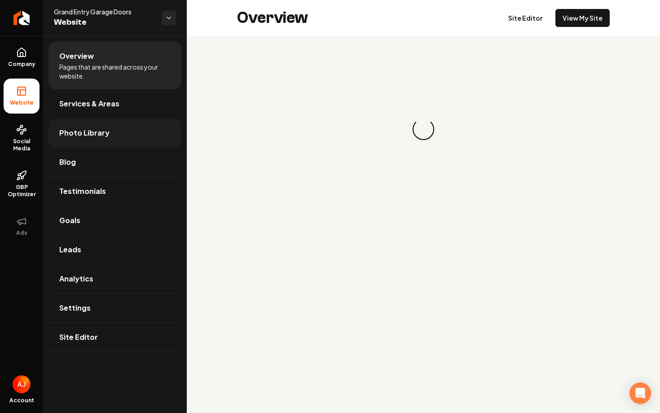
click at [77, 134] on span "Photo Library" at bounding box center [84, 133] width 50 height 11
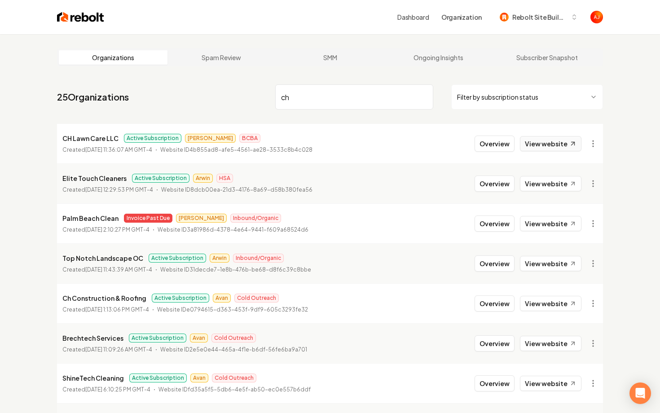
click at [525, 149] on link "View website" at bounding box center [551, 143] width 62 height 15
drag, startPoint x: 293, startPoint y: 98, endPoint x: 253, endPoint y: 92, distance: 41.0
click at [281, 98] on input "ch" at bounding box center [354, 96] width 158 height 25
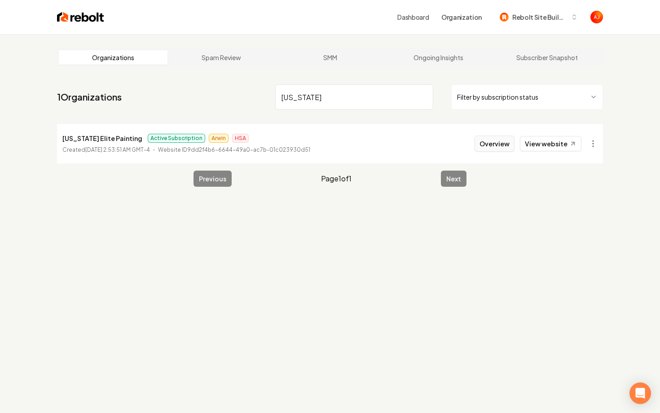
type input "nebraska"
click at [502, 144] on button "Overview" at bounding box center [495, 144] width 40 height 16
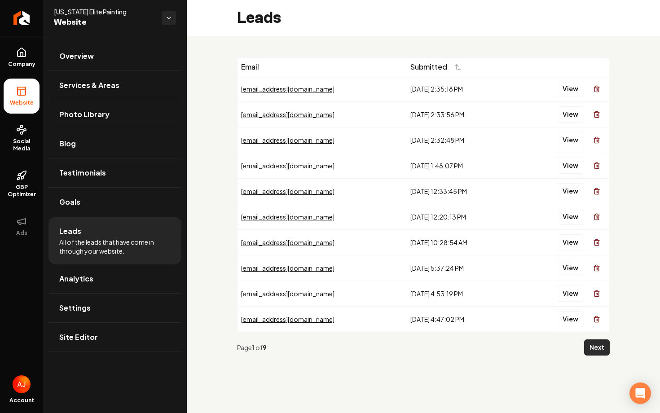
click at [589, 346] on button "Next" at bounding box center [597, 347] width 26 height 16
click at [593, 347] on button "Next" at bounding box center [597, 347] width 26 height 16
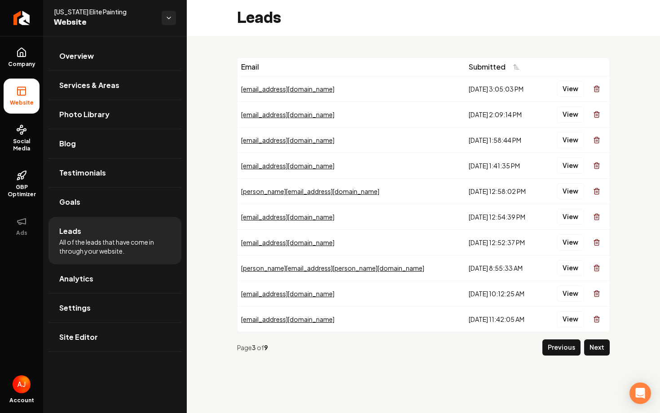
click at [593, 347] on button "Next" at bounding box center [597, 347] width 26 height 16
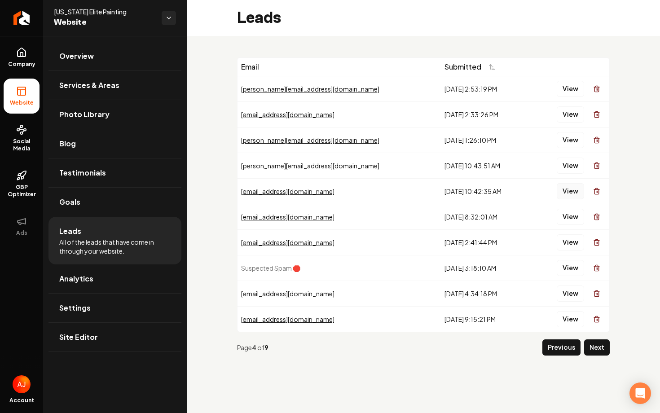
click at [564, 192] on button "View" at bounding box center [570, 191] width 27 height 16
click at [576, 164] on button "View" at bounding box center [570, 166] width 27 height 16
click at [568, 87] on button "View" at bounding box center [570, 89] width 27 height 16
click at [552, 348] on button "Previous" at bounding box center [561, 347] width 38 height 16
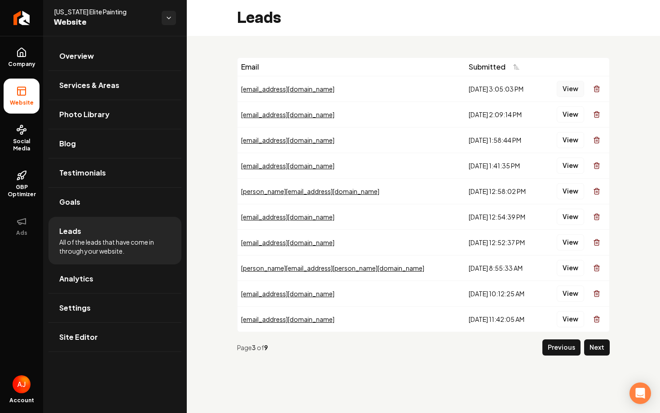
click at [563, 88] on button "View" at bounding box center [570, 89] width 27 height 16
click at [568, 109] on button "View" at bounding box center [570, 114] width 27 height 16
click at [565, 165] on button "View" at bounding box center [570, 166] width 27 height 16
click at [569, 194] on button "View" at bounding box center [570, 191] width 27 height 16
click at [567, 223] on button "View" at bounding box center [570, 217] width 27 height 16
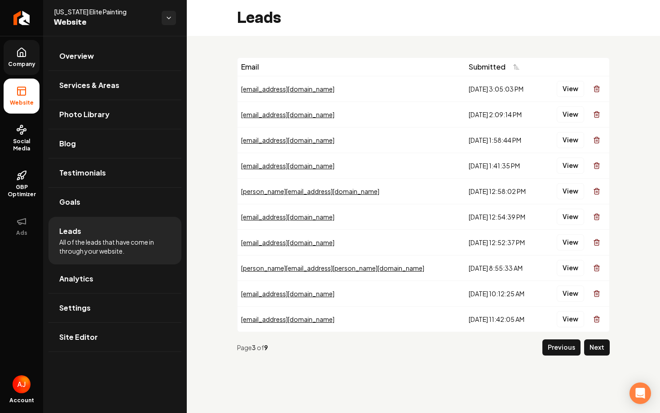
click at [27, 57] on link "Company" at bounding box center [22, 57] width 36 height 35
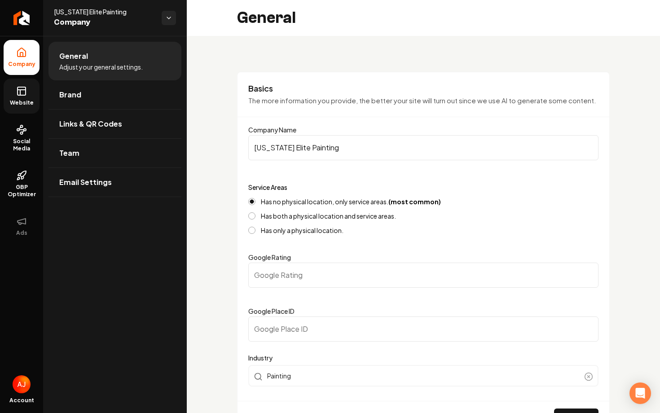
click at [16, 100] on span "Website" at bounding box center [21, 102] width 31 height 7
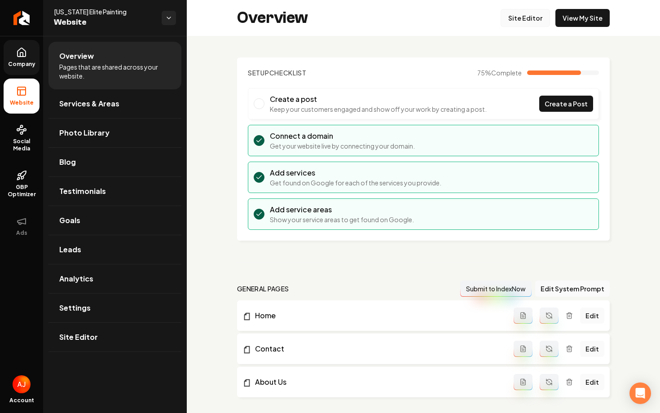
click at [533, 21] on link "Site Editor" at bounding box center [525, 18] width 49 height 18
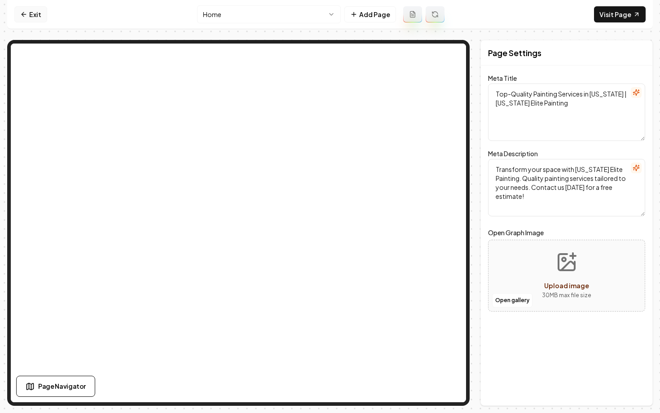
click at [29, 17] on link "Exit" at bounding box center [30, 14] width 33 height 16
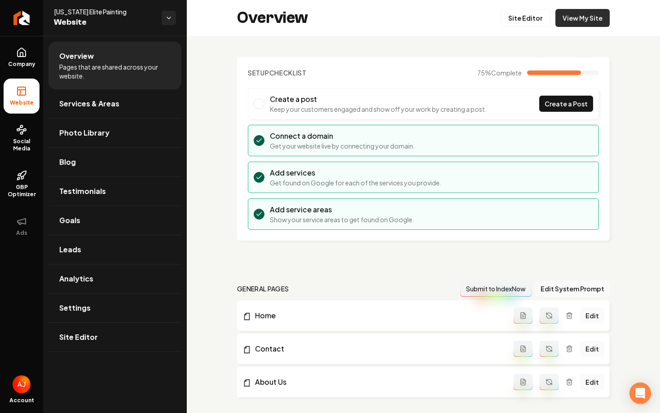
click at [579, 20] on link "View My Site" at bounding box center [582, 18] width 54 height 18
click at [72, 228] on link "Goals" at bounding box center [114, 220] width 133 height 29
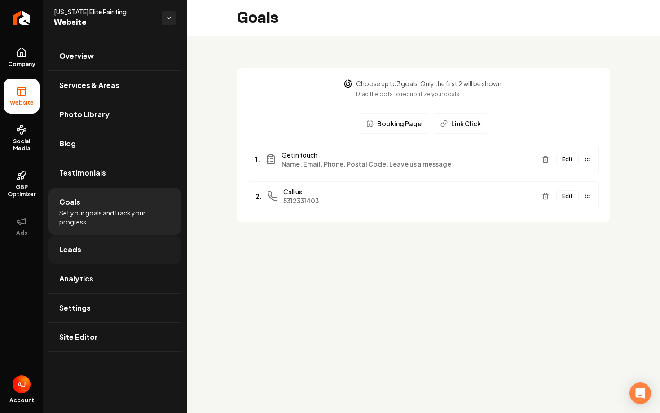
click at [101, 260] on link "Leads" at bounding box center [114, 249] width 133 height 29
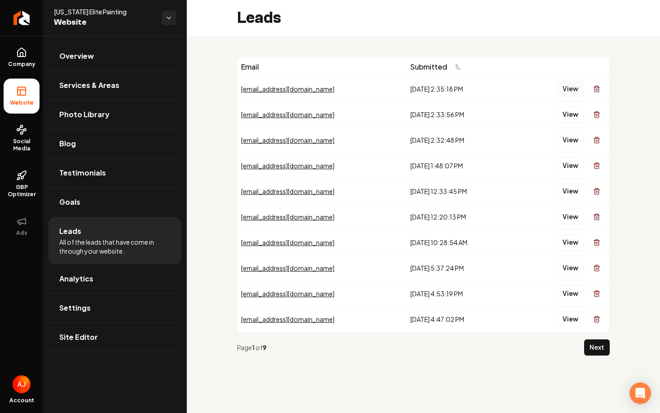
click at [568, 91] on button "View" at bounding box center [570, 89] width 27 height 16
click at [571, 111] on button "View" at bounding box center [570, 114] width 27 height 16
click at [94, 55] on link "Overview" at bounding box center [114, 56] width 133 height 29
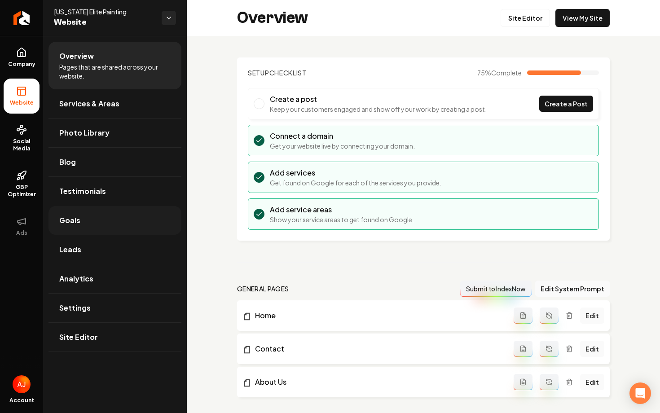
click at [104, 228] on link "Goals" at bounding box center [114, 220] width 133 height 29
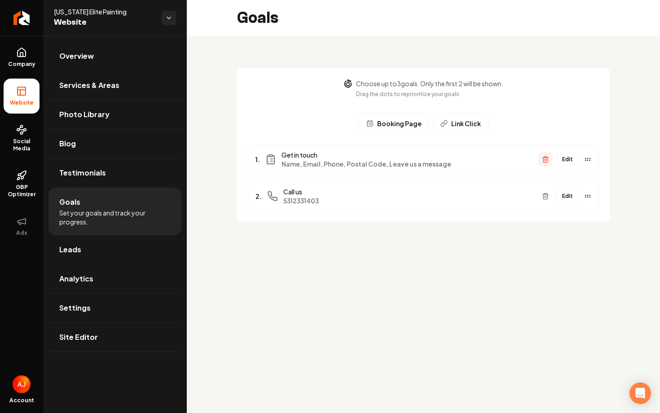
click at [543, 159] on icon "Main content area" at bounding box center [545, 159] width 7 height 7
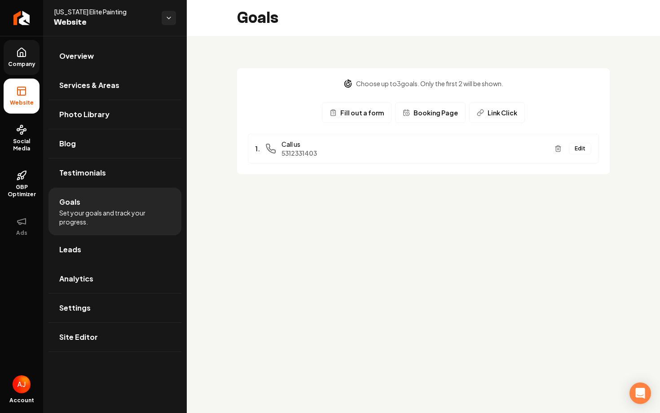
click at [20, 56] on icon at bounding box center [22, 52] width 8 height 9
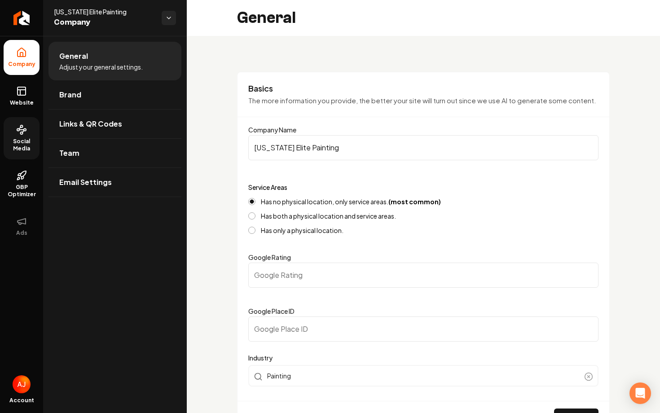
click at [28, 148] on span "Social Media" at bounding box center [22, 145] width 36 height 14
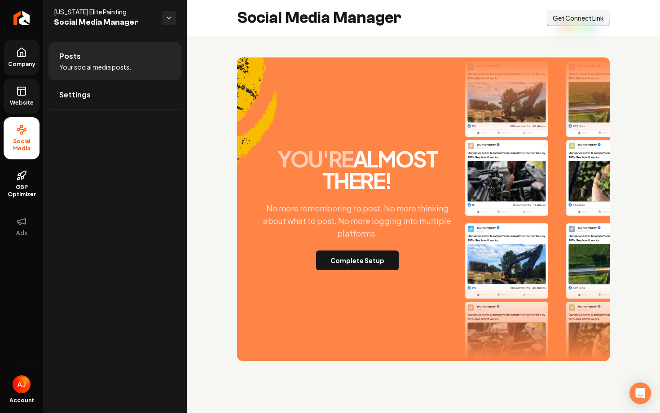
click at [14, 97] on link "Website" at bounding box center [22, 96] width 36 height 35
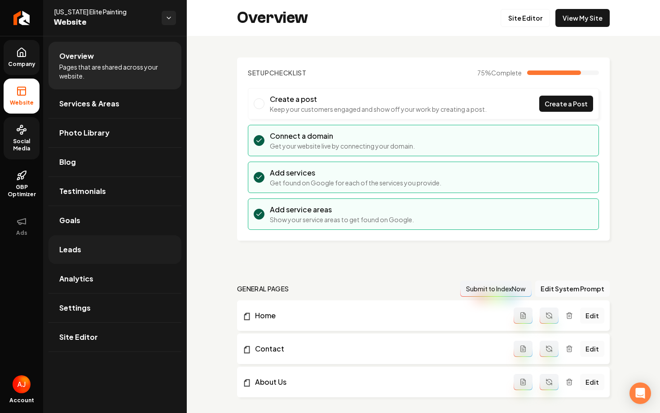
click at [74, 249] on span "Leads" at bounding box center [70, 249] width 22 height 11
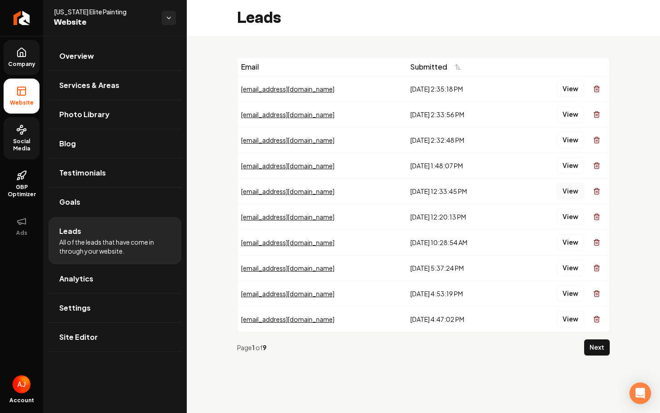
click at [576, 191] on button "View" at bounding box center [570, 191] width 27 height 16
click at [570, 223] on button "View" at bounding box center [570, 217] width 27 height 16
click at [570, 215] on button "View" at bounding box center [570, 217] width 27 height 16
click at [568, 168] on button "View" at bounding box center [570, 166] width 27 height 16
click at [567, 135] on button "View" at bounding box center [570, 140] width 27 height 16
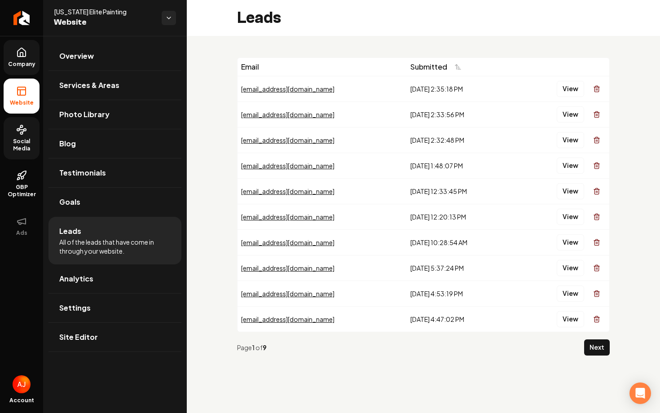
click at [568, 114] on button "View" at bounding box center [570, 114] width 27 height 16
click at [571, 94] on button "View" at bounding box center [570, 89] width 27 height 16
click at [573, 114] on button "View" at bounding box center [570, 114] width 27 height 16
click at [567, 137] on button "View" at bounding box center [570, 140] width 27 height 16
click at [564, 269] on button "View" at bounding box center [570, 268] width 27 height 16
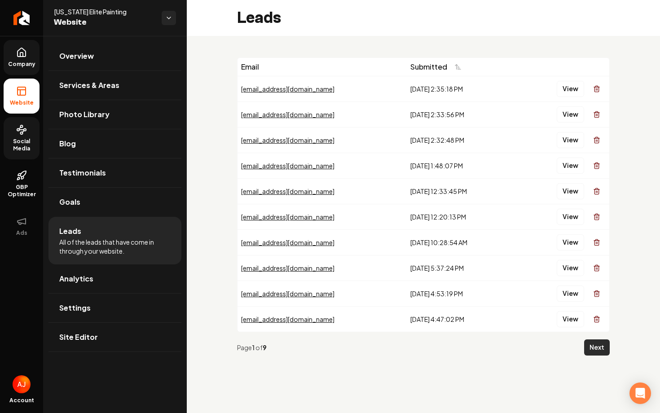
click at [589, 347] on button "Next" at bounding box center [597, 347] width 26 height 16
click at [22, 138] on span "Social Media" at bounding box center [22, 145] width 36 height 14
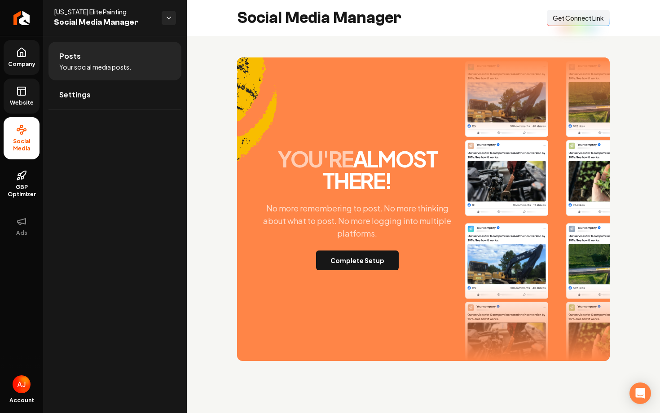
click at [20, 105] on span "Website" at bounding box center [21, 102] width 31 height 7
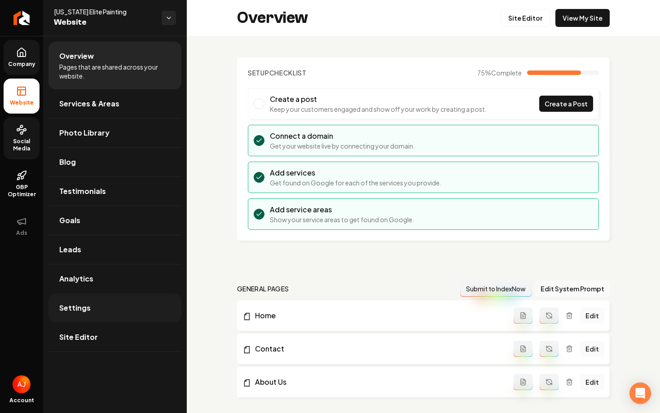
click at [105, 299] on link "Settings" at bounding box center [114, 308] width 133 height 29
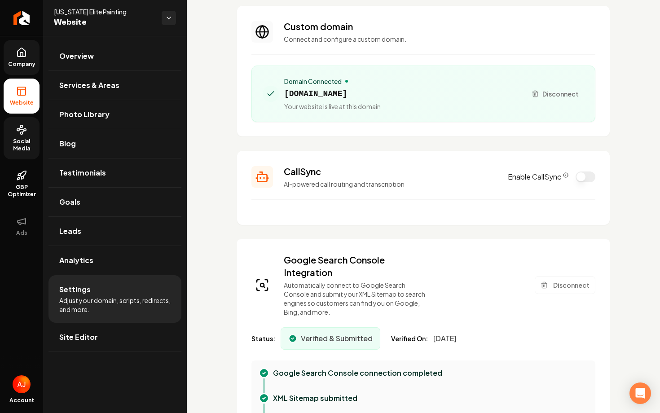
scroll to position [54, 0]
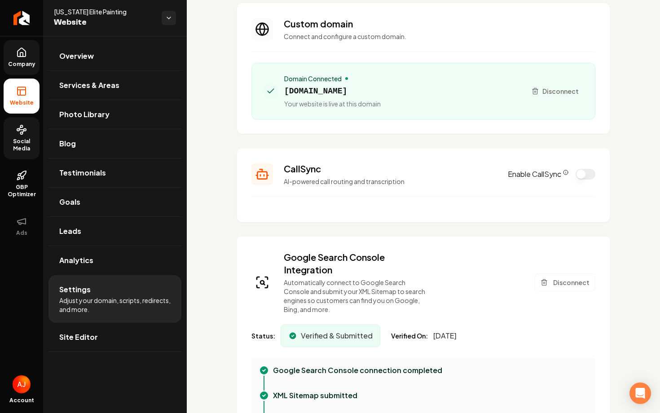
click at [580, 177] on button "Enable CallSync" at bounding box center [586, 174] width 20 height 11
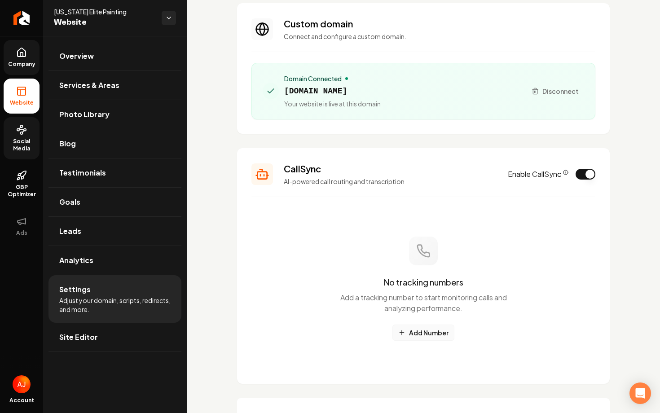
click at [422, 335] on button "Add Number" at bounding box center [423, 333] width 62 height 16
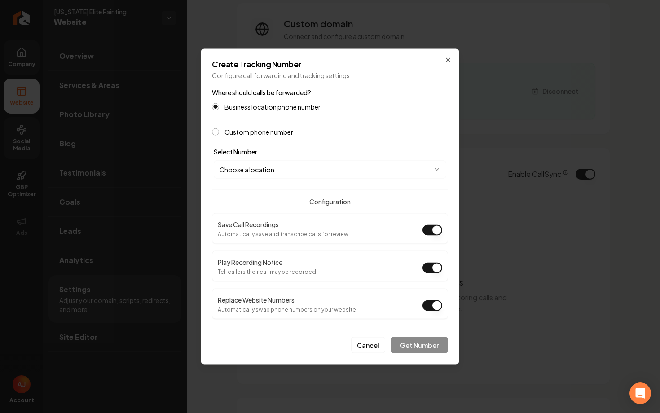
click at [303, 163] on body "Company Website Social Media GBP Optimizer Ads Account Nebraska Elite Painting …" at bounding box center [330, 206] width 660 height 413
select select "**********"
click at [414, 347] on button "Get Number" at bounding box center [419, 345] width 57 height 16
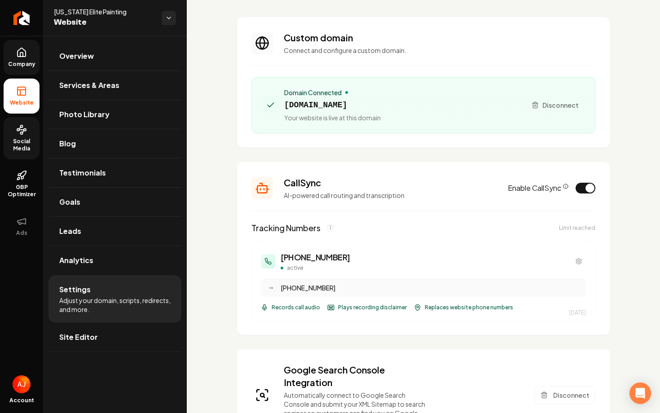
scroll to position [0, 0]
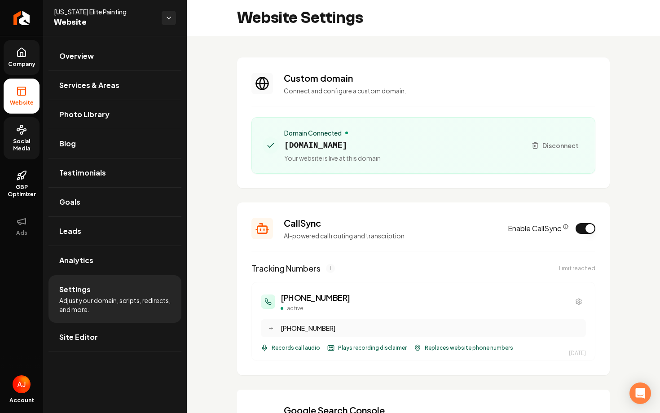
click at [33, 54] on link "Company" at bounding box center [22, 57] width 36 height 35
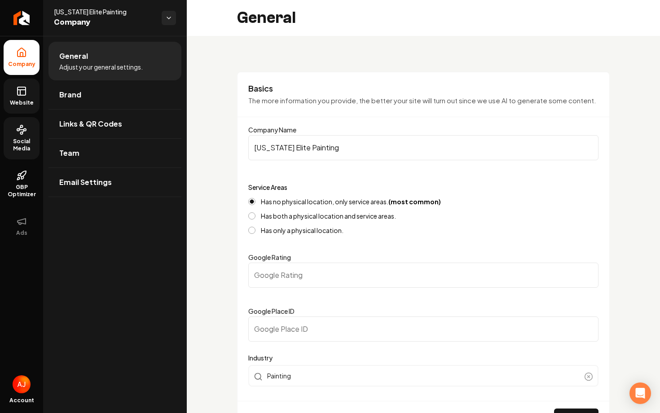
click at [24, 90] on icon at bounding box center [21, 91] width 11 height 11
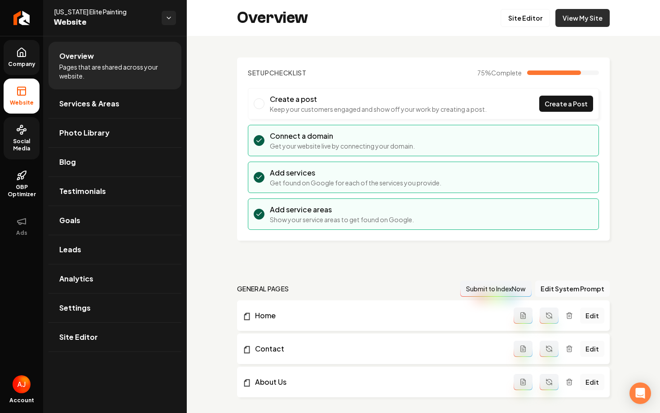
click at [561, 21] on link "View My Site" at bounding box center [582, 18] width 54 height 18
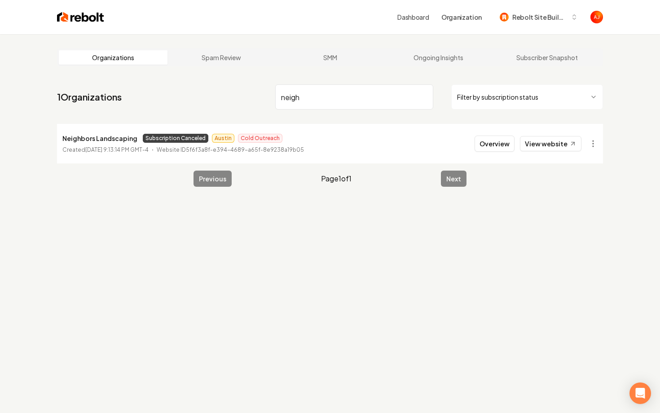
drag, startPoint x: 325, startPoint y: 101, endPoint x: 241, endPoint y: 101, distance: 84.4
click at [241, 101] on nav "1 Organizations neigh Filter by subscription status" at bounding box center [330, 101] width 546 height 40
type input "n"
click at [532, 149] on link "View website" at bounding box center [551, 143] width 62 height 15
drag, startPoint x: 327, startPoint y: 99, endPoint x: 252, endPoint y: 99, distance: 74.5
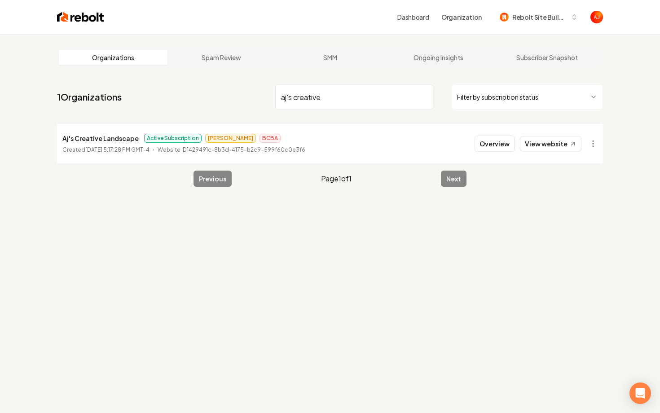
click at [252, 99] on nav "1 Organizations aj's creative Filter by subscription status" at bounding box center [330, 101] width 546 height 40
type input "intra"
click at [538, 141] on link "View website" at bounding box center [551, 143] width 62 height 15
click at [509, 142] on button "Overview" at bounding box center [495, 144] width 40 height 16
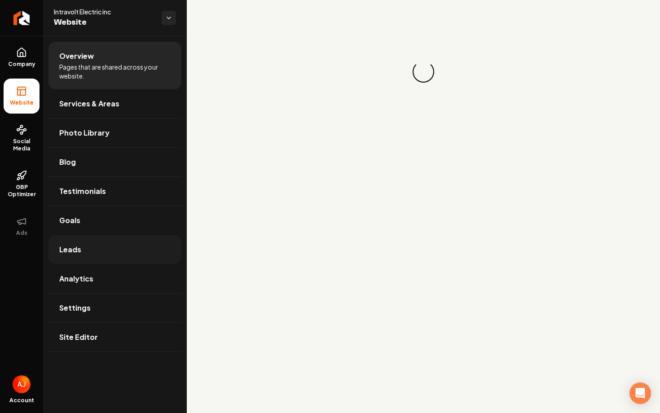
click at [87, 246] on link "Leads" at bounding box center [114, 249] width 133 height 29
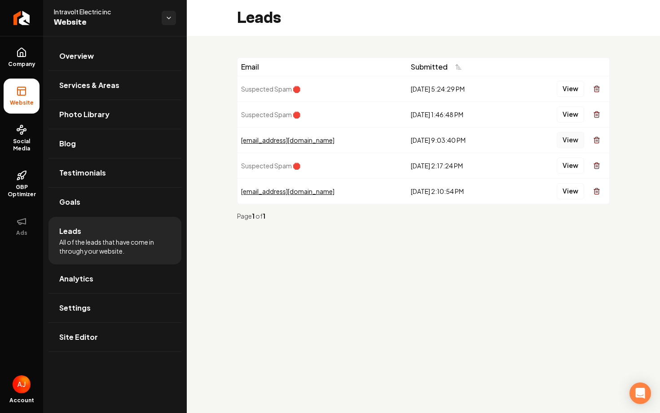
click at [568, 140] on button "View" at bounding box center [570, 140] width 27 height 16
click at [571, 187] on button "View" at bounding box center [570, 191] width 27 height 16
click at [92, 276] on link "Analytics" at bounding box center [114, 278] width 133 height 29
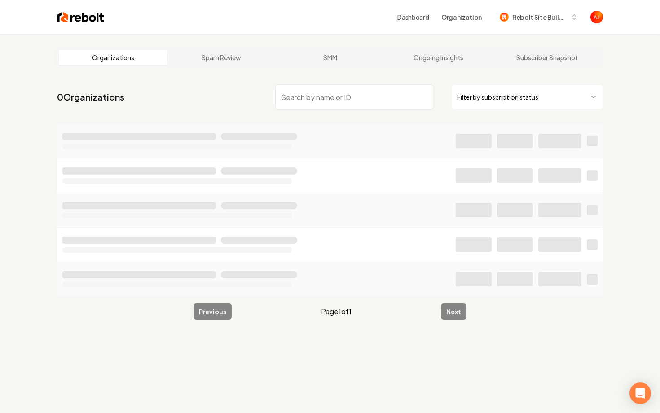
click at [338, 100] on input "search" at bounding box center [354, 96] width 158 height 25
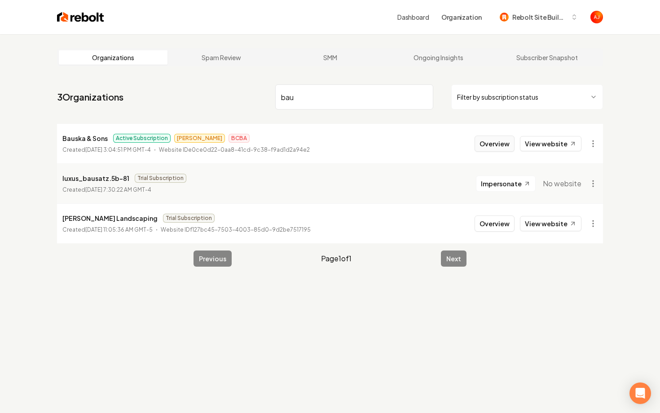
type input "bau"
click at [503, 145] on button "Overview" at bounding box center [495, 144] width 40 height 16
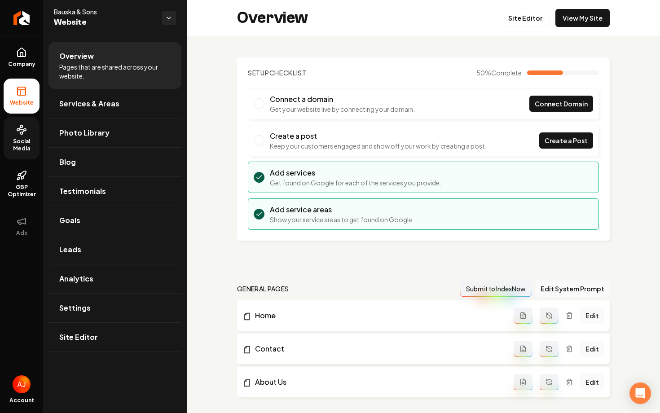
click at [23, 141] on span "Social Media" at bounding box center [22, 145] width 36 height 14
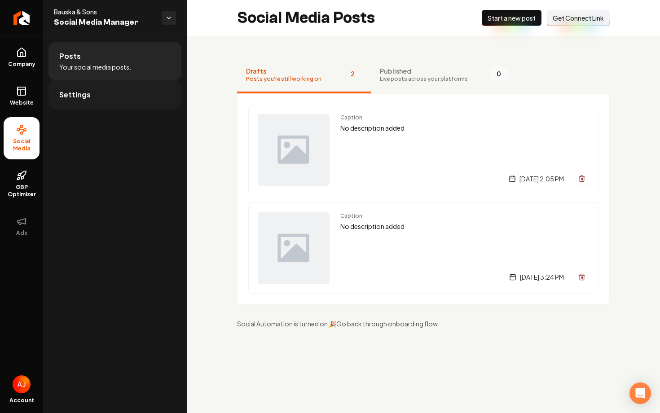
click at [113, 93] on link "Settings" at bounding box center [114, 94] width 133 height 29
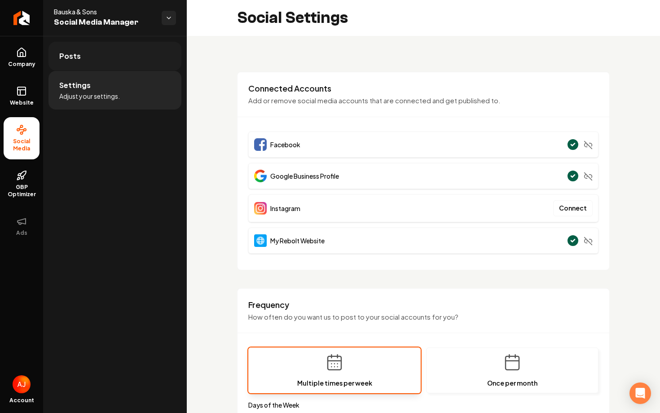
click at [79, 61] on link "Posts" at bounding box center [114, 56] width 133 height 29
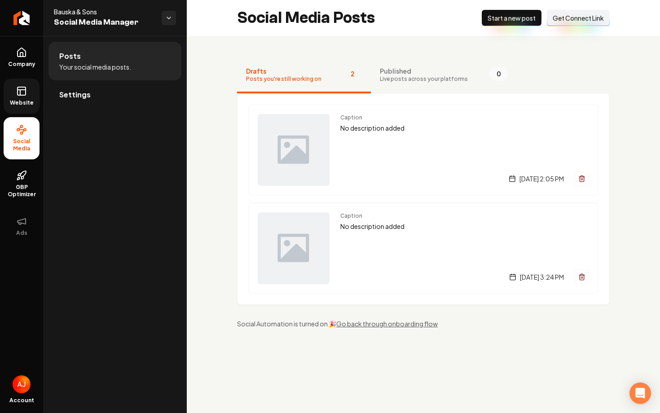
click at [14, 104] on span "Website" at bounding box center [21, 102] width 31 height 7
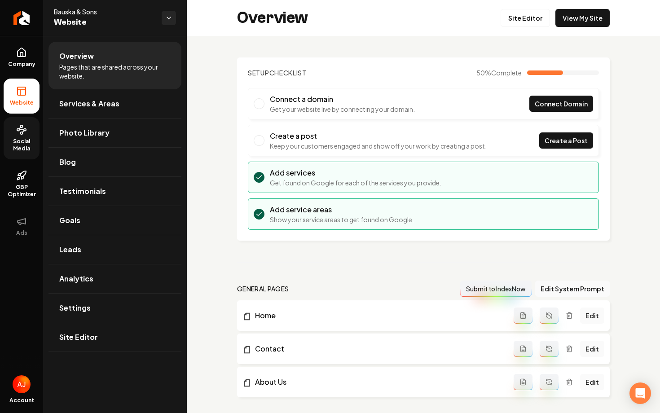
click at [12, 140] on span "Social Media" at bounding box center [22, 145] width 36 height 14
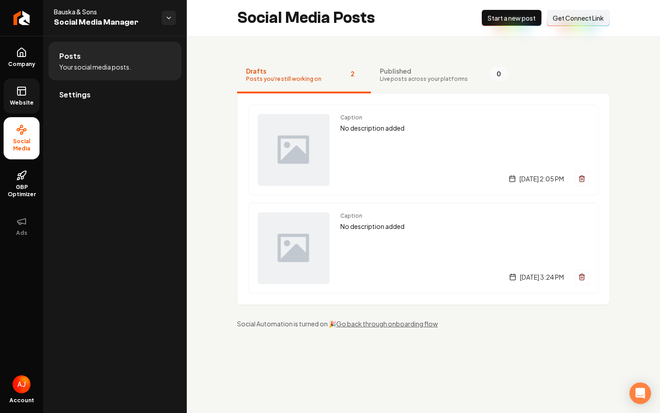
click at [16, 109] on link "Website" at bounding box center [22, 96] width 36 height 35
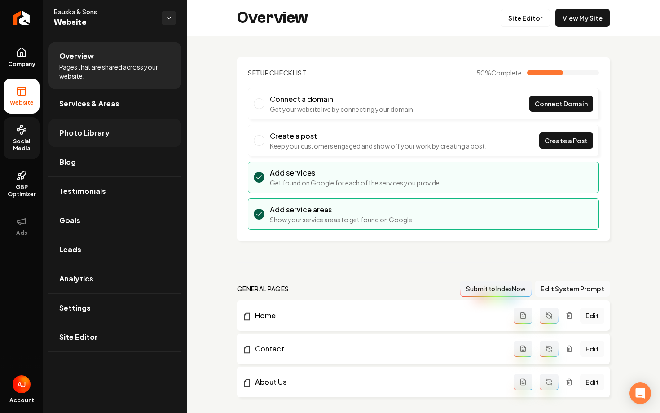
click at [75, 131] on span "Photo Library" at bounding box center [84, 133] width 50 height 11
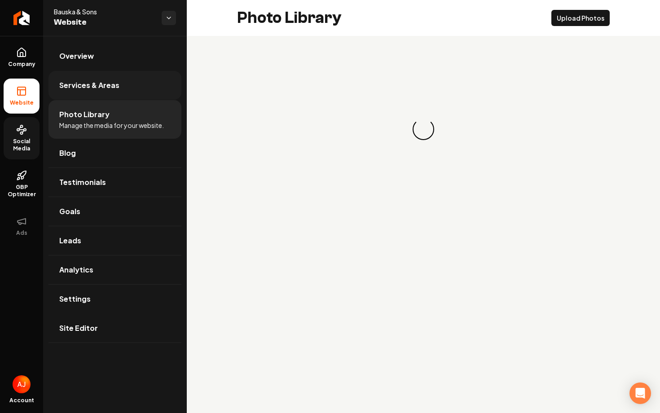
click at [71, 97] on link "Services & Areas" at bounding box center [114, 85] width 133 height 29
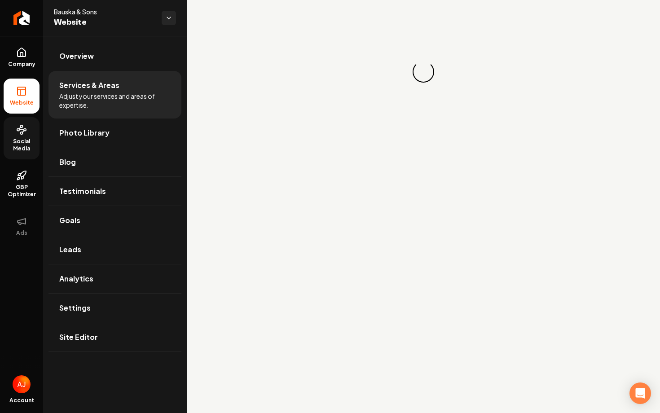
click at [30, 141] on span "Social Media" at bounding box center [22, 145] width 36 height 14
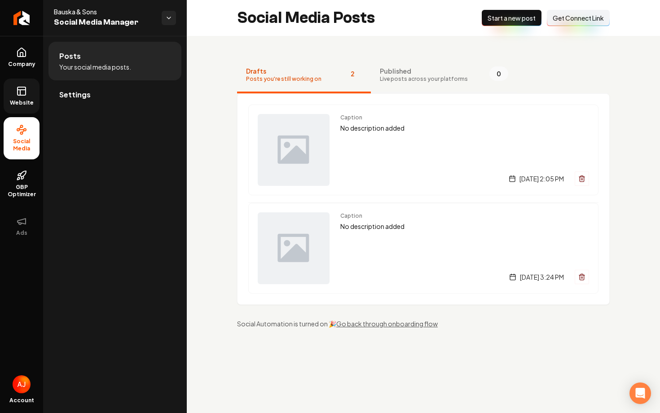
click at [428, 66] on span "Published" at bounding box center [424, 70] width 88 height 9
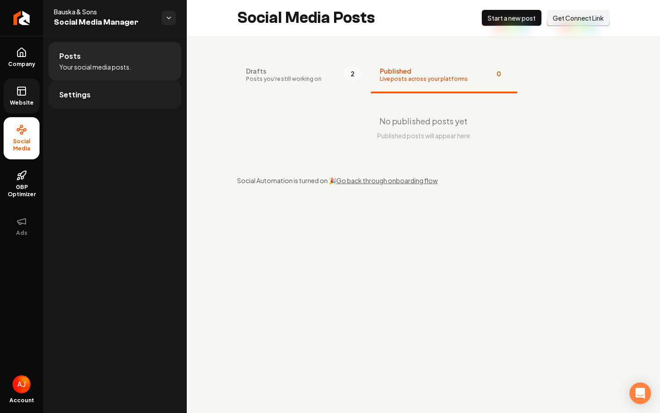
click at [108, 97] on link "Settings" at bounding box center [114, 94] width 133 height 29
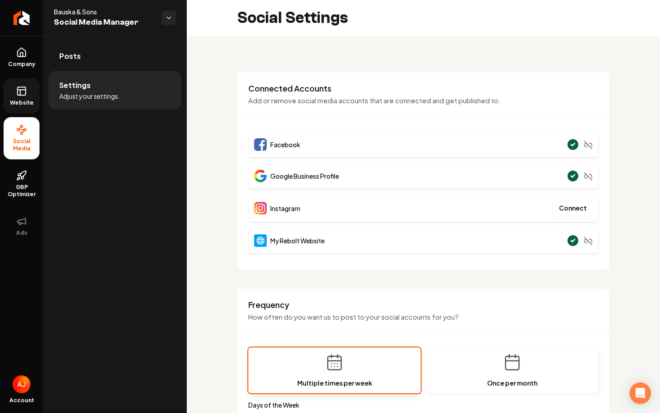
click at [29, 105] on span "Website" at bounding box center [21, 102] width 31 height 7
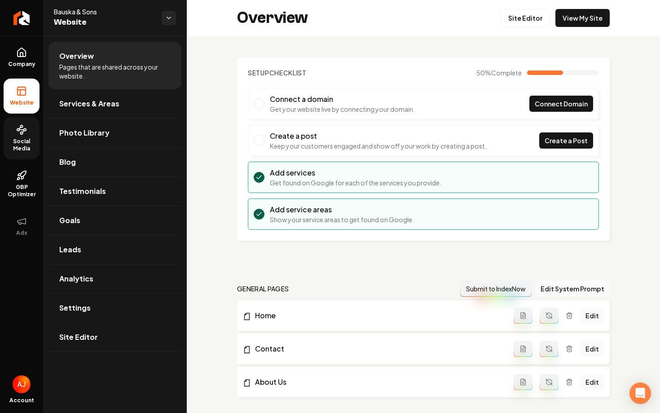
click at [12, 144] on span "Social Media" at bounding box center [22, 145] width 36 height 14
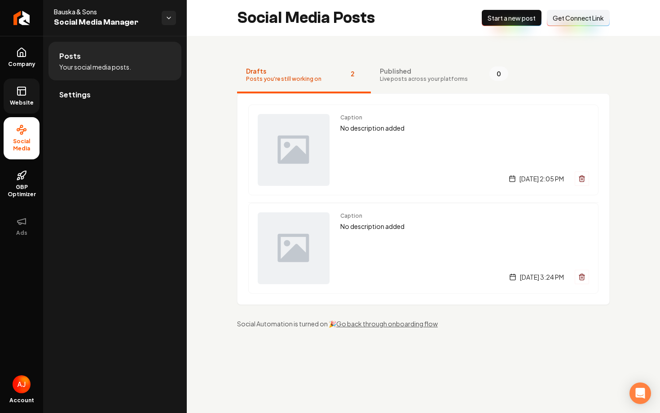
click at [21, 98] on link "Website" at bounding box center [22, 96] width 36 height 35
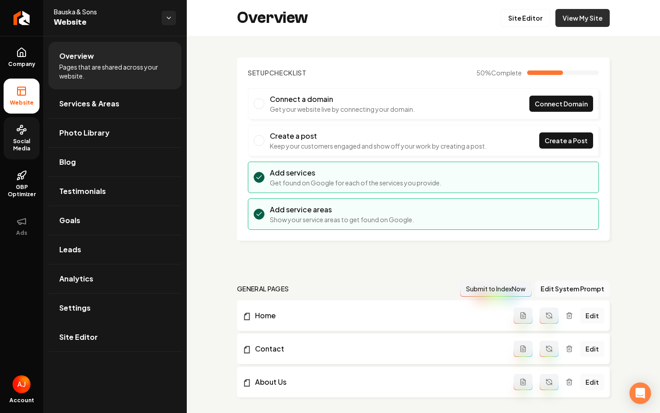
click at [575, 19] on link "View My Site" at bounding box center [582, 18] width 54 height 18
click at [8, 53] on link "Company" at bounding box center [22, 57] width 36 height 35
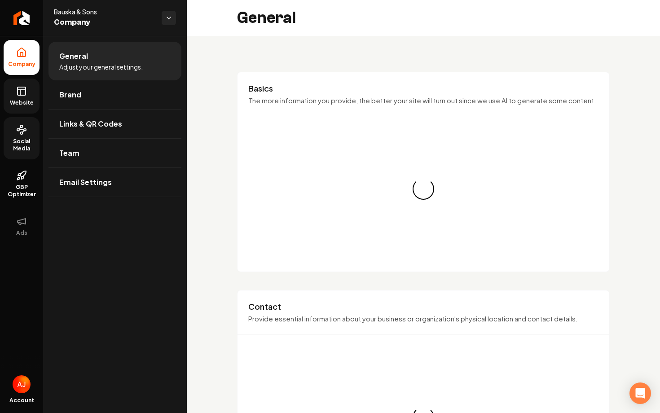
click at [23, 124] on link "Social Media" at bounding box center [22, 138] width 36 height 42
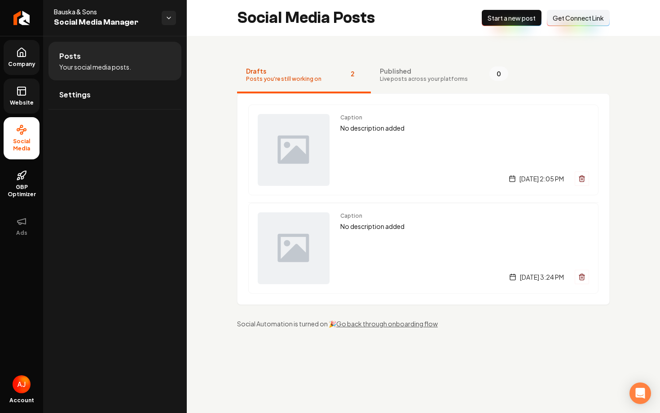
click at [23, 65] on span "Company" at bounding box center [21, 64] width 35 height 7
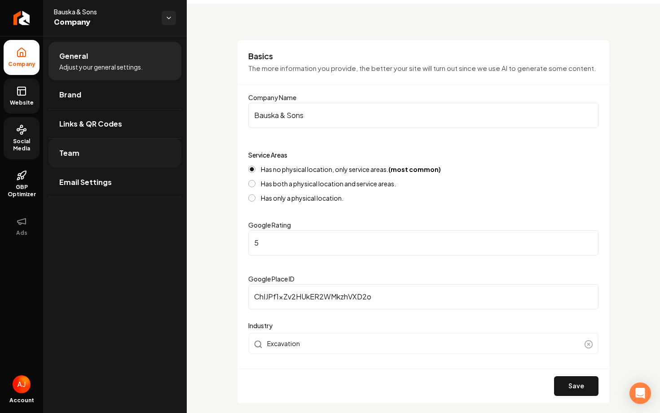
scroll to position [37, 0]
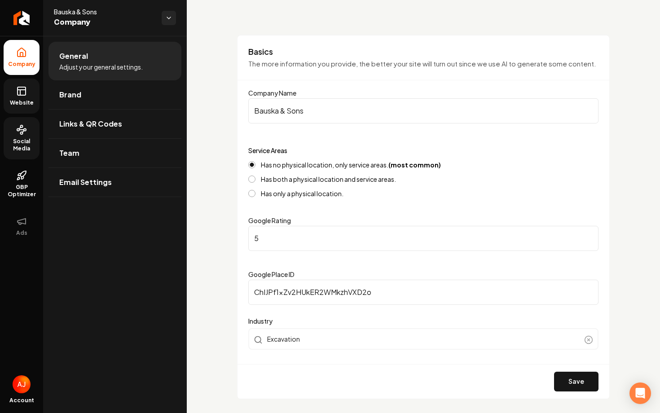
click at [14, 90] on link "Website" at bounding box center [22, 96] width 36 height 35
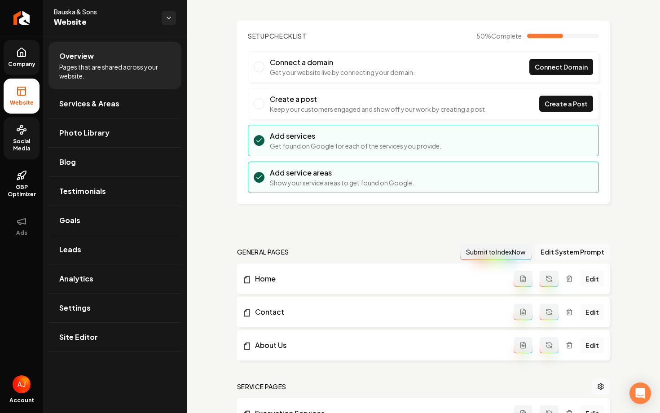
click at [24, 65] on span "Company" at bounding box center [21, 64] width 35 height 7
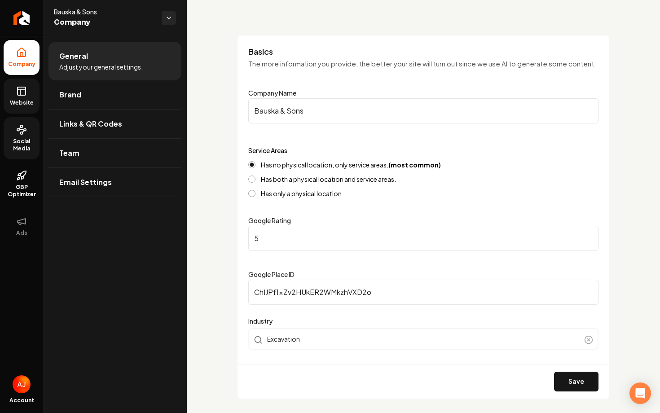
click at [17, 100] on span "Website" at bounding box center [21, 102] width 31 height 7
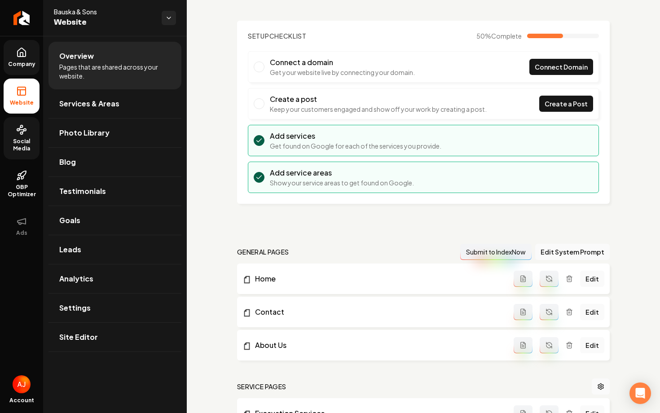
click at [29, 59] on link "Company" at bounding box center [22, 57] width 36 height 35
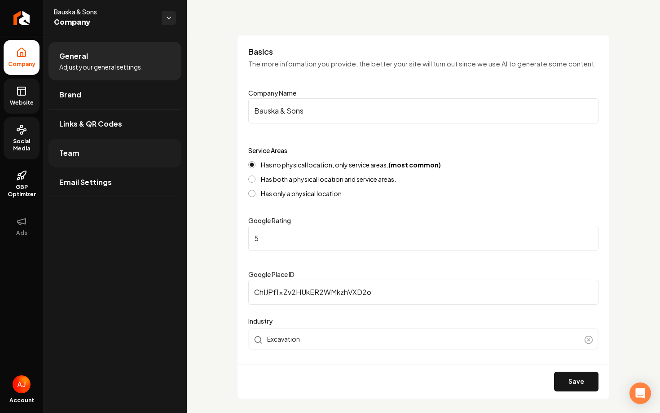
click at [121, 150] on link "Team" at bounding box center [114, 153] width 133 height 29
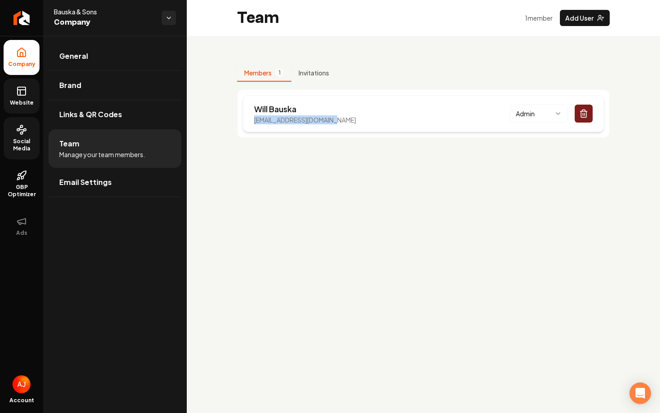
drag, startPoint x: 345, startPoint y: 118, endPoint x: 249, endPoint y: 120, distance: 96.1
click at [249, 120] on div "[PERSON_NAME] [EMAIL_ADDRESS][DOMAIN_NAME] Admin" at bounding box center [423, 113] width 361 height 37
copy p "[EMAIL_ADDRESS][DOMAIN_NAME]"
click at [23, 124] on link "Social Media" at bounding box center [22, 138] width 36 height 42
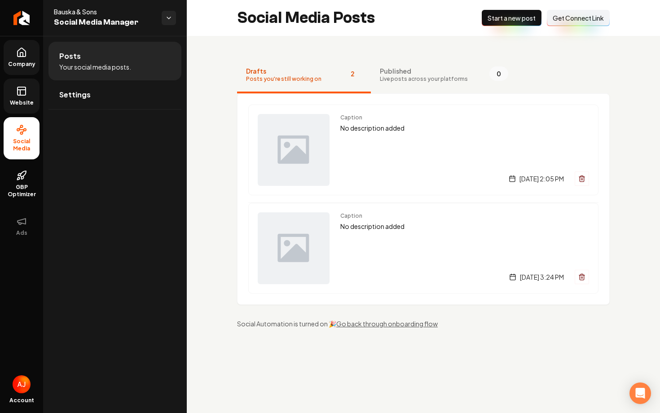
click at [562, 21] on span "Get Connect Link" at bounding box center [578, 17] width 51 height 9
click at [25, 95] on rect at bounding box center [22, 91] width 8 height 8
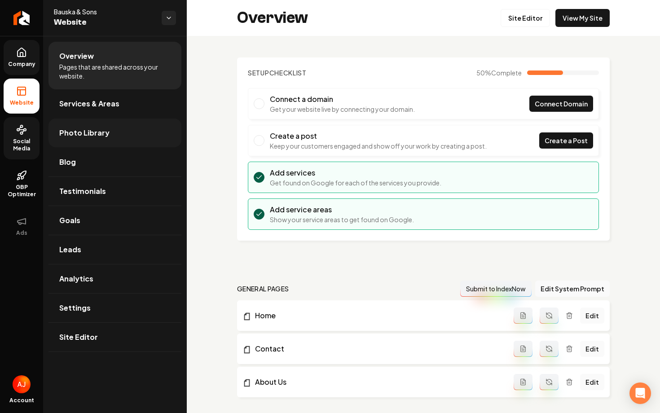
click at [107, 130] on link "Photo Library" at bounding box center [114, 133] width 133 height 29
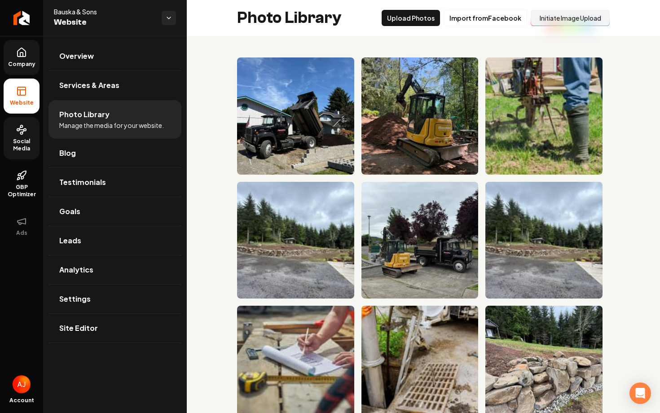
click at [553, 21] on button "Initiate Image Upload" at bounding box center [570, 18] width 79 height 16
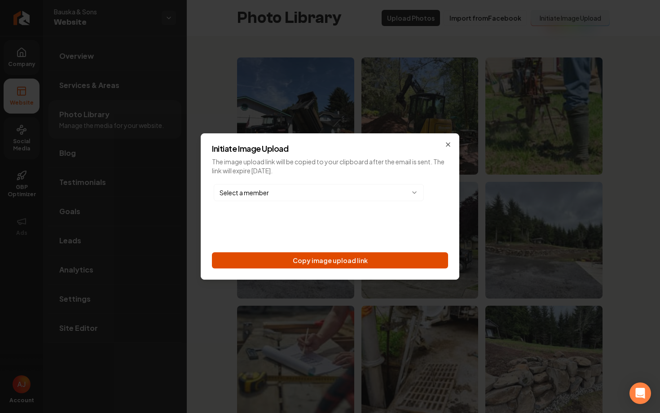
click at [316, 259] on button "Copy image upload link" at bounding box center [330, 260] width 236 height 16
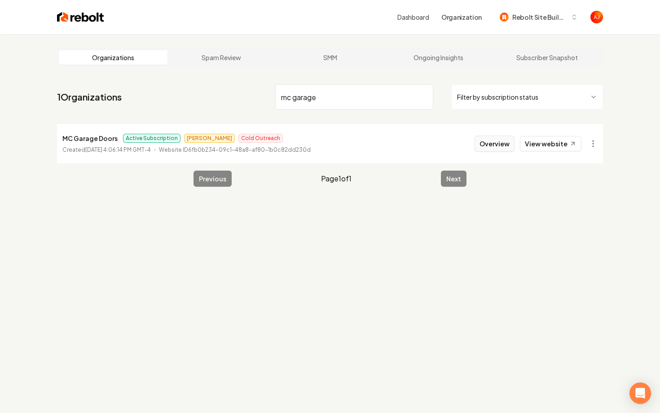
type input "mc garage"
click at [495, 141] on button "Overview" at bounding box center [495, 144] width 40 height 16
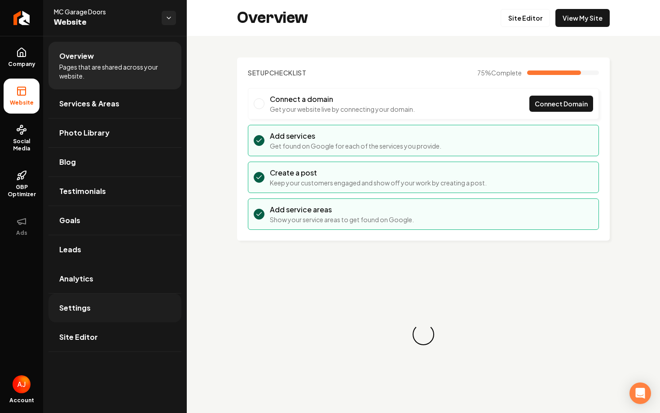
click at [91, 301] on link "Settings" at bounding box center [114, 308] width 133 height 29
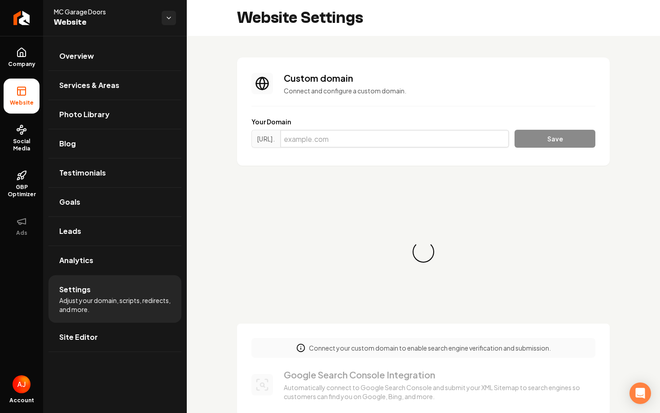
scroll to position [24, 0]
click at [345, 137] on input "Main content area" at bounding box center [394, 139] width 229 height 18
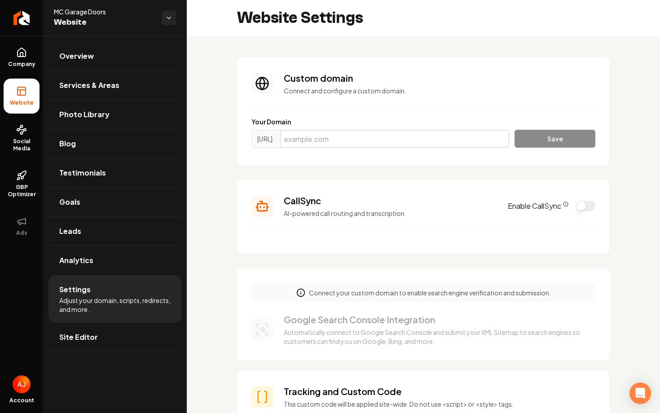
paste input "HUBBYsucks4591!"
drag, startPoint x: 365, startPoint y: 138, endPoint x: 289, endPoint y: 138, distance: 75.4
click at [289, 138] on div "[URL]. HUBBYsucks4591!" at bounding box center [380, 139] width 258 height 18
type input "1!"
drag, startPoint x: 330, startPoint y: 139, endPoint x: 285, endPoint y: 139, distance: 45.4
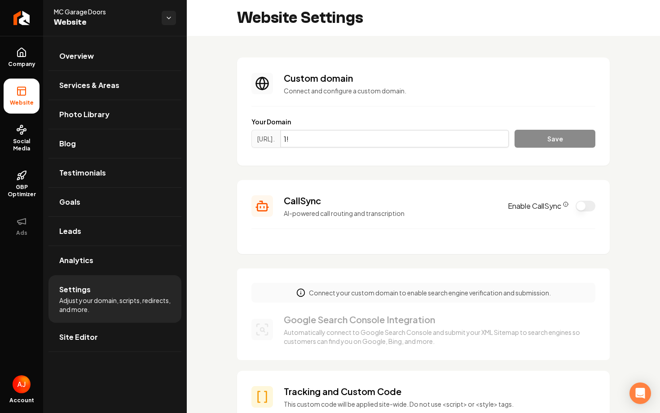
click at [300, 139] on div "[URL]. 1!" at bounding box center [380, 139] width 258 height 18
paste input "[DOMAIN_NAME]"
click at [577, 145] on button "Save" at bounding box center [555, 139] width 81 height 18
click at [419, 139] on input "[DOMAIN_NAME]" at bounding box center [394, 139] width 229 height 18
type input "[DOMAIN_NAME]"
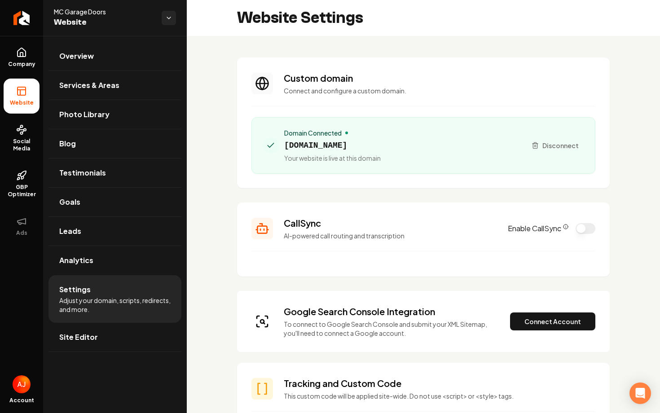
drag, startPoint x: 376, startPoint y: 145, endPoint x: 284, endPoint y: 145, distance: 91.6
click at [284, 145] on span "[DOMAIN_NAME]" at bounding box center [332, 145] width 97 height 13
click at [513, 329] on div "Google Search Console Integration To connect to Google Search Console and submi…" at bounding box center [423, 321] width 344 height 32
click at [523, 325] on button "Connect Account" at bounding box center [552, 322] width 85 height 18
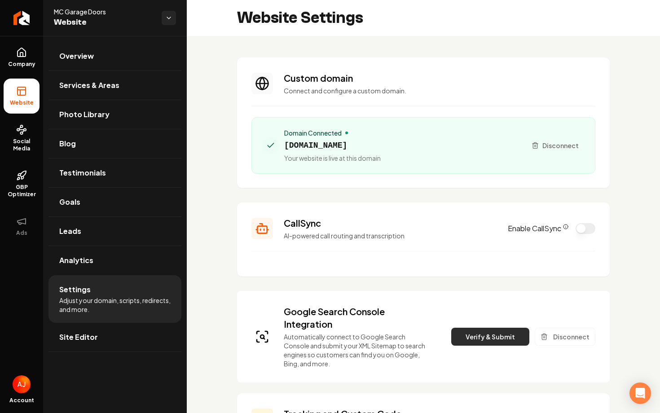
click at [497, 337] on button "Verify & Submit" at bounding box center [490, 337] width 78 height 18
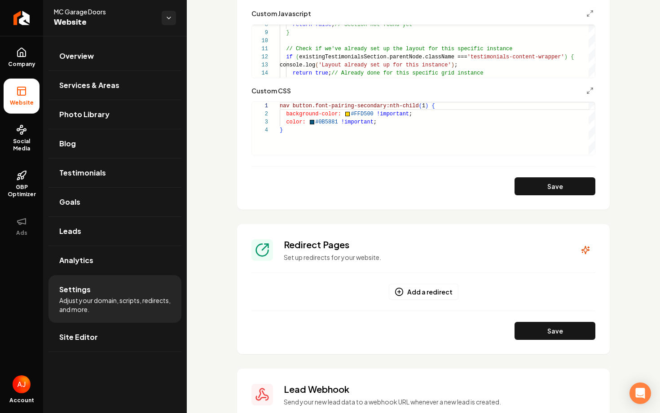
scroll to position [710, 0]
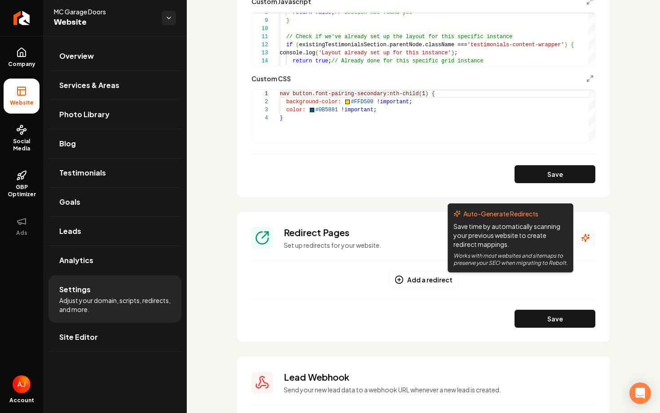
click at [583, 241] on icon "Main content area" at bounding box center [585, 238] width 9 height 9
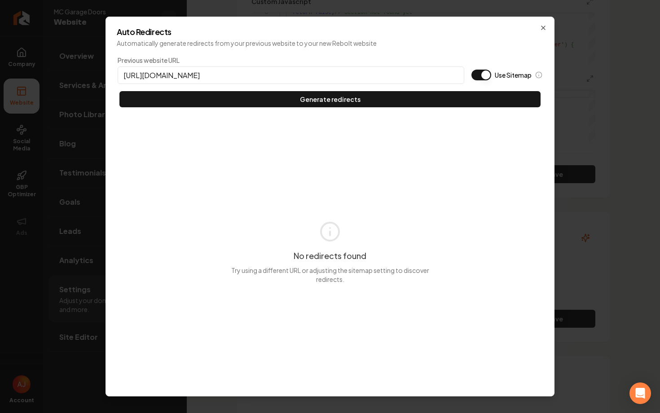
type input "[URL][DOMAIN_NAME]"
click at [473, 73] on button "Use Sitemap" at bounding box center [482, 75] width 20 height 11
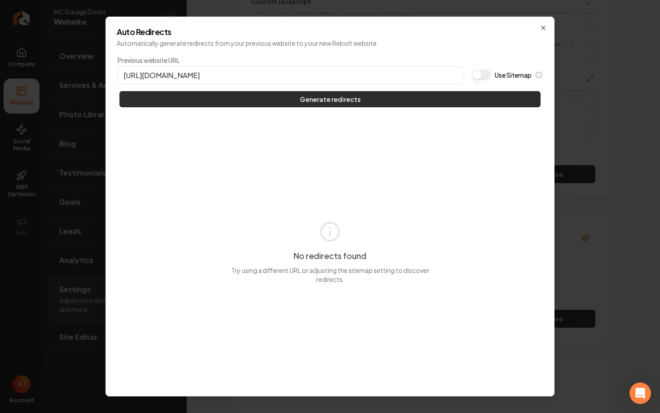
click at [460, 98] on button "Generate redirects" at bounding box center [329, 99] width 421 height 16
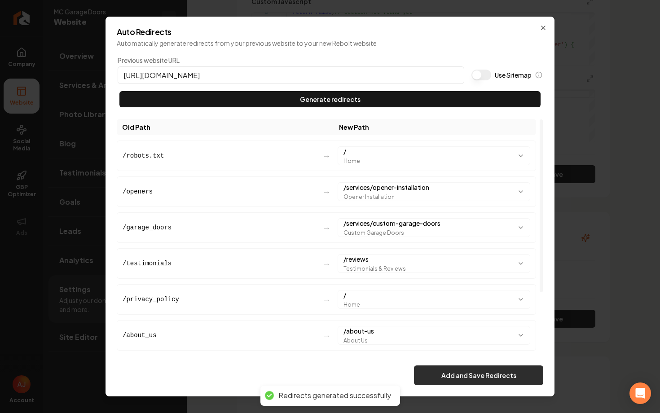
click at [458, 373] on button "Add and Save Redirects" at bounding box center [478, 376] width 129 height 20
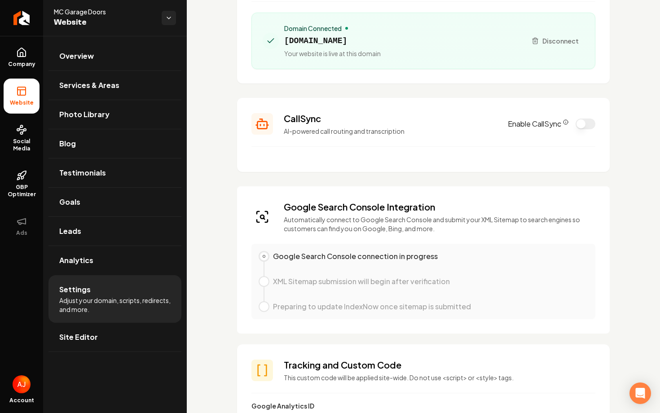
scroll to position [0, 0]
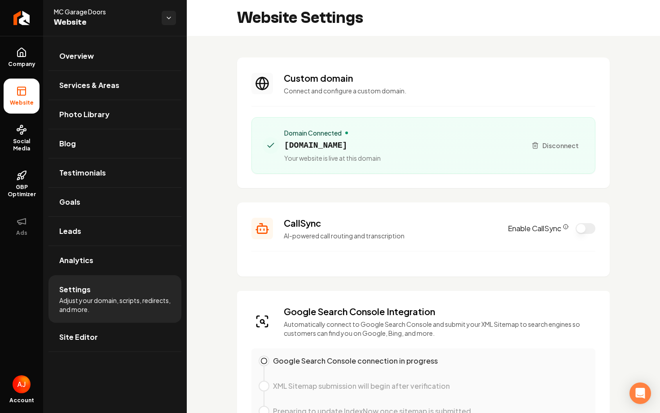
drag, startPoint x: 367, startPoint y: 146, endPoint x: 282, endPoint y: 146, distance: 84.9
click at [282, 146] on div "Domain Connected [DOMAIN_NAME] Your website is live at this domain" at bounding box center [391, 145] width 256 height 34
copy span "[DOMAIN_NAME]"
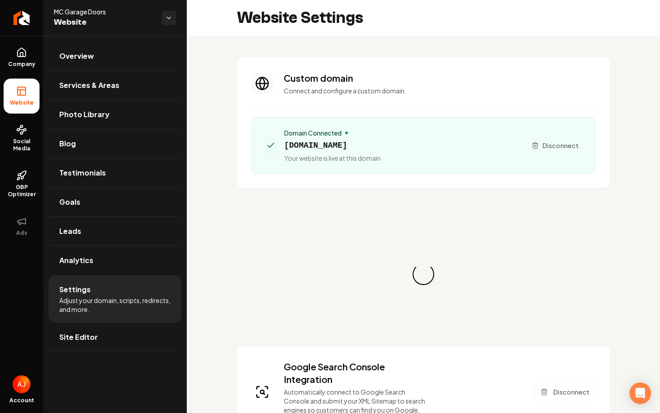
scroll to position [24, 0]
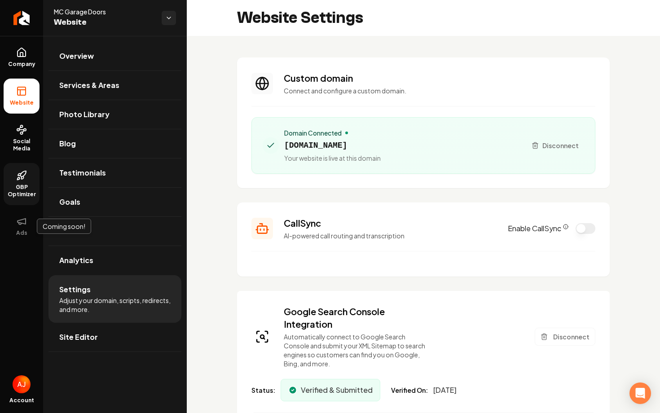
click at [11, 185] on span "GBP Optimizer" at bounding box center [22, 191] width 36 height 14
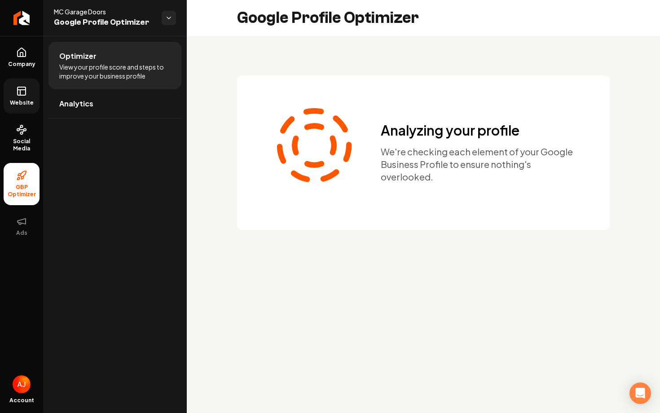
click at [25, 103] on span "Website" at bounding box center [21, 102] width 31 height 7
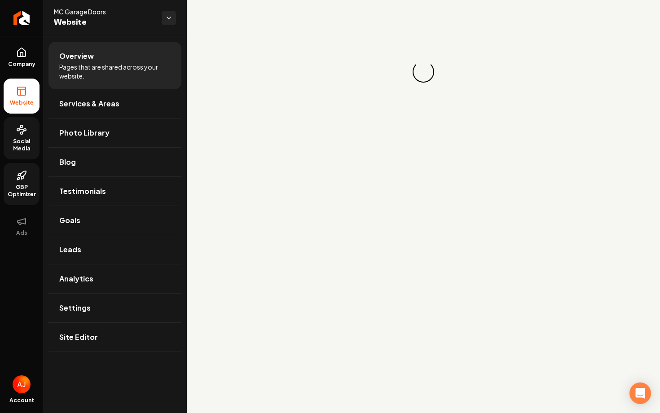
click at [25, 127] on icon at bounding box center [21, 129] width 11 height 11
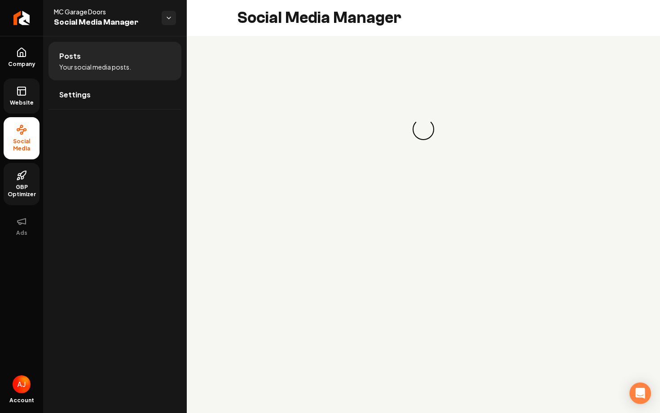
click at [28, 194] on span "GBP Optimizer" at bounding box center [22, 191] width 36 height 14
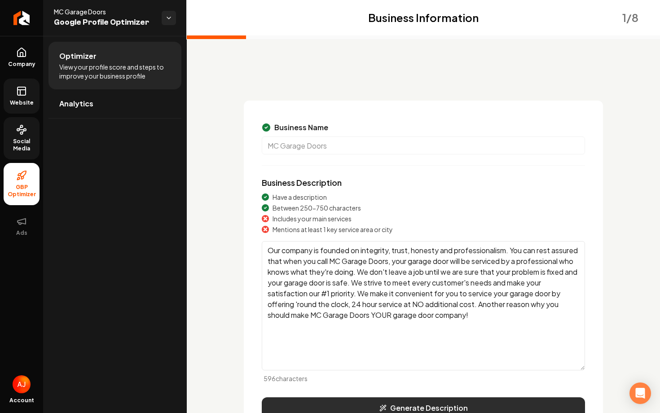
click at [447, 412] on button "Generate Description" at bounding box center [423, 408] width 323 height 22
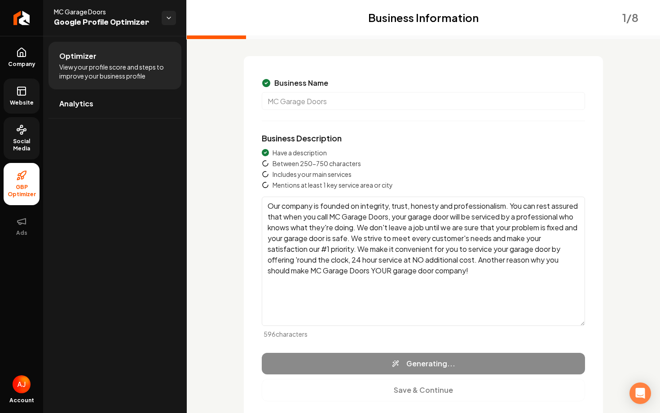
scroll to position [45, 0]
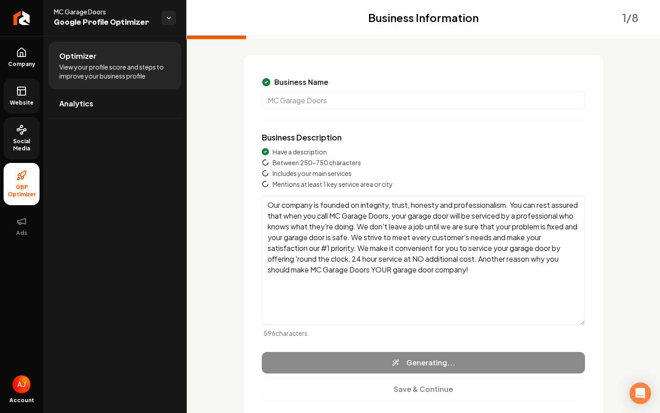
type textarea "MC Garage Doors specializes in reliable garage door installation and emergency …"
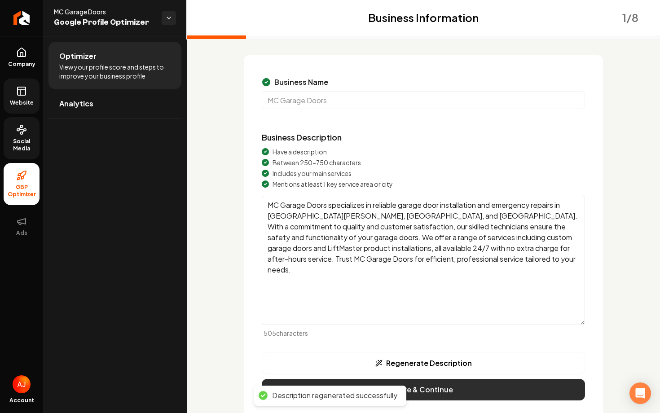
click at [469, 390] on button "Save & Continue" at bounding box center [423, 390] width 323 height 22
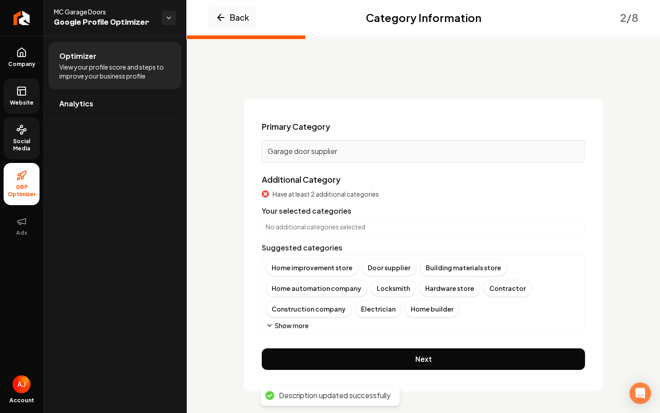
scroll to position [2, 0]
click at [269, 327] on icon "Main content area" at bounding box center [269, 325] width 7 height 7
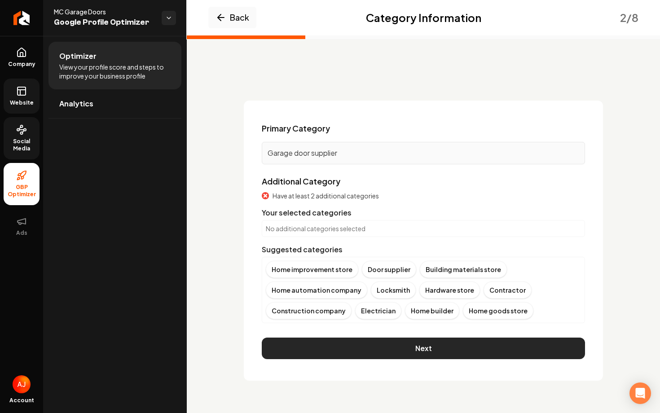
click at [360, 342] on button "Next" at bounding box center [423, 349] width 323 height 22
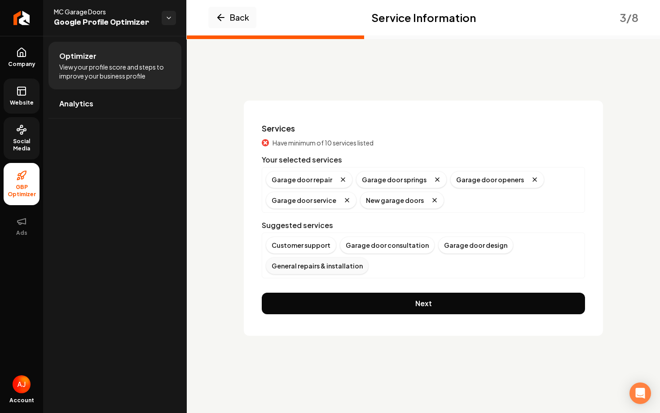
click at [312, 264] on div "General repairs & installation" at bounding box center [317, 265] width 103 height 17
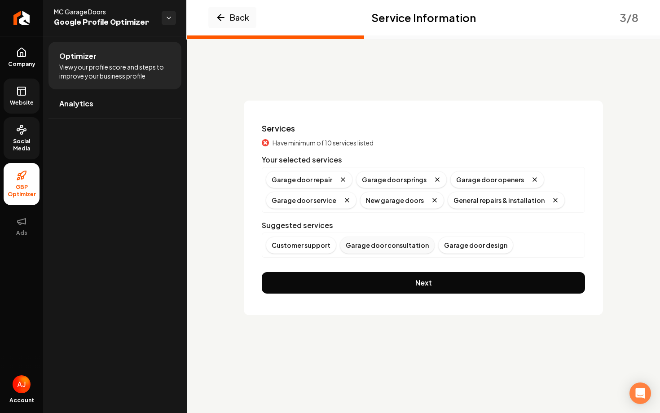
click at [384, 243] on div "Garage door consultation" at bounding box center [387, 245] width 95 height 17
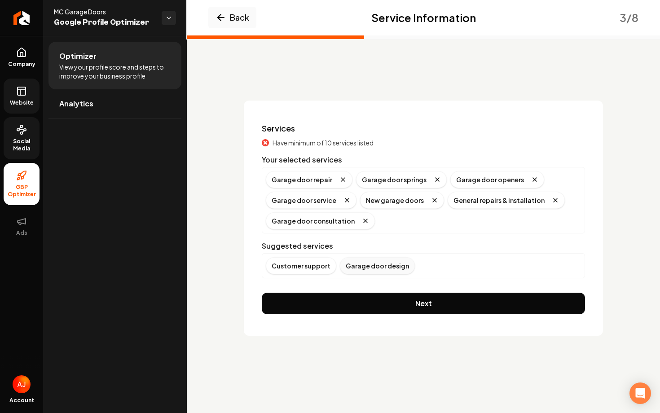
click at [381, 263] on div "Garage door design" at bounding box center [377, 265] width 75 height 17
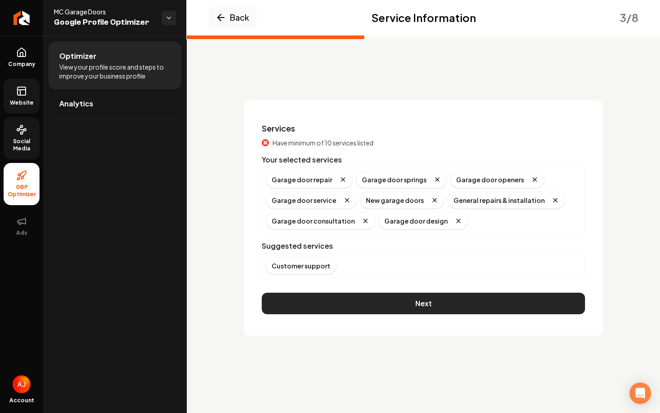
click at [400, 296] on button "Next" at bounding box center [423, 304] width 323 height 22
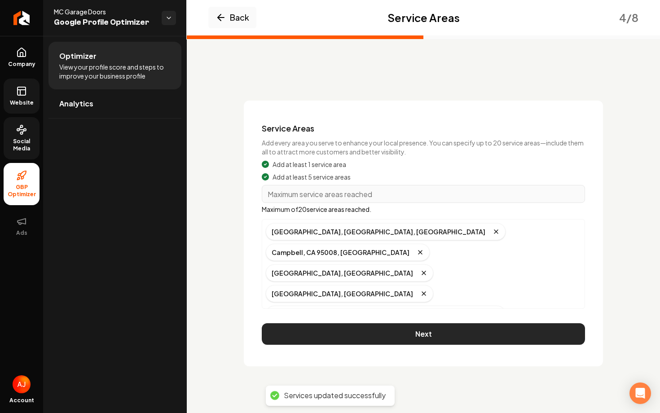
click at [413, 327] on button "Next" at bounding box center [423, 334] width 323 height 22
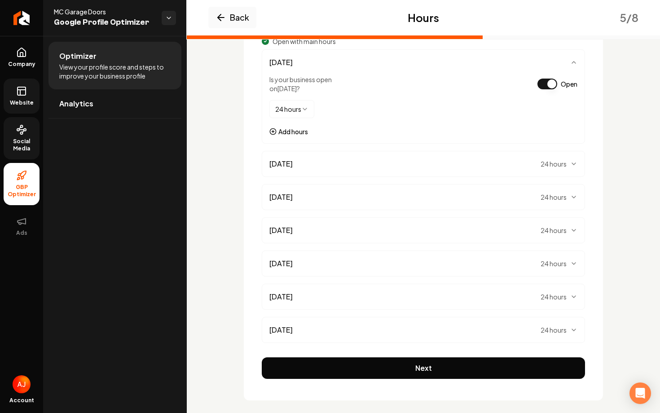
scroll to position [141, 0]
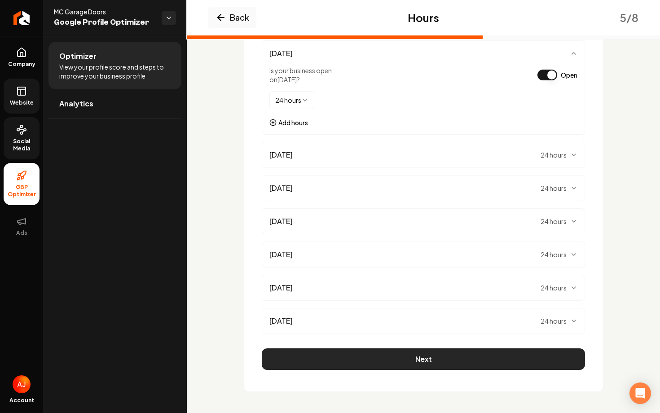
click at [411, 367] on button "Next" at bounding box center [423, 359] width 323 height 22
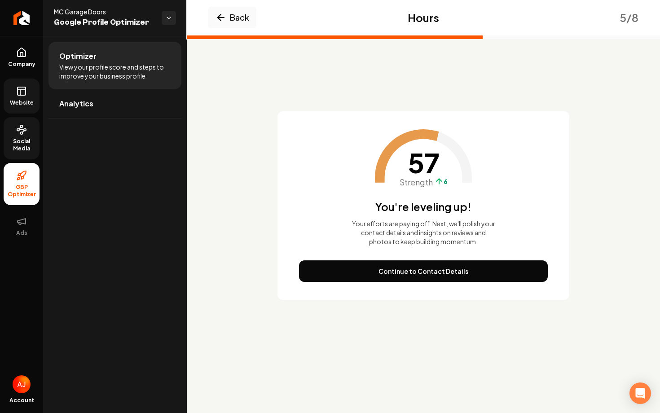
scroll to position [0, 0]
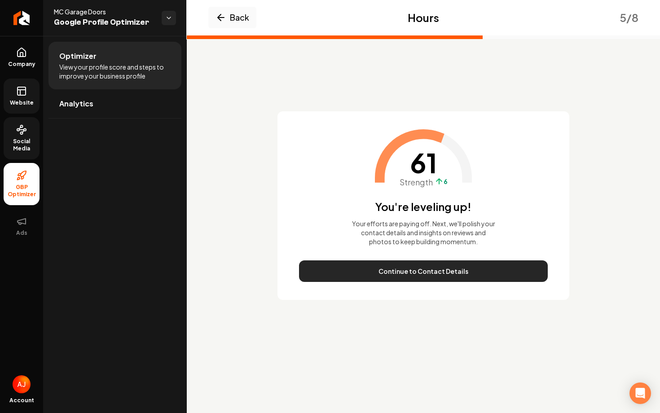
click at [411, 272] on button "Continue to Contact Details" at bounding box center [423, 271] width 249 height 22
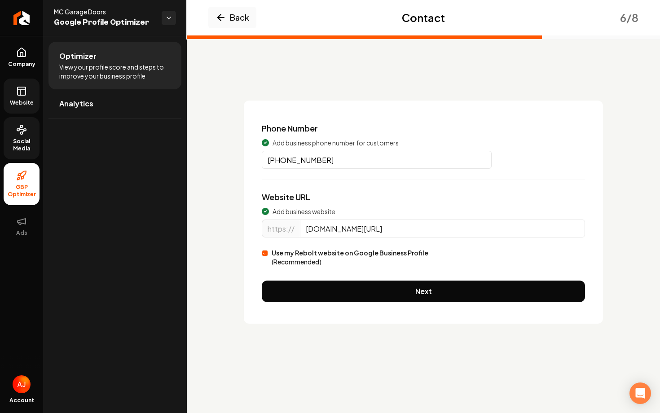
click at [400, 226] on input "[DOMAIN_NAME][URL]" at bounding box center [442, 229] width 285 height 18
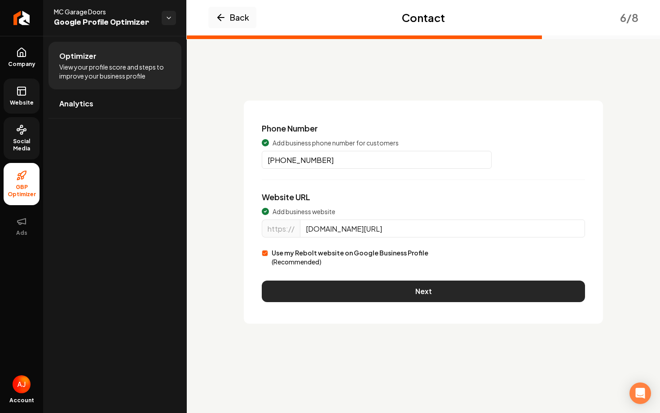
click at [422, 294] on button "Next" at bounding box center [423, 292] width 323 height 22
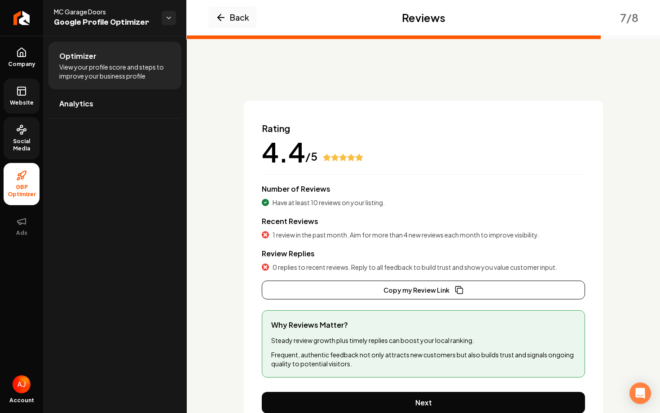
click at [15, 94] on link "Website" at bounding box center [22, 96] width 36 height 35
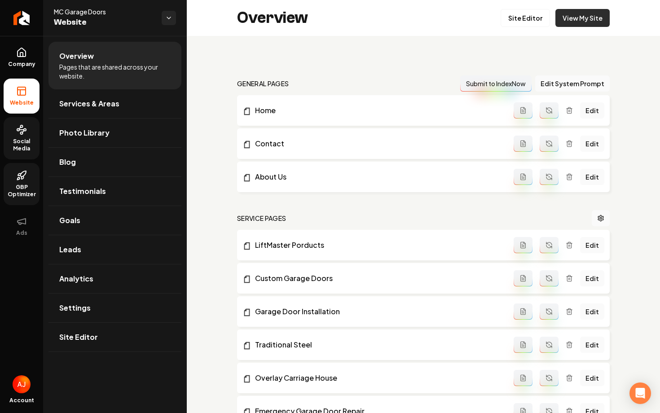
click at [588, 22] on link "View My Site" at bounding box center [582, 18] width 54 height 18
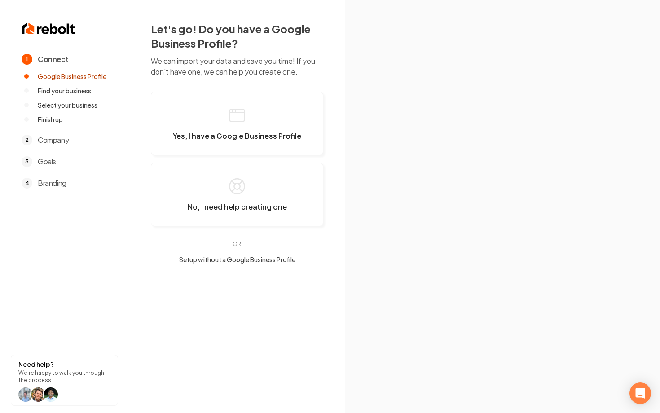
click at [33, 20] on section "1 Connect Google Business Profile Find your business Select your business Finis…" at bounding box center [64, 206] width 129 height 413
click at [48, 32] on img at bounding box center [49, 29] width 54 height 14
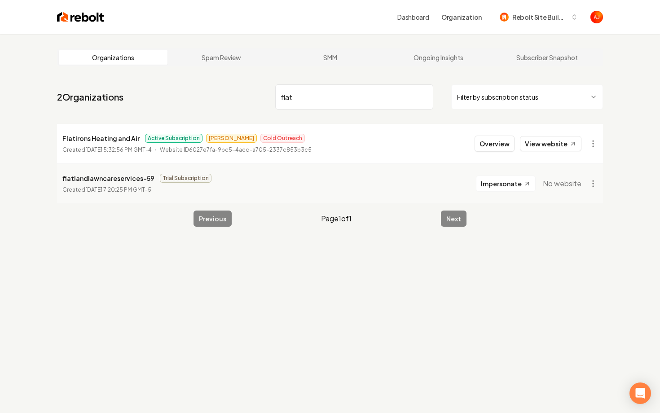
drag, startPoint x: 299, startPoint y: 100, endPoint x: 244, endPoint y: 98, distance: 55.3
click at [256, 98] on nav "2 Organizations flat Filter by subscription status" at bounding box center [330, 101] width 546 height 40
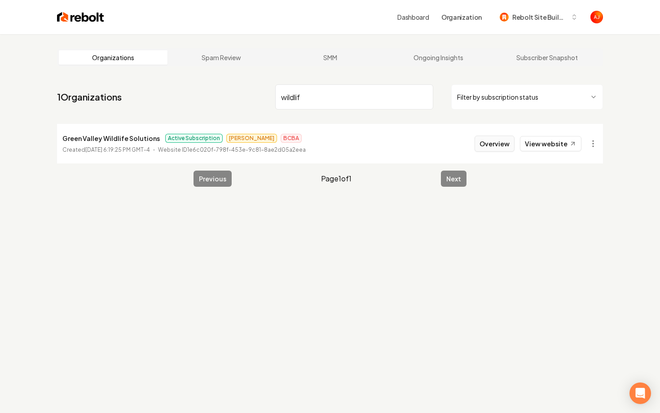
type input "wildlif"
click at [484, 144] on button "Overview" at bounding box center [495, 144] width 40 height 16
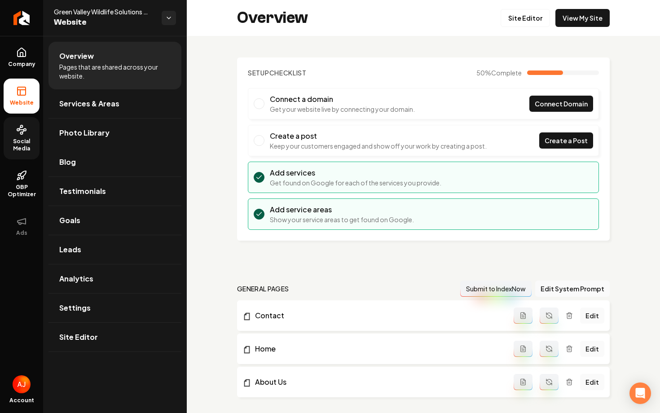
click at [20, 130] on icon at bounding box center [21, 129] width 11 height 11
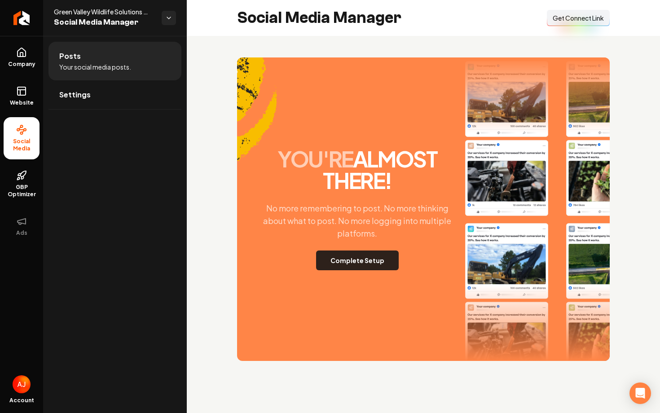
click at [347, 269] on button "Complete Setup" at bounding box center [357, 261] width 83 height 20
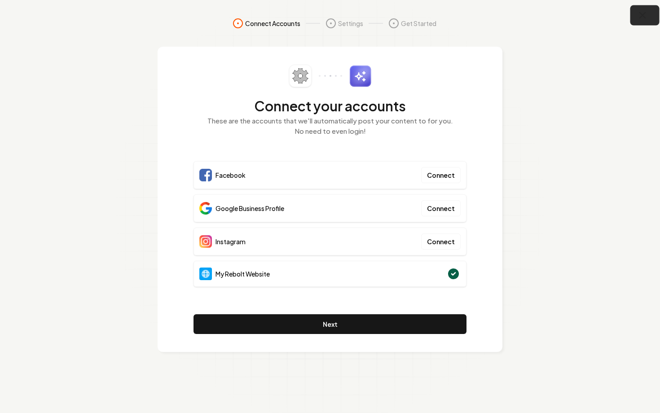
click at [644, 21] on button "button" at bounding box center [644, 15] width 29 height 20
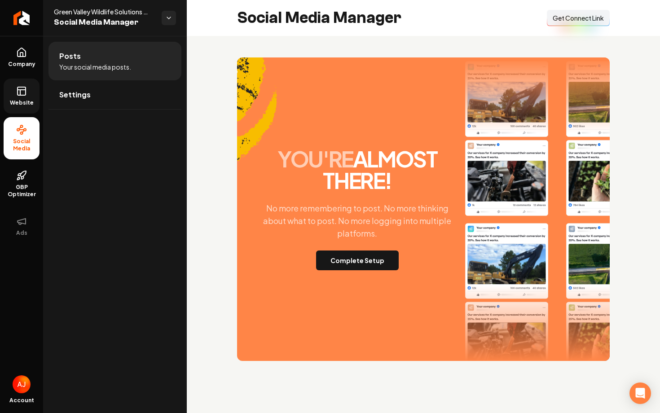
click at [20, 89] on icon at bounding box center [21, 91] width 11 height 11
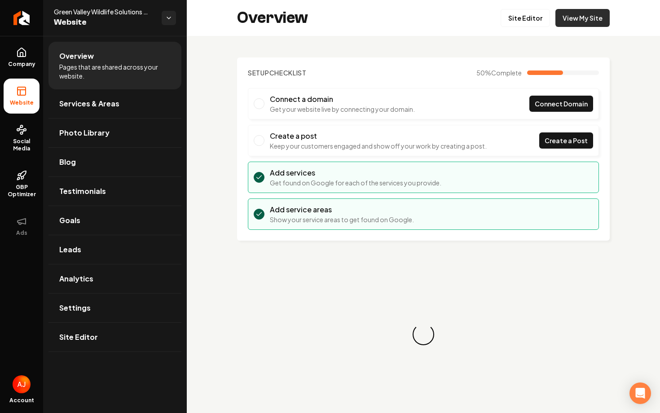
click at [570, 19] on link "View My Site" at bounding box center [582, 18] width 54 height 18
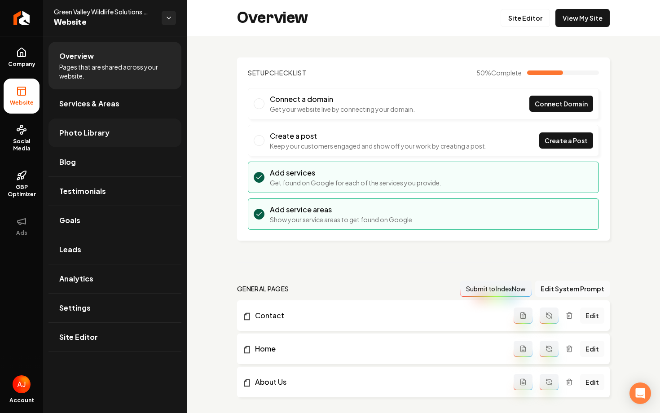
click at [83, 125] on link "Photo Library" at bounding box center [114, 133] width 133 height 29
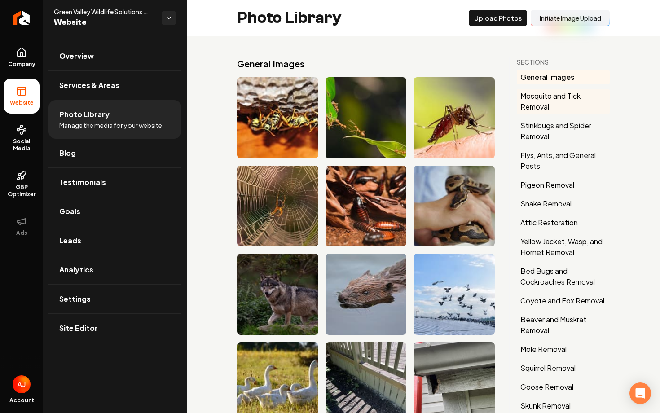
click at [566, 96] on button "Mosquito and Tick Removal" at bounding box center [563, 101] width 93 height 25
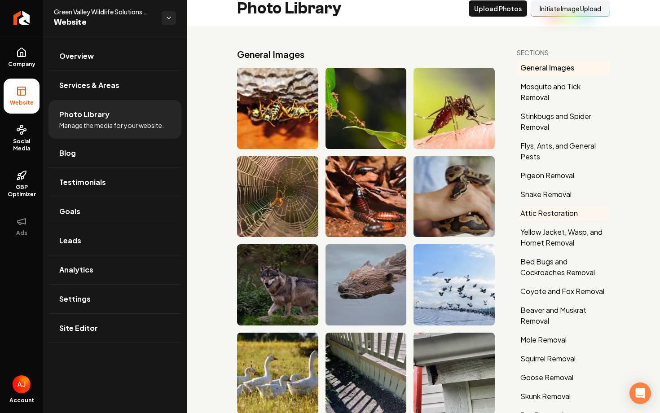
scroll to position [6, 0]
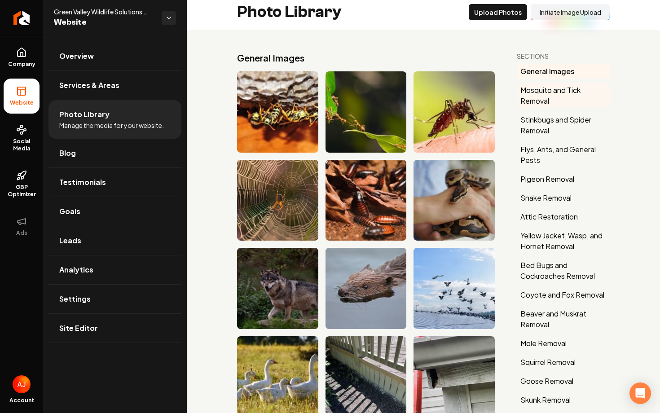
click at [533, 99] on button "Mosquito and Tick Removal" at bounding box center [563, 95] width 93 height 25
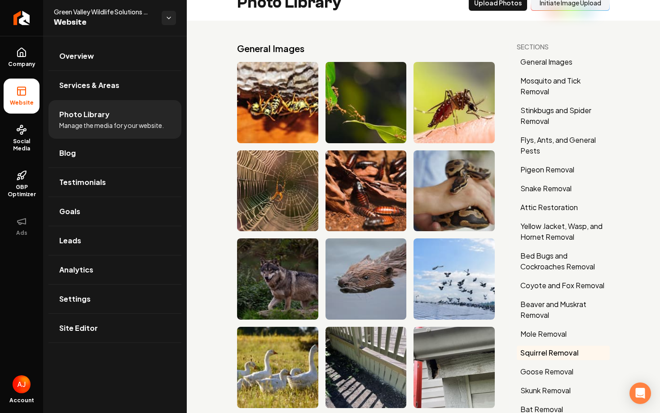
scroll to position [0, 0]
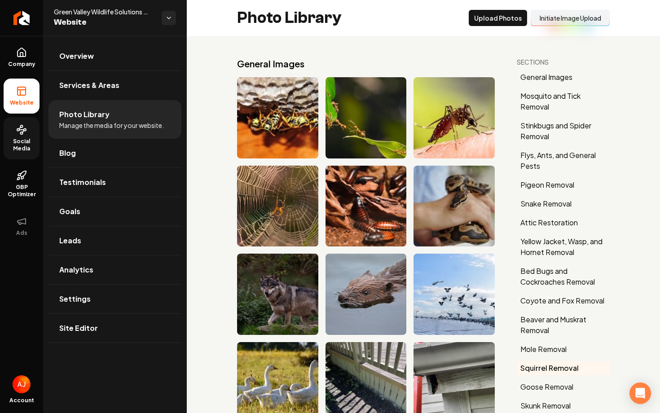
click at [22, 133] on icon at bounding box center [21, 129] width 11 height 11
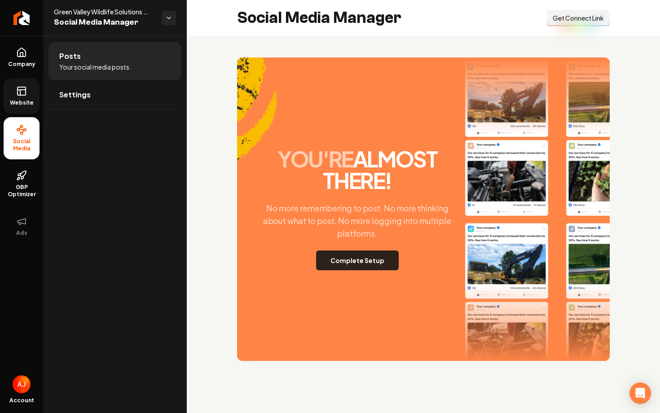
click at [377, 254] on button "Complete Setup" at bounding box center [357, 261] width 83 height 20
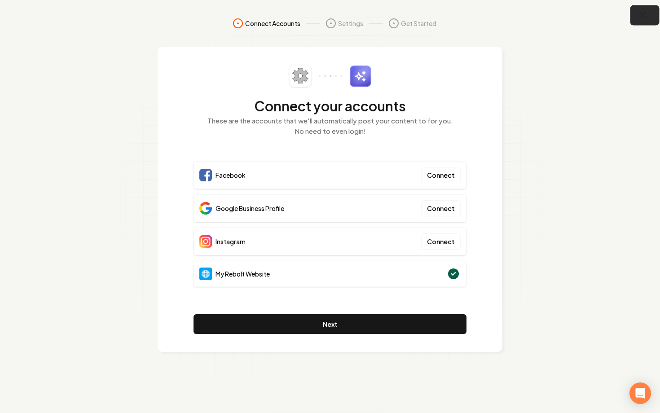
click at [641, 19] on icon "button" at bounding box center [642, 15] width 11 height 11
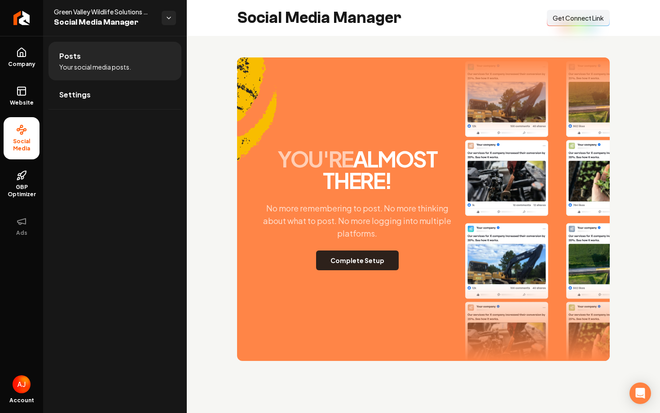
click at [362, 255] on button "Complete Setup" at bounding box center [357, 261] width 83 height 20
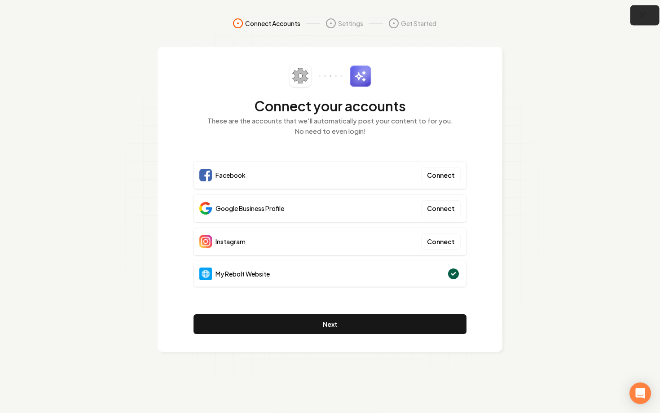
click at [643, 15] on icon "button" at bounding box center [643, 16] width 6 height 6
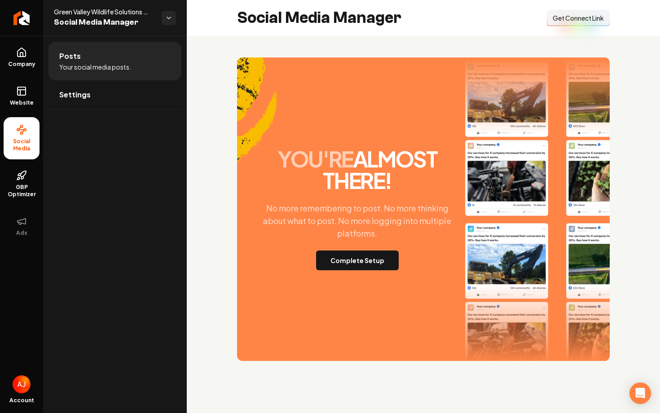
click at [576, 22] on button "Connect Link Get Connect Link" at bounding box center [578, 18] width 63 height 16
click at [218, 272] on div "you're almost there! No more remembering to post. No more thinking about what t…" at bounding box center [423, 209] width 473 height 347
click at [35, 101] on span "Website" at bounding box center [21, 102] width 31 height 7
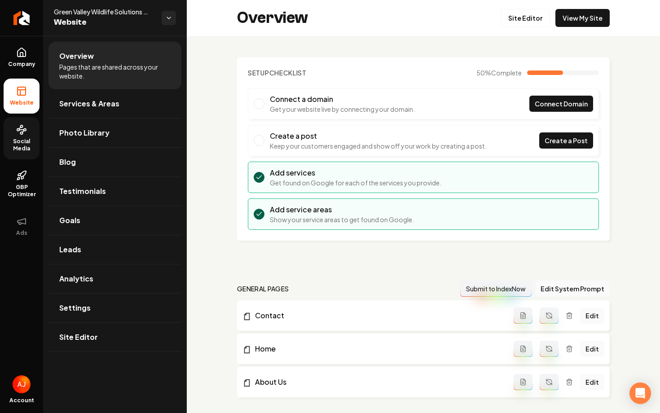
click at [24, 156] on link "Social Media" at bounding box center [22, 138] width 36 height 42
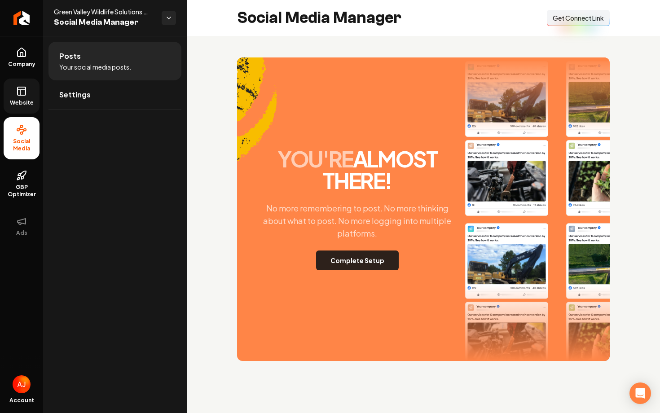
click at [369, 261] on button "Complete Setup" at bounding box center [357, 261] width 83 height 20
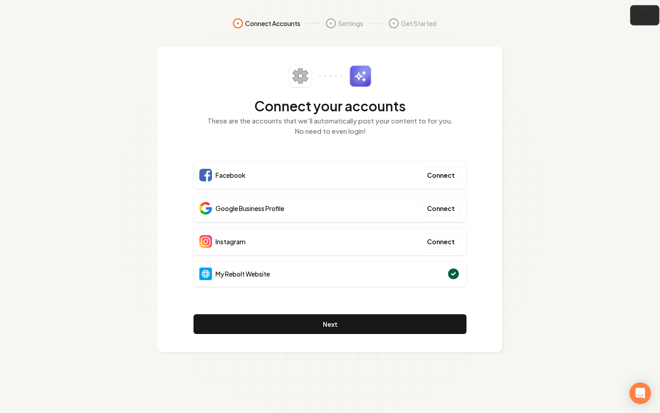
click at [634, 17] on button "button" at bounding box center [644, 15] width 29 height 20
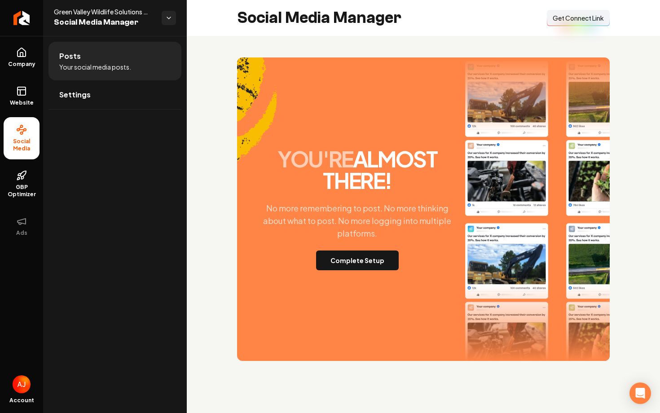
click at [561, 25] on button "Connect Link Get Connect Link" at bounding box center [578, 18] width 63 height 16
click at [25, 64] on span "Company" at bounding box center [21, 64] width 35 height 7
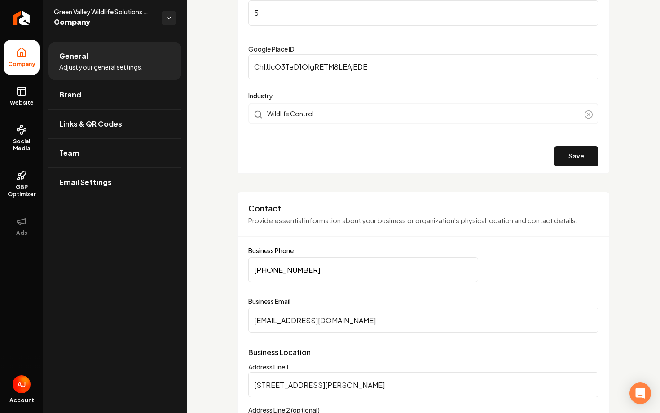
scroll to position [263, 0]
drag, startPoint x: 397, startPoint y: 322, endPoint x: 228, endPoint y: 315, distance: 168.6
click at [19, 92] on icon at bounding box center [21, 91] width 11 height 11
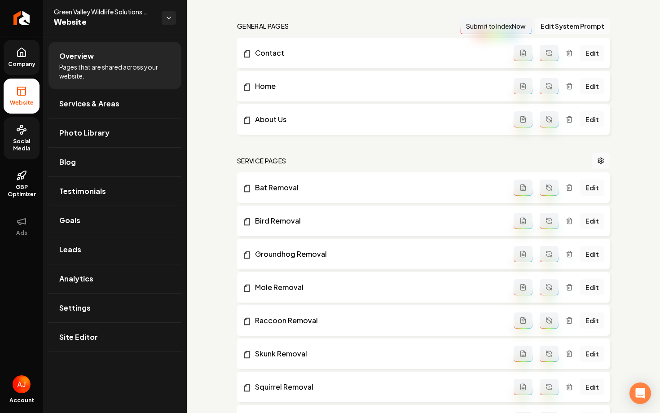
click at [26, 149] on span "Social Media" at bounding box center [22, 145] width 36 height 14
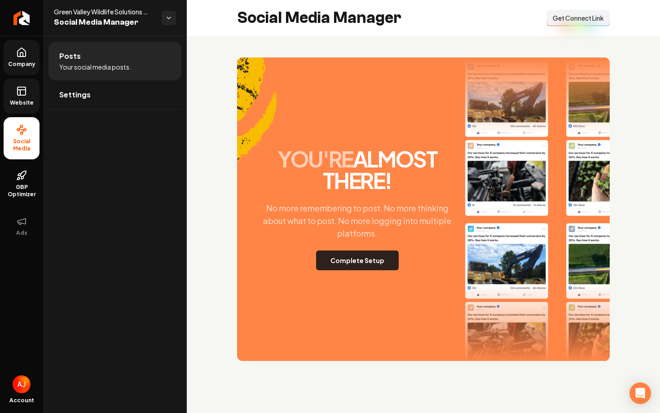
click at [331, 262] on button "Complete Setup" at bounding box center [357, 261] width 83 height 20
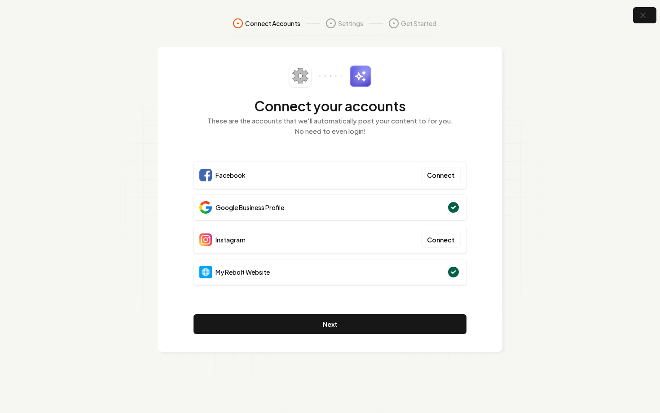
click at [392, 170] on div "Facebook Connect" at bounding box center [330, 175] width 273 height 28
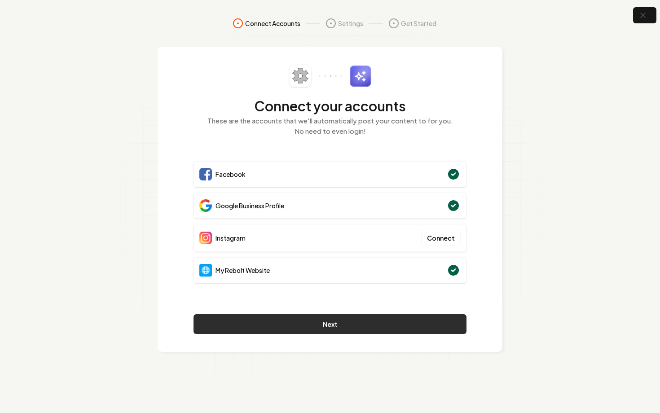
click at [345, 326] on button "Next" at bounding box center [330, 324] width 273 height 20
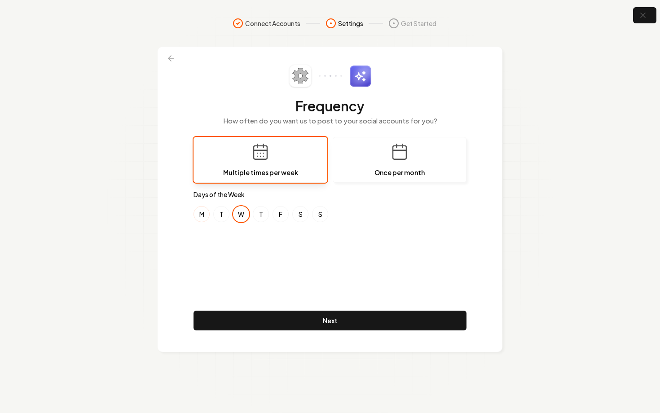
click at [206, 208] on button "M" at bounding box center [202, 214] width 16 height 16
click at [284, 213] on button "F" at bounding box center [281, 214] width 16 height 16
click at [275, 219] on button "F" at bounding box center [281, 214] width 16 height 16
click at [296, 217] on button "S" at bounding box center [300, 214] width 16 height 16
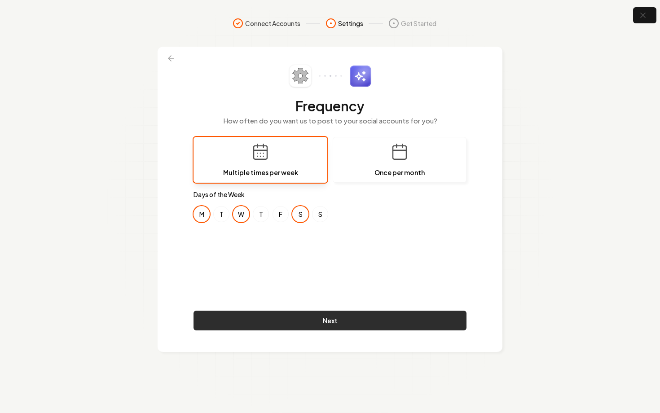
click at [298, 320] on button "Next" at bounding box center [330, 321] width 273 height 20
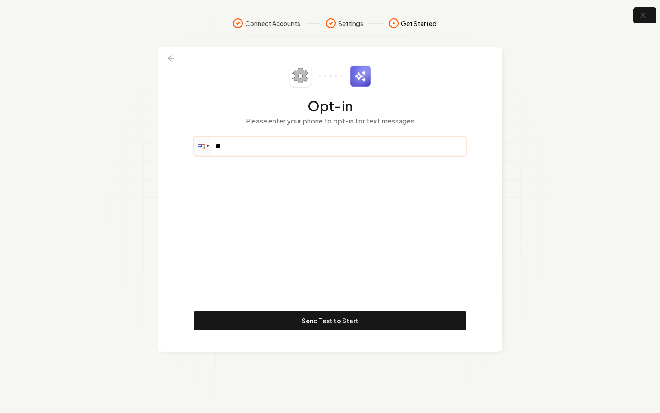
click at [267, 151] on input "**" at bounding box center [330, 146] width 272 height 18
paste input "**********"
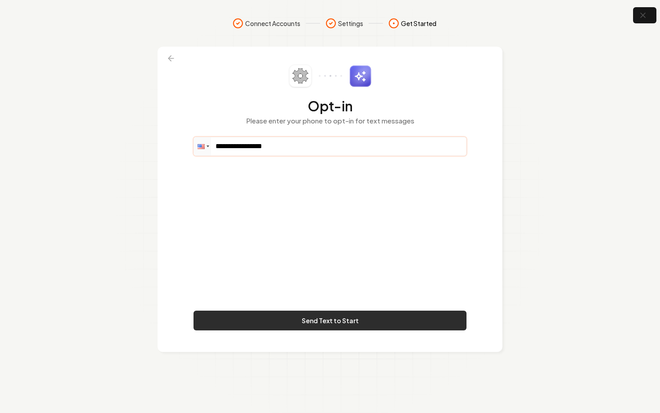
type input "**********"
click at [363, 321] on button "Send Text to Start" at bounding box center [330, 321] width 273 height 20
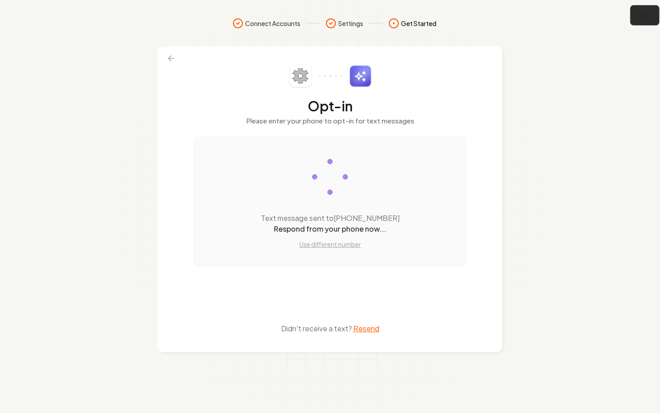
click at [645, 22] on button "button" at bounding box center [644, 15] width 29 height 20
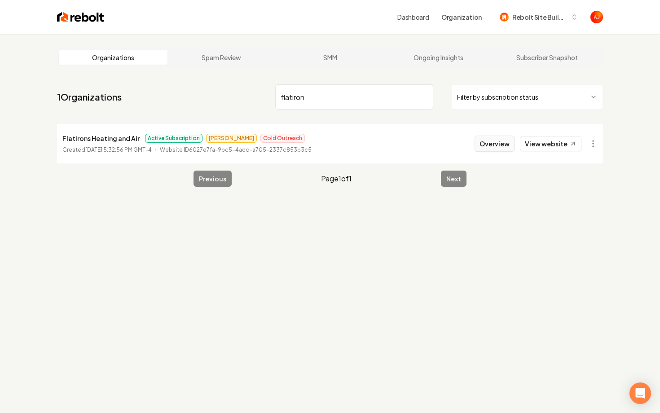
type input "flatiron"
click at [498, 145] on button "Overview" at bounding box center [495, 144] width 40 height 16
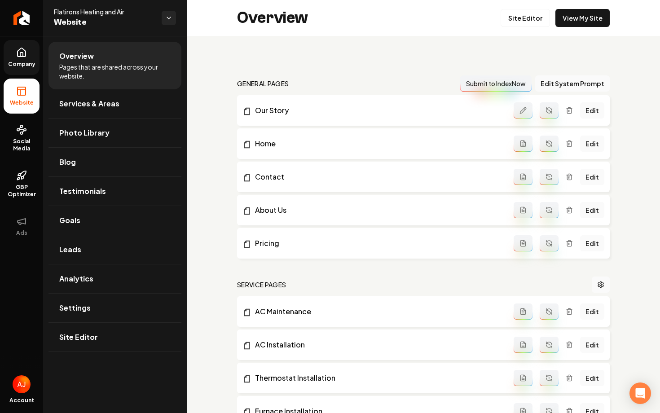
click at [24, 68] on link "Company" at bounding box center [22, 57] width 36 height 35
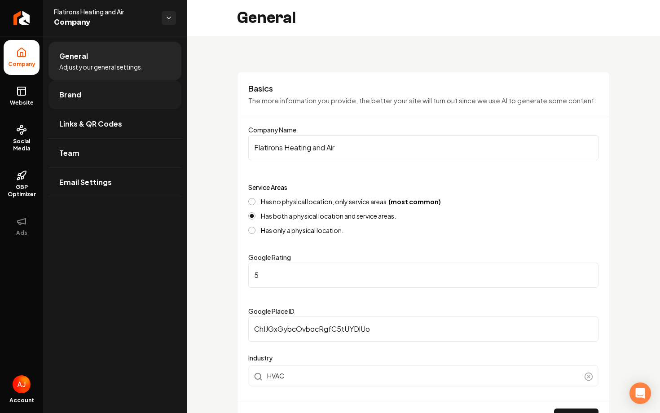
click at [62, 99] on span "Brand" at bounding box center [70, 94] width 22 height 11
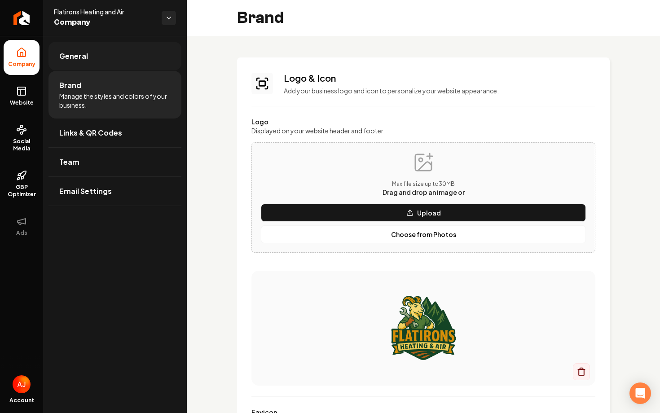
click at [114, 58] on link "General" at bounding box center [114, 56] width 133 height 29
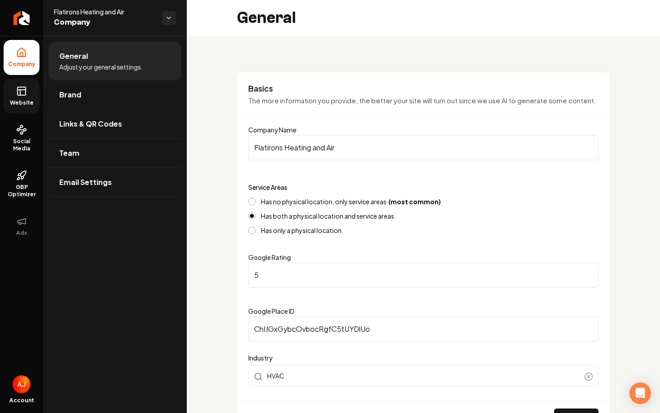
click at [22, 93] on icon at bounding box center [21, 91] width 11 height 11
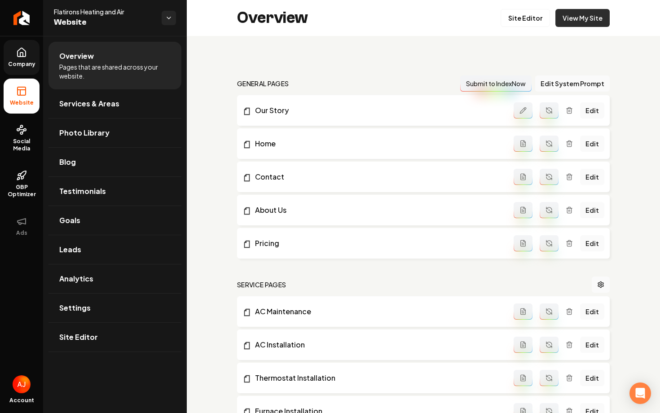
click at [573, 13] on link "View My Site" at bounding box center [582, 18] width 54 height 18
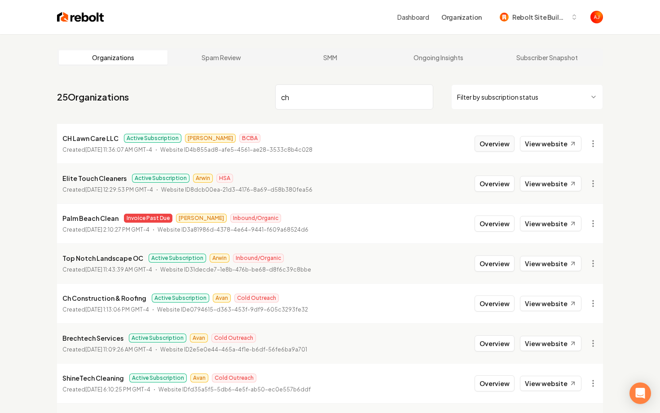
type input "ch"
click at [490, 145] on button "Overview" at bounding box center [495, 144] width 40 height 16
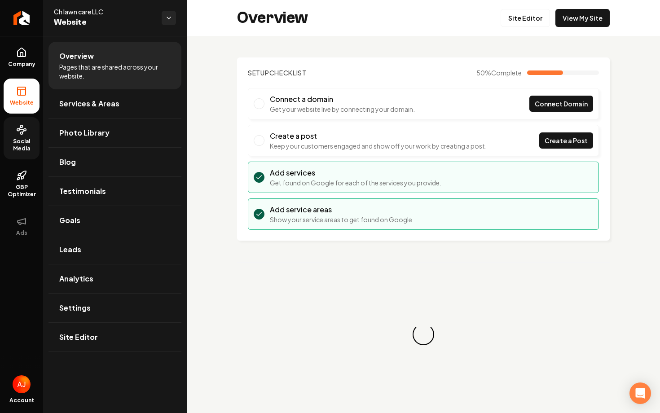
click at [29, 141] on span "Social Media" at bounding box center [22, 145] width 36 height 14
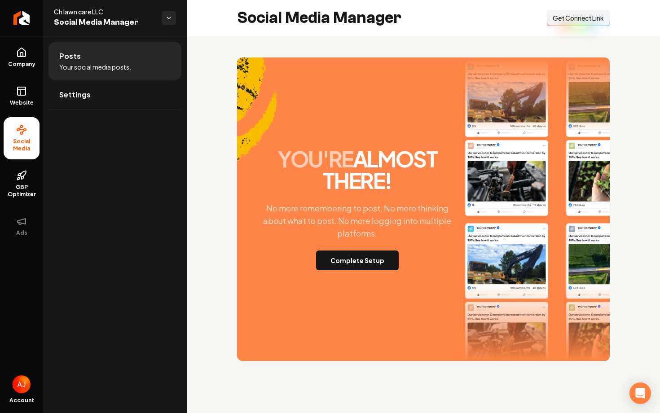
click at [419, 244] on div "you're almost there! No more remembering to post. No more thinking about what t…" at bounding box center [357, 209] width 208 height 122
click at [379, 258] on button "Complete Setup" at bounding box center [357, 261] width 83 height 20
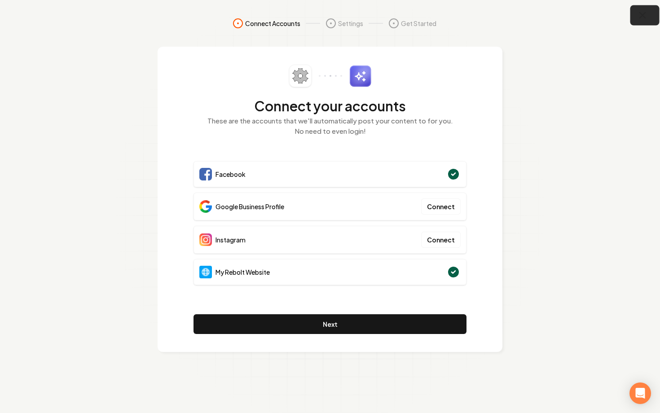
click at [644, 20] on icon "button" at bounding box center [642, 15] width 11 height 11
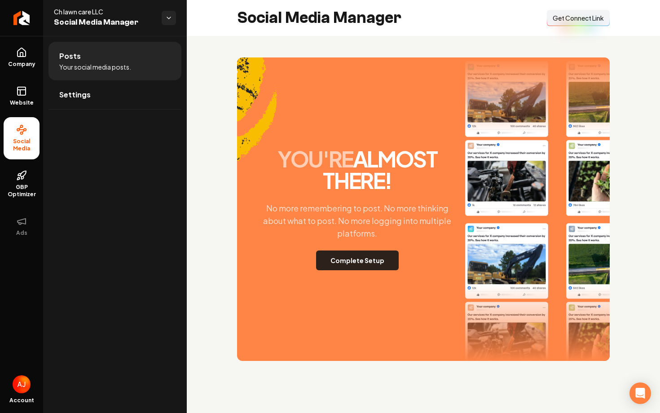
click at [349, 262] on button "Complete Setup" at bounding box center [357, 261] width 83 height 20
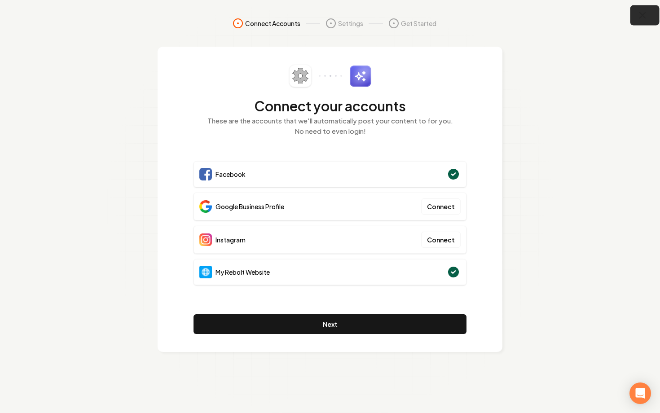
click at [643, 17] on icon "button" at bounding box center [642, 15] width 11 height 11
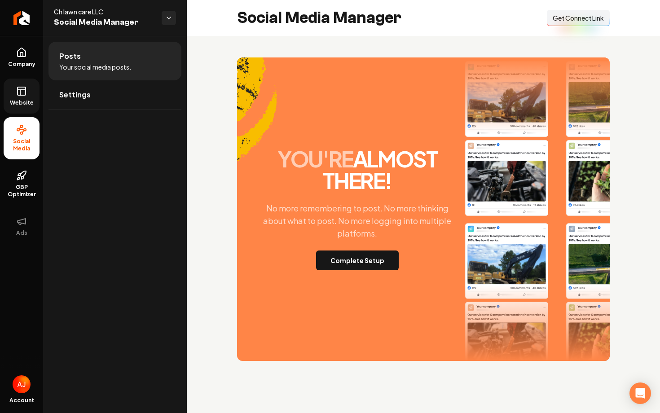
click at [19, 91] on icon at bounding box center [21, 91] width 11 height 11
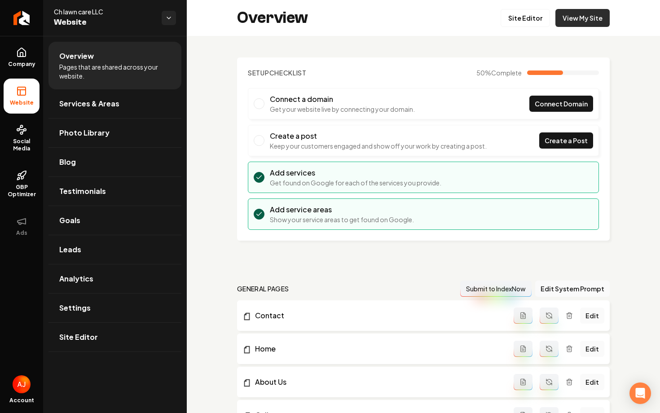
click at [575, 18] on link "View My Site" at bounding box center [582, 18] width 54 height 18
click at [17, 143] on span "Social Media" at bounding box center [22, 145] width 36 height 14
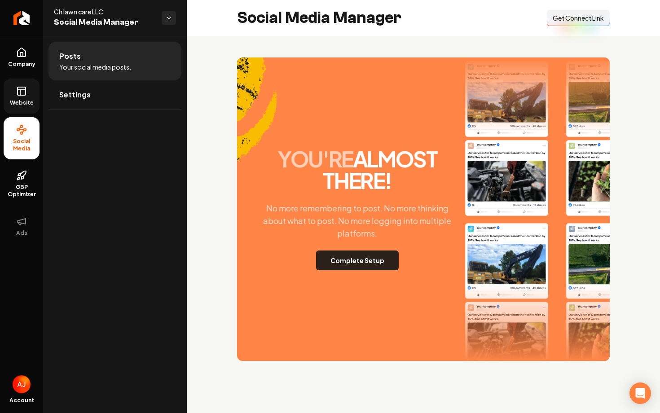
click at [358, 264] on button "Complete Setup" at bounding box center [357, 261] width 83 height 20
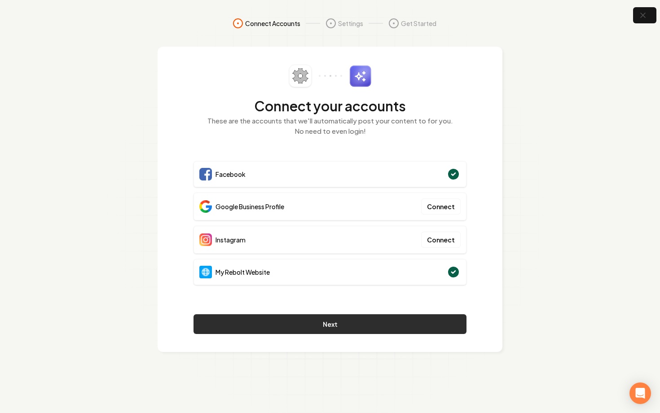
click at [401, 329] on button "Next" at bounding box center [330, 324] width 273 height 20
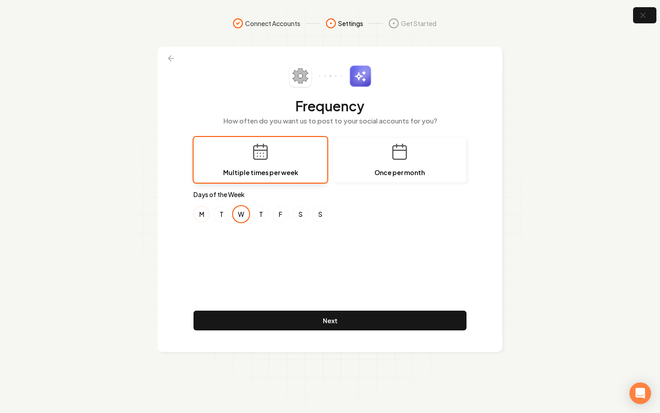
click at [201, 211] on button "M" at bounding box center [202, 214] width 16 height 16
click at [298, 217] on button "S" at bounding box center [300, 214] width 16 height 16
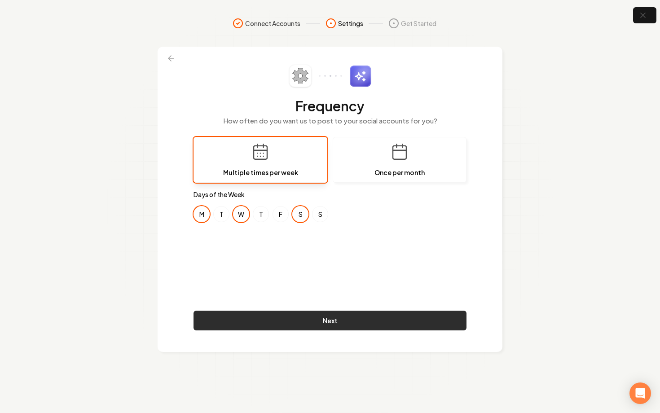
click at [406, 316] on button "Next" at bounding box center [330, 321] width 273 height 20
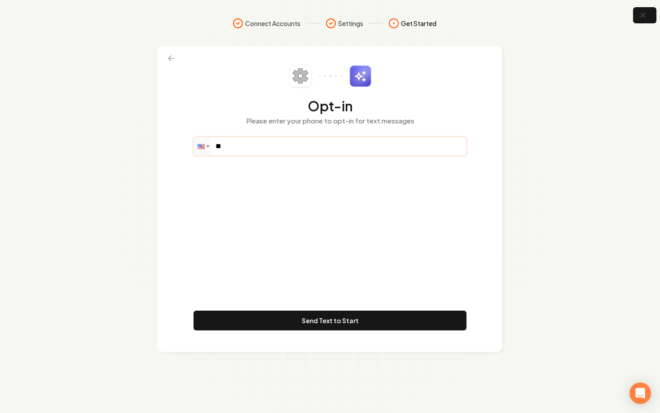
click at [293, 149] on input "**" at bounding box center [330, 146] width 272 height 18
paste input "**********"
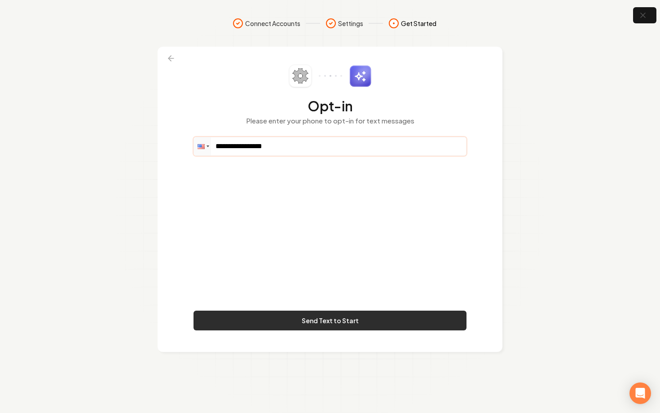
type input "**********"
click at [366, 314] on button "Send Text to Start" at bounding box center [330, 321] width 273 height 20
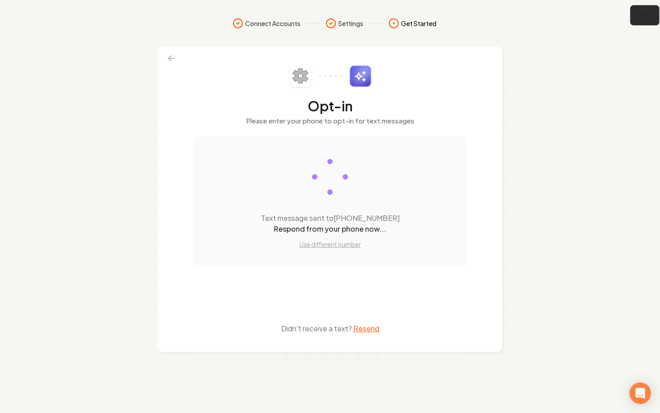
click at [641, 19] on icon "button" at bounding box center [642, 15] width 11 height 11
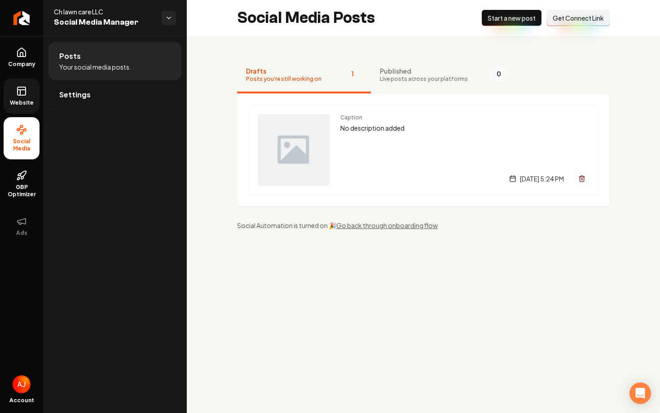
click at [21, 96] on icon at bounding box center [21, 91] width 11 height 11
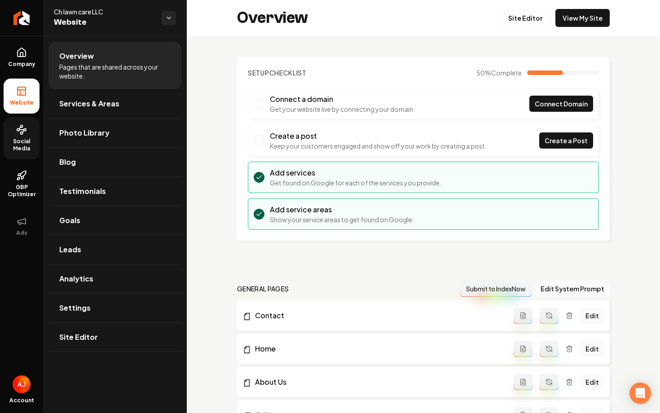
click at [21, 142] on span "Social Media" at bounding box center [22, 145] width 36 height 14
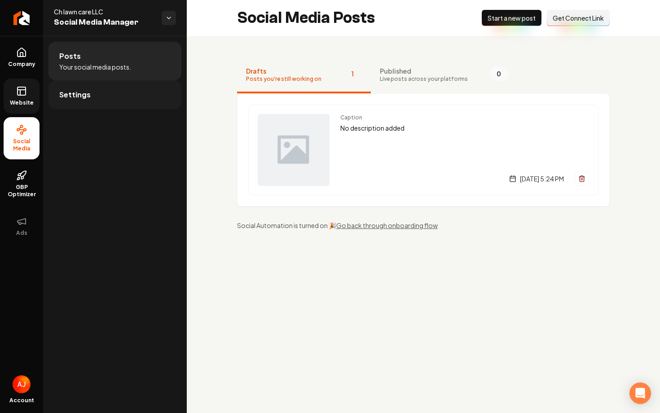
click at [83, 93] on span "Settings" at bounding box center [74, 94] width 31 height 11
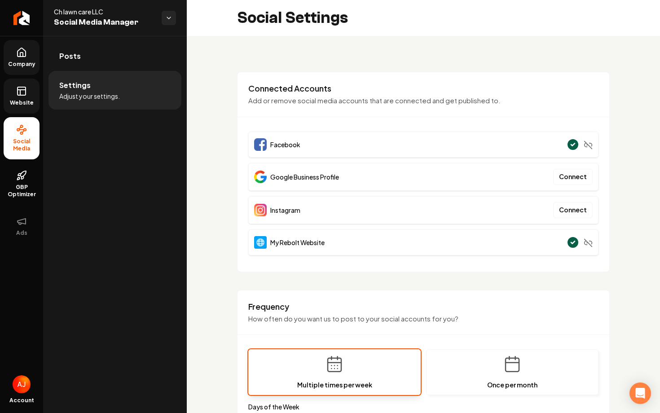
click at [19, 71] on link "Company" at bounding box center [22, 57] width 36 height 35
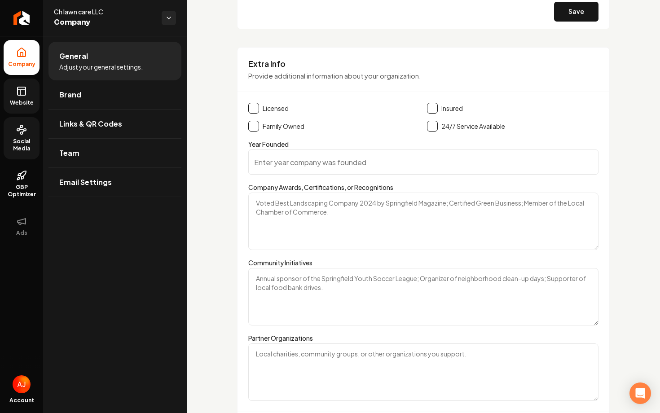
scroll to position [1190, 0]
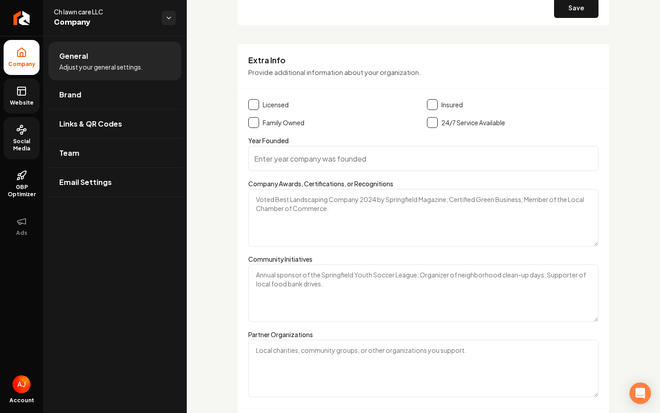
click at [17, 91] on icon at bounding box center [21, 91] width 11 height 11
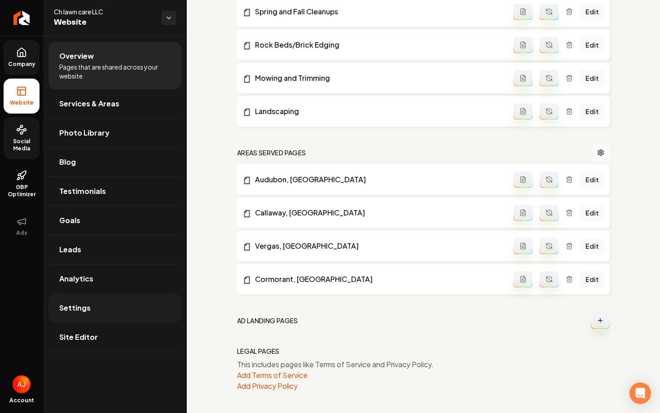
click at [113, 295] on link "Settings" at bounding box center [114, 308] width 133 height 29
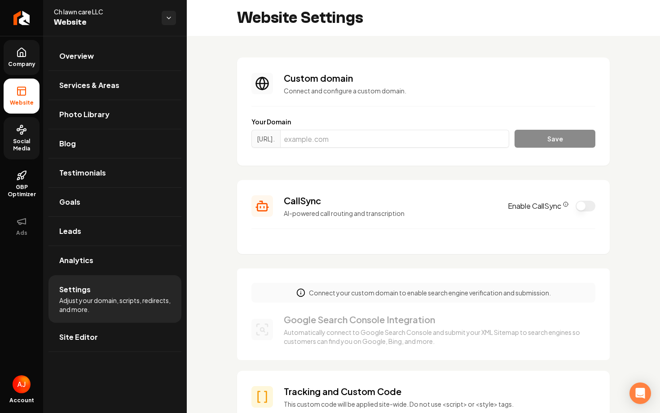
click at [22, 49] on icon at bounding box center [21, 52] width 11 height 11
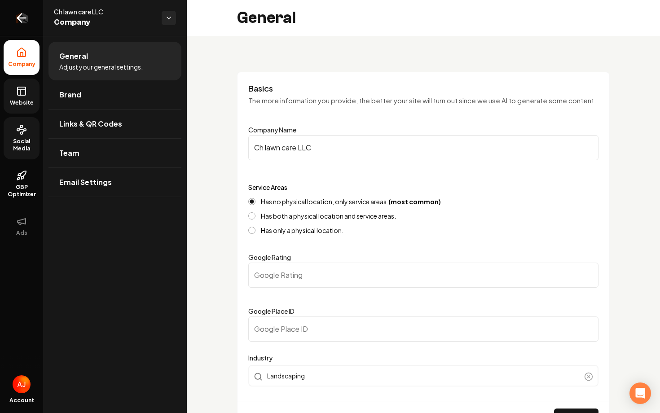
click at [23, 27] on link "Return to dashboard" at bounding box center [21, 18] width 43 height 36
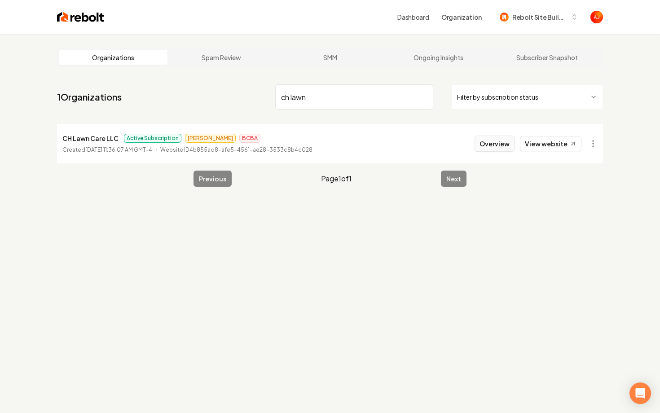
type input "ch lawn"
click at [506, 142] on button "Overview" at bounding box center [495, 144] width 40 height 16
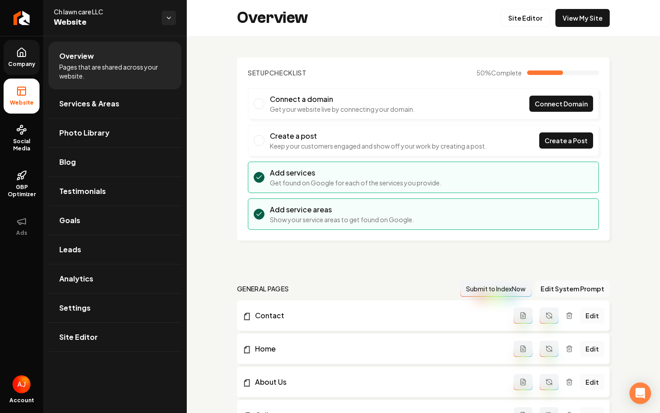
click at [13, 57] on link "Company" at bounding box center [22, 57] width 36 height 35
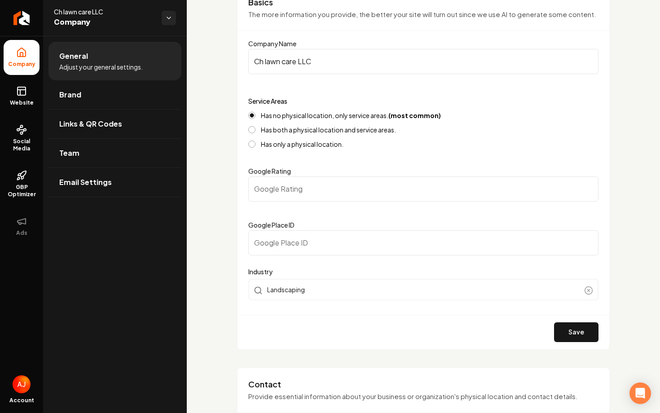
scroll to position [107, 0]
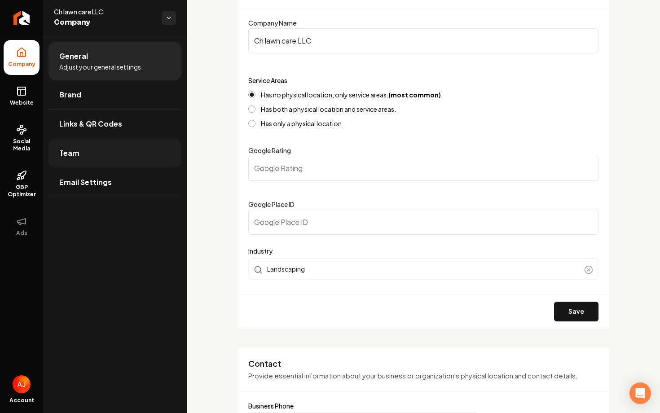
click at [95, 156] on link "Team" at bounding box center [114, 153] width 133 height 29
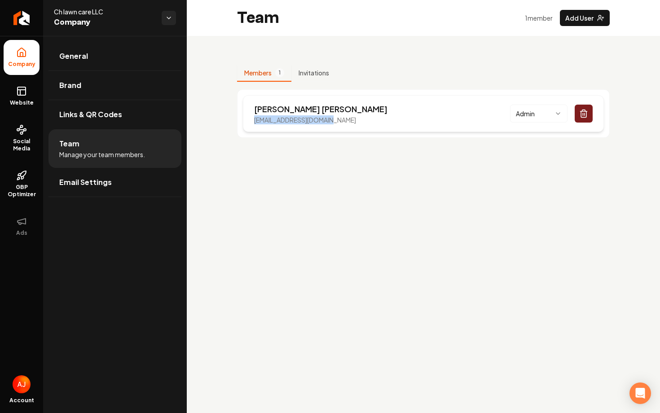
drag, startPoint x: 338, startPoint y: 120, endPoint x: 247, endPoint y: 121, distance: 90.3
click at [247, 121] on div "Cole Hanson cchanson1997@gmail.com Admin" at bounding box center [423, 113] width 361 height 37
copy p "cchanson1997@gmail.com"
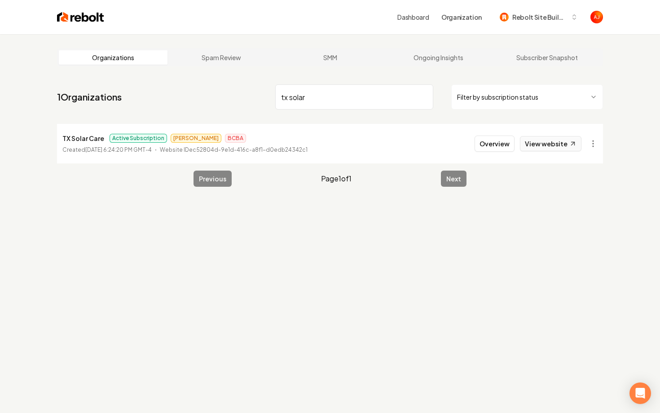
click at [539, 142] on link "View website" at bounding box center [551, 143] width 62 height 15
drag, startPoint x: 314, startPoint y: 97, endPoint x: 244, endPoint y: 97, distance: 70.5
click at [244, 97] on nav "1 Organizations tx solar Filter by subscription status" at bounding box center [330, 101] width 546 height 40
type input "all my brother"
click at [489, 147] on button "Overview" at bounding box center [495, 144] width 40 height 16
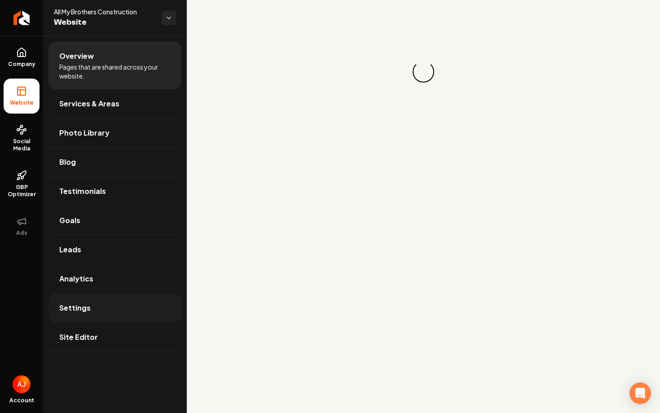
click at [113, 300] on link "Settings" at bounding box center [114, 308] width 133 height 29
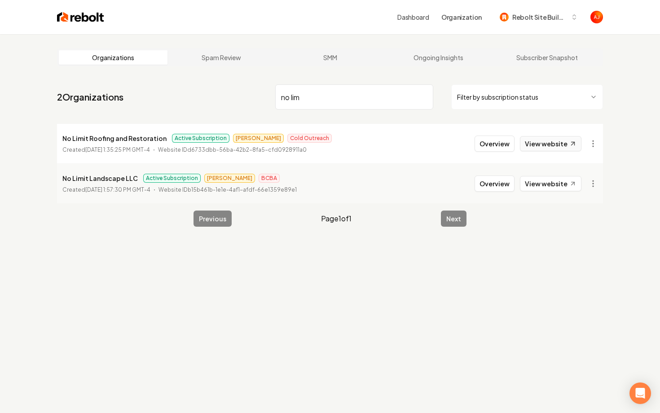
click at [529, 150] on link "View website" at bounding box center [551, 143] width 62 height 15
drag, startPoint x: 313, startPoint y: 93, endPoint x: 258, endPoint y: 87, distance: 55.2
click at [264, 87] on nav "2 Organizations no lim Filter by subscription status" at bounding box center [330, 101] width 546 height 40
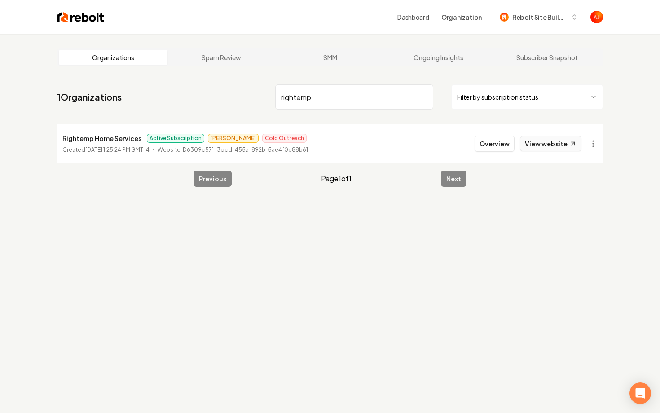
type input "rightemp"
click at [562, 146] on link "View website" at bounding box center [551, 143] width 62 height 15
click at [493, 145] on button "Overview" at bounding box center [495, 144] width 40 height 16
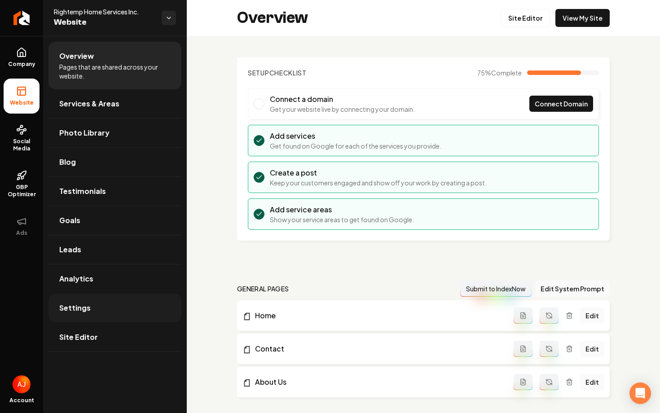
click at [96, 304] on link "Settings" at bounding box center [114, 308] width 133 height 29
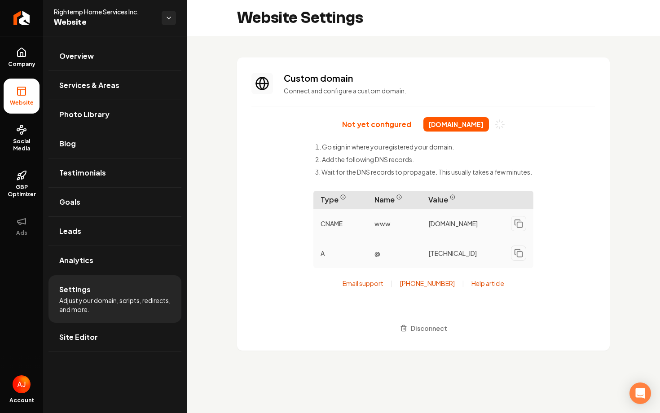
scroll to position [32, 0]
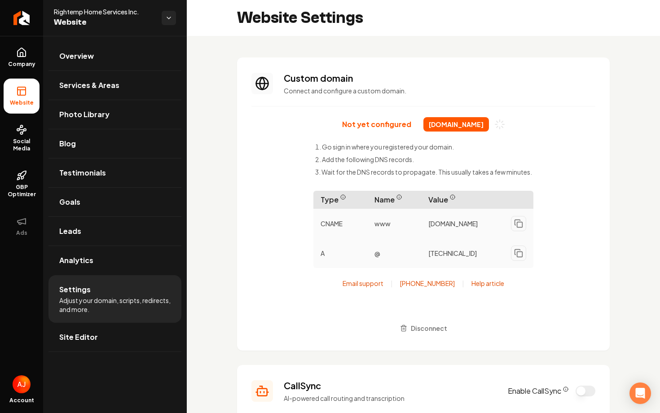
drag, startPoint x: 410, startPoint y: 124, endPoint x: 498, endPoint y: 125, distance: 87.1
click at [489, 125] on span "rightemphomeservices.com" at bounding box center [456, 124] width 66 height 14
copy span "rightemphomeservices.com"
click at [253, 207] on div "Not yet configured rightemphomeservices.com Go sign in where you registered you…" at bounding box center [423, 226] width 344 height 219
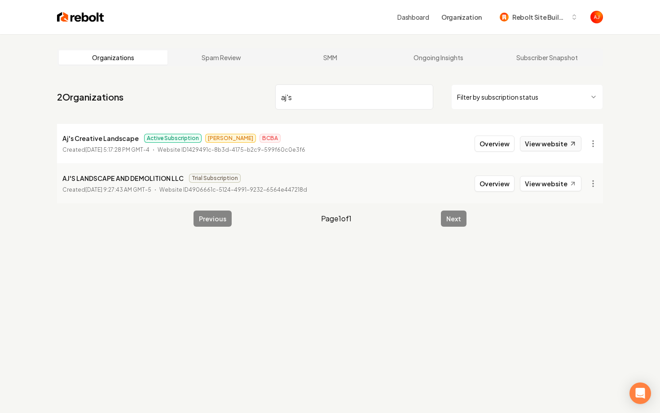
click at [544, 145] on link "View website" at bounding box center [551, 143] width 62 height 15
drag, startPoint x: 317, startPoint y: 104, endPoint x: 208, endPoint y: 94, distance: 109.6
click at [208, 94] on nav "2 Organizations aj's Filter by subscription status" at bounding box center [330, 101] width 546 height 40
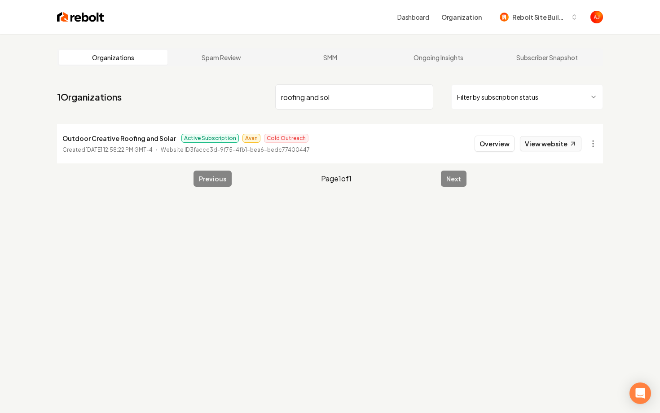
type input "roofing and sol"
click at [546, 142] on link "View website" at bounding box center [551, 143] width 62 height 15
click at [502, 145] on button "Overview" at bounding box center [495, 144] width 40 height 16
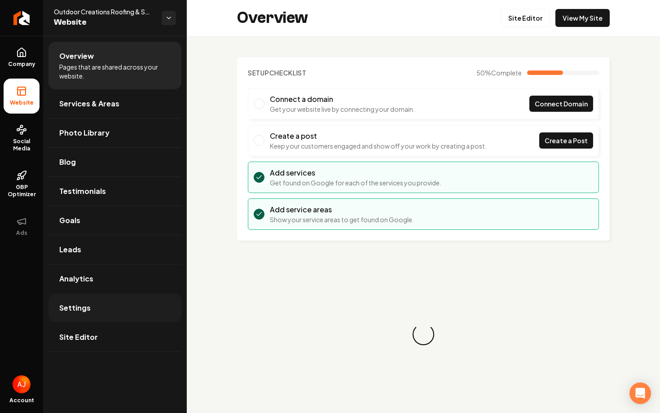
click at [89, 317] on link "Settings" at bounding box center [114, 308] width 133 height 29
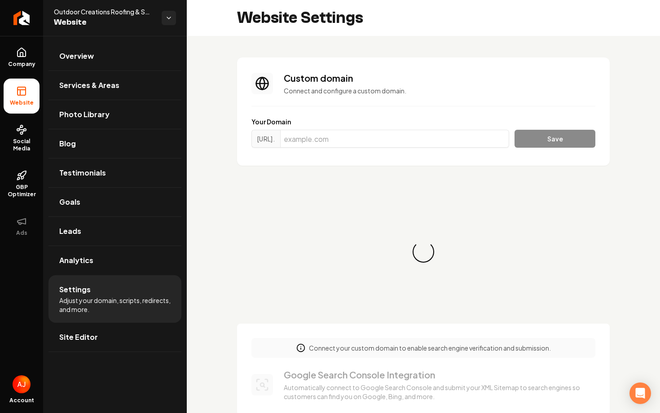
scroll to position [16, 0]
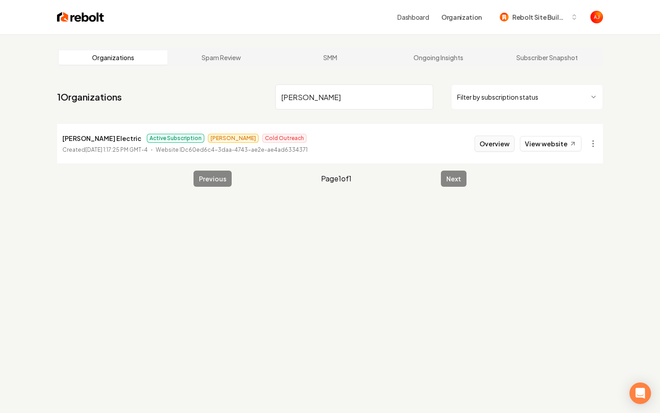
type input "walter"
click at [481, 144] on button "Overview" at bounding box center [495, 144] width 40 height 16
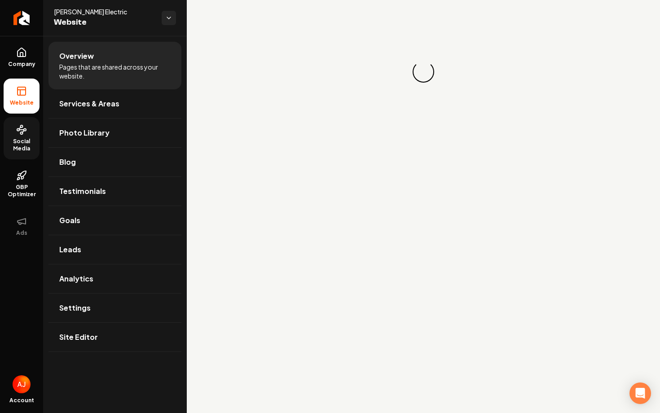
click at [19, 143] on span "Social Media" at bounding box center [22, 145] width 36 height 14
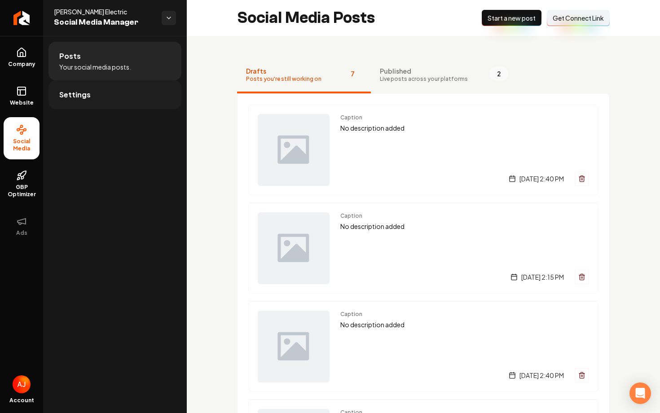
click at [112, 98] on link "Settings" at bounding box center [114, 94] width 133 height 29
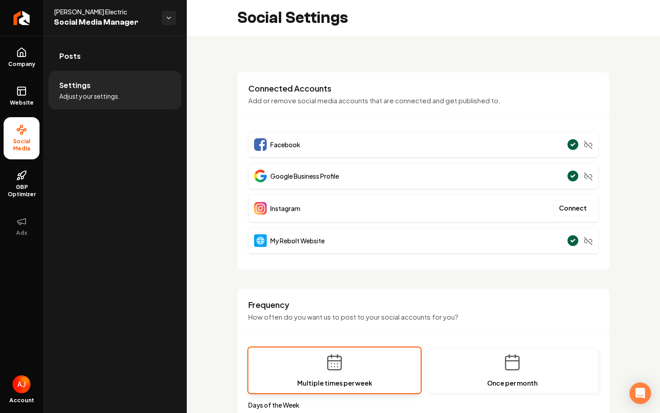
click at [121, 71] on li "Settings Adjust your settings." at bounding box center [114, 90] width 133 height 39
click at [119, 62] on link "Posts" at bounding box center [114, 56] width 133 height 29
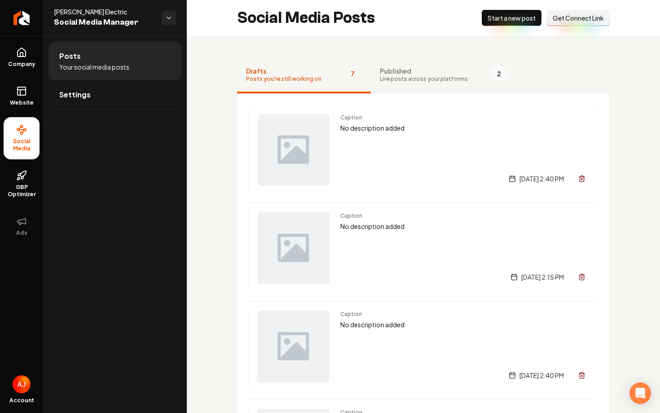
click at [401, 80] on span "Live posts across your platforms" at bounding box center [424, 78] width 88 height 7
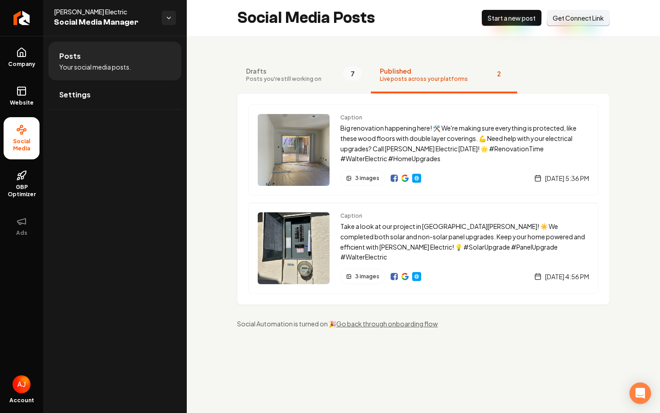
click at [296, 79] on span "Posts you're still working on" at bounding box center [283, 78] width 75 height 7
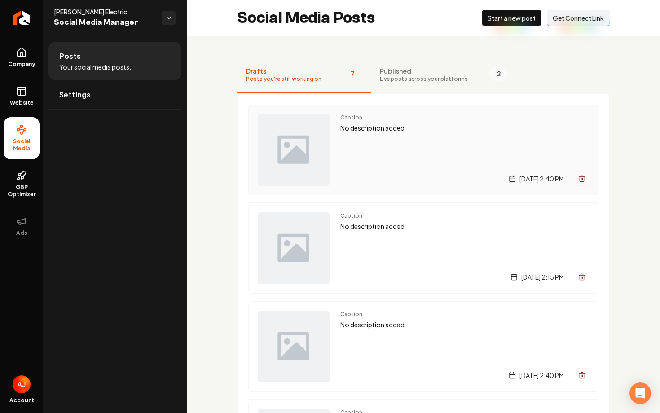
click at [417, 166] on div "Caption No description added [DATE] 2:40 PM" at bounding box center [464, 150] width 249 height 72
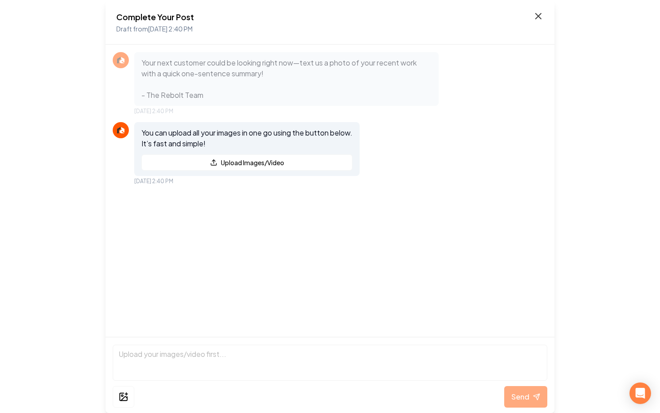
click at [539, 18] on icon at bounding box center [538, 15] width 5 height 5
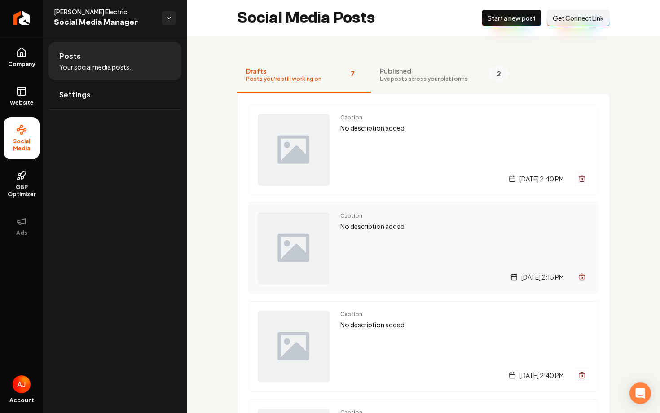
click at [429, 240] on div "Caption No description added Tuesday, September 2, 2025 | 2:15 PM" at bounding box center [464, 248] width 249 height 72
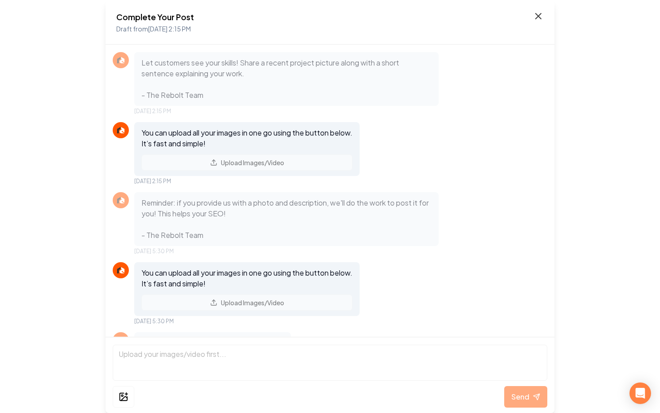
click at [538, 15] on icon at bounding box center [538, 15] width 5 height 5
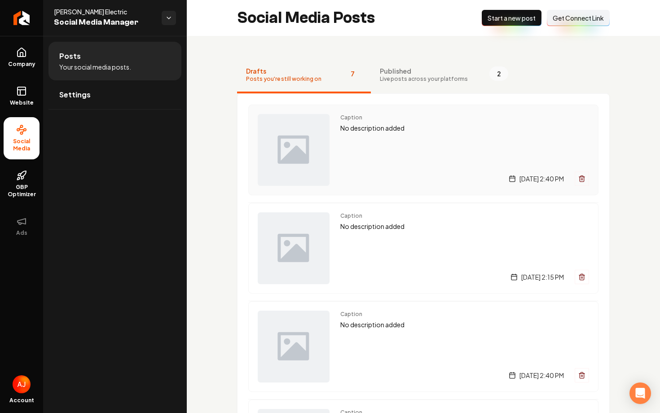
click at [368, 148] on div "Caption No description added [DATE] 2:40 PM" at bounding box center [464, 150] width 249 height 72
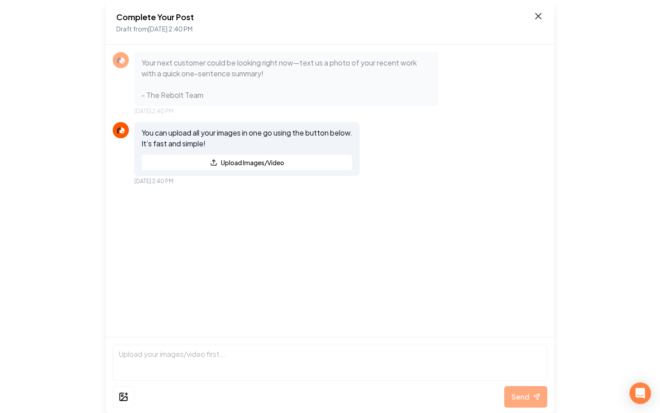
click at [539, 18] on icon at bounding box center [538, 16] width 11 height 11
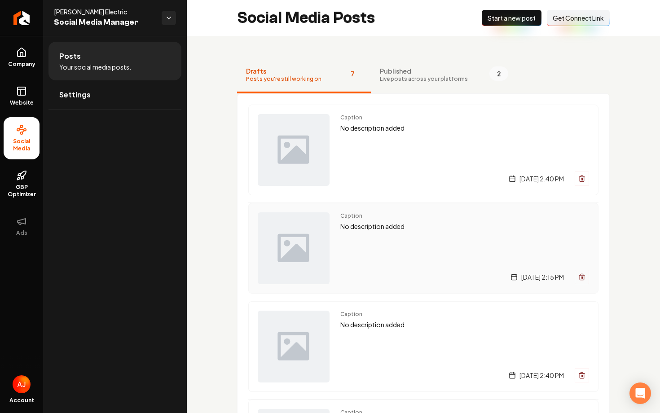
click at [461, 234] on div "Caption No description added Tuesday, September 2, 2025 | 2:15 PM" at bounding box center [464, 248] width 249 height 72
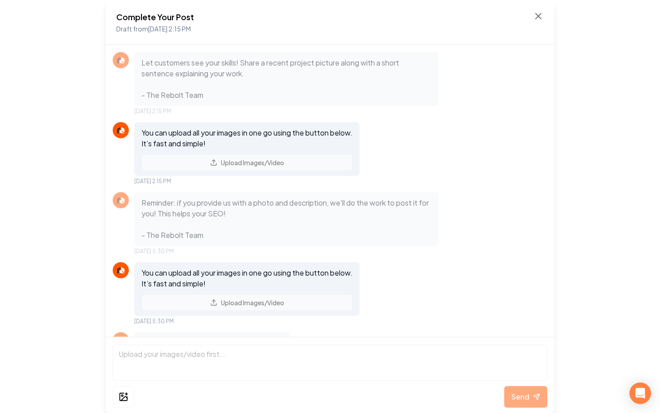
scroll to position [146, 0]
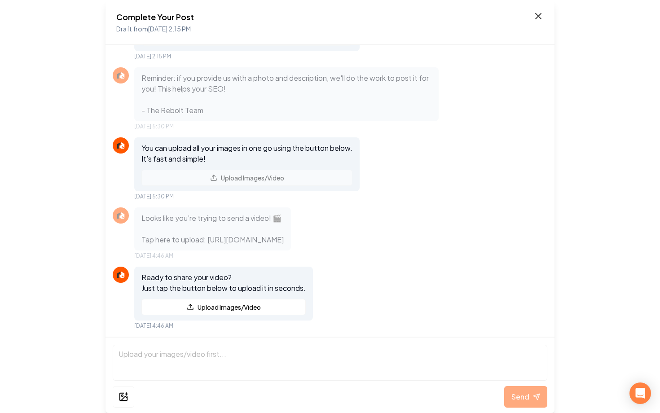
click at [540, 18] on icon at bounding box center [538, 15] width 5 height 5
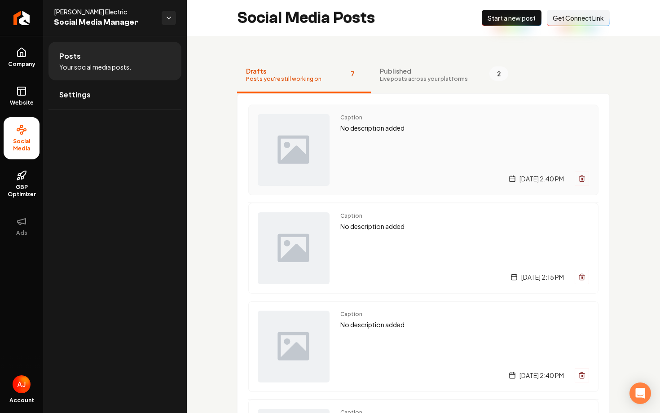
click at [406, 167] on div "Caption No description added [DATE] 2:40 PM" at bounding box center [464, 150] width 249 height 72
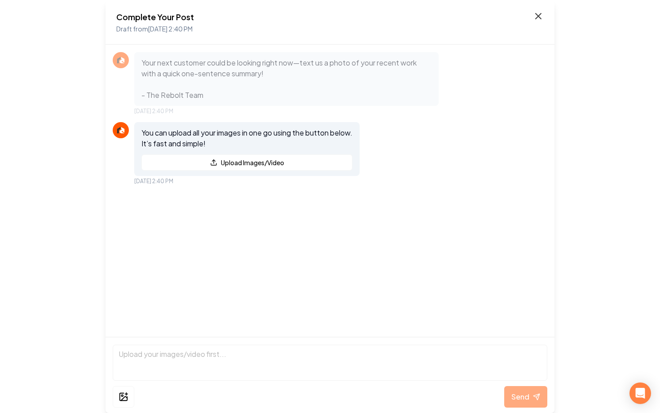
click at [538, 13] on icon at bounding box center [538, 16] width 11 height 11
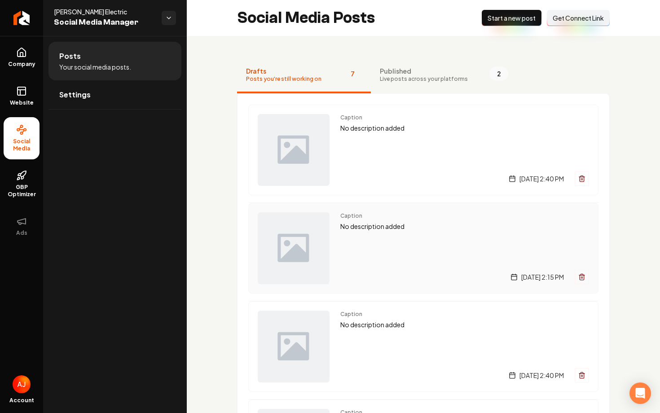
click at [386, 273] on div "[DATE] 2:15 PM" at bounding box center [464, 277] width 249 height 14
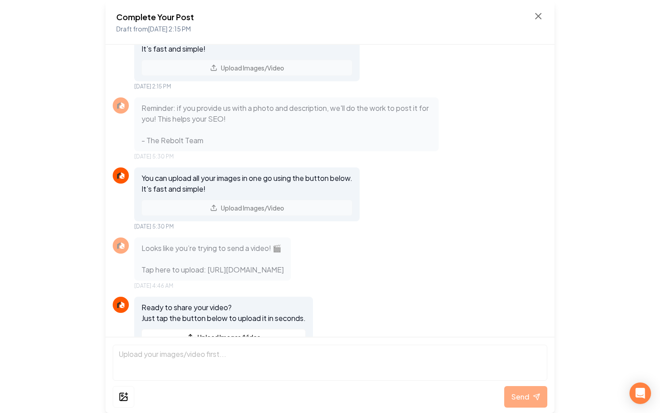
scroll to position [146, 0]
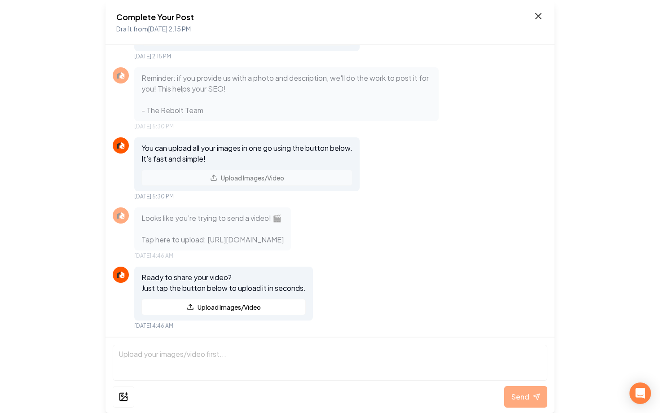
click at [539, 19] on icon at bounding box center [538, 16] width 11 height 11
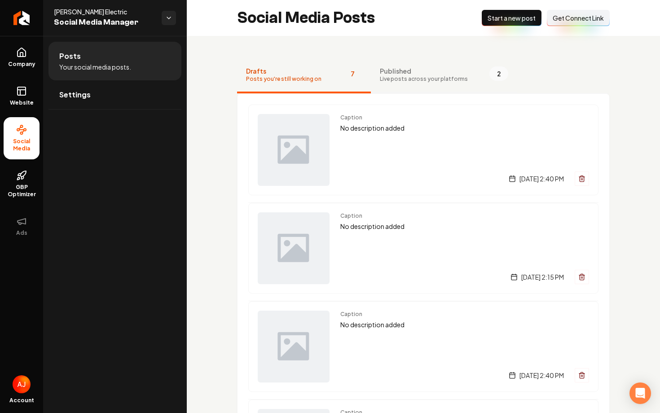
click at [402, 77] on span "Live posts across your platforms" at bounding box center [424, 78] width 88 height 7
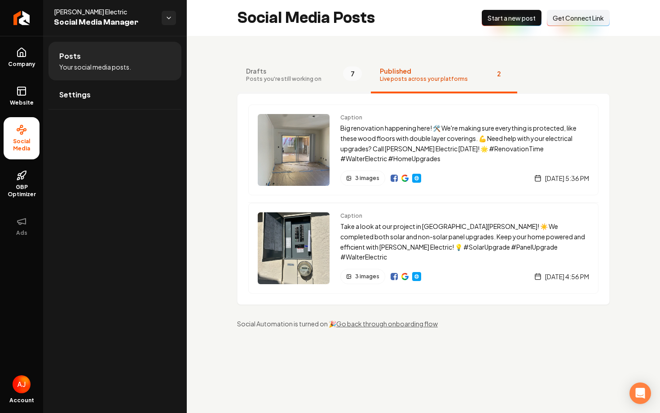
click at [306, 69] on span "Drafts" at bounding box center [283, 70] width 75 height 9
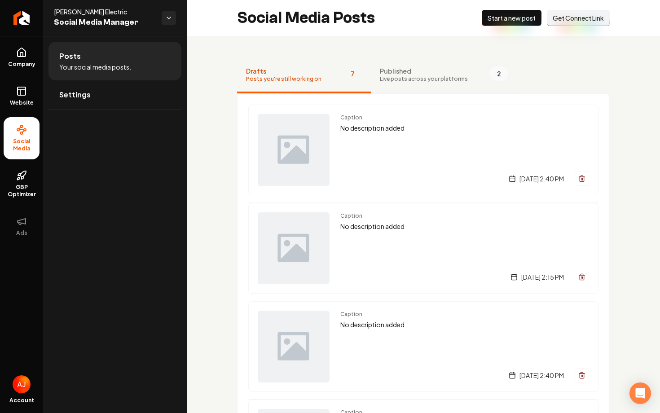
click at [384, 76] on span "Live posts across your platforms" at bounding box center [424, 78] width 88 height 7
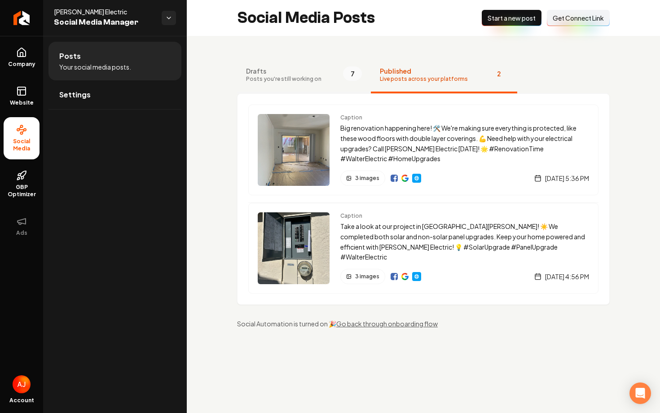
click at [305, 86] on button "Drafts Posts you're still working on 7" at bounding box center [304, 75] width 134 height 36
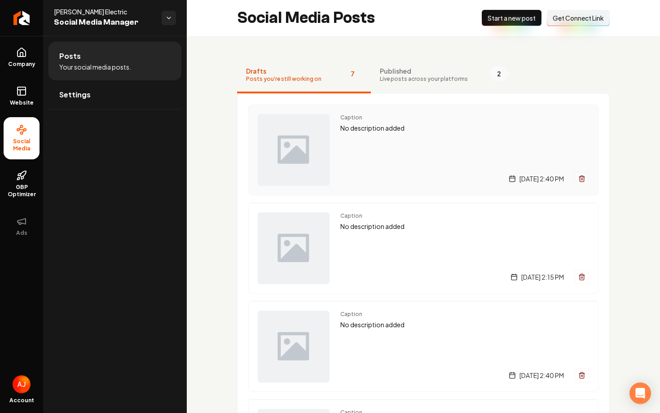
click at [384, 159] on div "Caption No description added [DATE] 2:40 PM" at bounding box center [464, 150] width 249 height 72
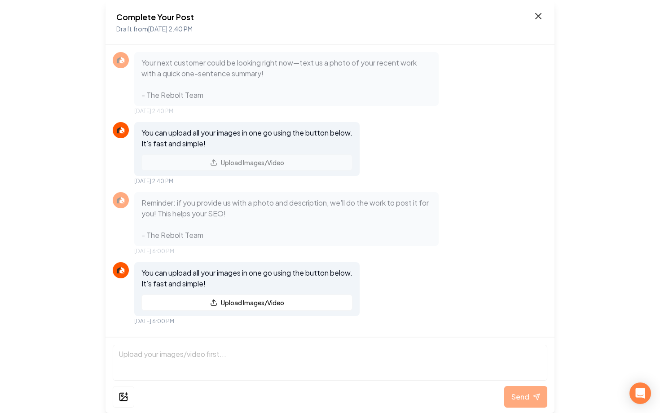
click at [535, 13] on icon at bounding box center [538, 16] width 11 height 11
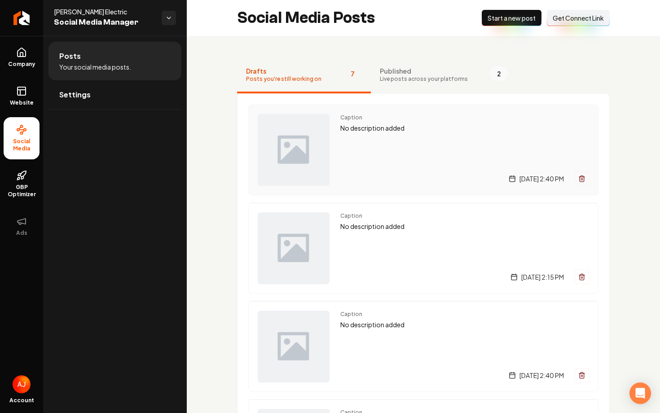
click at [402, 137] on div "Caption No description added [DATE] 2:40 PM" at bounding box center [464, 150] width 249 height 72
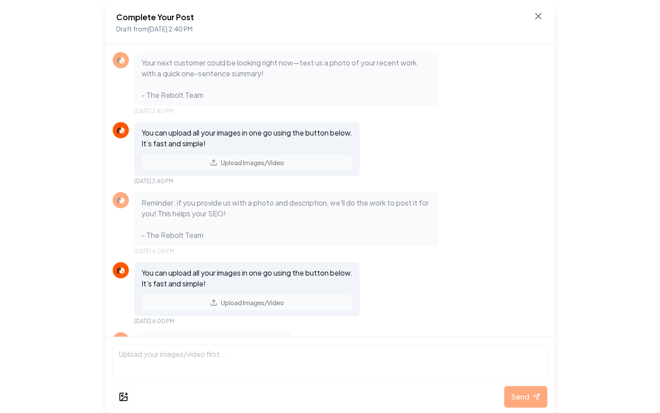
scroll to position [146, 0]
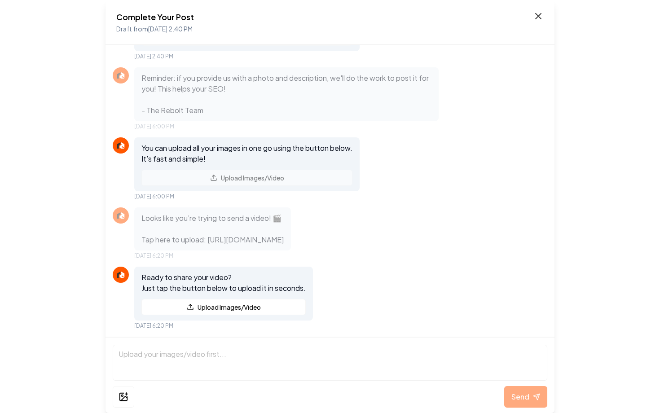
click at [536, 18] on icon at bounding box center [538, 15] width 5 height 5
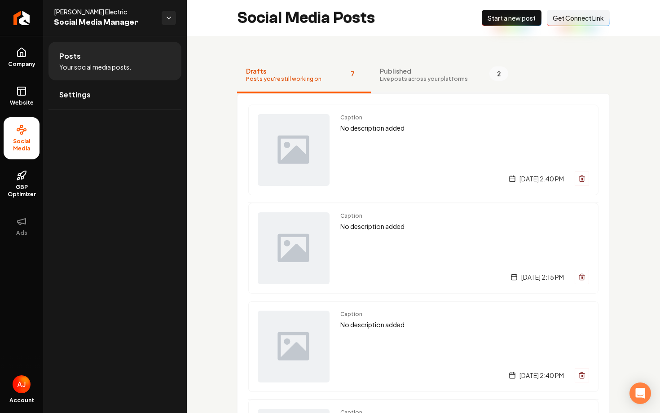
click at [455, 84] on button "Published Live posts across your platforms 2" at bounding box center [444, 75] width 146 height 36
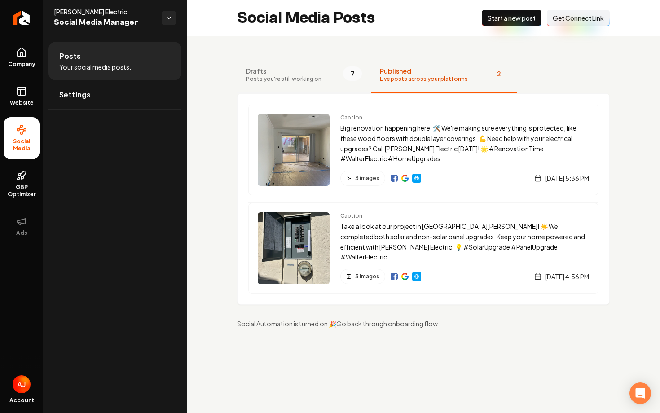
click at [286, 87] on button "Drafts Posts you're still working on 7" at bounding box center [304, 75] width 134 height 36
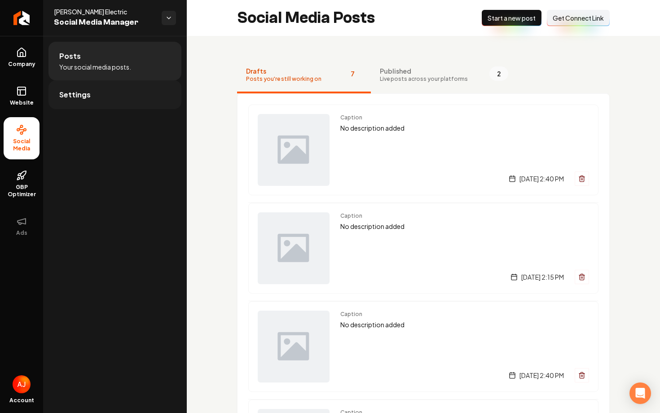
click at [117, 94] on link "Settings" at bounding box center [114, 94] width 133 height 29
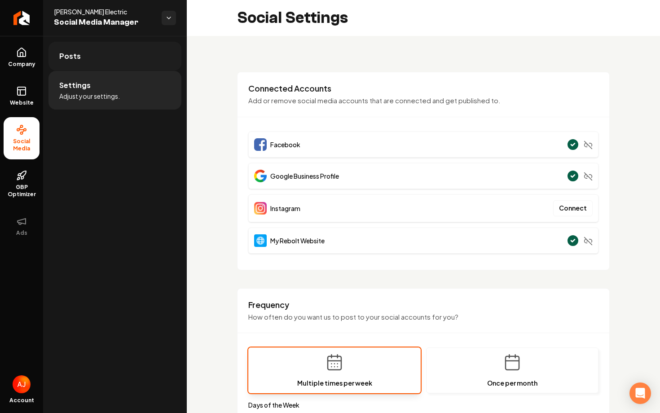
click at [107, 46] on link "Posts" at bounding box center [114, 56] width 133 height 29
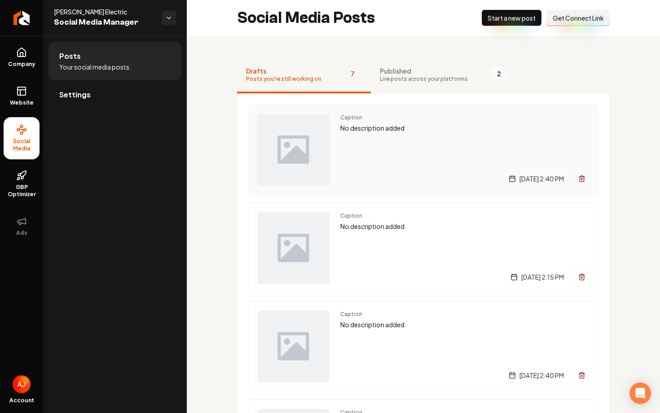
click at [374, 155] on div "Caption No description added [DATE] 2:40 PM" at bounding box center [464, 150] width 249 height 72
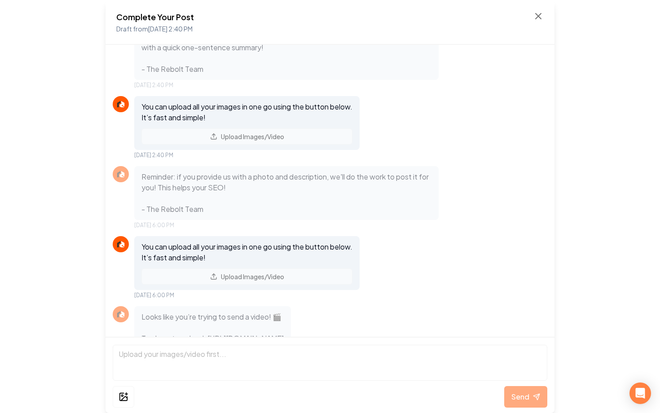
scroll to position [146, 0]
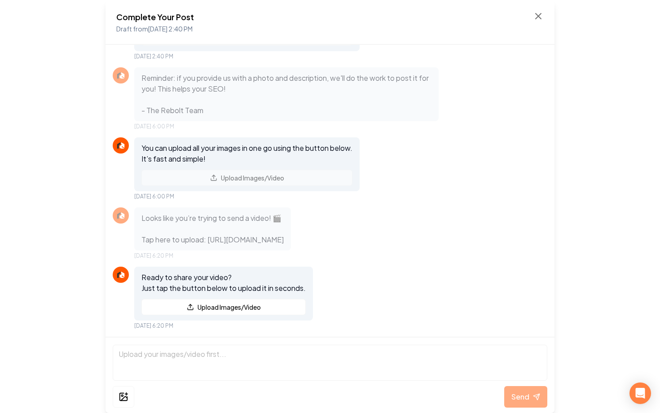
drag, startPoint x: 381, startPoint y: 241, endPoint x: 181, endPoint y: 195, distance: 204.6
click at [181, 213] on p "Looks like you’re trying to send a video! 🎬 Tap here to upload: [URL][DOMAIN_NA…" at bounding box center [212, 229] width 142 height 32
click at [454, 207] on div "Looks like you’re trying to send a video! 🎬 Tap here to upload: [URL][DOMAIN_NA…" at bounding box center [330, 233] width 435 height 52
click at [541, 19] on icon at bounding box center [538, 15] width 5 height 5
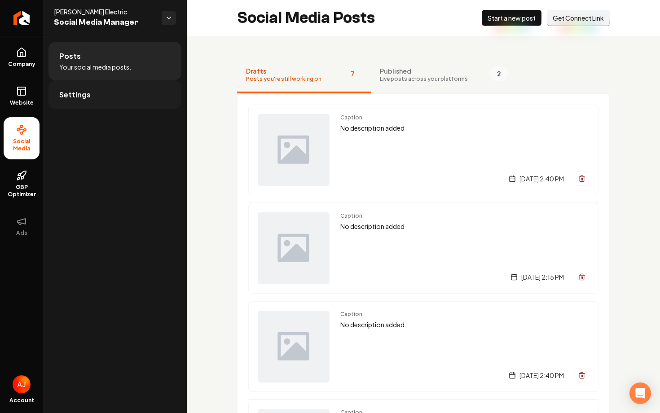
click at [137, 106] on link "Settings" at bounding box center [114, 94] width 133 height 29
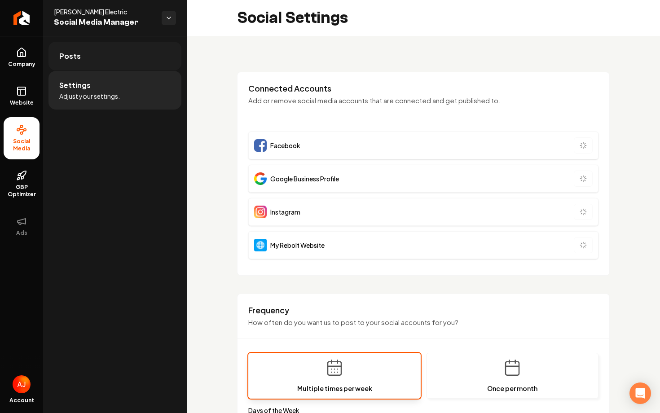
click at [134, 62] on link "Posts" at bounding box center [114, 56] width 133 height 29
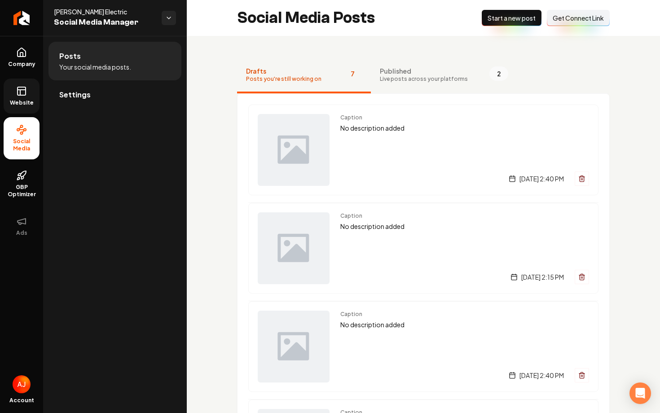
click at [18, 95] on rect at bounding box center [22, 91] width 8 height 8
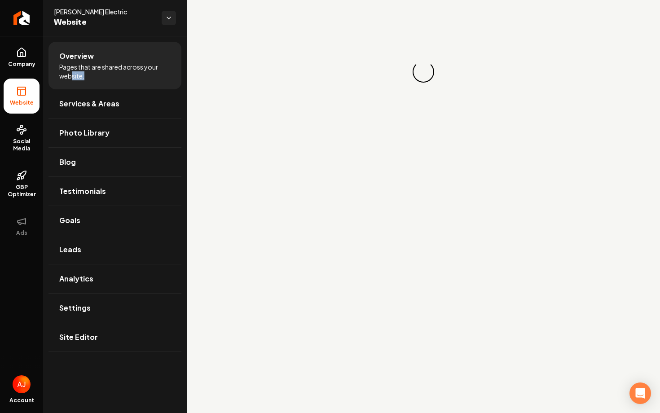
click at [122, 62] on span "Pages that are shared across your website." at bounding box center [114, 71] width 111 height 18
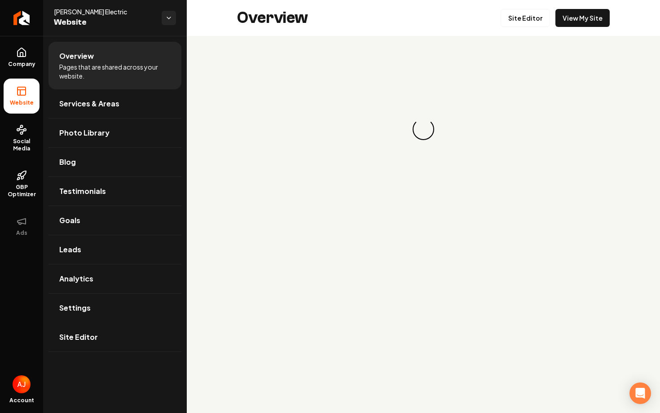
click at [461, 85] on div "Loading... Loading..." at bounding box center [423, 129] width 373 height 144
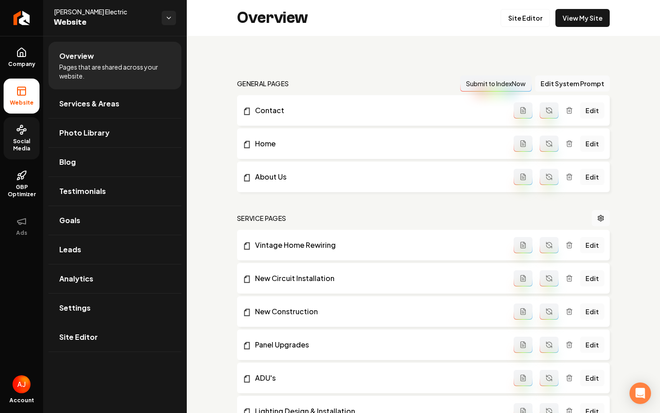
click at [22, 137] on link "Social Media" at bounding box center [22, 138] width 36 height 42
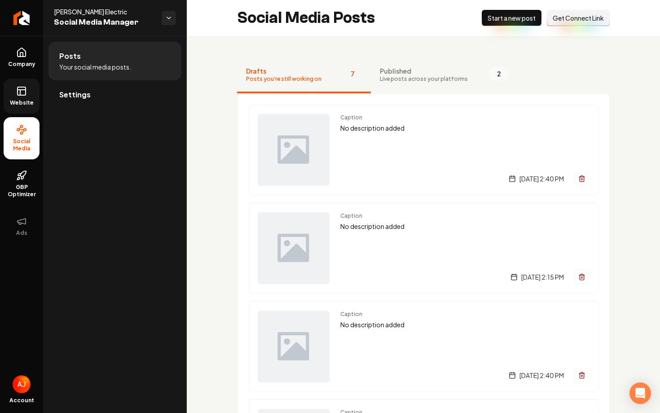
click at [28, 107] on link "Website" at bounding box center [22, 96] width 36 height 35
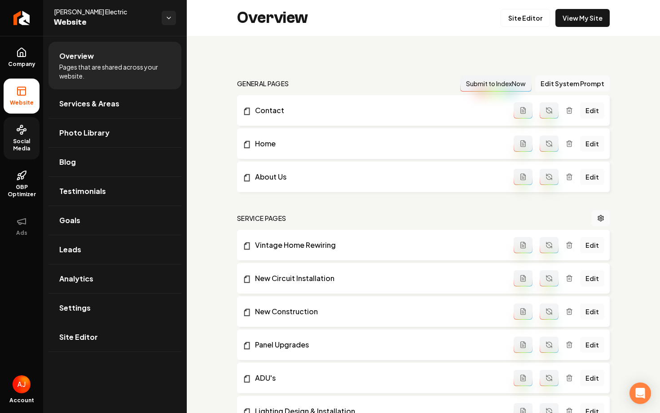
click at [18, 142] on span "Social Media" at bounding box center [22, 145] width 36 height 14
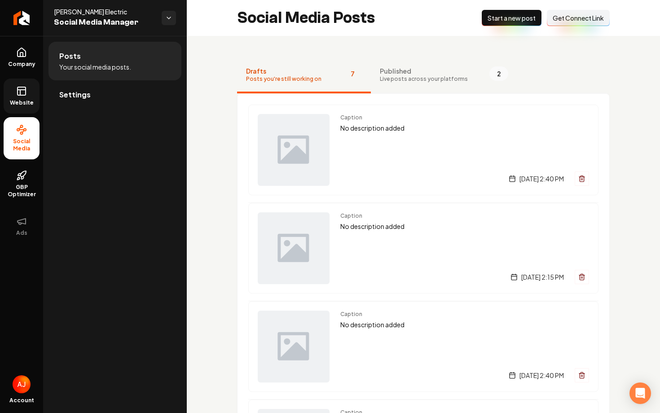
click at [494, 22] on span "Start a new post" at bounding box center [512, 17] width 48 height 9
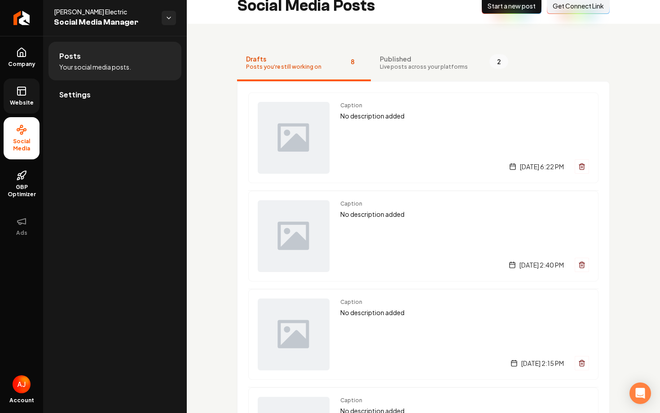
scroll to position [13, 0]
click at [414, 62] on span "Published" at bounding box center [424, 58] width 88 height 9
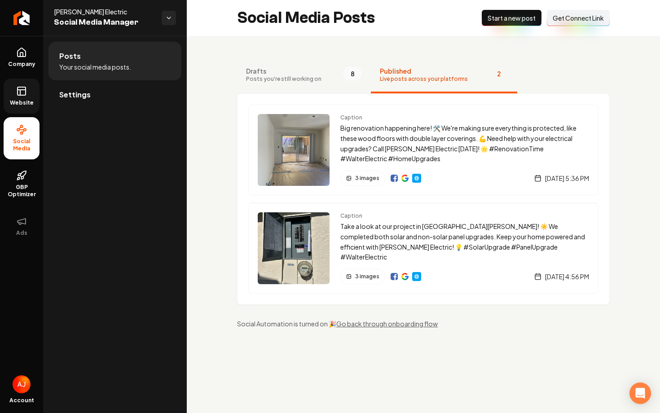
click at [295, 77] on span "Posts you're still working on" at bounding box center [283, 78] width 75 height 7
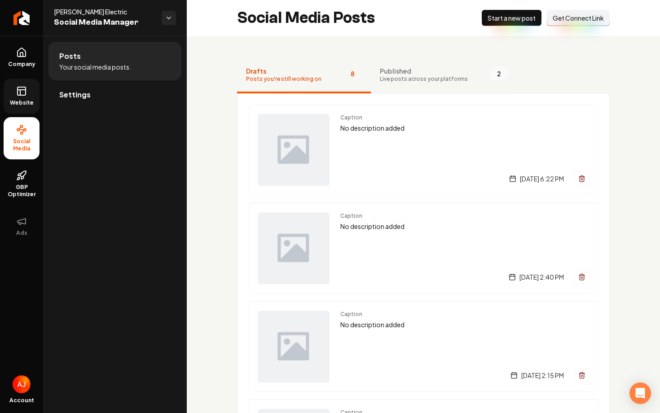
click at [432, 72] on span "Published" at bounding box center [424, 70] width 88 height 9
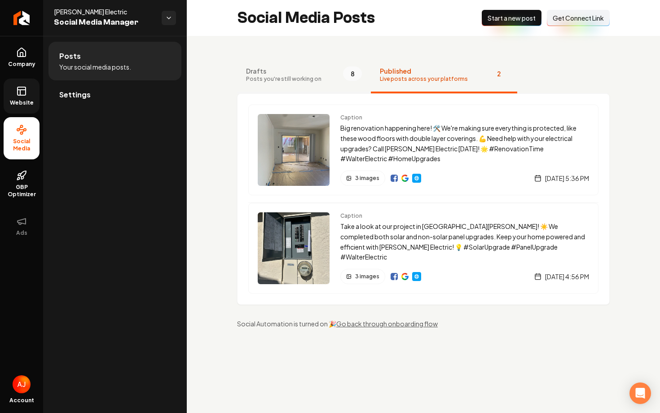
click at [328, 78] on button "Drafts Posts you're still working on 8" at bounding box center [304, 75] width 134 height 36
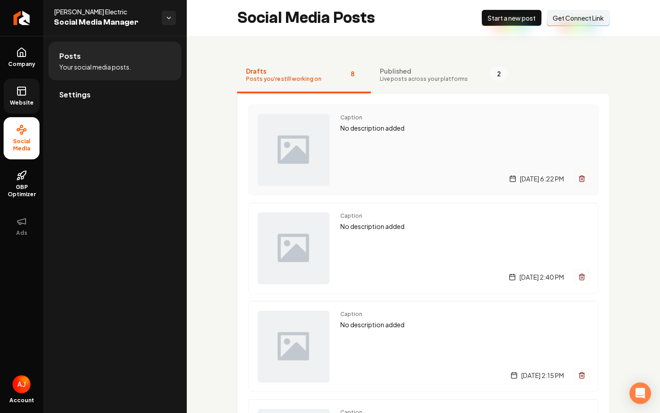
click at [372, 160] on div "Caption No description added [DATE] 6:22 PM" at bounding box center [464, 150] width 249 height 72
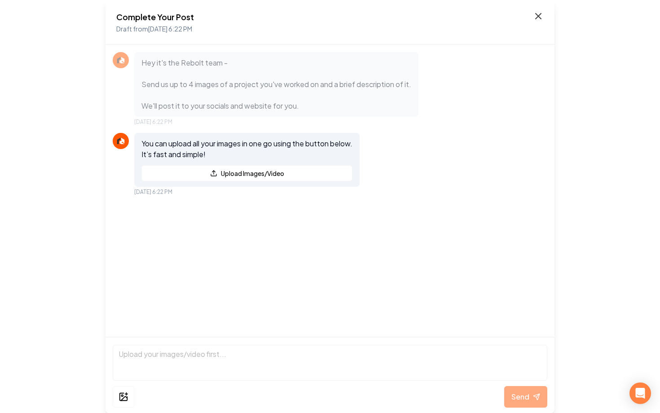
click at [536, 18] on icon at bounding box center [538, 15] width 5 height 5
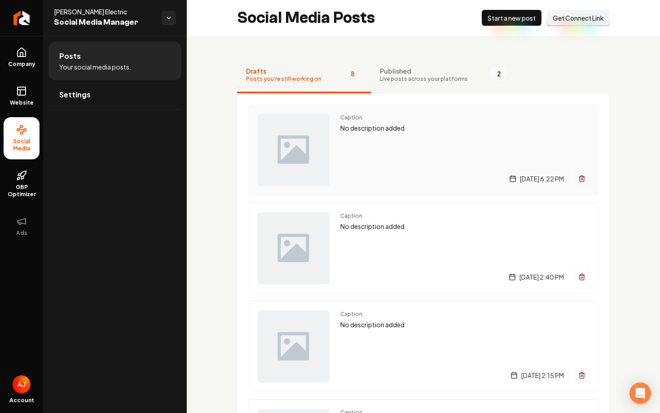
click at [409, 162] on div "Caption No description added [DATE] 6:22 PM" at bounding box center [464, 150] width 249 height 72
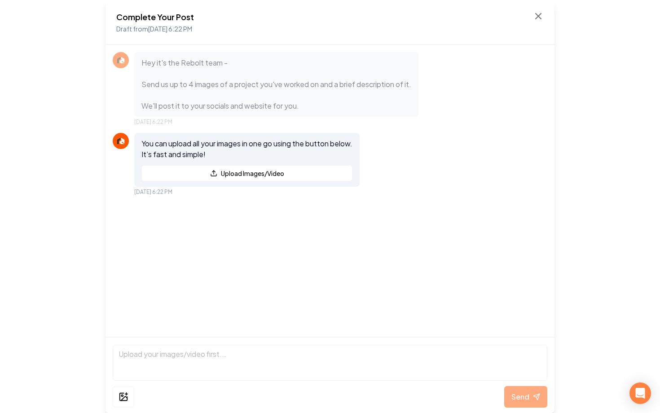
click at [578, 84] on div "Complete Your Post Draft from [DATE] 6:22 PM Hey it's the Rebolt team - Send us…" at bounding box center [330, 206] width 660 height 413
click at [538, 18] on icon at bounding box center [538, 16] width 11 height 11
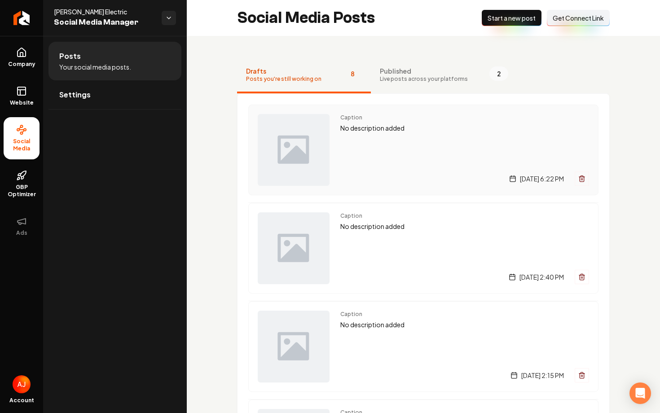
click at [389, 160] on div "Caption No description added [DATE] 6:22 PM" at bounding box center [464, 150] width 249 height 72
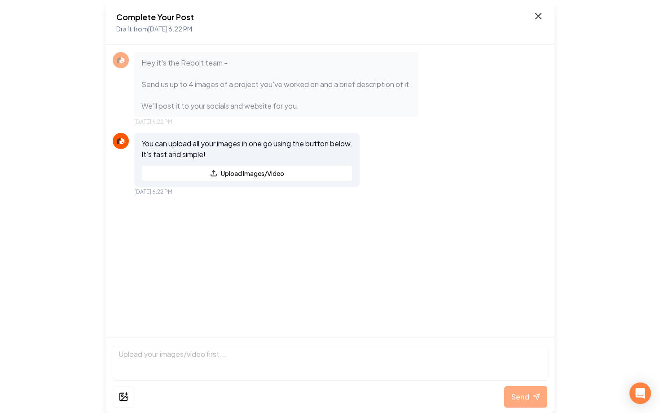
click at [541, 19] on icon at bounding box center [538, 15] width 5 height 5
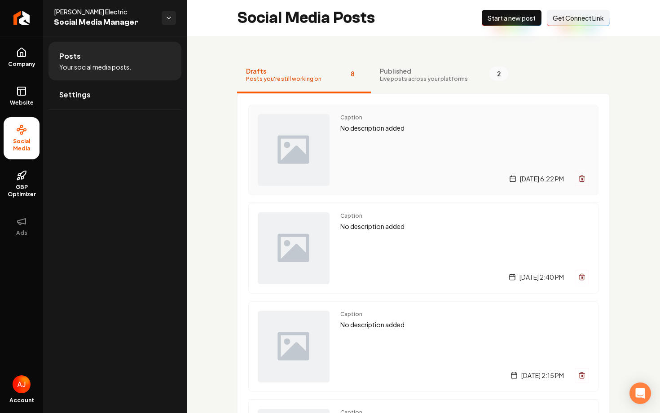
click at [386, 122] on div "Caption No description added" at bounding box center [464, 123] width 249 height 19
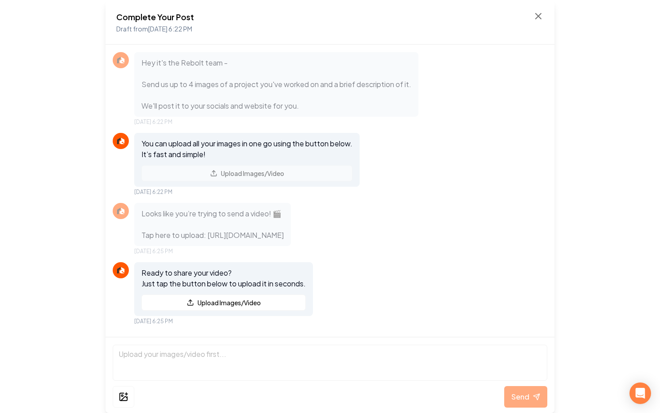
scroll to position [17, 0]
click at [537, 17] on icon at bounding box center [538, 16] width 11 height 11
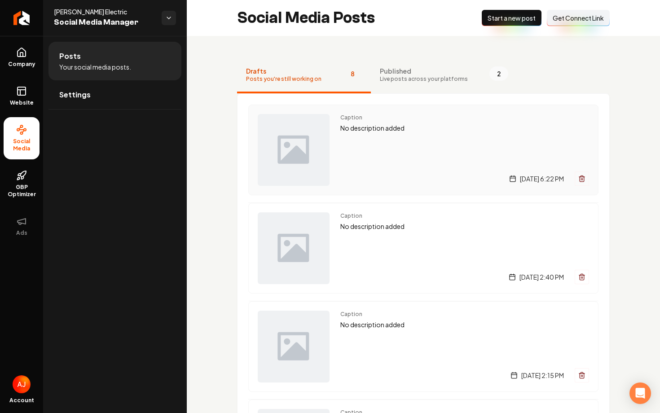
click at [373, 132] on p "No description added" at bounding box center [464, 128] width 249 height 10
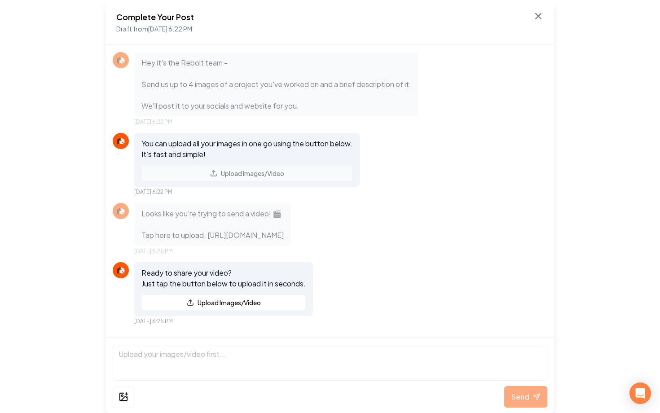
scroll to position [17, 0]
click at [544, 19] on div "Complete Your Post Draft from [DATE] 6:22 PM" at bounding box center [330, 22] width 449 height 45
click at [535, 20] on icon at bounding box center [538, 16] width 11 height 11
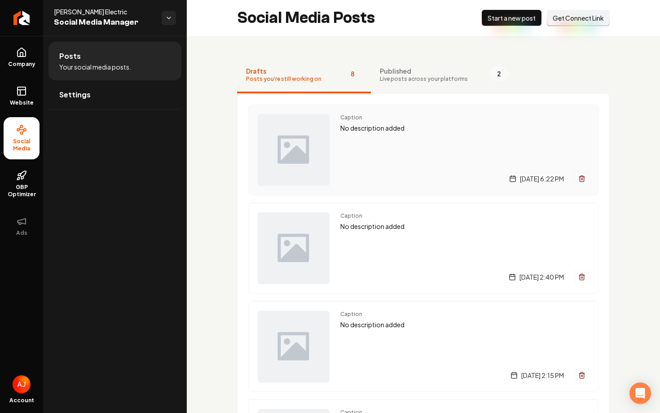
click at [380, 184] on div "[DATE] 6:22 PM" at bounding box center [464, 179] width 249 height 14
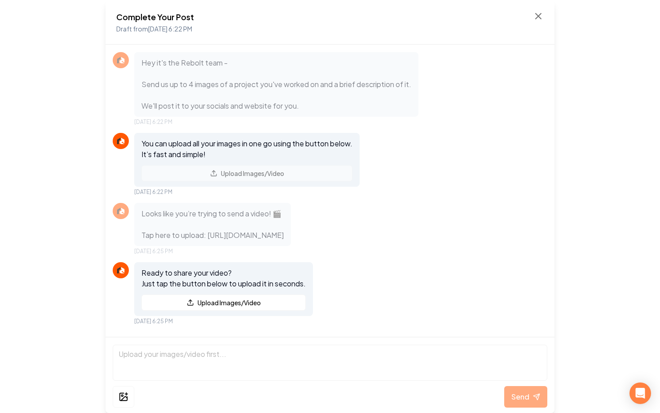
scroll to position [17, 0]
click at [538, 18] on icon at bounding box center [538, 16] width 11 height 11
